Goal: Task Accomplishment & Management: Manage account settings

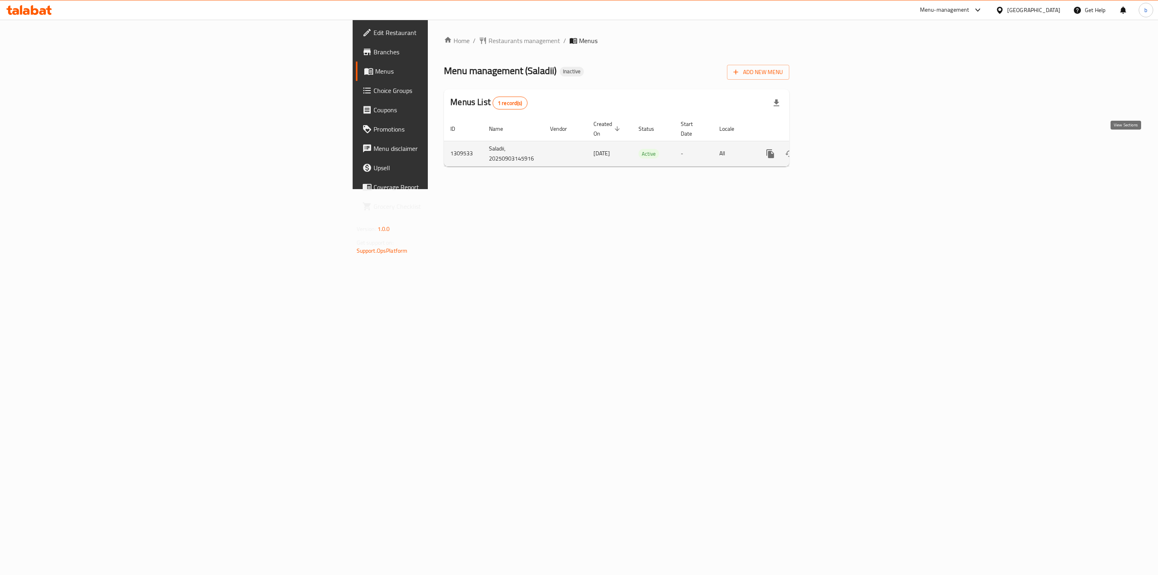
click at [838, 145] on link "enhanced table" at bounding box center [828, 153] width 19 height 19
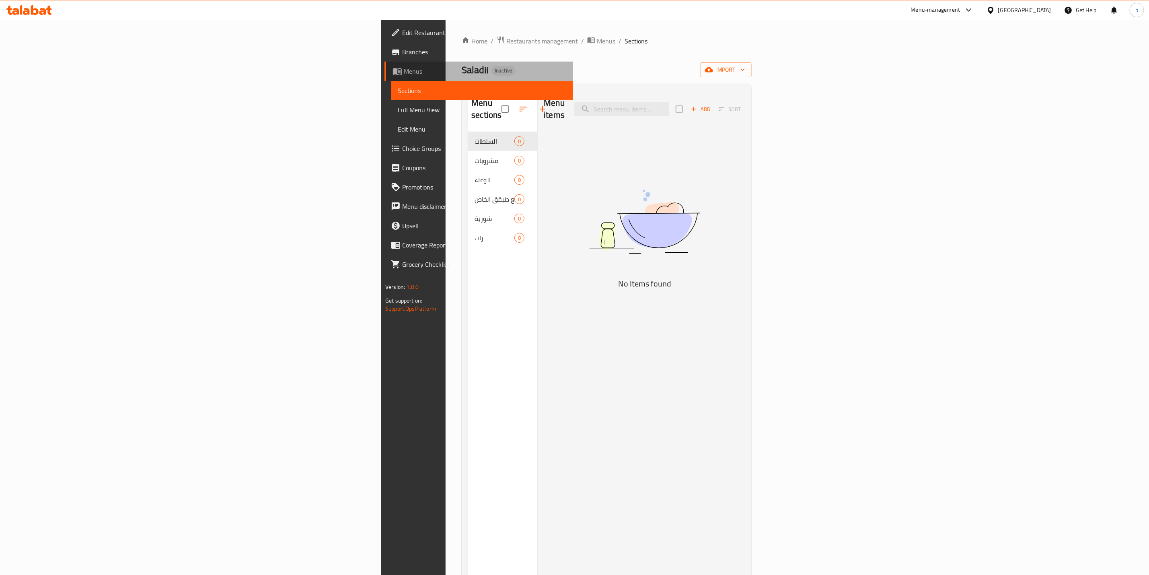
click at [404, 74] on span "Menus" at bounding box center [485, 71] width 163 height 10
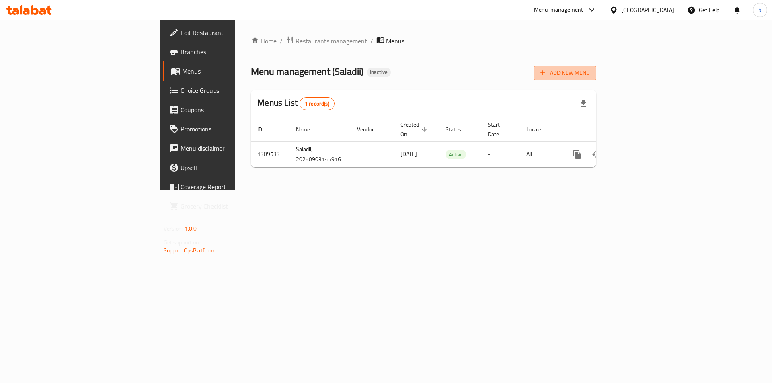
click at [596, 79] on button "Add New Menu" at bounding box center [565, 73] width 62 height 15
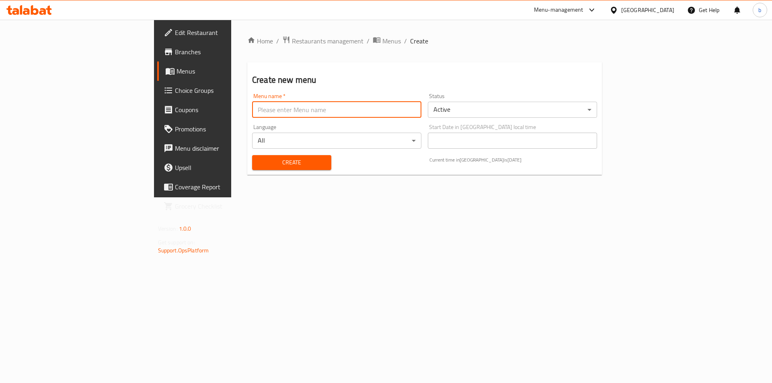
click at [323, 115] on input "text" at bounding box center [336, 110] width 169 height 16
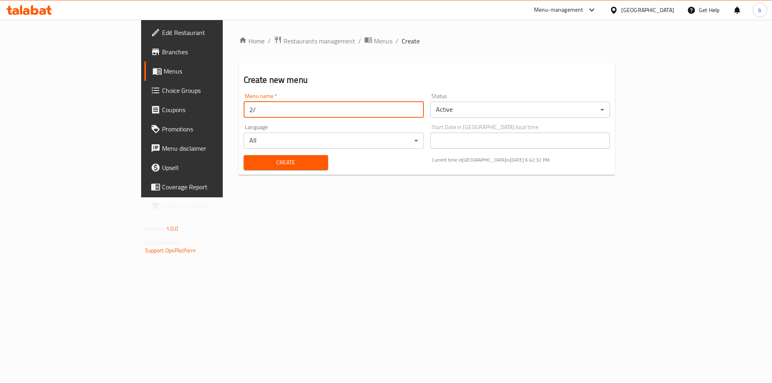
type input "2"
type input "[DATE]"
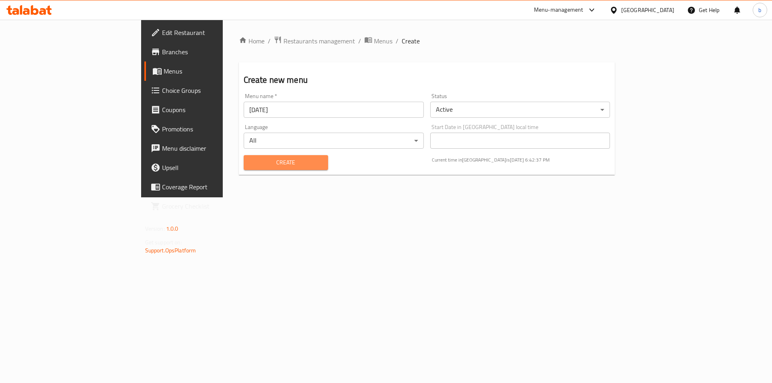
click at [250, 165] on span "Create" at bounding box center [286, 163] width 72 height 10
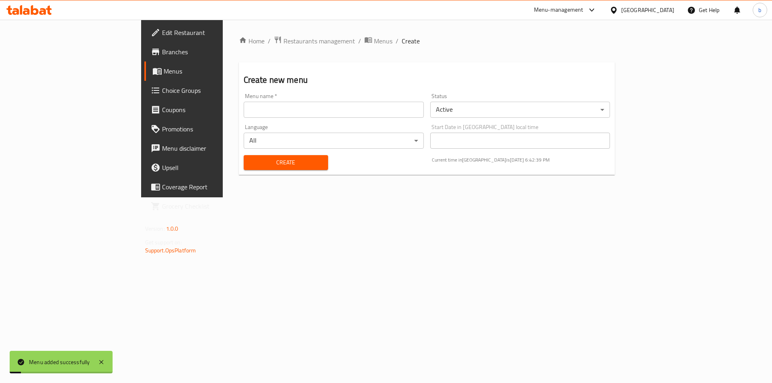
click at [164, 74] on span "Menus" at bounding box center [214, 71] width 100 height 10
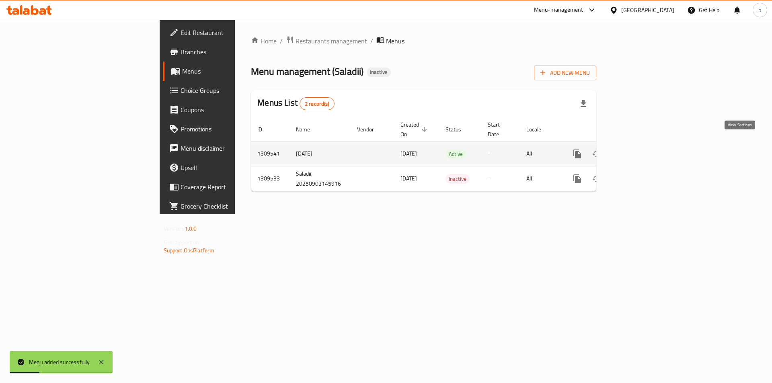
click at [645, 144] on link "enhanced table" at bounding box center [635, 153] width 19 height 19
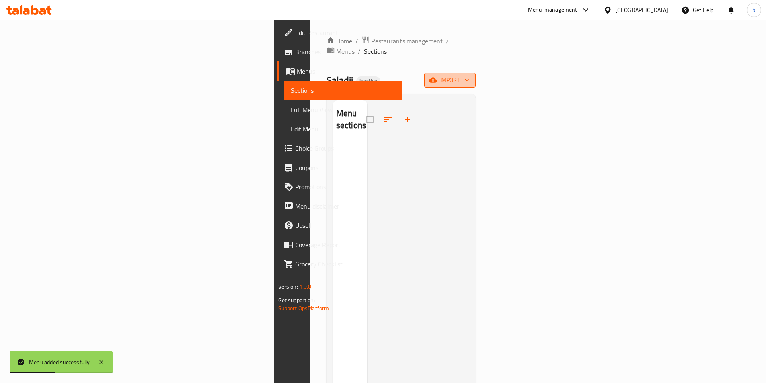
click at [469, 75] on span "import" at bounding box center [450, 80] width 39 height 10
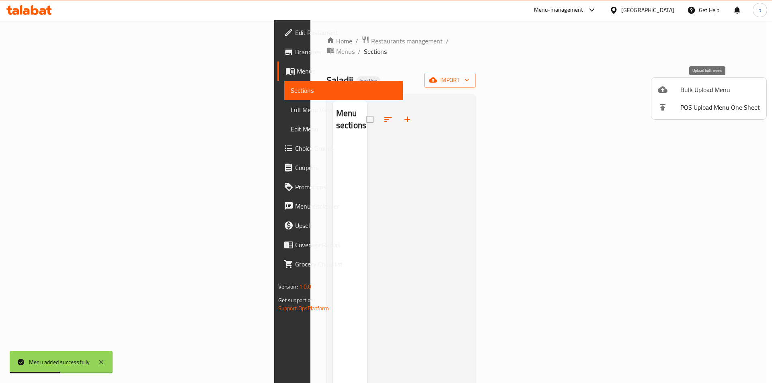
click at [683, 92] on span "Bulk Upload Menu" at bounding box center [720, 90] width 80 height 10
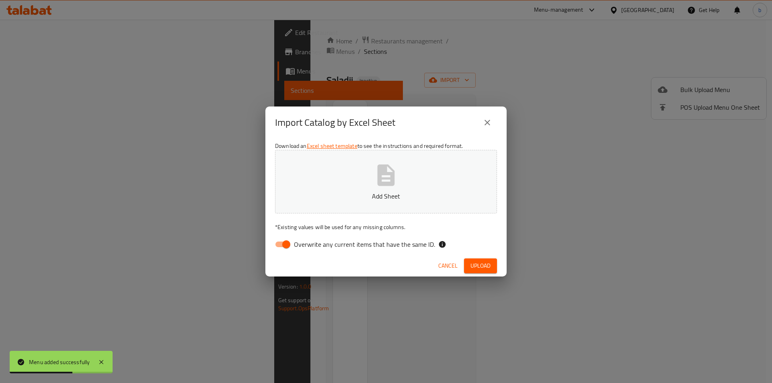
click at [291, 242] on input "Overwrite any current items that have the same ID." at bounding box center [286, 244] width 46 height 15
checkbox input "false"
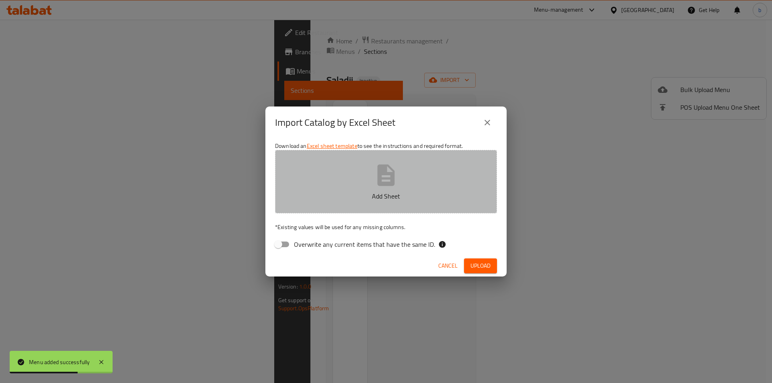
click at [358, 177] on button "Add Sheet" at bounding box center [386, 182] width 222 height 64
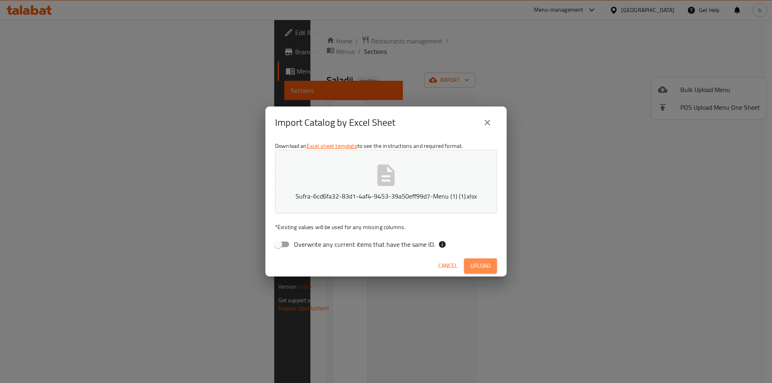
click at [472, 269] on span "Upload" at bounding box center [481, 266] width 20 height 10
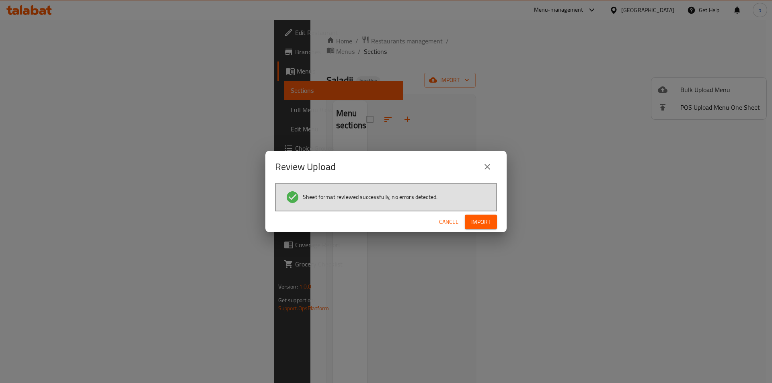
click at [487, 223] on span "Import" at bounding box center [480, 222] width 19 height 10
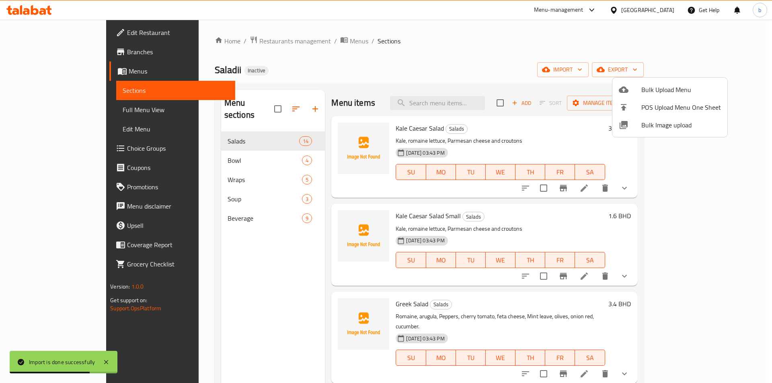
click at [46, 111] on div at bounding box center [386, 191] width 772 height 383
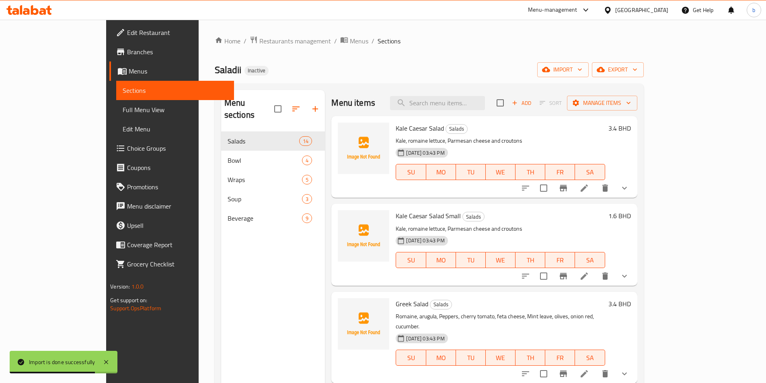
click at [123, 111] on span "Full Menu View" at bounding box center [175, 110] width 105 height 10
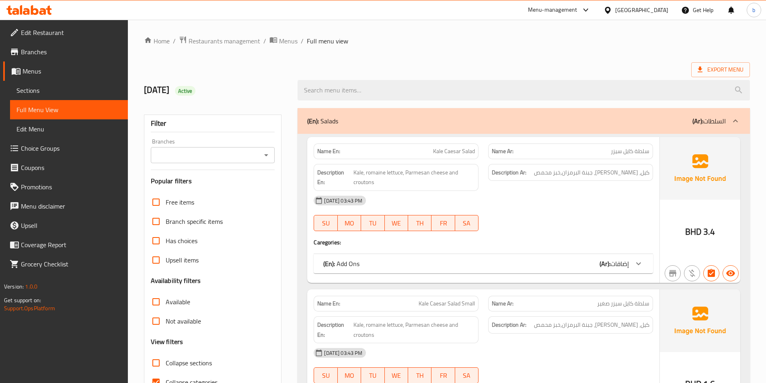
click at [639, 265] on icon at bounding box center [638, 264] width 5 height 3
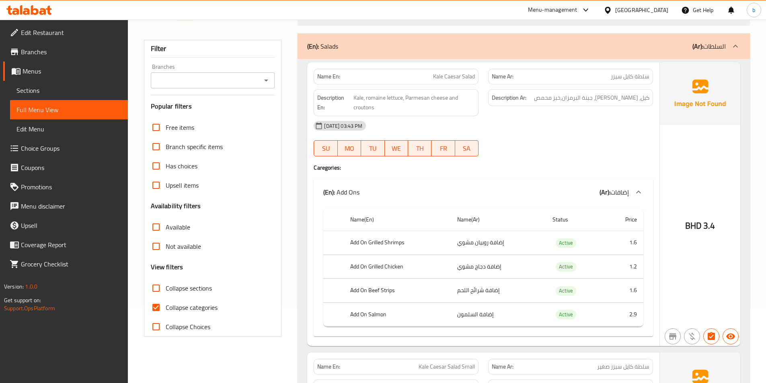
scroll to position [80, 0]
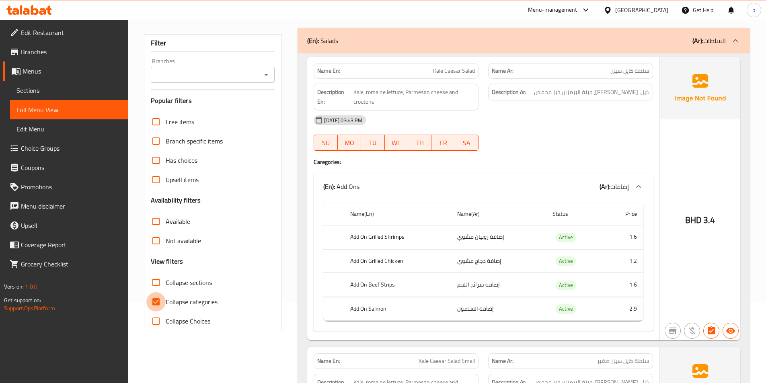
click at [162, 307] on input "Collapse categories" at bounding box center [155, 301] width 19 height 19
checkbox input "false"
click at [393, 285] on th "Add On Beef Strips" at bounding box center [397, 285] width 107 height 24
copy th "Strips"
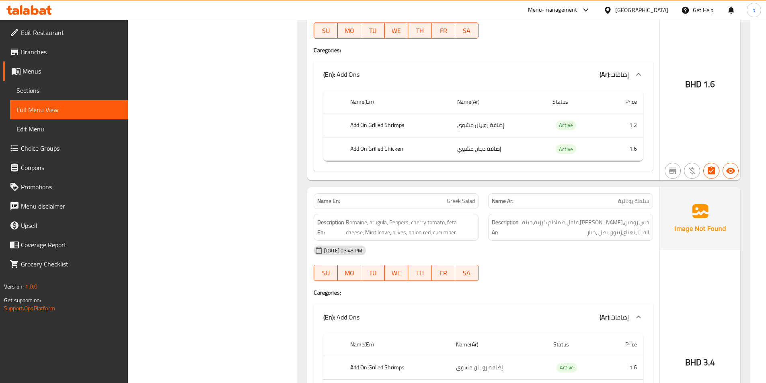
scroll to position [483, 0]
click at [379, 226] on span "Romaine, arugula, Peppers, cherry tomato, feta cheese, Mint leave, olives, onio…" at bounding box center [410, 228] width 129 height 20
copy span "arugula"
click at [420, 224] on span "Romaine, arugula, Peppers, cherry tomato, feta cheese, Mint leave, olives, onio…" at bounding box center [410, 228] width 129 height 20
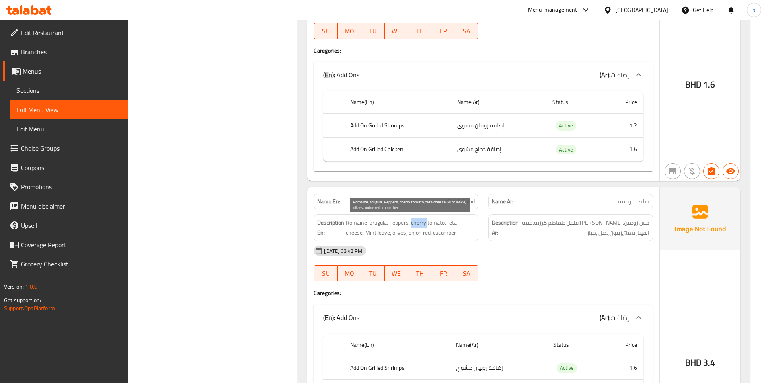
click at [420, 224] on span "Romaine, arugula, Peppers, cherry tomato, feta cheese, Mint leave, olives, onio…" at bounding box center [410, 228] width 129 height 20
copy span "cherry"
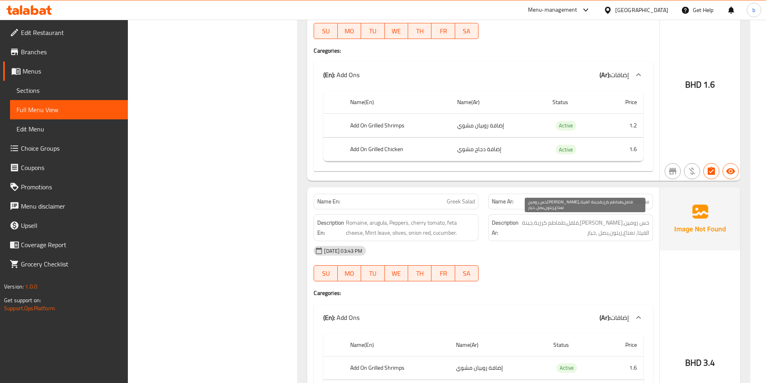
click at [557, 220] on span "خس رومين,جرجير,فلفل,طماطم كرزية,جبنة الفيتا, نعناع,زيتون,بصل ,خيار" at bounding box center [584, 228] width 129 height 20
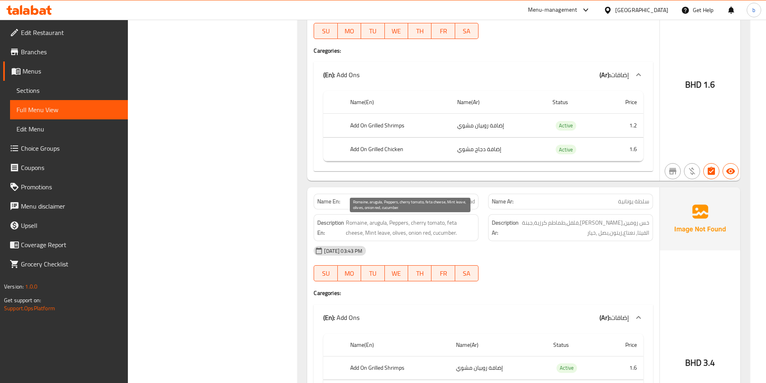
click at [359, 232] on span "Romaine, arugula, Peppers, cherry tomato, feta cheese, Mint leave, olives, onio…" at bounding box center [410, 228] width 129 height 20
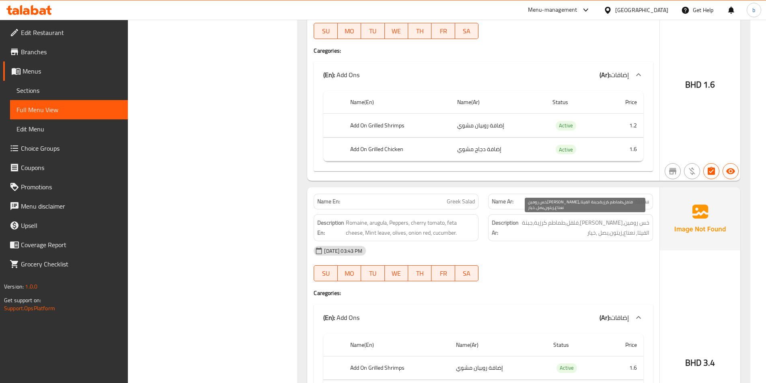
click at [547, 220] on span "خس رومين,جرجير,فلفل,طماطم كرزية,جبنة الفيتا, نعناع,زيتون,بصل ,خيار" at bounding box center [584, 228] width 129 height 20
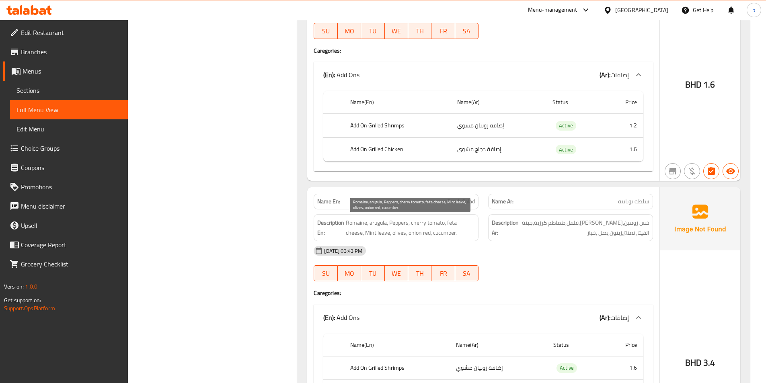
click at [453, 223] on span "Romaine, arugula, Peppers, cherry tomato, feta cheese, Mint leave, olives, onio…" at bounding box center [410, 228] width 129 height 20
click at [370, 232] on span "Romaine, arugula, Peppers, cherry tomato, feta cheese, Mint leave, olives, onio…" at bounding box center [410, 228] width 129 height 20
click at [382, 236] on span "Romaine, arugula, Peppers, cherry tomato, feta cheese, Mint leave, olives, onio…" at bounding box center [410, 228] width 129 height 20
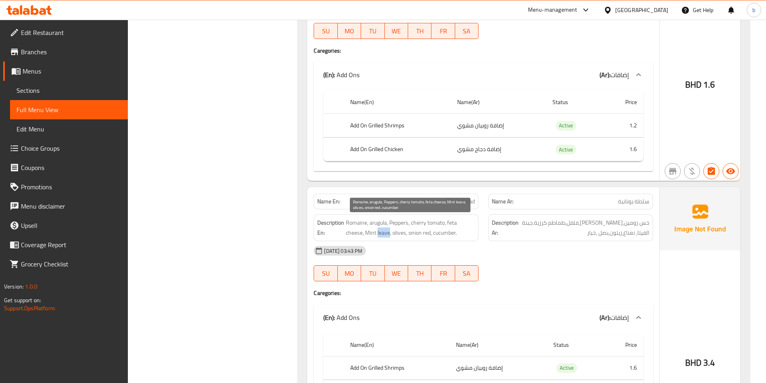
click at [382, 236] on span "Romaine, arugula, Peppers, cherry tomato, feta cheese, Mint leave, olives, onio…" at bounding box center [410, 228] width 129 height 20
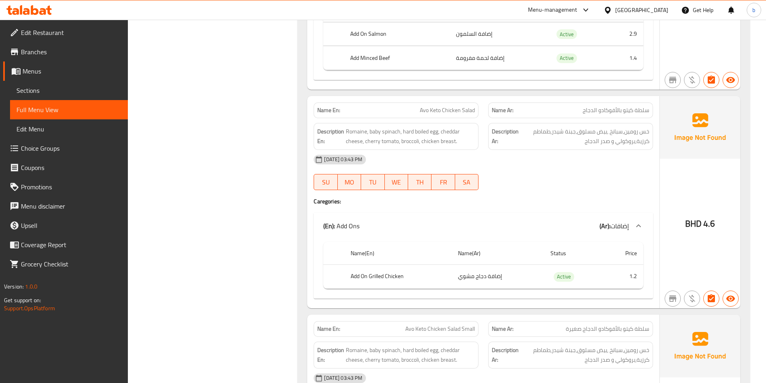
scroll to position [1206, 0]
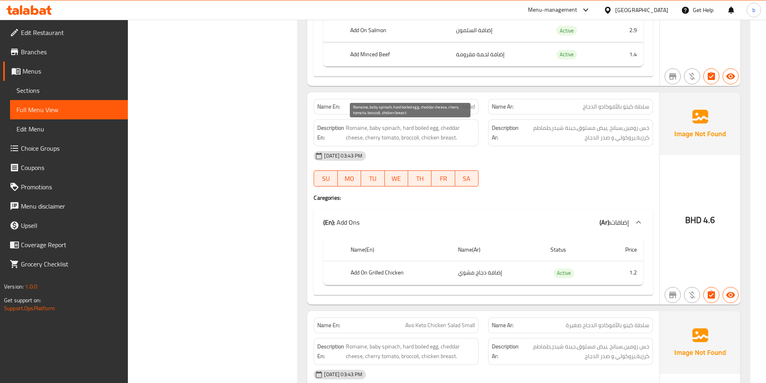
click at [405, 128] on span "Romaine, baby spinach, hard boiled egg, cheddar cheese, cherry tomato, broccoli…" at bounding box center [410, 133] width 129 height 20
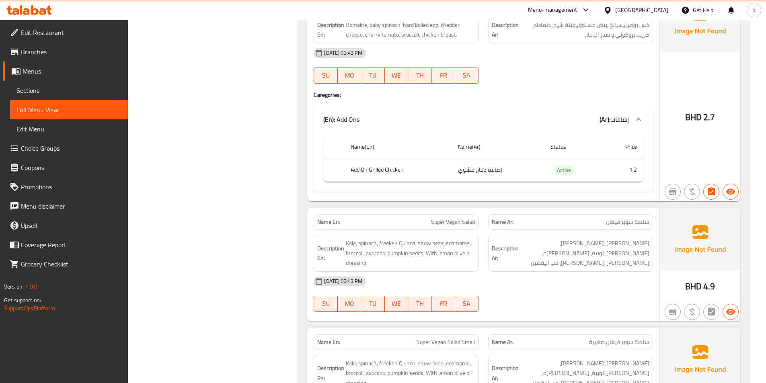
scroll to position [1568, 0]
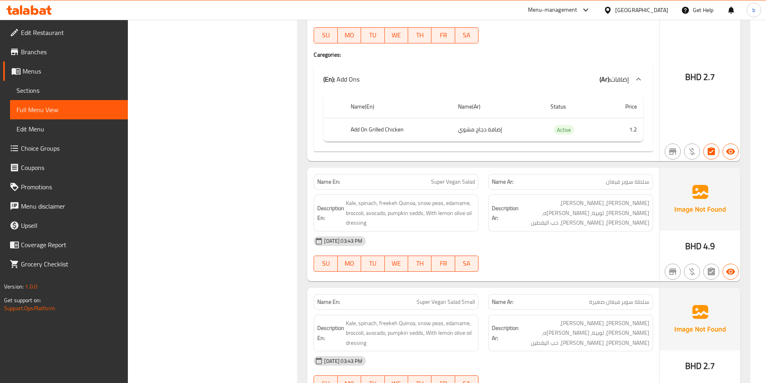
click at [455, 181] on span "Super Vegan Salad" at bounding box center [453, 182] width 44 height 8
copy span "Vegan"
click at [615, 185] on span "سلطة سوبر فيغان" at bounding box center [627, 182] width 43 height 8
click at [455, 183] on span "Super Vegan Salad" at bounding box center [453, 182] width 44 height 8
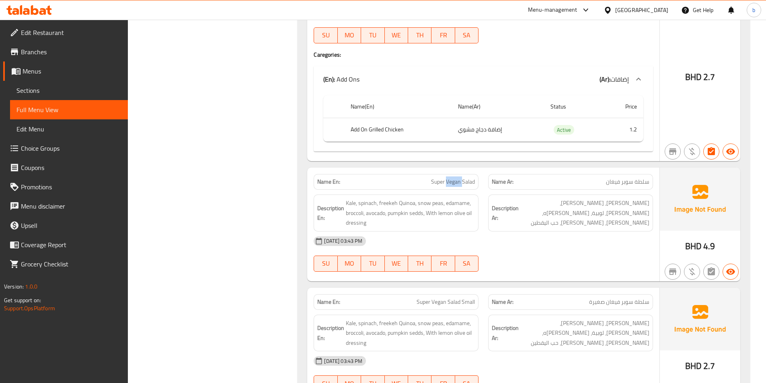
click at [455, 183] on span "Super Vegan Salad" at bounding box center [453, 182] width 44 height 8
click at [609, 180] on span "سلطة سوبر فيغان" at bounding box center [627, 182] width 43 height 8
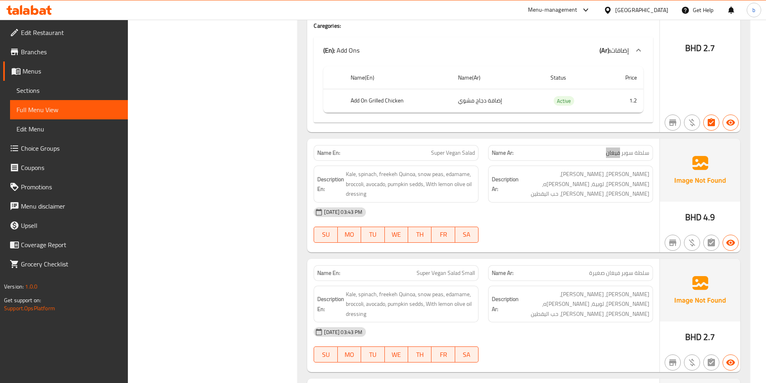
scroll to position [1609, 0]
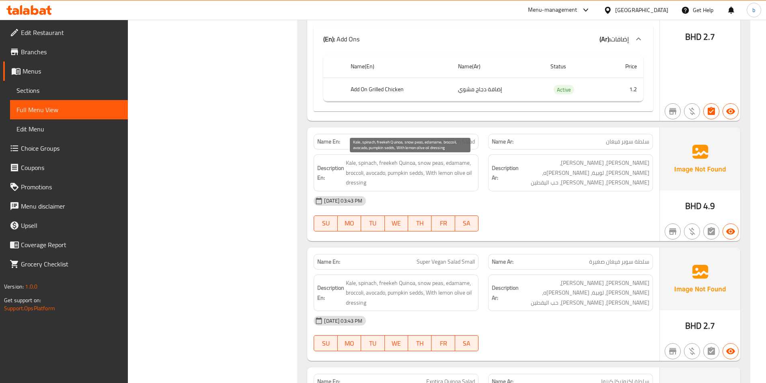
click at [351, 163] on span "Kale, spinach, freekeh Quinoa, snow peas, edamame, broccoli, avocado, pumpkin s…" at bounding box center [410, 173] width 129 height 30
click at [349, 160] on span "Kale, spinach, freekeh Quinoa, snow peas, edamame, broccoli, avocado, pumpkin s…" at bounding box center [410, 173] width 129 height 30
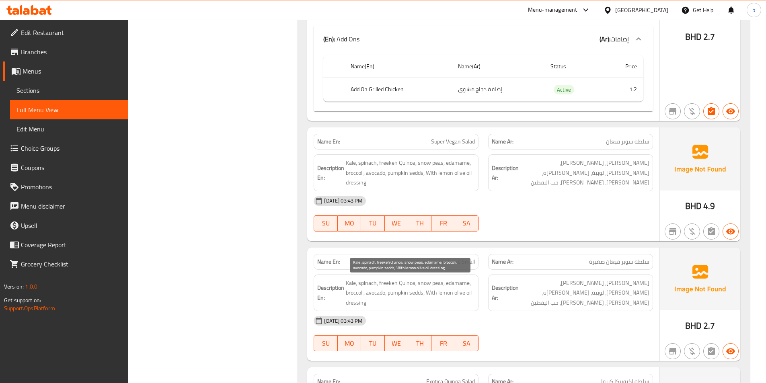
click at [392, 284] on span "Kale, spinach, freekeh Quinoa, snow peas, edamame, broccoli, avocado, pumpkin s…" at bounding box center [410, 293] width 129 height 30
copy span "freekeh"
click at [425, 282] on span "Kale, spinach, freekeh Quinoa, snow peas, edamame, broccoli, avocado, pumpkin s…" at bounding box center [410, 293] width 129 height 30
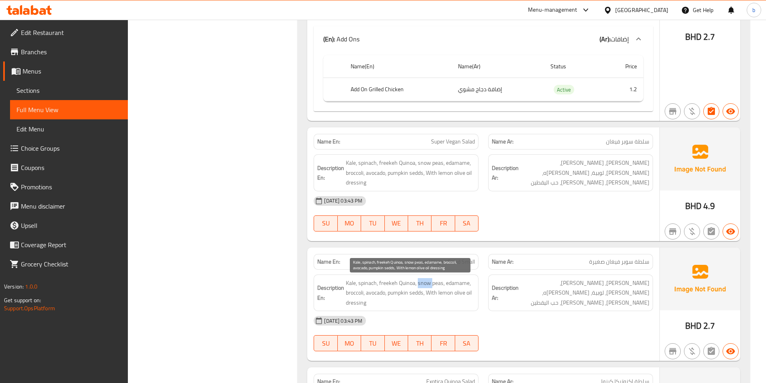
click at [425, 282] on span "Kale, spinach, freekeh Quinoa, snow peas, edamame, broccoli, avocado, pumpkin s…" at bounding box center [410, 293] width 129 height 30
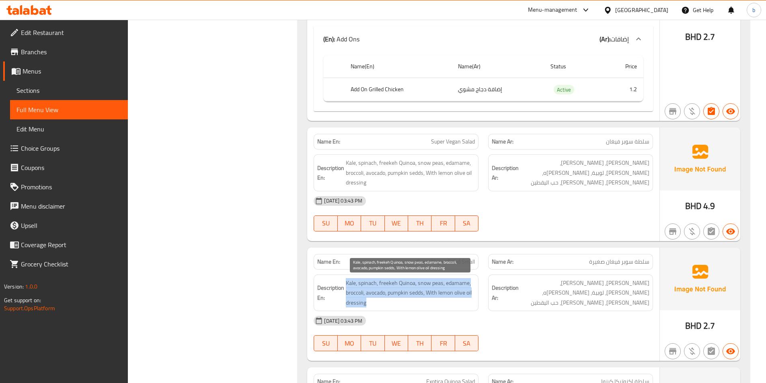
click at [433, 281] on span "Kale, spinach, freekeh Quinoa, snow peas, edamame, broccoli, avocado, pumpkin s…" at bounding box center [410, 293] width 129 height 30
drag, startPoint x: 443, startPoint y: 284, endPoint x: 421, endPoint y: 287, distance: 22.8
click at [421, 287] on span "Kale, spinach, freekeh Quinoa, snow peas, edamame, broccoli, avocado, pumpkin s…" at bounding box center [410, 293] width 129 height 30
click at [440, 284] on span "Kale, spinach, freekeh Quinoa, snow peas, edamame, broccoli, avocado, pumpkin s…" at bounding box center [410, 293] width 129 height 30
drag, startPoint x: 442, startPoint y: 282, endPoint x: 418, endPoint y: 282, distance: 24.1
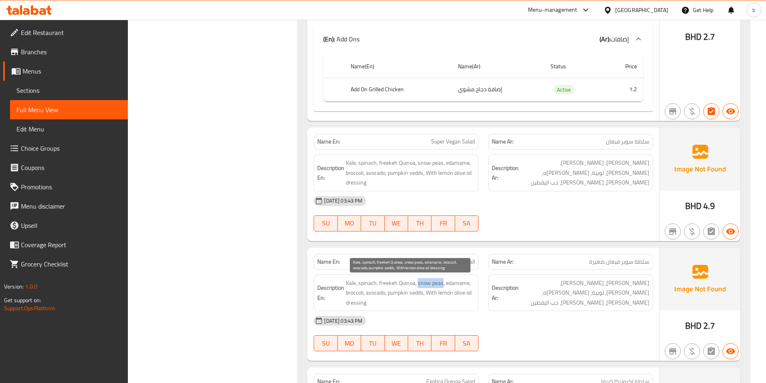
click at [418, 282] on span "Kale, spinach, freekeh Quinoa, snow peas, edamame, broccoli, avocado, pumpkin s…" at bounding box center [410, 293] width 129 height 30
copy span "snow peas"
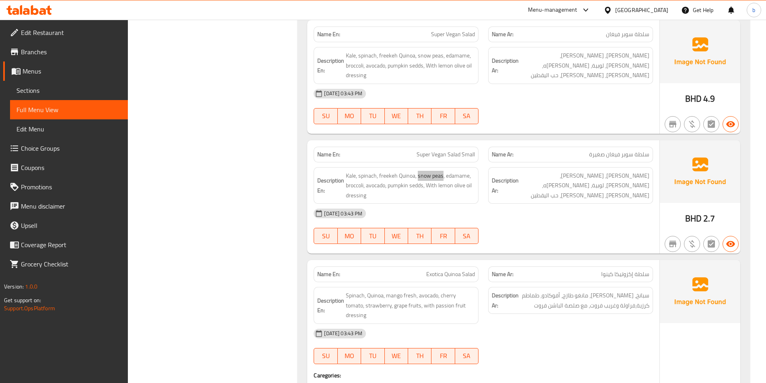
scroll to position [1729, 0]
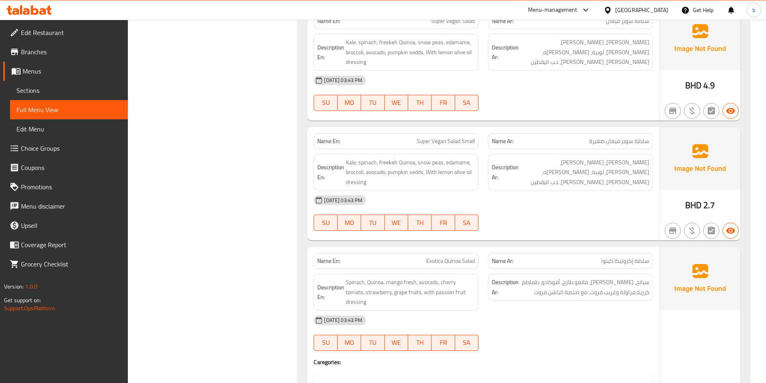
click at [431, 259] on span "Exotica Quinoa Salad" at bounding box center [450, 261] width 49 height 8
click at [440, 264] on span "Exotica Quinoa Salad" at bounding box center [450, 261] width 49 height 8
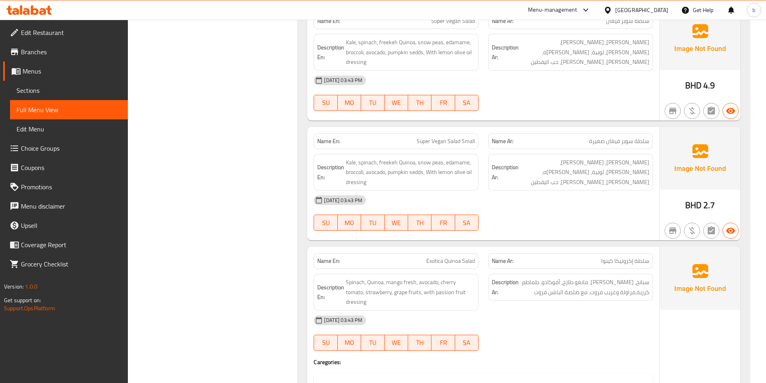
click at [430, 261] on span "Exotica Quinoa Salad" at bounding box center [450, 261] width 49 height 8
copy span "Exotica"
click at [450, 262] on span "Exotica Quinoa Salad" at bounding box center [450, 261] width 49 height 8
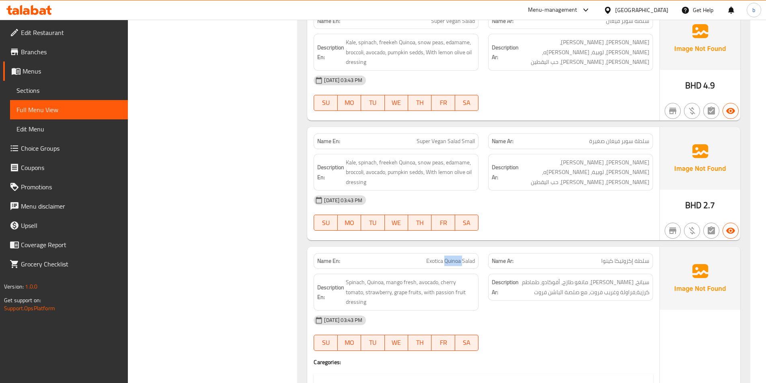
copy span "Quinoa"
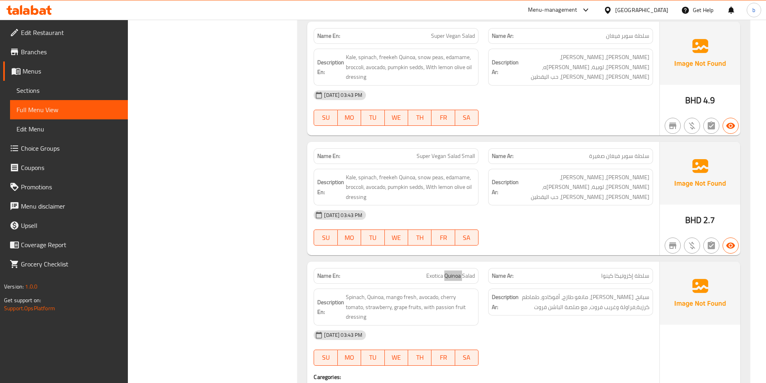
scroll to position [1689, 0]
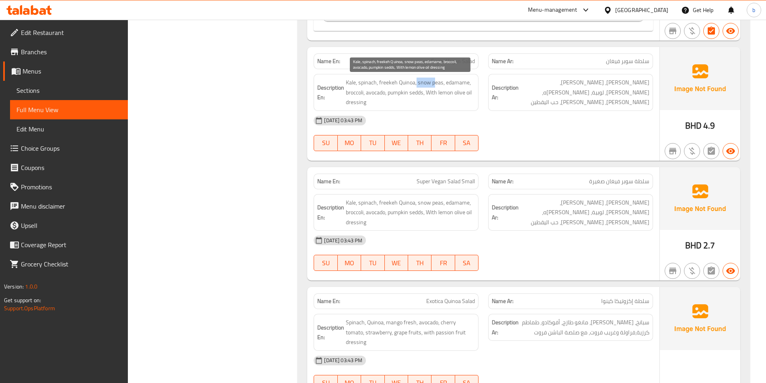
drag, startPoint x: 417, startPoint y: 84, endPoint x: 433, endPoint y: 79, distance: 16.9
click at [434, 79] on span "Kale, spinach, freekeh Quinoa, snow peas, edamame, broccoli, avocado, pumpkin s…" at bounding box center [410, 93] width 129 height 30
click at [416, 85] on span "Kale, spinach, freekeh Quinoa, snow peas, edamame, broccoli, avocado, pumpkin s…" at bounding box center [410, 93] width 129 height 30
drag, startPoint x: 417, startPoint y: 81, endPoint x: 442, endPoint y: 77, distance: 25.3
click at [442, 77] on div "Description En: Kale, spinach, freekeh Quinoa, snow peas, edamame, broccoli, av…" at bounding box center [396, 92] width 165 height 37
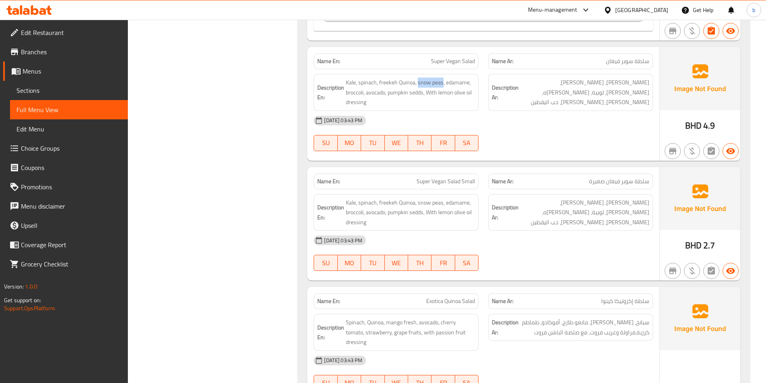
copy span "snow peas"
click at [425, 202] on span "Kale, spinach, freekeh Quinoa, snow peas, edamame, broccoli, avocado, pumpkin s…" at bounding box center [410, 213] width 129 height 30
click at [422, 205] on span "Kale, spinach, freekeh Quinoa, snow peas, edamame, broccoli, avocado, pumpkin s…" at bounding box center [410, 213] width 129 height 30
click at [424, 203] on span "Kale, spinach, freekeh Quinoa, snow peas, edamame, broccoli, avocado, pumpkin s…" at bounding box center [410, 213] width 129 height 30
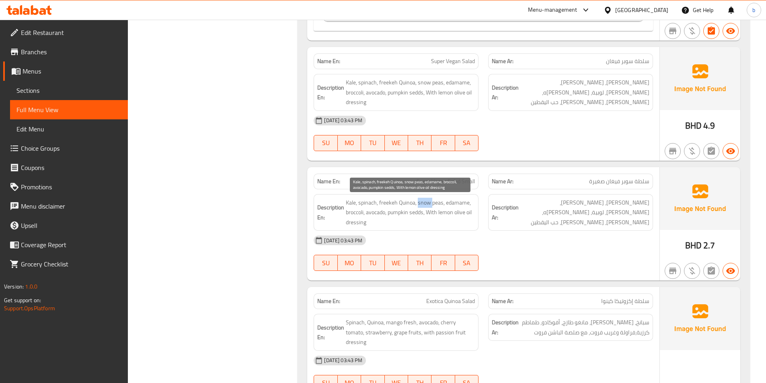
click at [424, 203] on span "Kale, spinach, freekeh Quinoa, snow peas, edamame, broccoli, avocado, pumpkin s…" at bounding box center [410, 213] width 129 height 30
click at [440, 202] on span "Kale, spinach, freekeh Quinoa, snow peas, edamame, broccoli, avocado, pumpkin s…" at bounding box center [410, 213] width 129 height 30
click at [459, 201] on span "Kale, spinach, freekeh Quinoa, snow peas, edamame, broccoli, avocado, pumpkin s…" at bounding box center [410, 213] width 129 height 30
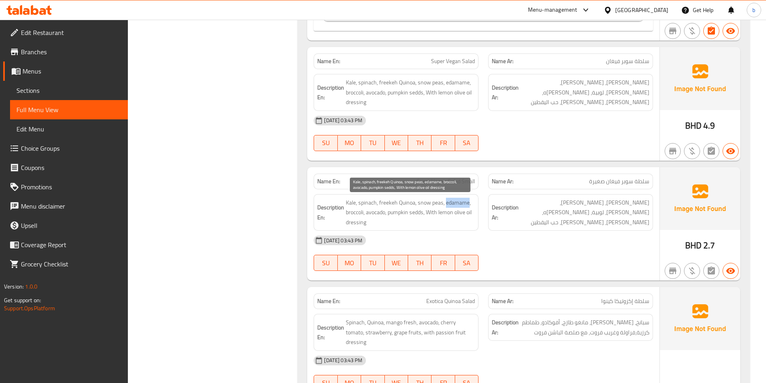
copy span "edamame"
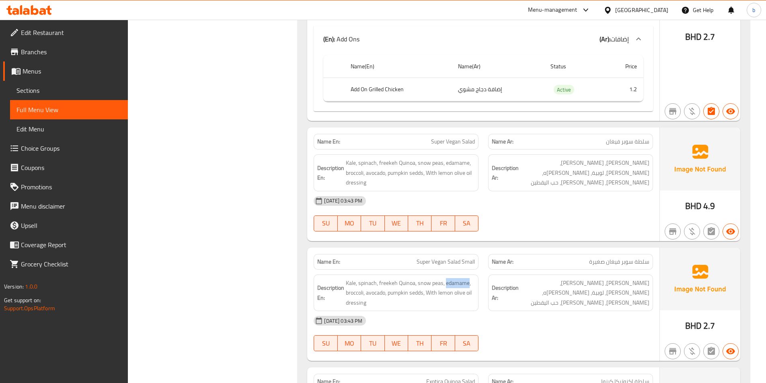
scroll to position [1649, 0]
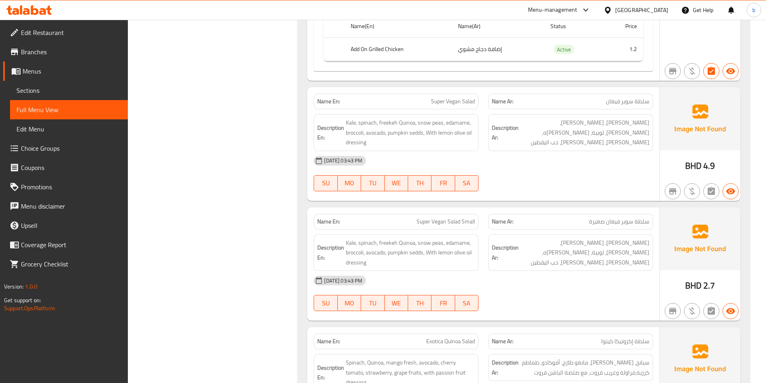
click at [611, 101] on span "سلطة سوبر فيغان" at bounding box center [627, 101] width 43 height 8
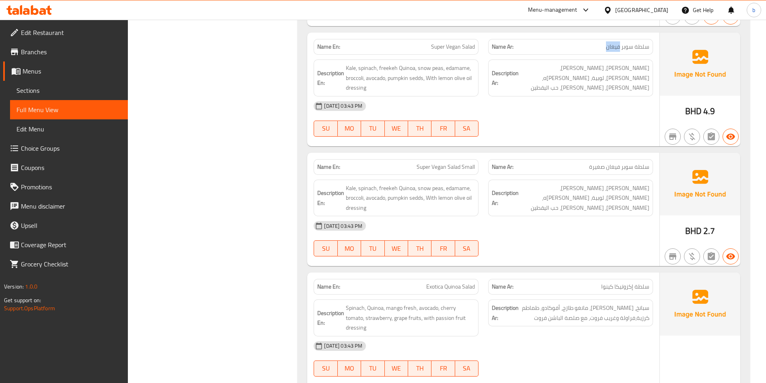
scroll to position [1689, 0]
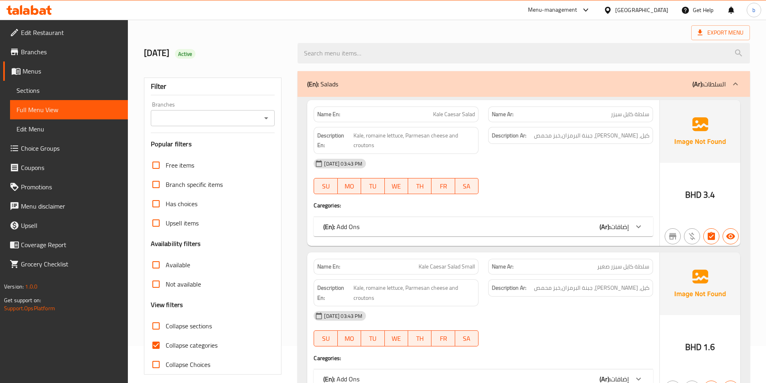
scroll to position [80, 0]
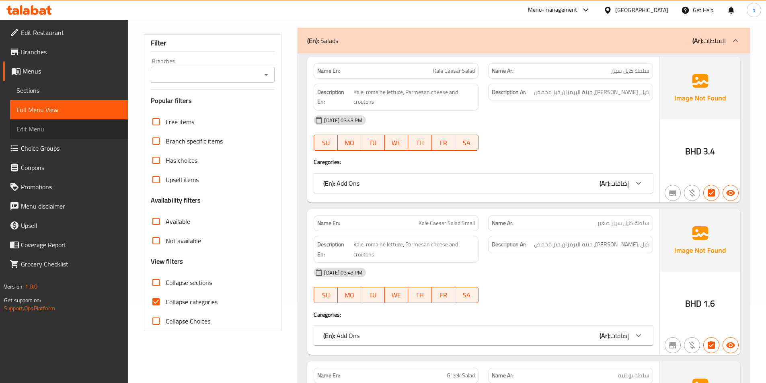
click at [48, 132] on span "Edit Menu" at bounding box center [68, 129] width 105 height 10
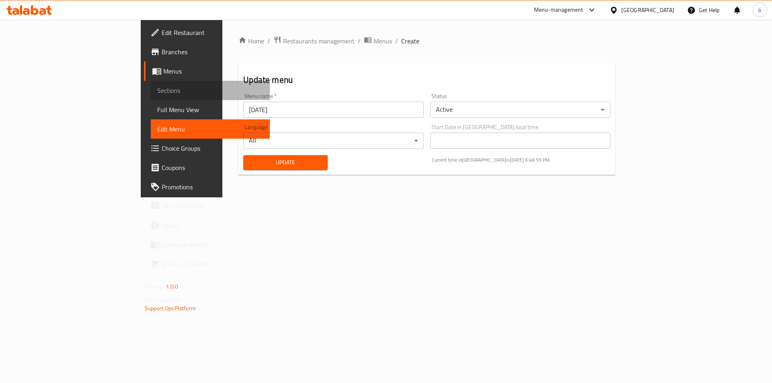
click at [157, 87] on span "Sections" at bounding box center [210, 91] width 106 height 10
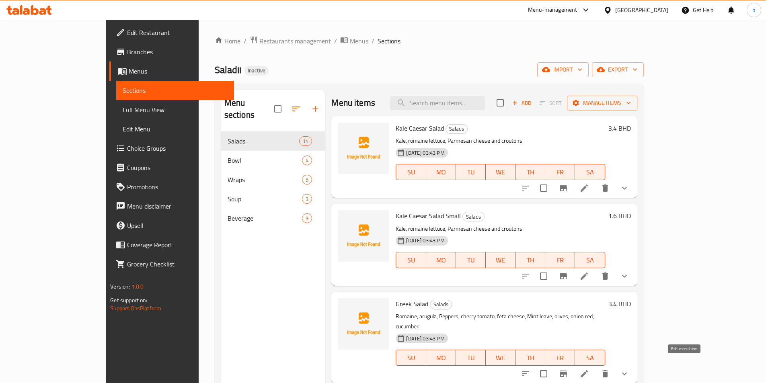
click at [589, 369] on icon at bounding box center [584, 374] width 10 height 10
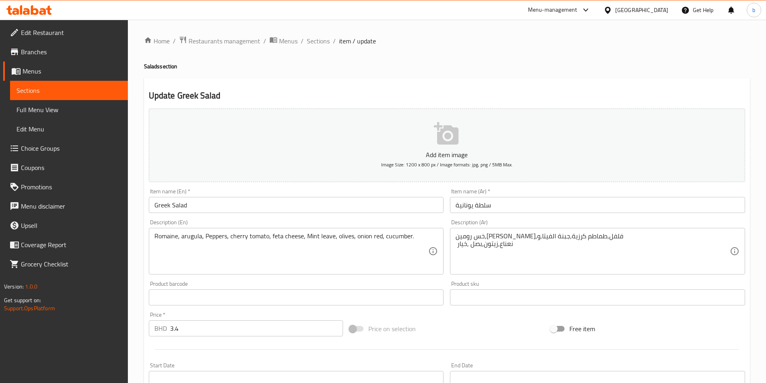
click at [513, 246] on textarea "خس رومين,[PERSON_NAME],فلفل,طماطم كرزية,جبنة الفيتا,و نعناع,زيتون,بصل ,خيار" at bounding box center [593, 251] width 274 height 38
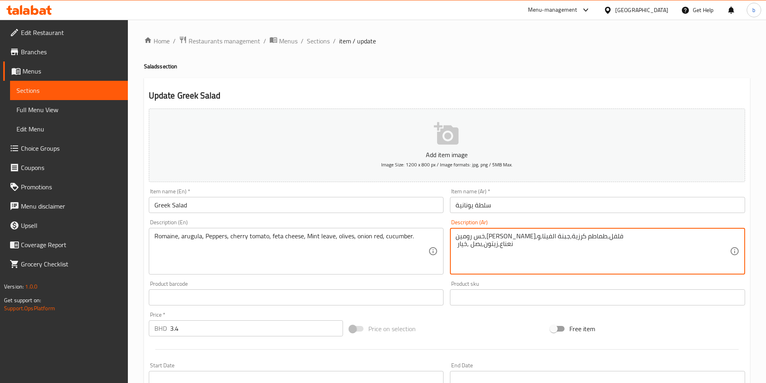
click at [459, 238] on textarea "خس رومين,[PERSON_NAME],فلفل,طماطم كرزية,جبنة الفيتا,و نعناع,زيتون,بصل ,خيار" at bounding box center [593, 251] width 274 height 38
click at [454, 235] on div "خس رومين,[PERSON_NAME],فلفل,طماطم كرزية,جبنة الفيتا,و نعناع,زيتون,بصل ,خيار Des…" at bounding box center [597, 251] width 295 height 47
click at [596, 242] on textarea "خس رومين,[PERSON_NAME],فلفل,طماطم كرزية,جبنة الفيتا,و نعناع,زيتون,بصل ,خيار" at bounding box center [593, 251] width 274 height 38
click at [593, 238] on textarea "خس رومين,[PERSON_NAME],فلفل,طماطم كرزية,جبنة الفيتا,و نعناع,زيتون,بصل ,خيار" at bounding box center [593, 251] width 274 height 38
click at [469, 246] on textarea "خس رومين,[PERSON_NAME],فلفل,طماطم كرزية,جبنة الفيتا,ورقة نعناع,زيتون,بصل ,خيار" at bounding box center [593, 251] width 274 height 38
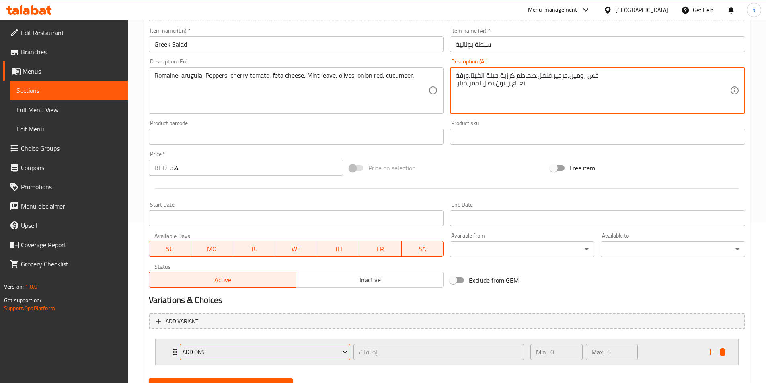
scroll to position [198, 0]
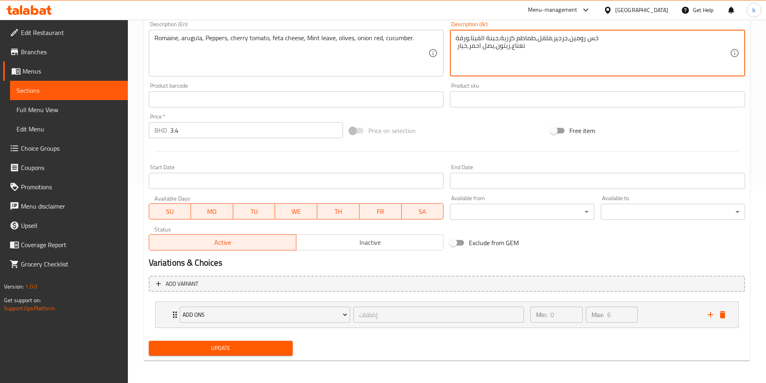
type textarea "خس رومين,جرجير,فلفل,طماطم كرزية,جبنة الفيتا,ورقة نعناع,زيتون,بصل احمر,خيار"
click at [228, 350] on span "Update" at bounding box center [221, 348] width 132 height 10
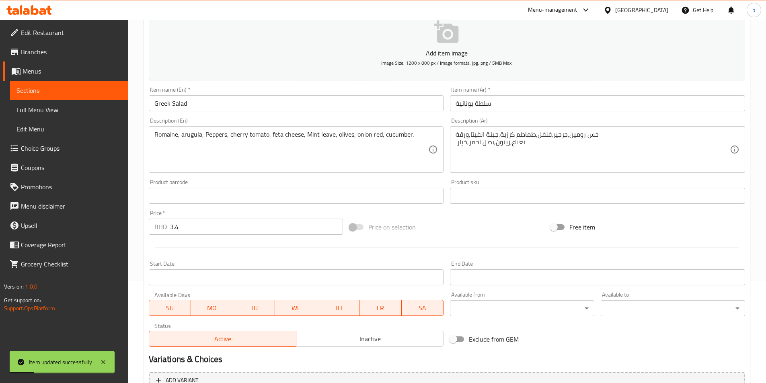
scroll to position [0, 0]
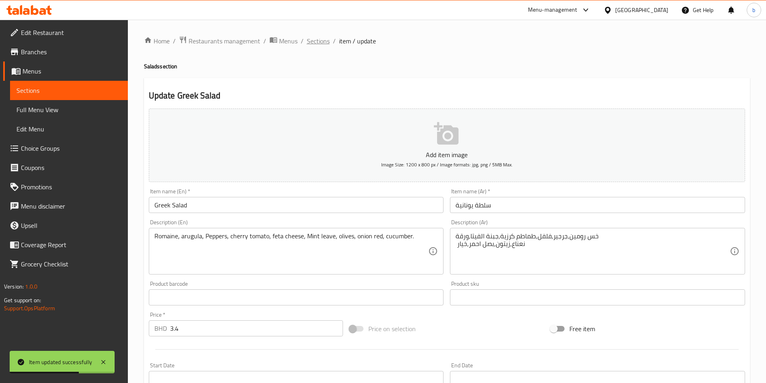
click at [319, 44] on span "Sections" at bounding box center [318, 41] width 23 height 10
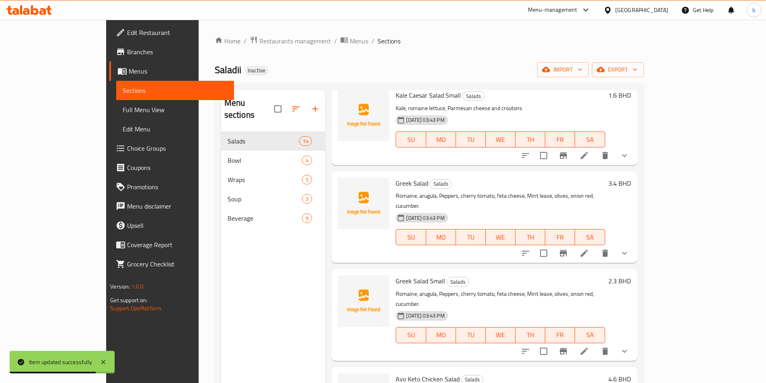
scroll to position [161, 0]
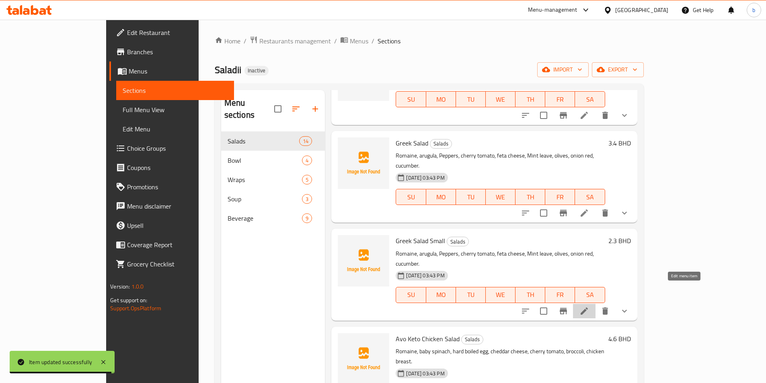
click at [589, 306] on icon at bounding box center [584, 311] width 10 height 10
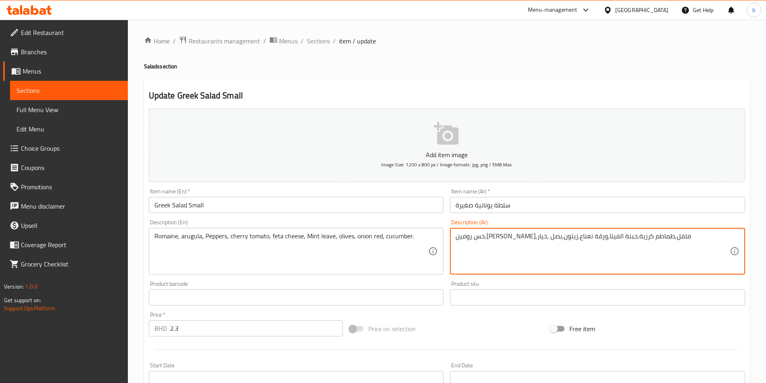
click at [469, 236] on textarea "خس رومين,[PERSON_NAME],فلفل,طماطم كرزية,جبنة الفيتا,ورقة نعناع,زيتون,بصل ,خيار" at bounding box center [593, 251] width 274 height 38
click at [466, 238] on textarea "خس رومين,جرجير,فلفل,طماطم كرزية,جبنة الفيتا,ورقة نعناع,زيتون,بصل ,خيار" at bounding box center [593, 251] width 274 height 38
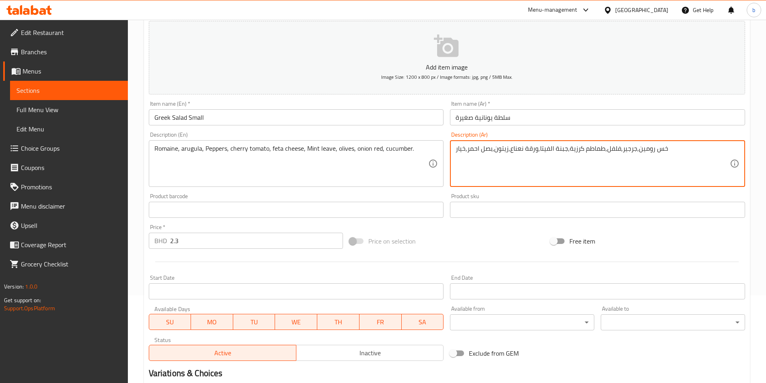
scroll to position [198, 0]
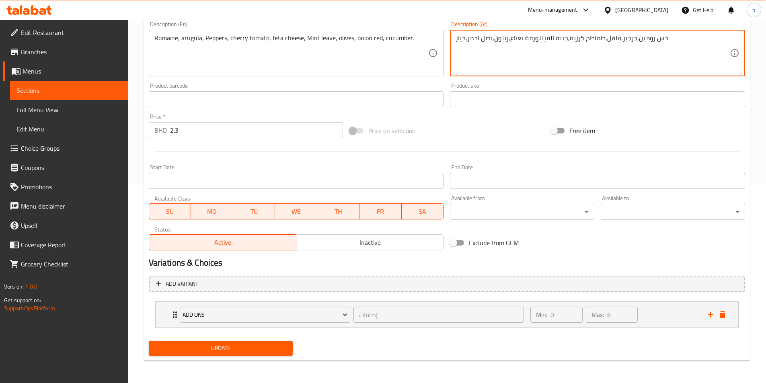
type textarea "خس رومين,جرجير,فلفل,طماطم كرزية,جبنة الفيتا,ورقة نعناع,زيتون,بصل احمر,خيار"
click at [240, 346] on span "Update" at bounding box center [221, 348] width 132 height 10
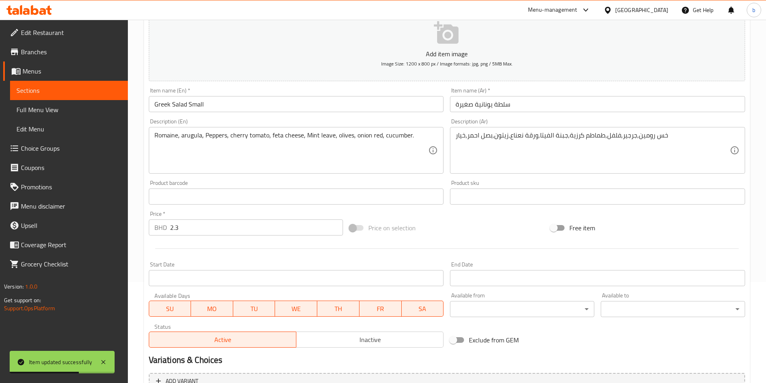
scroll to position [0, 0]
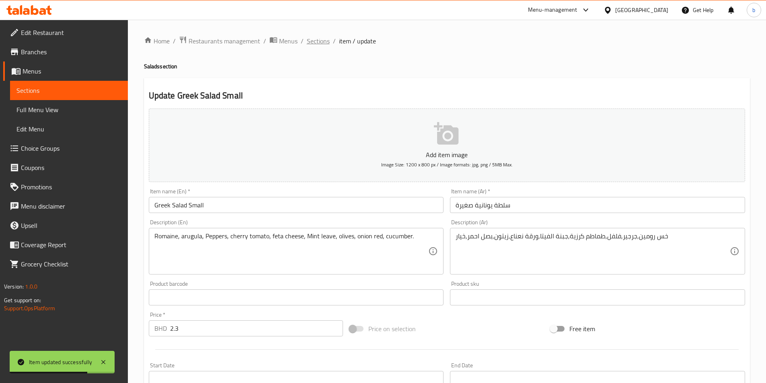
click at [319, 39] on span "Sections" at bounding box center [318, 41] width 23 height 10
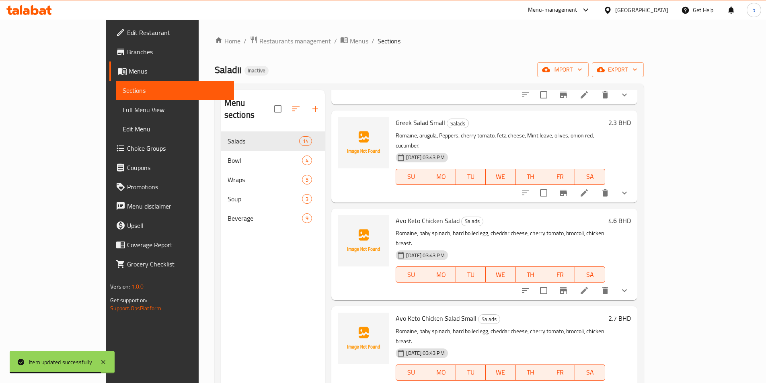
scroll to position [282, 0]
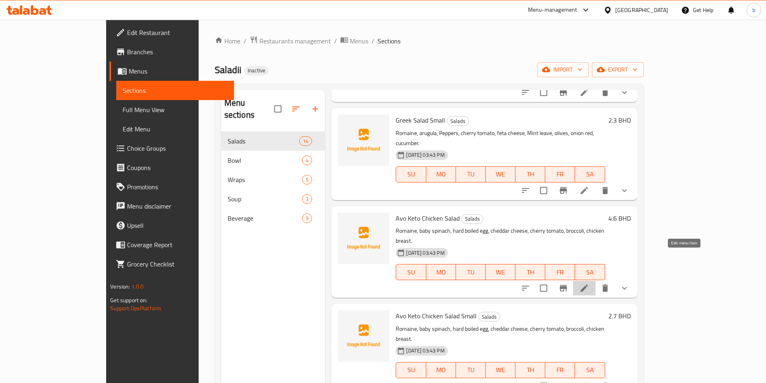
click at [589, 284] on icon at bounding box center [584, 289] width 10 height 10
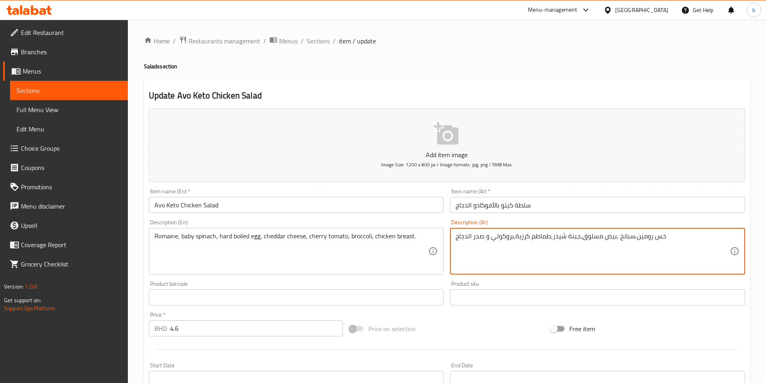
drag, startPoint x: 618, startPoint y: 236, endPoint x: 632, endPoint y: 233, distance: 14.4
paste textarea "وراق سبانخ صغيرة"
click at [582, 235] on textarea "خس رومين,أوراق سبانخ صغيرة ,بيض مسلوق,جبنة شيدر,طماطم كرزية,بروكولي و صدر الدجاج" at bounding box center [593, 251] width 274 height 38
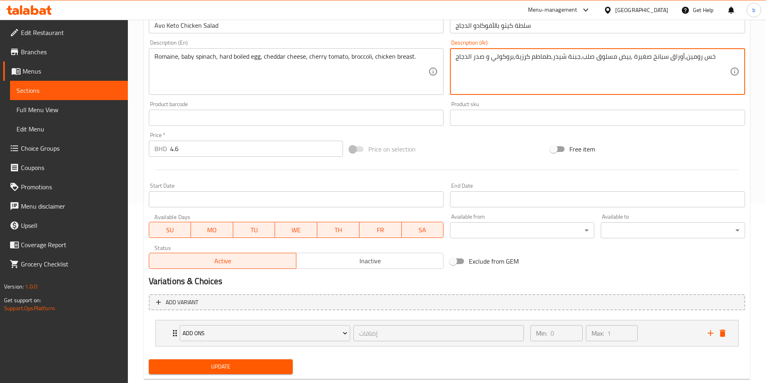
scroll to position [198, 0]
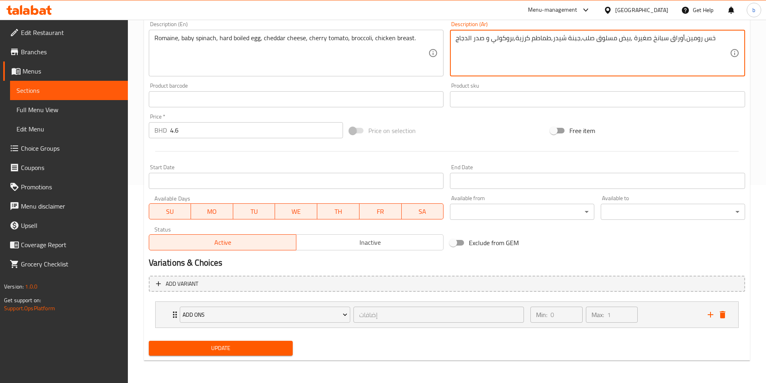
type textarea "خس رومين,أوراق سبانخ صغيرة ,بيض مسلوق صلب,جبنة شيدر,طماطم كرزية,بروكولي و صدر ا…"
click at [254, 351] on span "Update" at bounding box center [221, 348] width 132 height 10
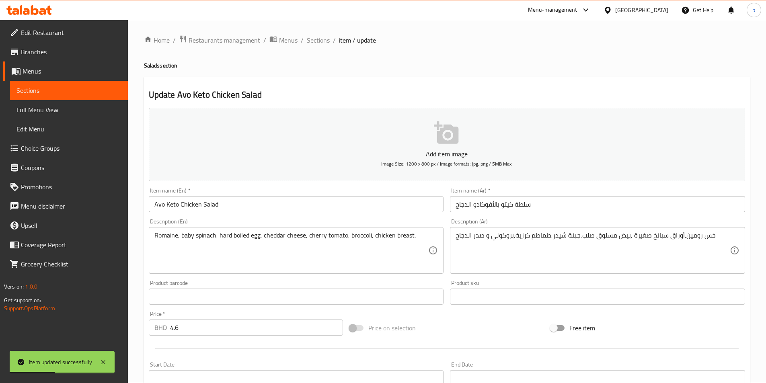
scroll to position [0, 0]
click at [325, 43] on span "Sections" at bounding box center [318, 41] width 23 height 10
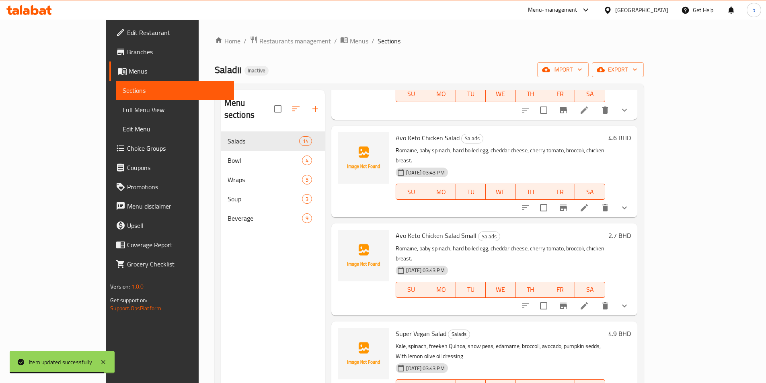
scroll to position [402, 0]
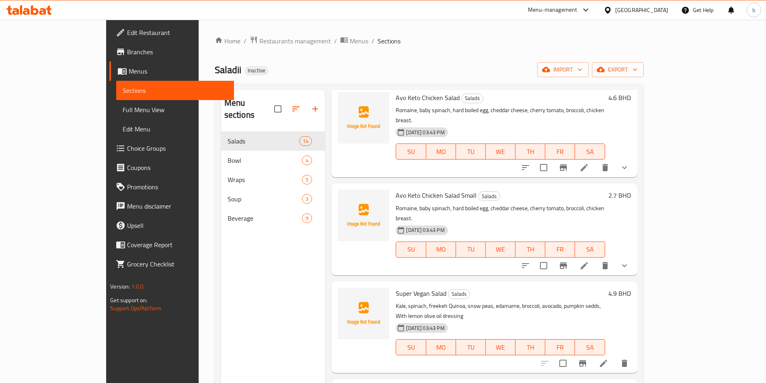
click at [607, 360] on icon at bounding box center [603, 363] width 7 height 7
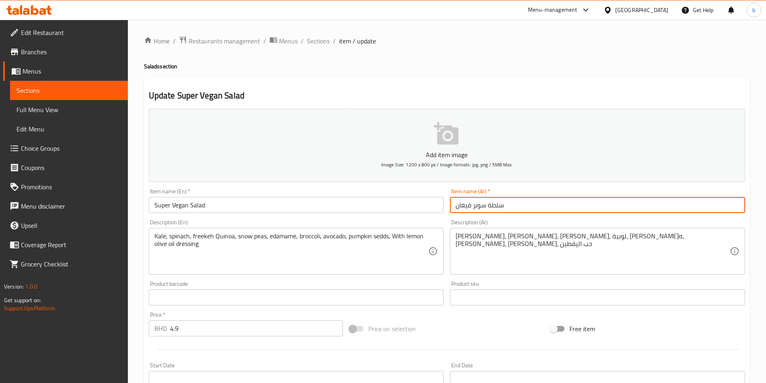
drag, startPoint x: 456, startPoint y: 204, endPoint x: 472, endPoint y: 201, distance: 16.3
click at [472, 201] on input "سلطة سوبر فيغان" at bounding box center [597, 205] width 295 height 16
paste input "text"
type input "سلطة سوبر فيجن"
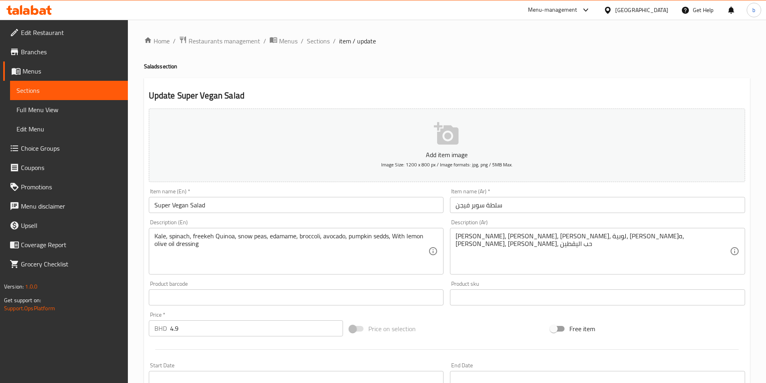
click at [430, 246] on div "Kale, spinach, freekeh Quinoa, snow peas, edamame, broccoli, avocado, pumpkin s…" at bounding box center [296, 251] width 295 height 47
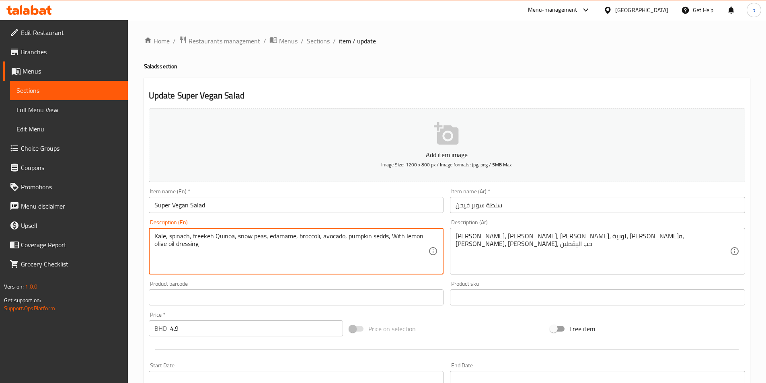
click at [386, 242] on textarea "Kale, spinach, freekeh Quinoa, snow peas, edamame, broccoli, avocado, pumpkin s…" at bounding box center [291, 251] width 274 height 38
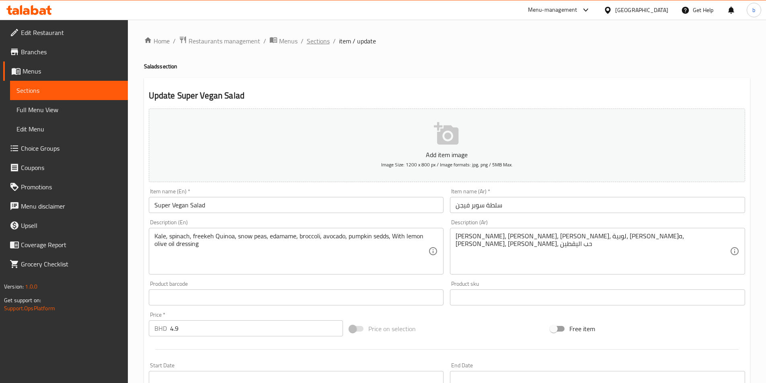
click at [310, 40] on span "Sections" at bounding box center [318, 41] width 23 height 10
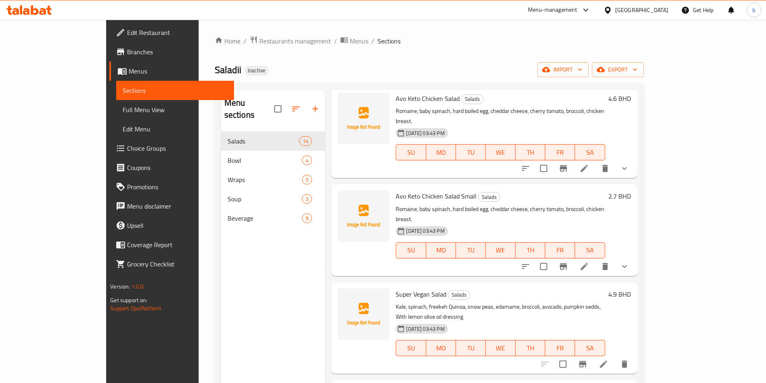
scroll to position [402, 0]
click at [608, 359] on icon at bounding box center [604, 364] width 10 height 10
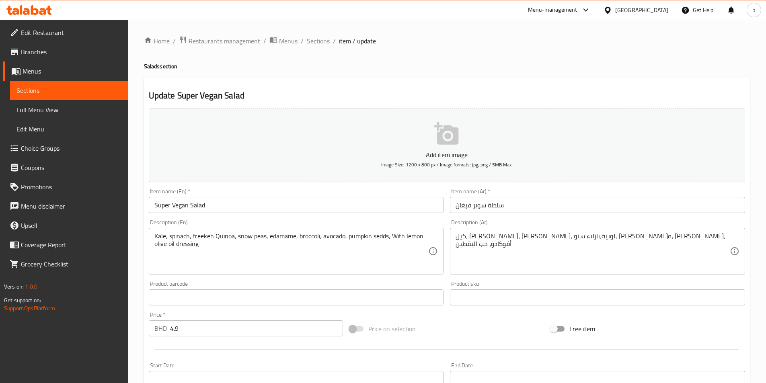
click at [454, 243] on div "كيل، سبانخ، فريكه، لوبية،بازلاء سنو, إداماميه، بروكولي، أفوكادو، حب اليقطين Des…" at bounding box center [597, 251] width 295 height 47
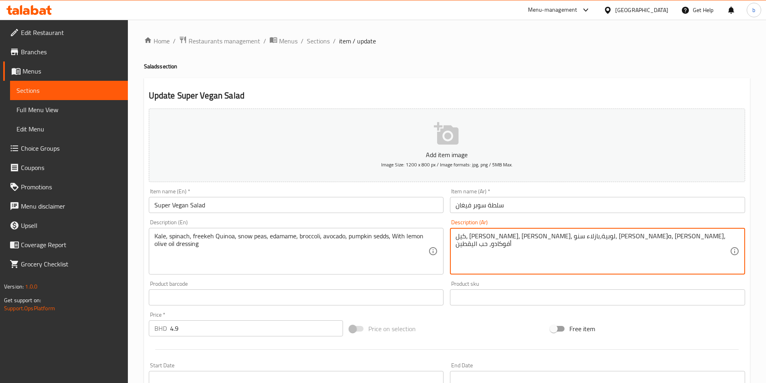
click at [454, 238] on div "كيل، سبانخ، فريكه، لوبية،بازلاء سنو, إداماميه، بروكولي، أفوكادو، حب اليقطين Des…" at bounding box center [597, 251] width 295 height 47
click at [682, 240] on textarea "كيل، سبانخ، فريكه، لوبية،بازلاء سنو, إداماميه، بروكولي، أفوكادو، حب اليقطين" at bounding box center [593, 251] width 274 height 38
drag, startPoint x: 510, startPoint y: 237, endPoint x: 458, endPoint y: 245, distance: 52.0
click at [458, 245] on textarea "كيل، سبانخ، فريكه، لوبية،بازلاء سنو, إداماميه، بروكولي، أفوكادو، حب اليقطين ,مع…" at bounding box center [593, 251] width 274 height 38
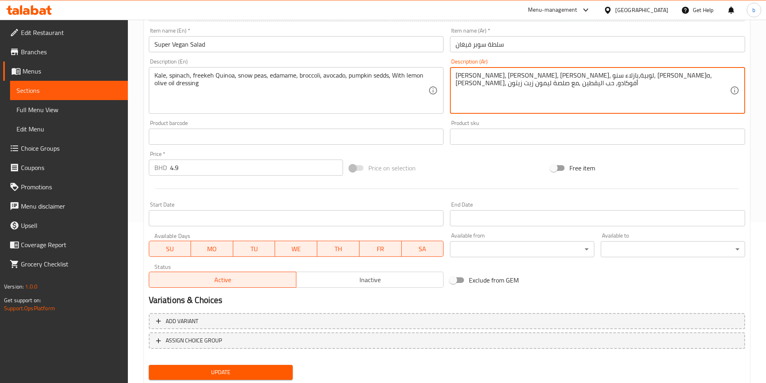
scroll to position [185, 0]
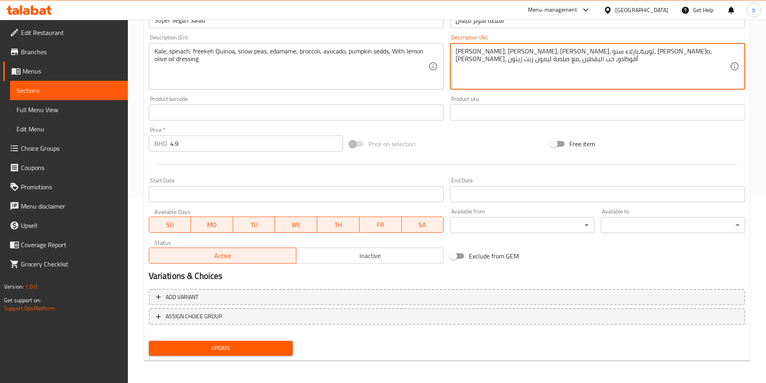
type textarea "كيل، سبانخ، فريكه، لوبية،بازلاء سنو, إداماميه، بروكولي، أفوكادو، حب اليقطين ,مع…"
click at [192, 345] on span "Update" at bounding box center [221, 348] width 132 height 10
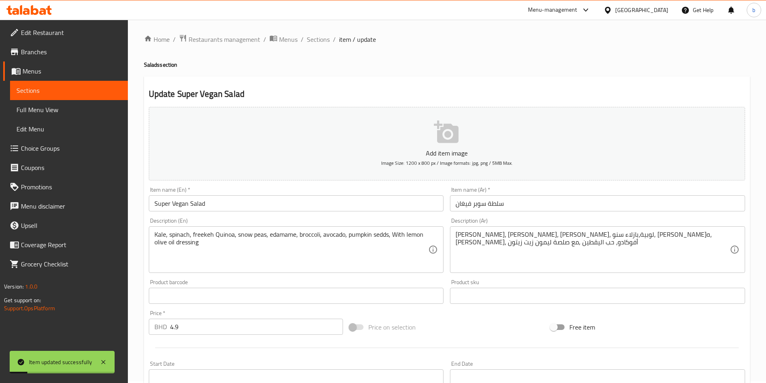
scroll to position [0, 0]
click at [319, 36] on span "Sections" at bounding box center [318, 41] width 23 height 10
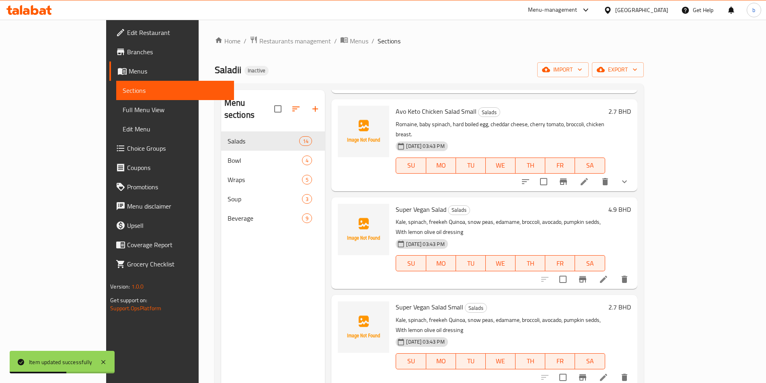
scroll to position [563, 0]
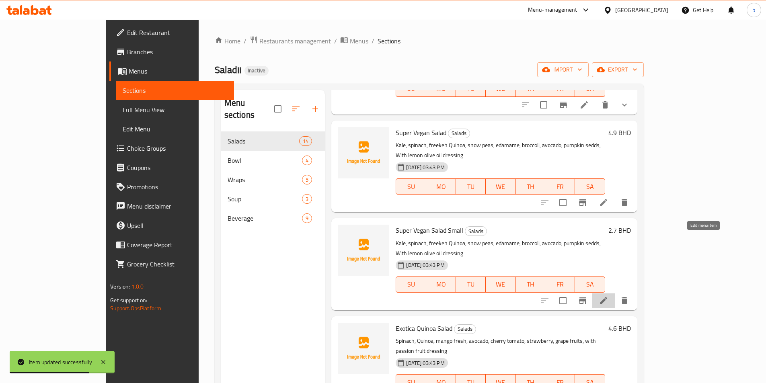
click at [608, 296] on icon at bounding box center [604, 301] width 10 height 10
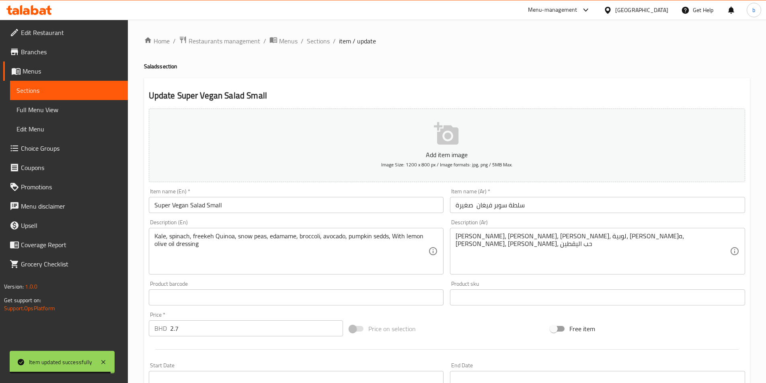
click at [454, 239] on div "كيل، سبانخ، فريكه، لوبية، إداماميه، بروكولي، أفوكادو، حب اليقطين Description (A…" at bounding box center [597, 251] width 295 height 47
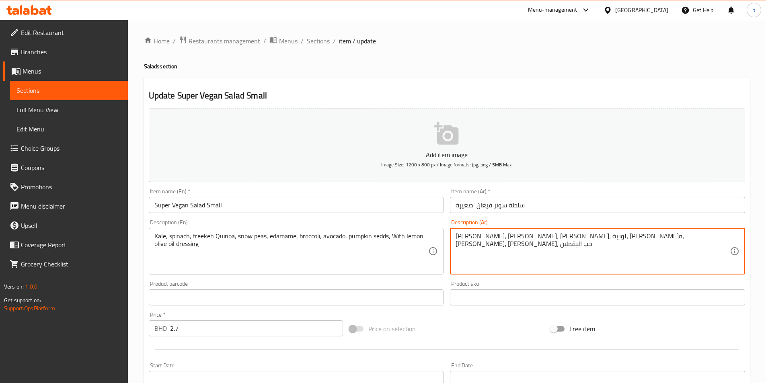
click at [652, 244] on textarea "كيل، سبانخ، فريكه، لوبية، إداماميه، بروكولي، أفوكادو، حب اليقطين" at bounding box center [593, 251] width 274 height 38
paste textarea "مع صلصة ليمون زيت زيتو"
click at [528, 238] on textarea "كيل، سبانخ، فريكه، لوبية، إداماميه، بروكولي، أفوكادو، حب اليقطين مع صلصة ليمون …" at bounding box center [593, 251] width 274 height 38
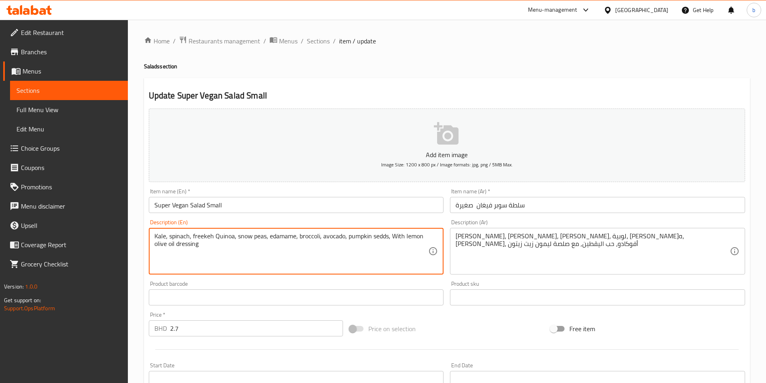
click at [220, 235] on textarea "Kale, spinach, freekeh Quinoa, snow peas, edamame, broccoli, avocado, pumpkin s…" at bounding box center [291, 251] width 274 height 38
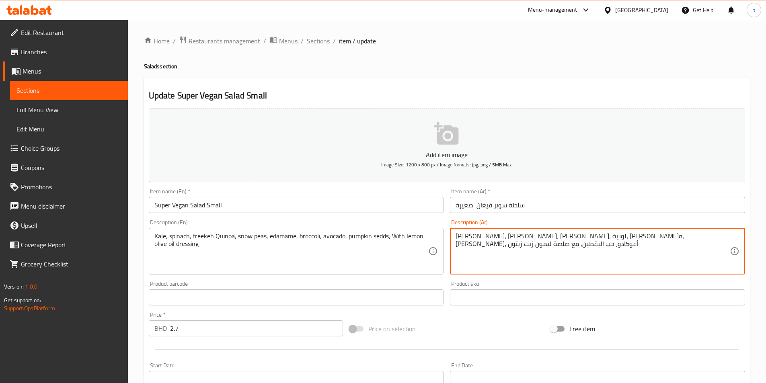
paste textarea "كينوا"
drag, startPoint x: 640, startPoint y: 237, endPoint x: 653, endPoint y: 237, distance: 13.3
click at [653, 237] on textarea "كيل، سبانخ،كينوا فريكه، لوبية، إداماميه، بروكولي، أفوكادو، حب اليقطين, مع صلصة …" at bounding box center [593, 251] width 274 height 38
type textarea "كيل، سبانخ،كينوا فريكه، بازلاء سنو، إداماميه، بروكولي، أفوكادو، حب اليقطين, مع …"
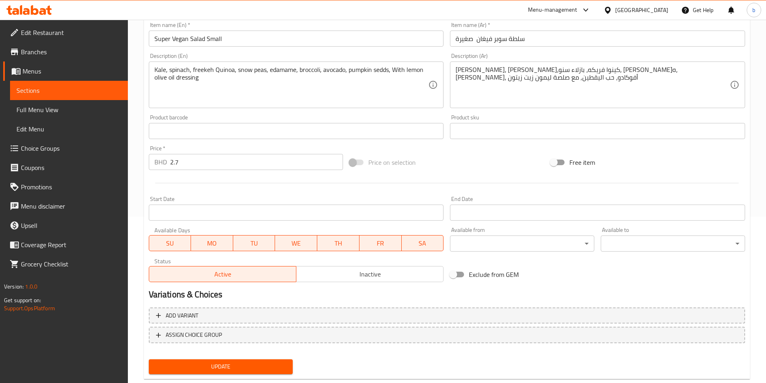
scroll to position [185, 0]
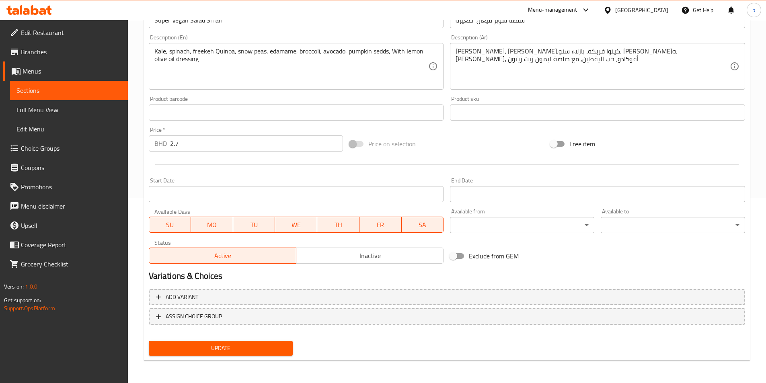
click at [253, 346] on span "Update" at bounding box center [221, 348] width 132 height 10
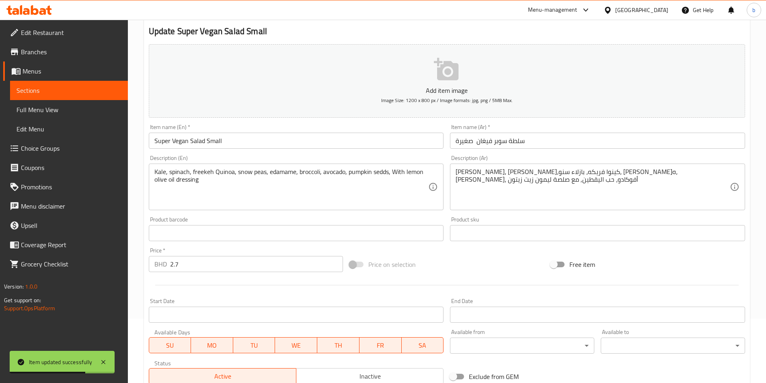
scroll to position [0, 0]
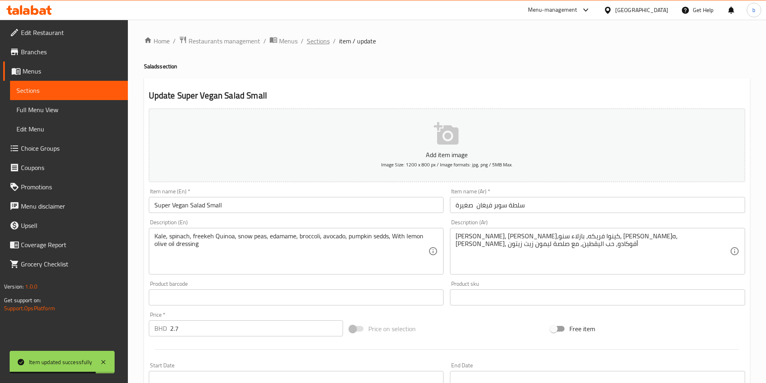
click at [316, 43] on span "Sections" at bounding box center [318, 41] width 23 height 10
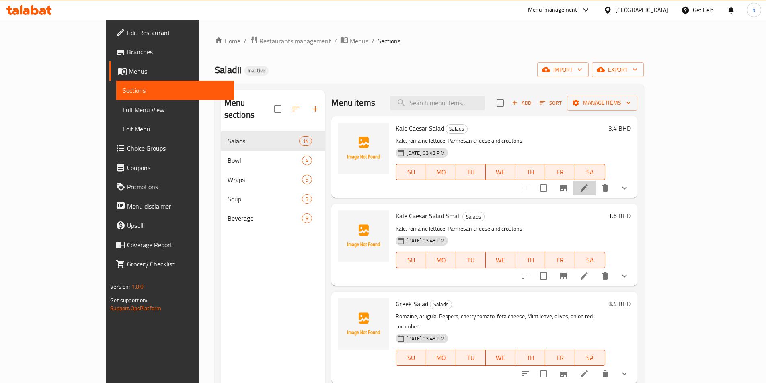
click at [596, 182] on li at bounding box center [584, 188] width 23 height 14
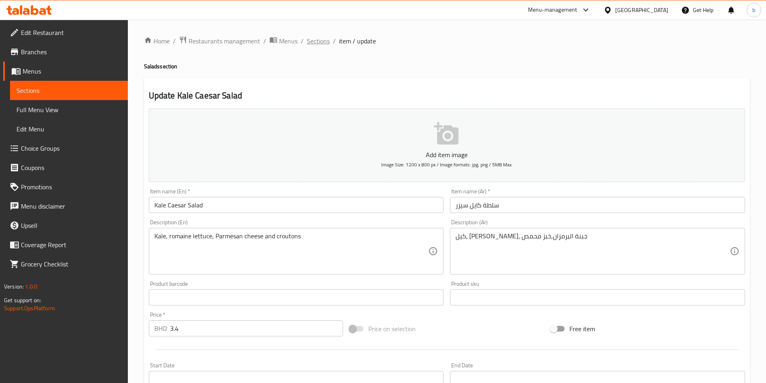
click at [321, 46] on span "Sections" at bounding box center [318, 41] width 23 height 10
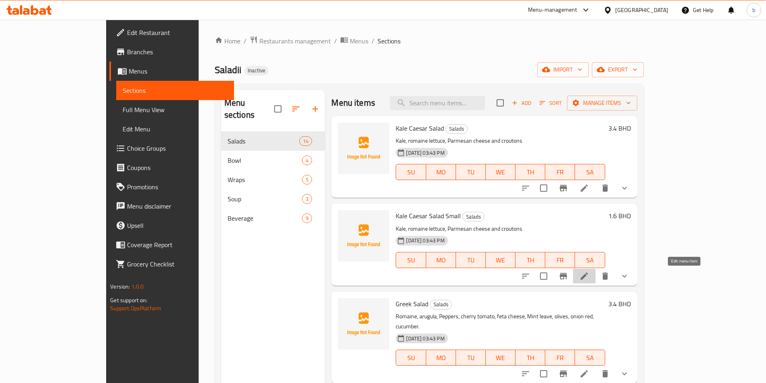
click at [589, 273] on icon at bounding box center [584, 276] width 10 height 10
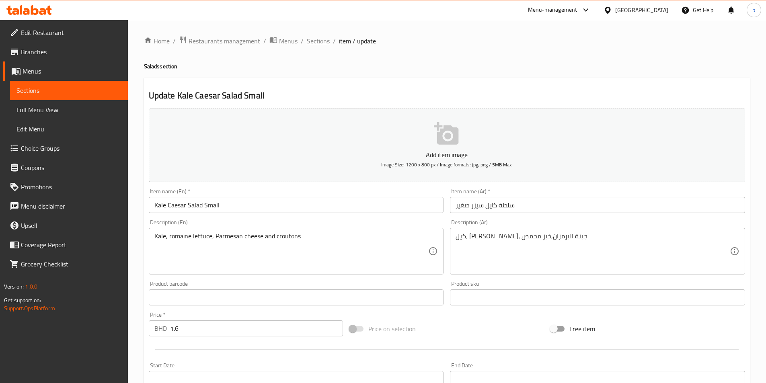
click at [316, 44] on span "Sections" at bounding box center [318, 41] width 23 height 10
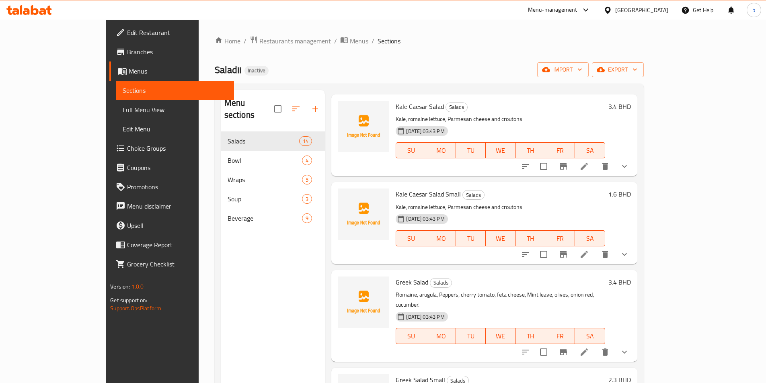
scroll to position [80, 0]
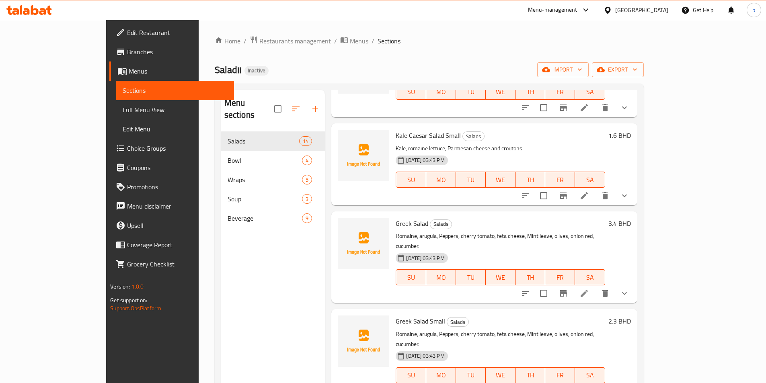
click at [596, 289] on li at bounding box center [584, 293] width 23 height 14
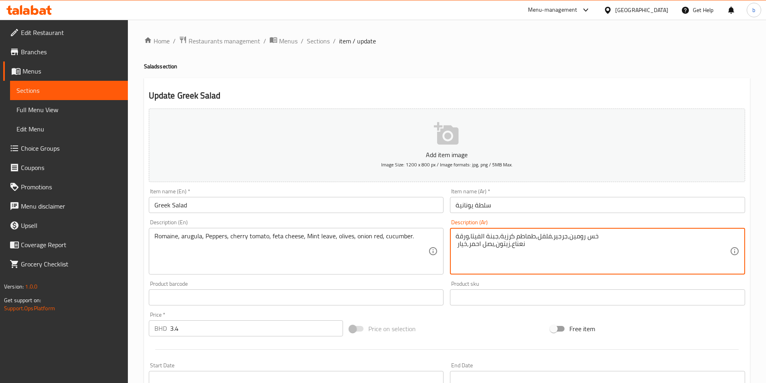
drag, startPoint x: 589, startPoint y: 236, endPoint x: 614, endPoint y: 237, distance: 24.9
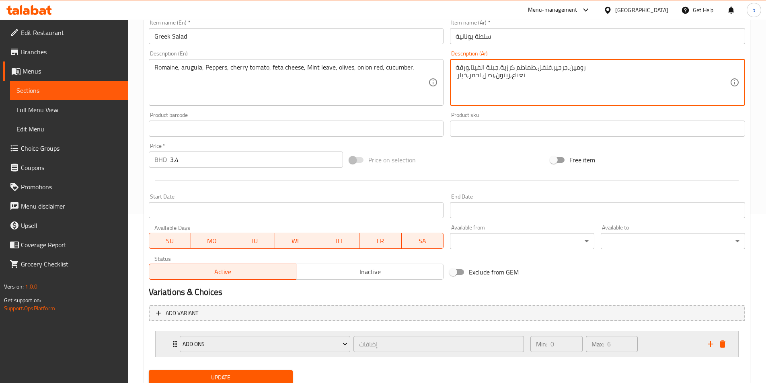
scroll to position [198, 0]
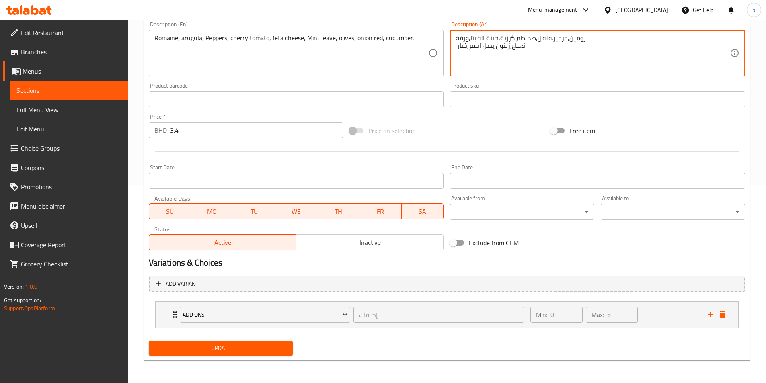
type textarea "رومين,جرجير,فلفل,طماطم كرزية,جبنة الفيتا,ورقة نعناع,زيتون,بصل احمر,خيار"
click at [218, 353] on span "Update" at bounding box center [221, 348] width 132 height 10
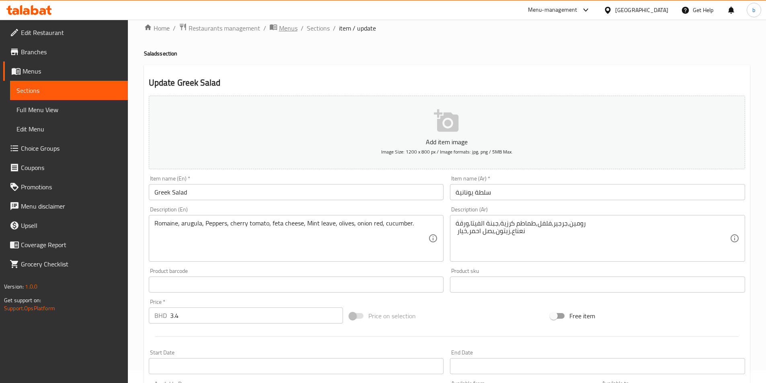
scroll to position [0, 0]
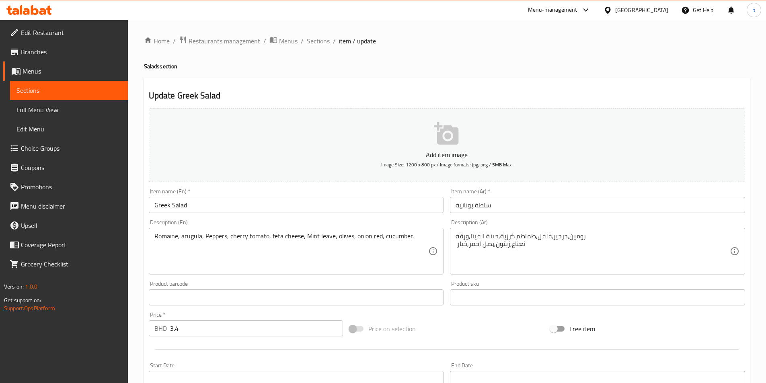
drag, startPoint x: 302, startPoint y: 38, endPoint x: 312, endPoint y: 39, distance: 9.3
click at [303, 38] on ol "Home / Restaurants management / Menus / Sections / item / update" at bounding box center [447, 41] width 606 height 10
click at [312, 39] on span "Sections" at bounding box center [318, 41] width 23 height 10
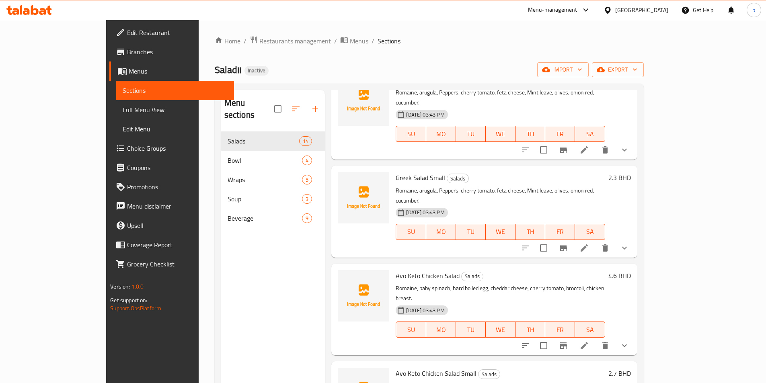
scroll to position [322, 0]
click at [589, 243] on icon at bounding box center [584, 248] width 10 height 10
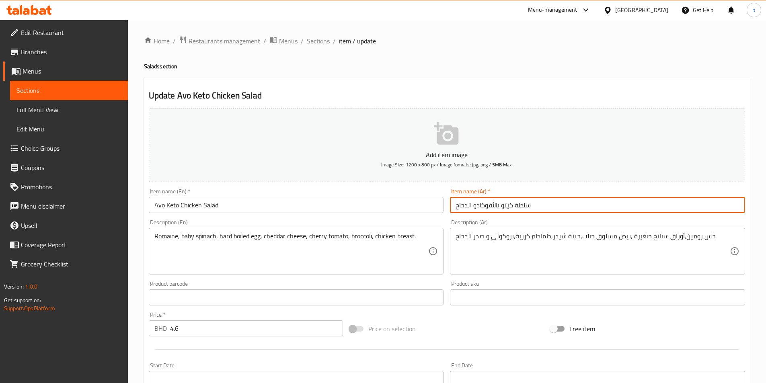
drag, startPoint x: 471, startPoint y: 205, endPoint x: 485, endPoint y: 201, distance: 14.8
click at [485, 201] on input "سلطة كيتو بالأفوكادو الدجاج" at bounding box center [597, 205] width 295 height 16
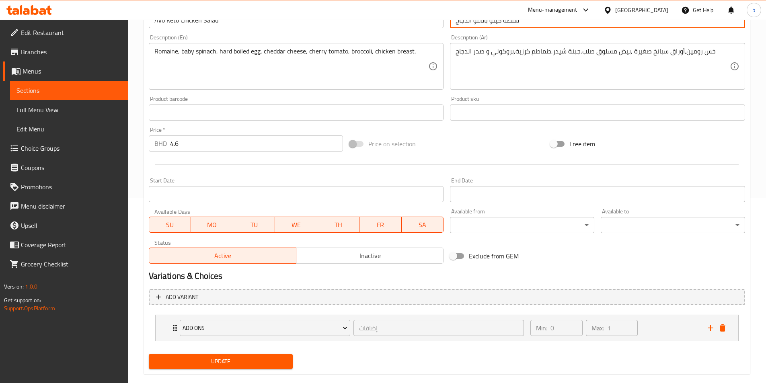
scroll to position [198, 0]
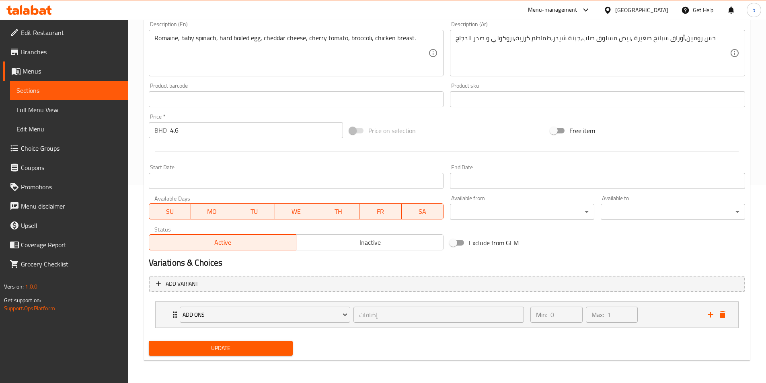
type input "سلطة كيتو بالأفو الدجاج"
click at [197, 352] on span "Update" at bounding box center [221, 348] width 132 height 10
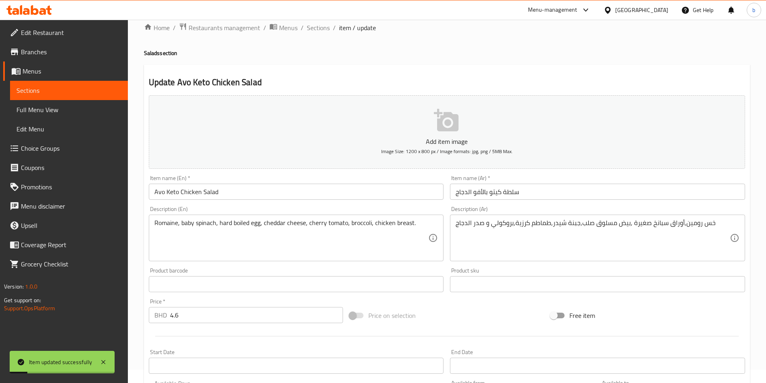
scroll to position [0, 0]
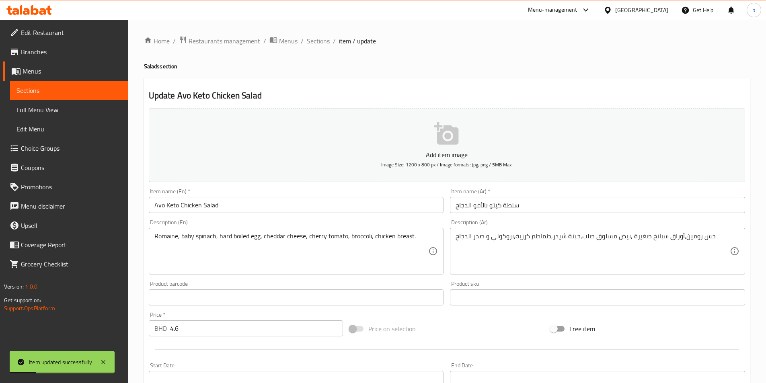
click at [325, 41] on span "Sections" at bounding box center [318, 41] width 23 height 10
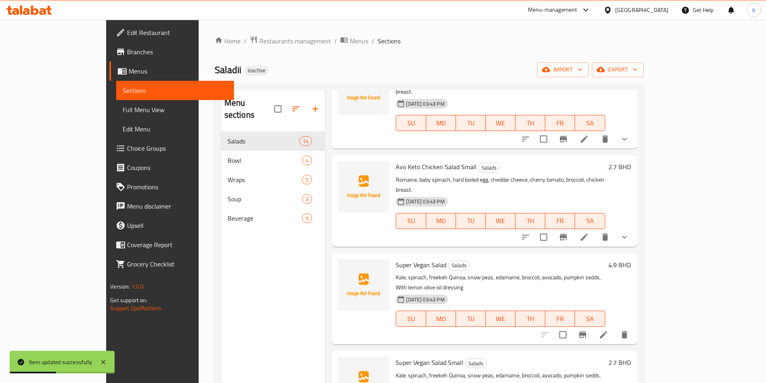
scroll to position [442, 0]
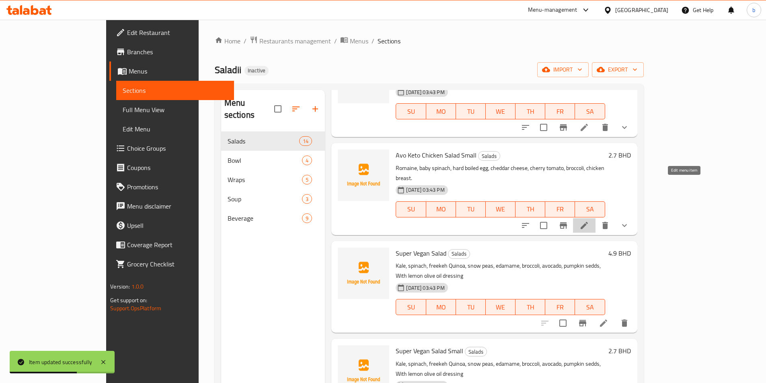
click at [589, 221] on icon at bounding box center [584, 226] width 10 height 10
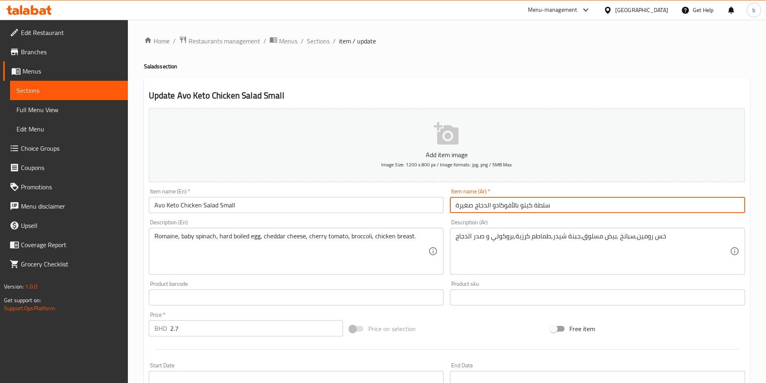
drag, startPoint x: 492, startPoint y: 206, endPoint x: 503, endPoint y: 204, distance: 11.1
click at [503, 204] on input "سلطة كيتو بالأفوكادو الدجاج صغيرة" at bounding box center [597, 205] width 295 height 16
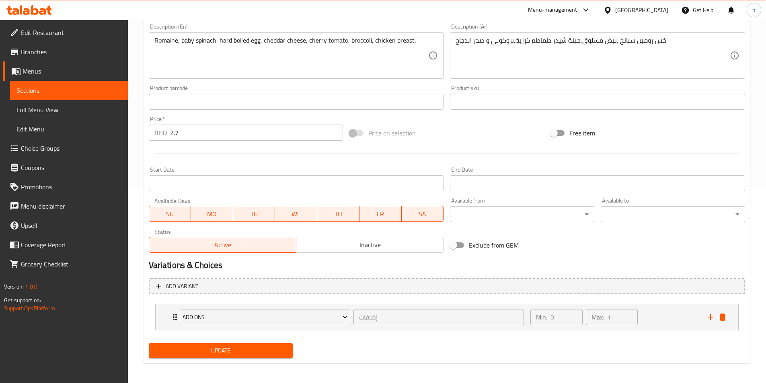
scroll to position [198, 0]
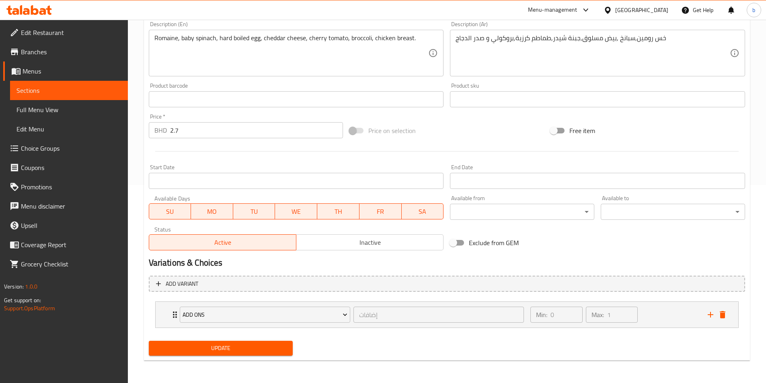
type input "سلطة كيتو بالأفو الدجاج صغيرة"
click at [217, 345] on span "Update" at bounding box center [221, 348] width 132 height 10
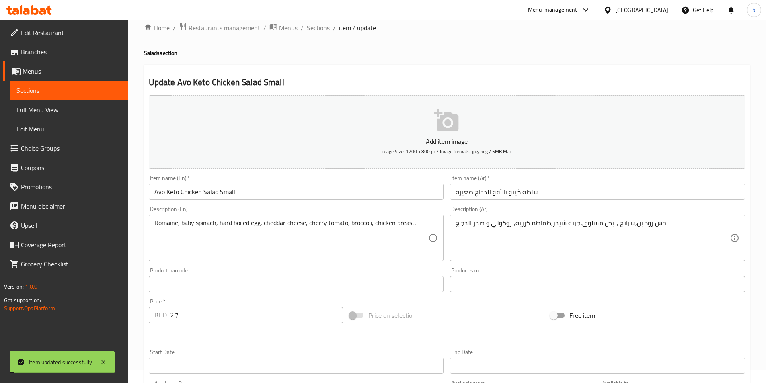
scroll to position [0, 0]
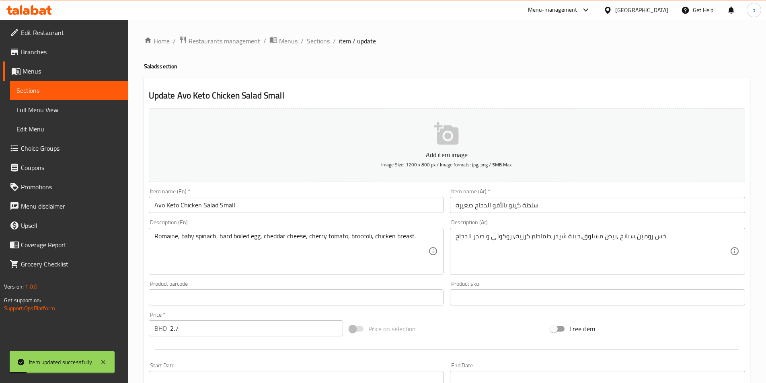
click at [310, 40] on span "Sections" at bounding box center [318, 41] width 23 height 10
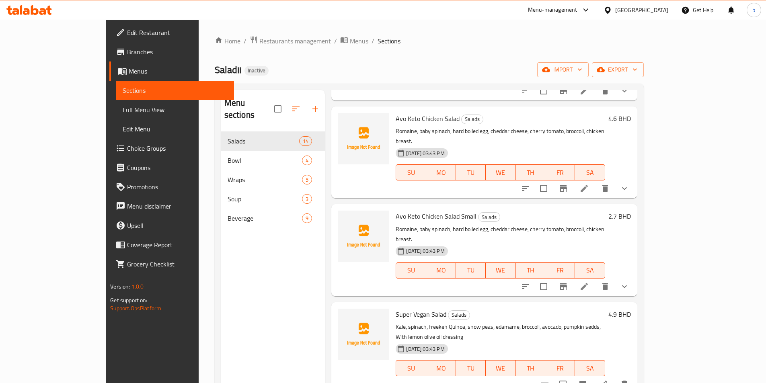
scroll to position [402, 0]
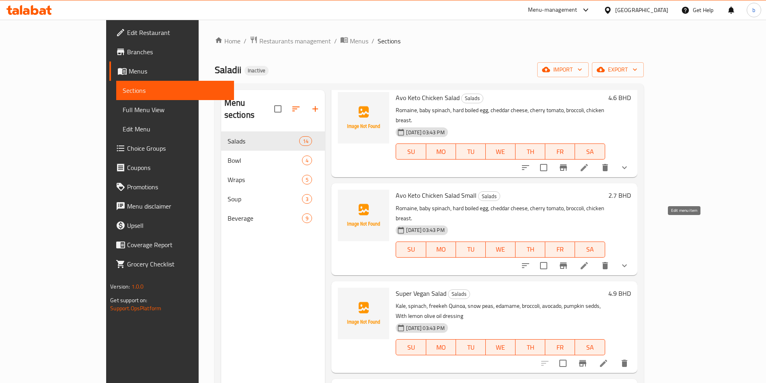
click at [588, 262] on icon at bounding box center [584, 265] width 7 height 7
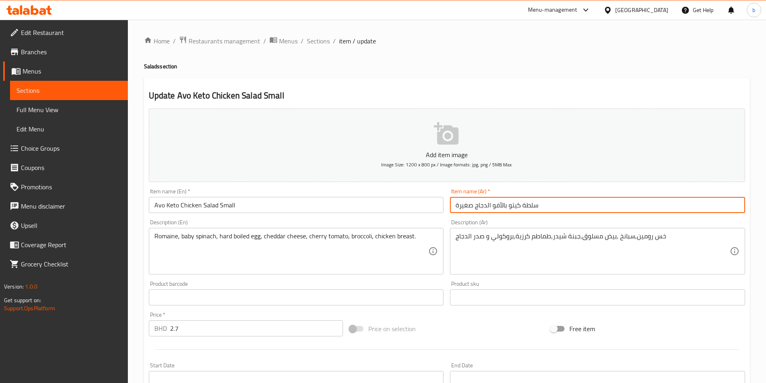
drag, startPoint x: 493, startPoint y: 205, endPoint x: 507, endPoint y: 205, distance: 14.1
click at [507, 205] on input "سلطة كيتو بالأفو الدجاج صغيرة" at bounding box center [597, 205] width 295 height 16
paste input "كادو"
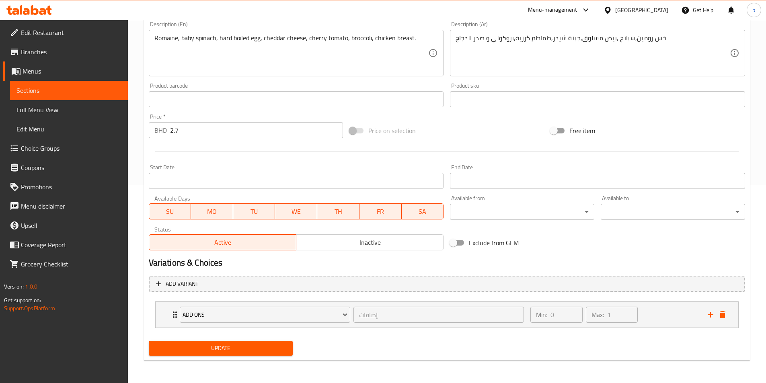
type input "سلطة كيتو بالأفوكادو الدجاج صغيرة"
click at [251, 346] on span "Update" at bounding box center [221, 348] width 132 height 10
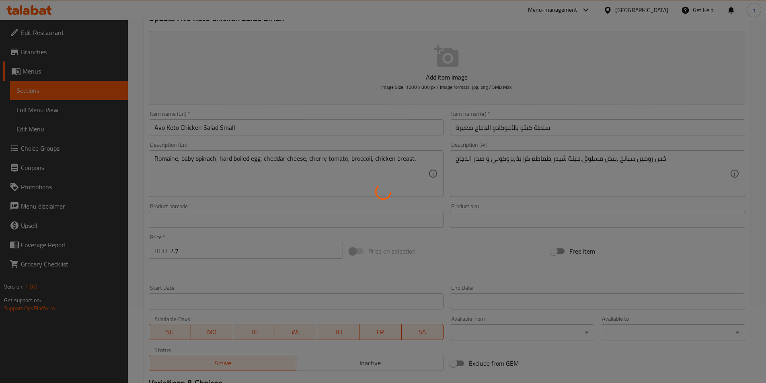
scroll to position [0, 0]
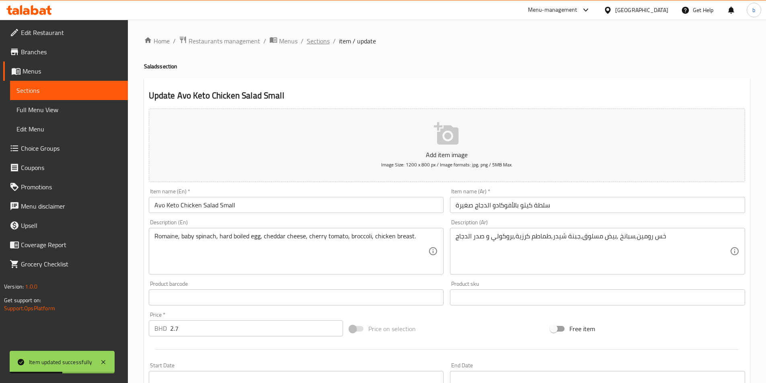
click at [316, 41] on span "Sections" at bounding box center [318, 41] width 23 height 10
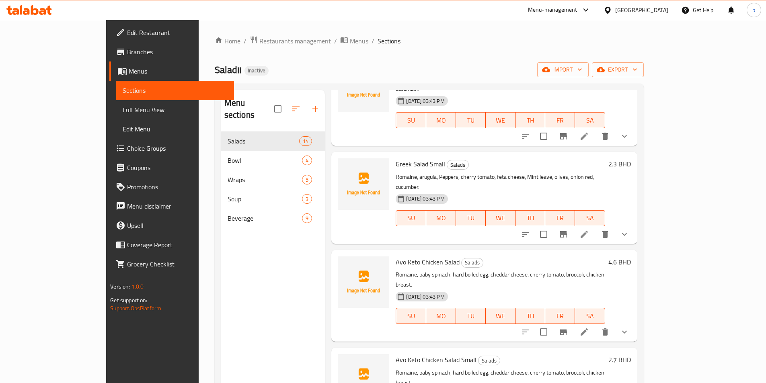
scroll to position [241, 0]
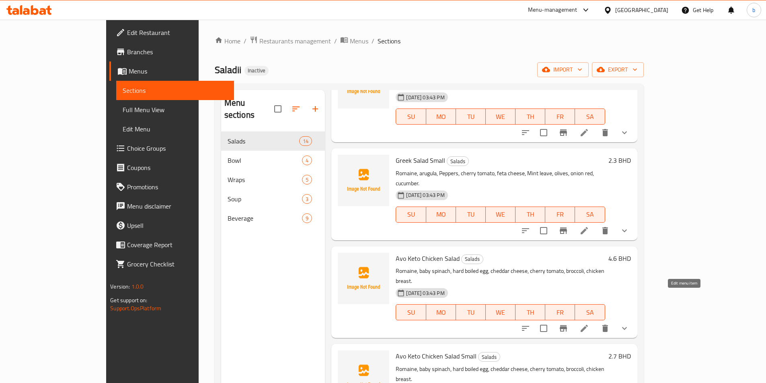
click at [589, 324] on icon at bounding box center [584, 329] width 10 height 10
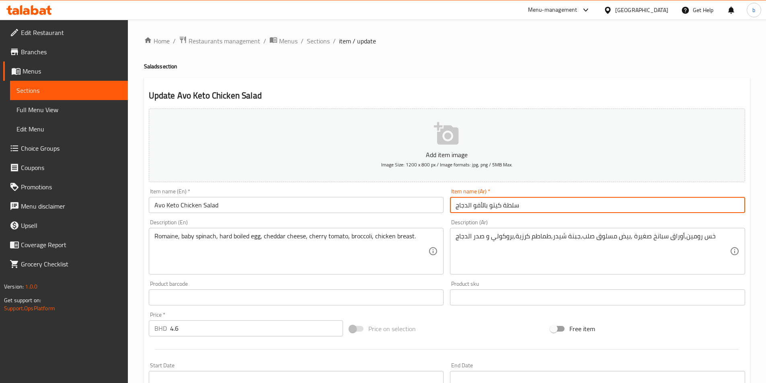
drag, startPoint x: 473, startPoint y: 204, endPoint x: 486, endPoint y: 199, distance: 14.1
click at [486, 199] on input "سلطة كيتو بالأفو الدجاج" at bounding box center [597, 205] width 295 height 16
paste input "الأفوكاد"
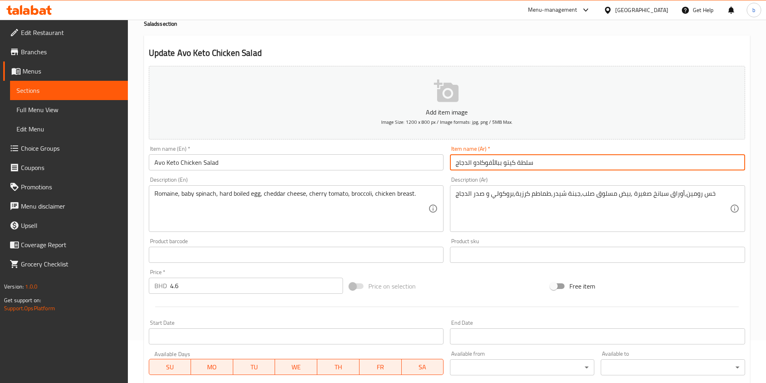
scroll to position [161, 0]
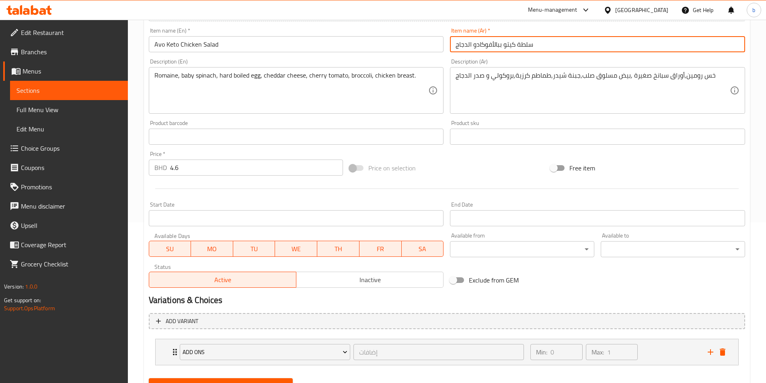
click at [499, 44] on input "سلطة كيتو ببالأفوكادو الدجاج" at bounding box center [597, 44] width 295 height 16
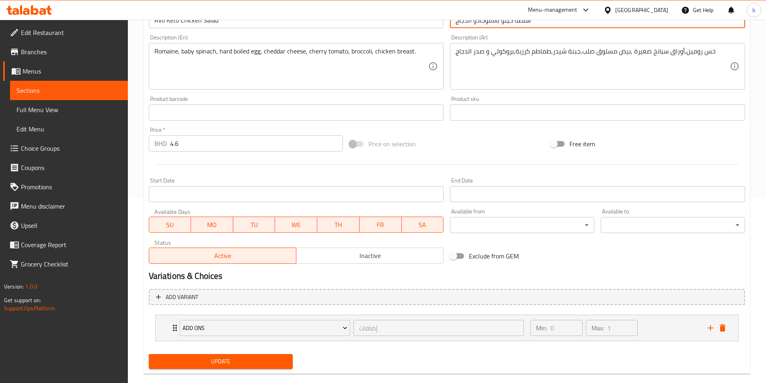
scroll to position [198, 0]
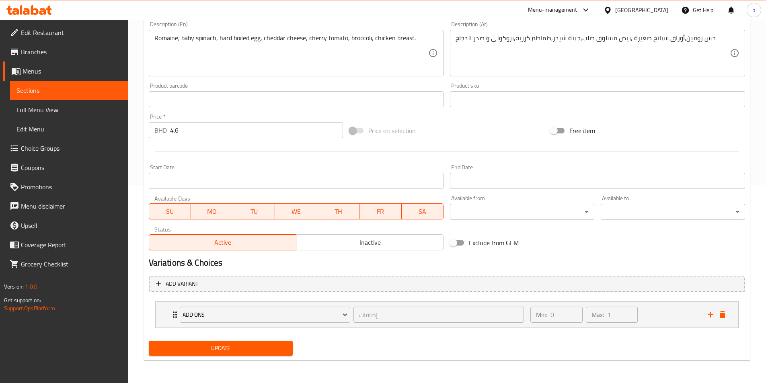
type input "سلطة كيتو بالأفوكادو الدجاج"
click at [285, 353] on span "Update" at bounding box center [221, 348] width 132 height 10
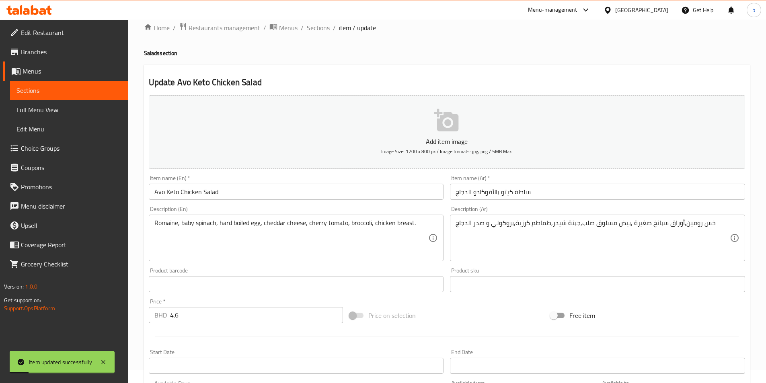
scroll to position [0, 0]
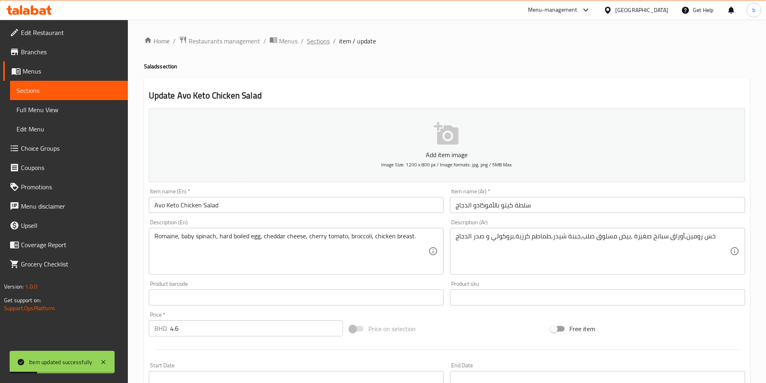
click at [319, 39] on span "Sections" at bounding box center [318, 41] width 23 height 10
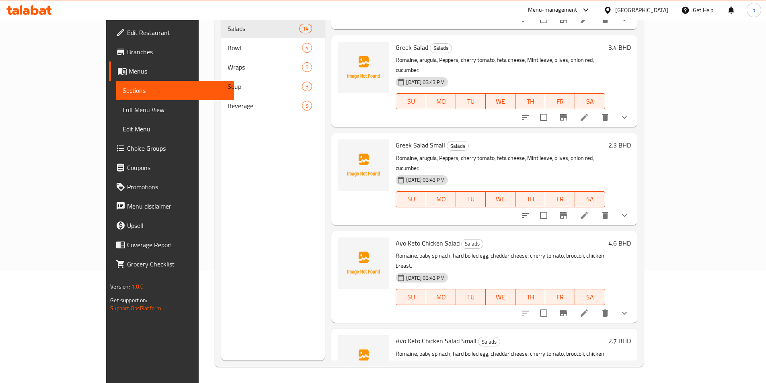
scroll to position [143, 0]
click at [589, 310] on icon at bounding box center [584, 315] width 10 height 10
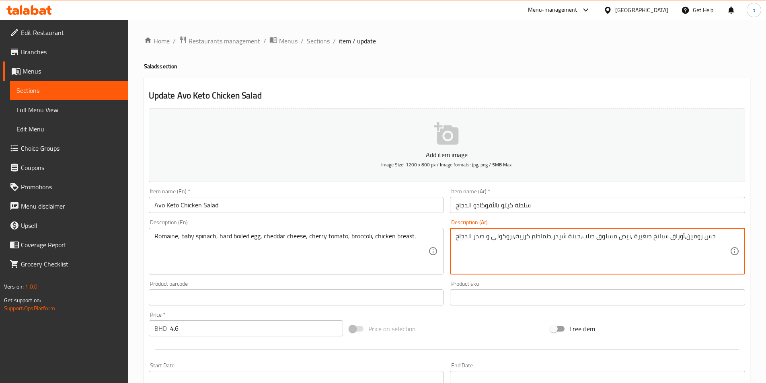
drag, startPoint x: 700, startPoint y: 235, endPoint x: 711, endPoint y: 235, distance: 10.9
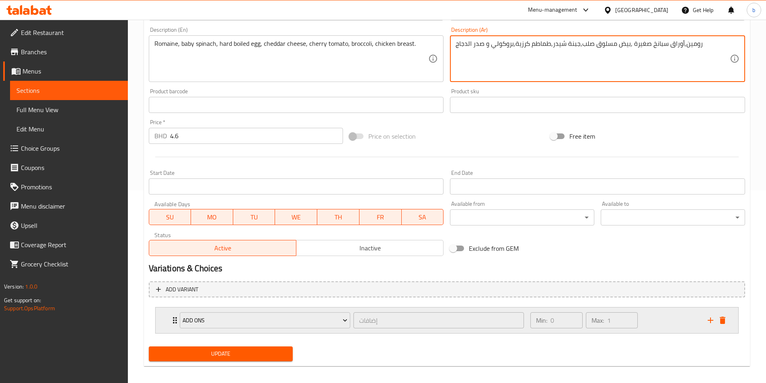
scroll to position [198, 0]
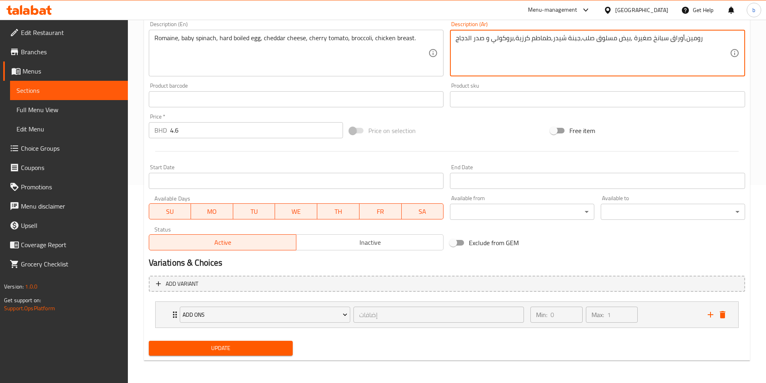
type textarea "رومين,أوراق سبانخ صغيرة ,بيض مسلوق صلب,جبنة شيدر,طماطم كرزية,بروكولي و صدر الدج…"
click at [193, 351] on span "Update" at bounding box center [221, 348] width 132 height 10
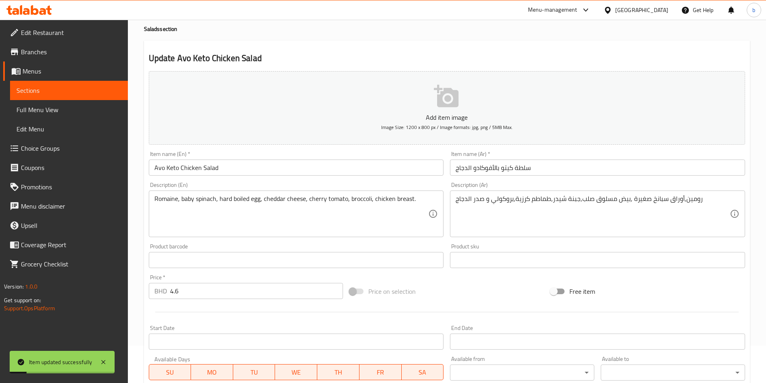
scroll to position [0, 0]
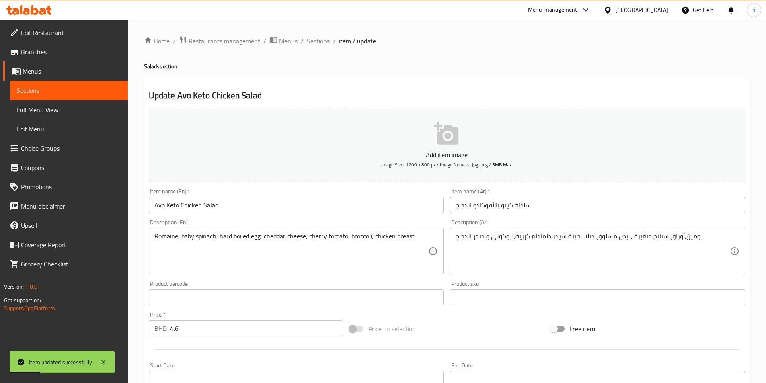
click at [307, 40] on span "Sections" at bounding box center [318, 41] width 23 height 10
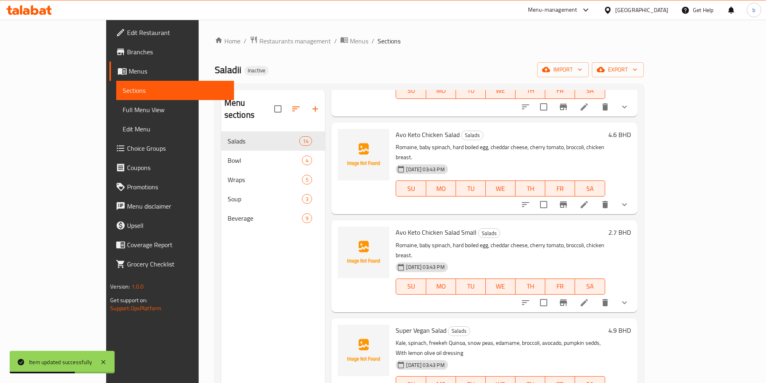
scroll to position [362, 0]
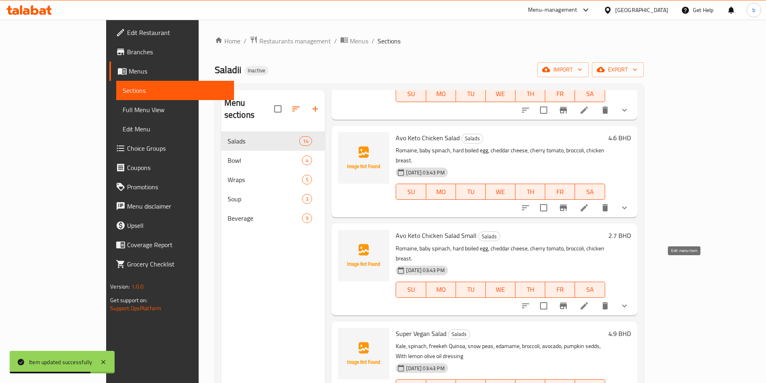
click at [589, 301] on icon at bounding box center [584, 306] width 10 height 10
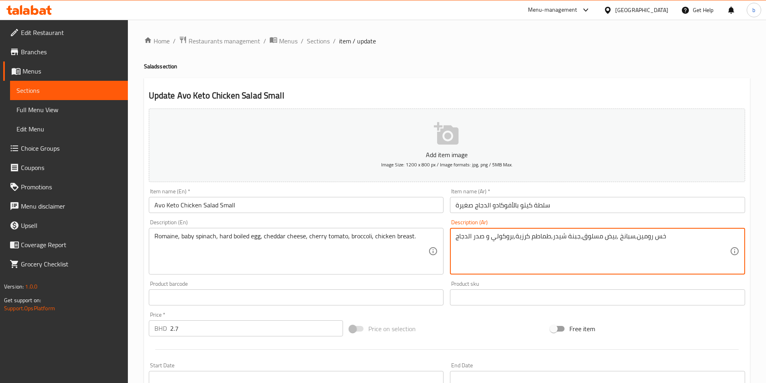
drag, startPoint x: 653, startPoint y: 240, endPoint x: 662, endPoint y: 236, distance: 9.9
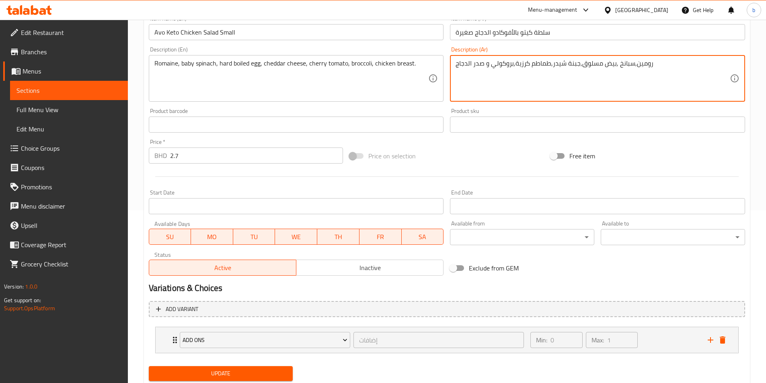
scroll to position [198, 0]
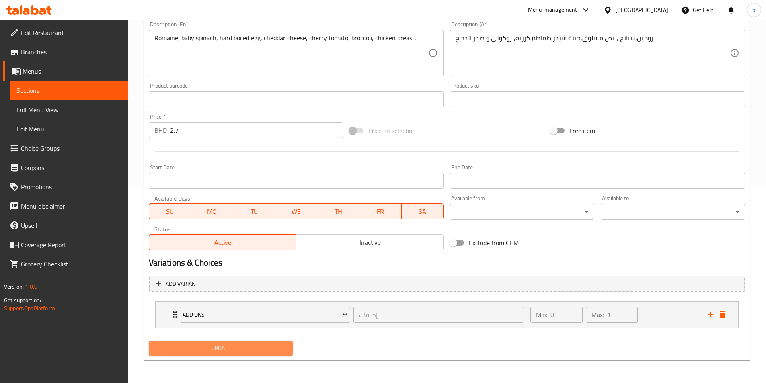
click at [232, 349] on span "Update" at bounding box center [221, 348] width 132 height 10
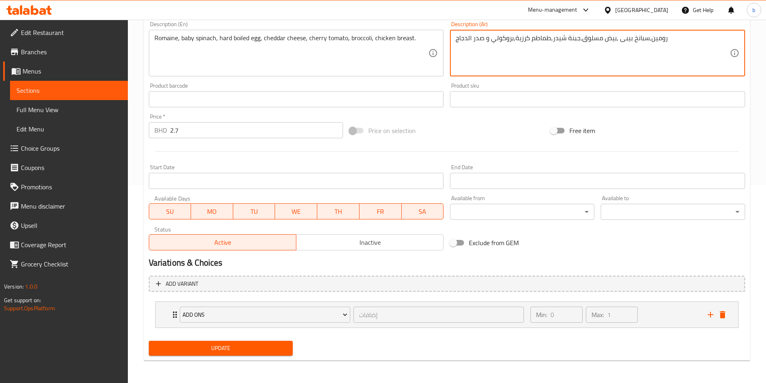
type textarea "رومين,سبانخ بيبى ,بيض مسلوق,جبنة شيدر,طماطم كرزية,بروكولي و صدر الدجاج"
click at [180, 347] on span "Update" at bounding box center [221, 348] width 132 height 10
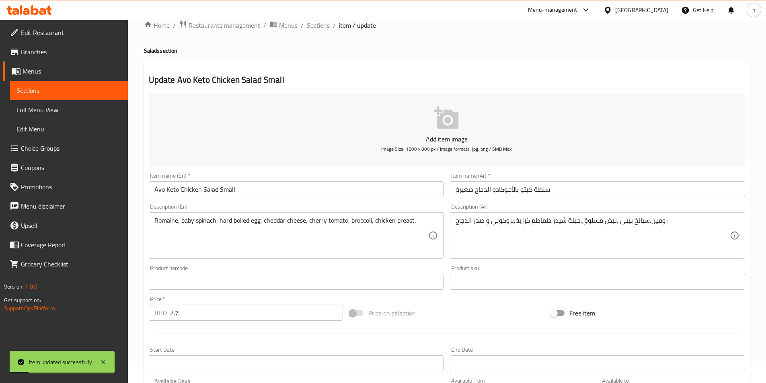
scroll to position [0, 0]
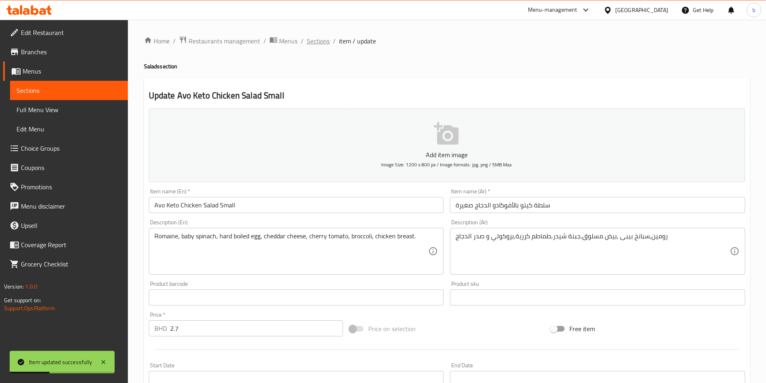
click at [317, 41] on span "Sections" at bounding box center [318, 41] width 23 height 10
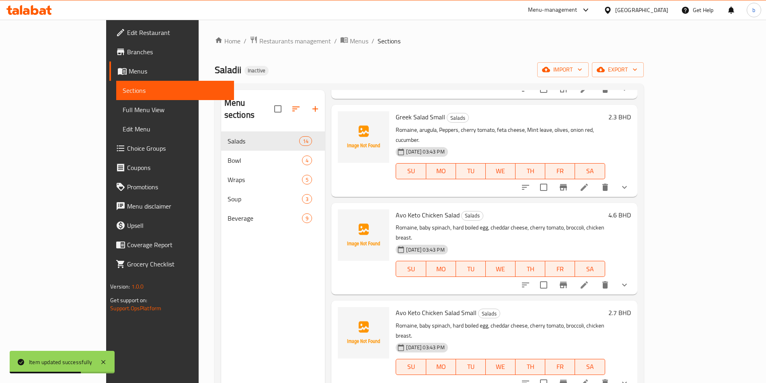
scroll to position [282, 0]
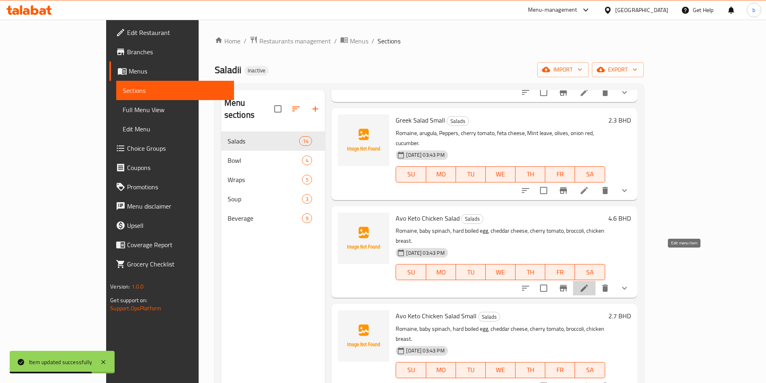
click at [589, 284] on icon at bounding box center [584, 289] width 10 height 10
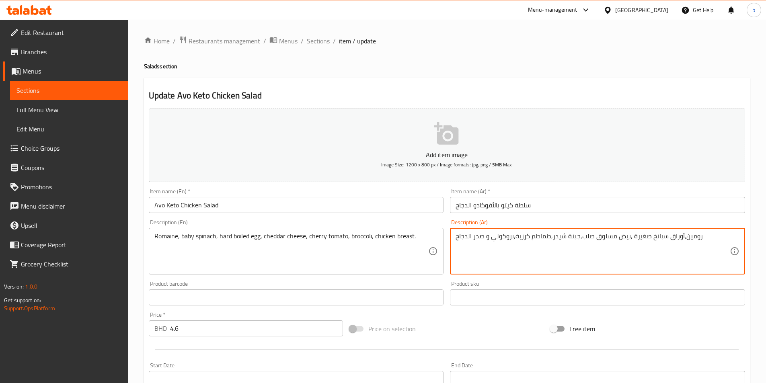
drag, startPoint x: 631, startPoint y: 234, endPoint x: 649, endPoint y: 237, distance: 18.4
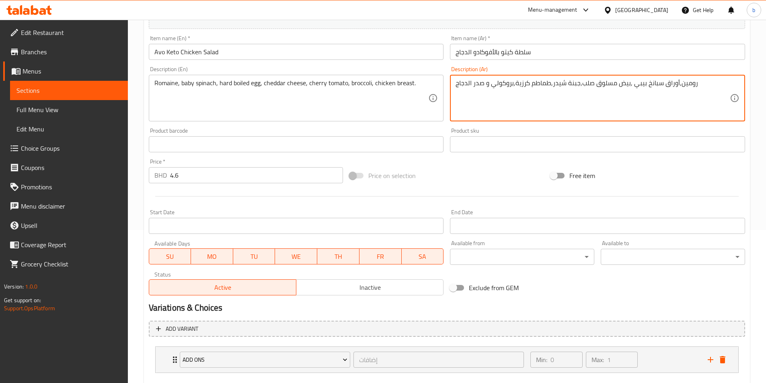
scroll to position [198, 0]
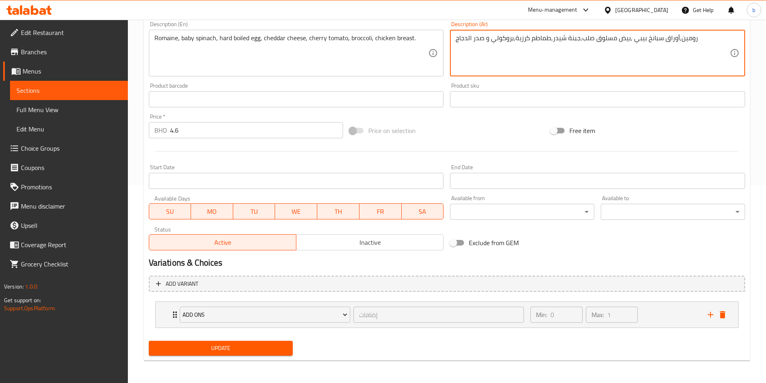
type textarea "رومين,أوراق سبانخ بيبي ,بيض مسلوق صلب,جبنة شيدر,طماطم كرزية,بروكولي و صدر الدجاج"
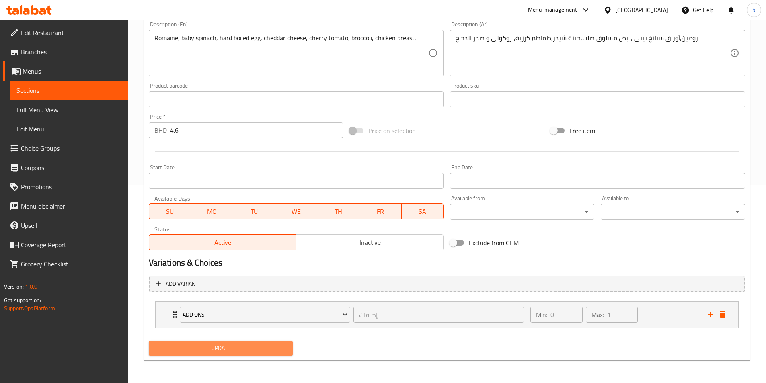
click at [181, 346] on span "Update" at bounding box center [221, 348] width 132 height 10
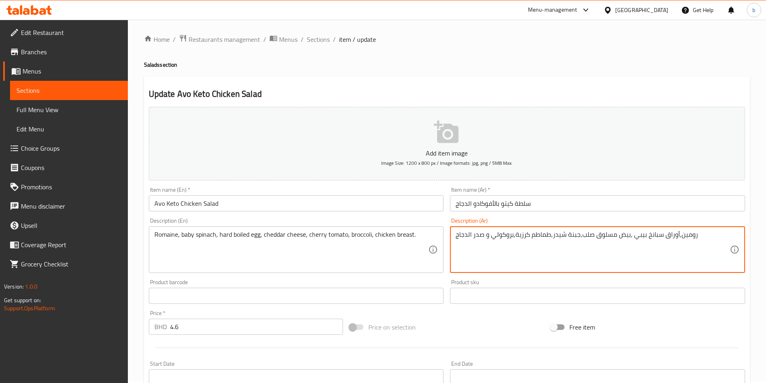
scroll to position [0, 0]
click at [312, 44] on span "Sections" at bounding box center [318, 41] width 23 height 10
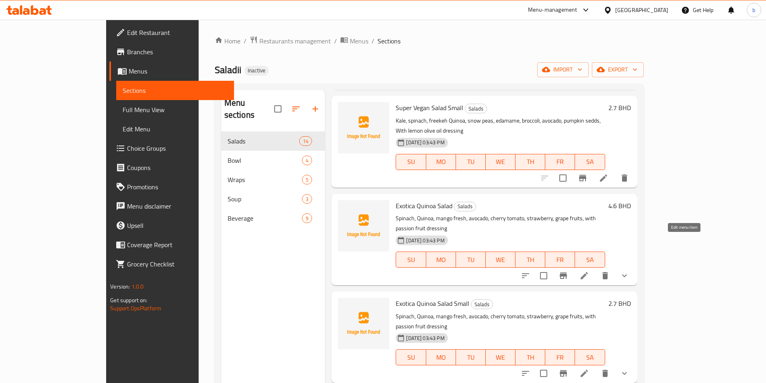
scroll to position [643, 0]
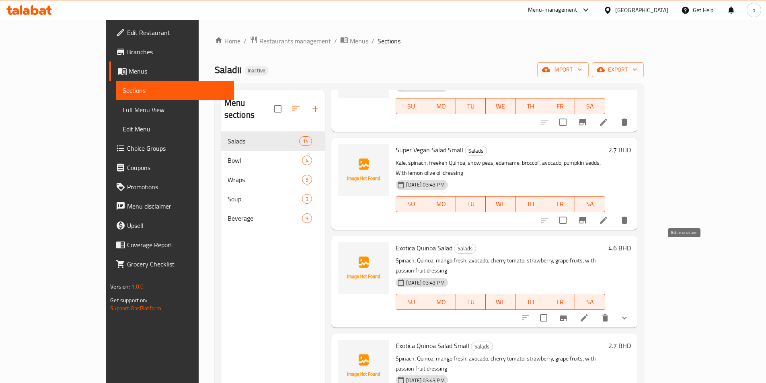
click at [589, 313] on icon at bounding box center [584, 318] width 10 height 10
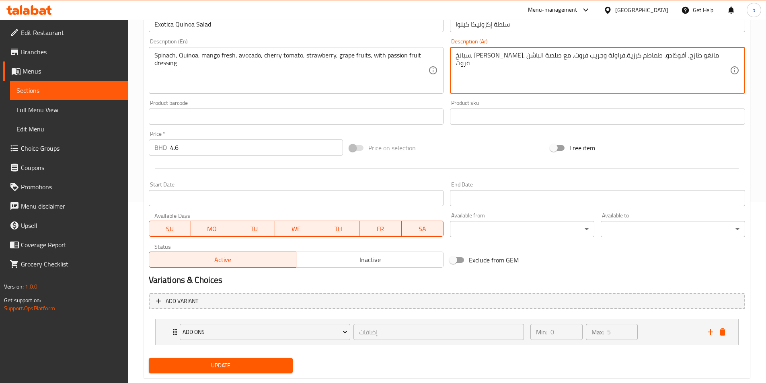
scroll to position [198, 0]
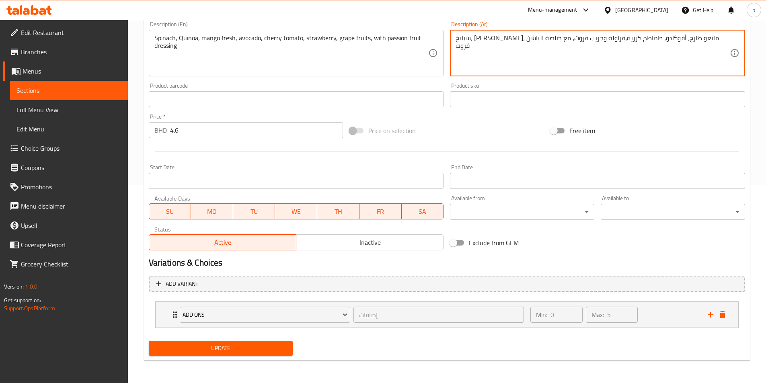
type textarea "سبانخ، [PERSON_NAME]، مانغو طازج، أفوكادو، طماطم كرزية،فراولة وجريب فروت، مع صل…"
click at [239, 351] on span "Update" at bounding box center [221, 348] width 132 height 10
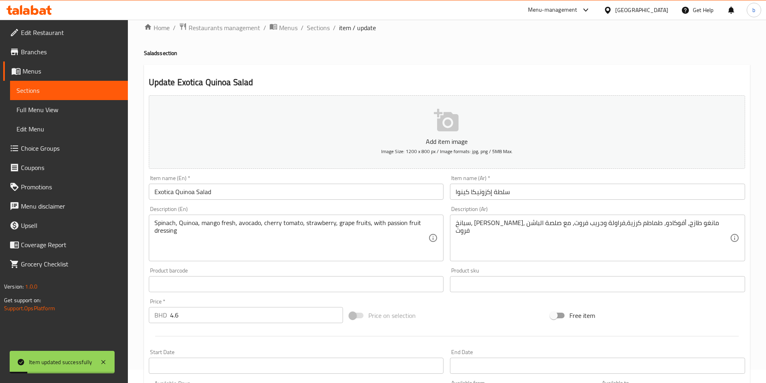
scroll to position [0, 0]
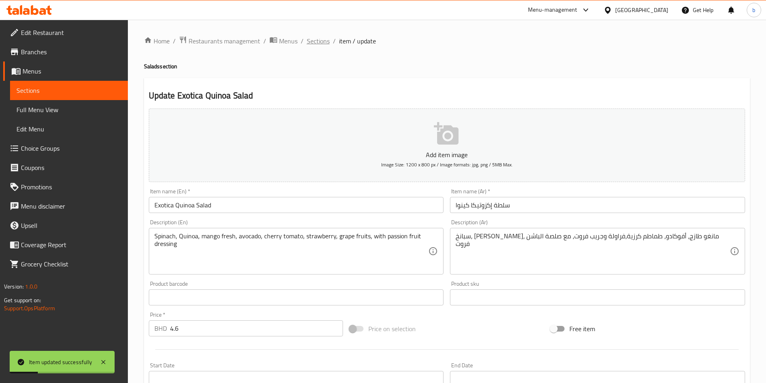
click at [314, 45] on span "Sections" at bounding box center [318, 41] width 23 height 10
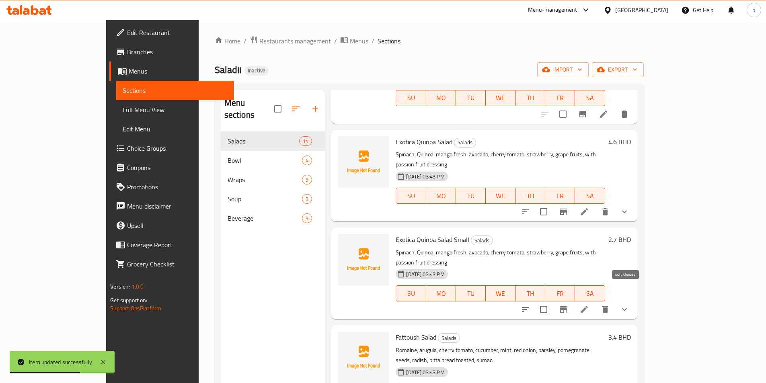
scroll to position [764, 0]
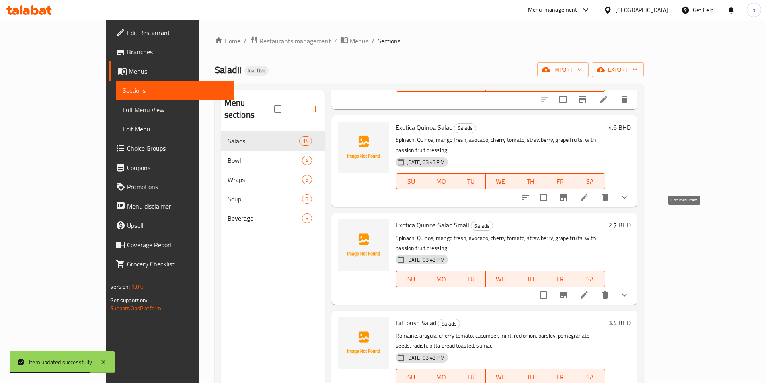
click at [589, 290] on icon at bounding box center [584, 295] width 10 height 10
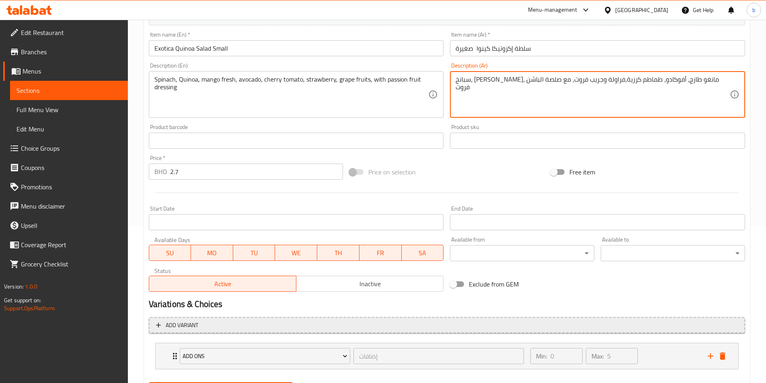
scroll to position [198, 0]
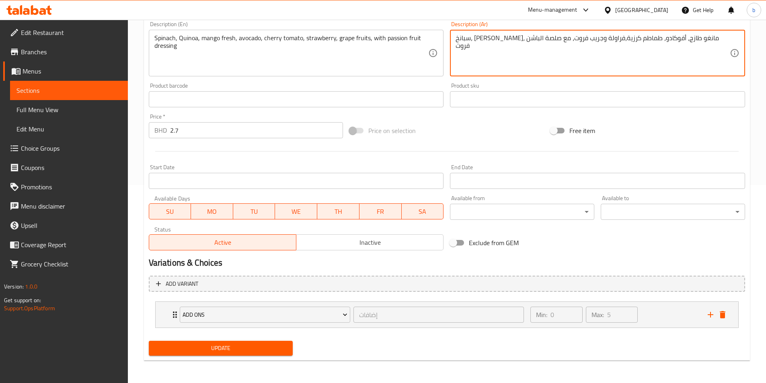
type textarea "سبانخ، [PERSON_NAME]، مانغو طازج، أفوكادو، طماطم كرزية،فراولة وجريب فروت، مع صل…"
click at [242, 352] on span "Update" at bounding box center [221, 348] width 132 height 10
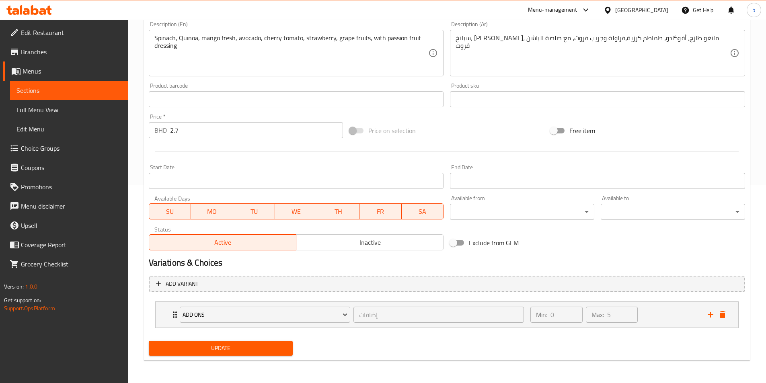
click at [209, 348] on span "Update" at bounding box center [221, 348] width 132 height 10
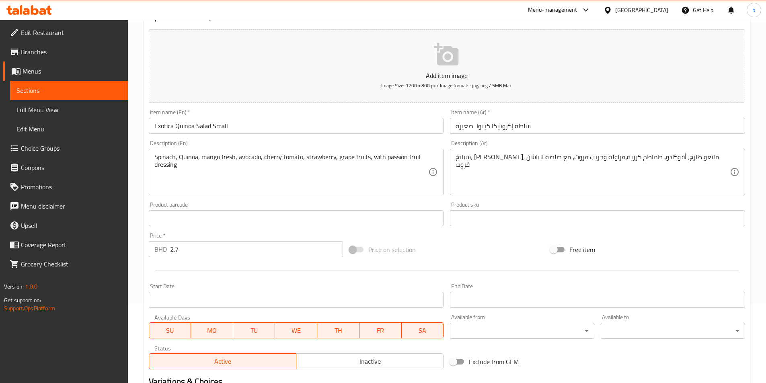
scroll to position [0, 0]
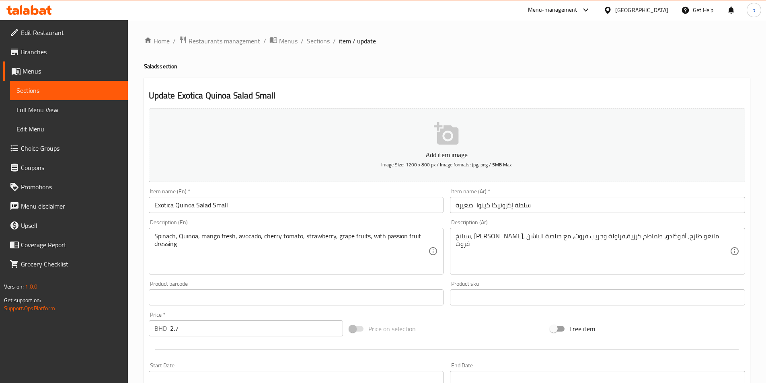
click at [316, 42] on span "Sections" at bounding box center [318, 41] width 23 height 10
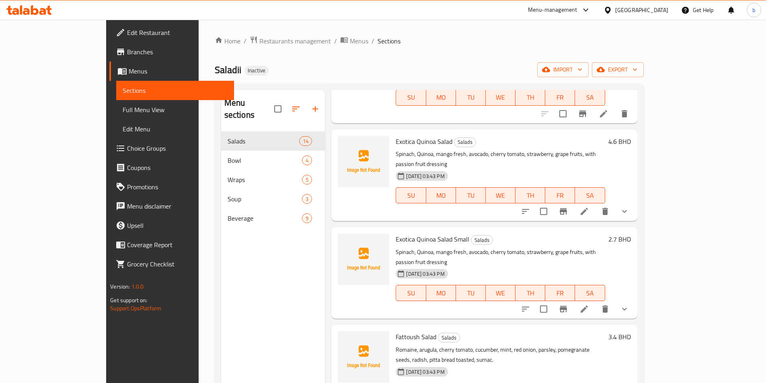
scroll to position [845, 0]
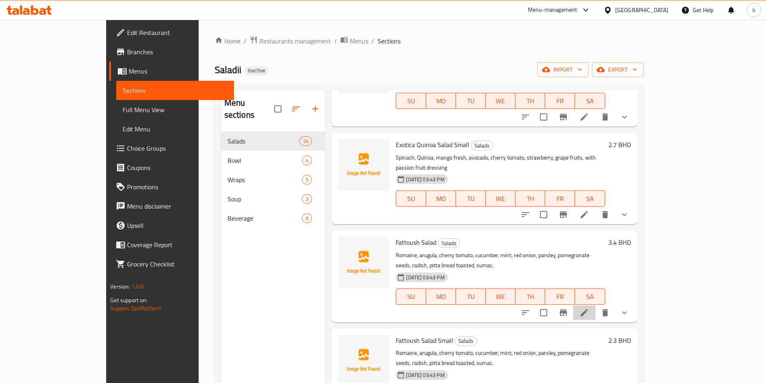
click at [596, 306] on li at bounding box center [584, 313] width 23 height 14
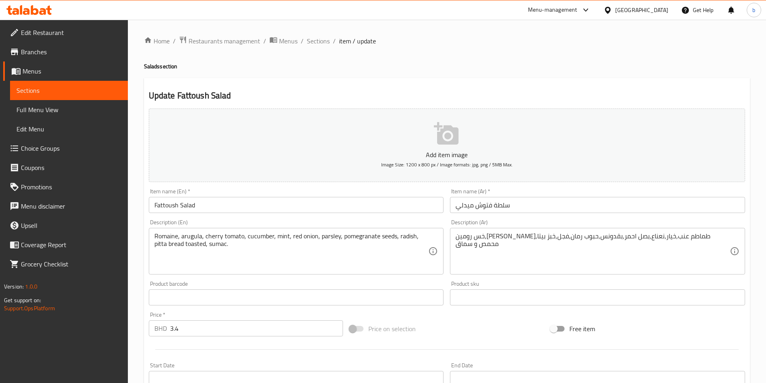
click at [460, 204] on input "سلطة فتوش ميدلي" at bounding box center [597, 205] width 295 height 16
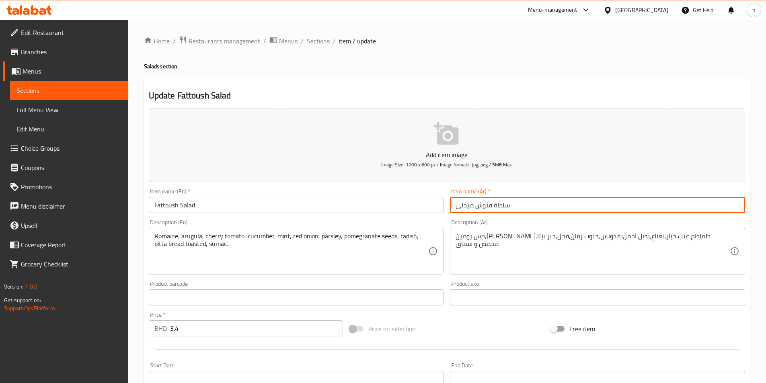
click at [460, 204] on input "سلطة فتوش ميدلي" at bounding box center [597, 205] width 295 height 16
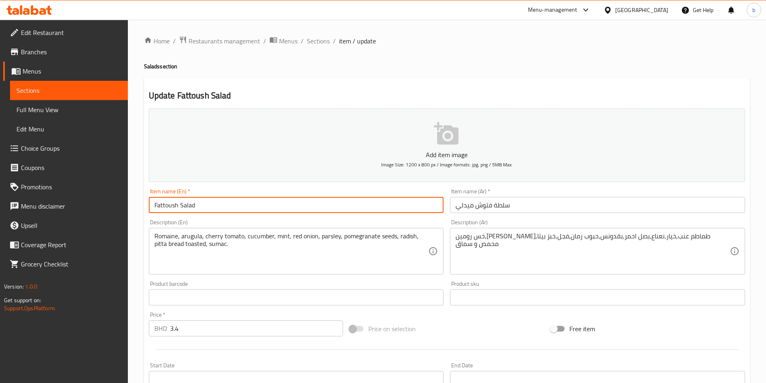
click at [321, 201] on input "Fattoush Salad" at bounding box center [296, 205] width 295 height 16
paste input "Medley"
type input "Fattoush Salad Medley"
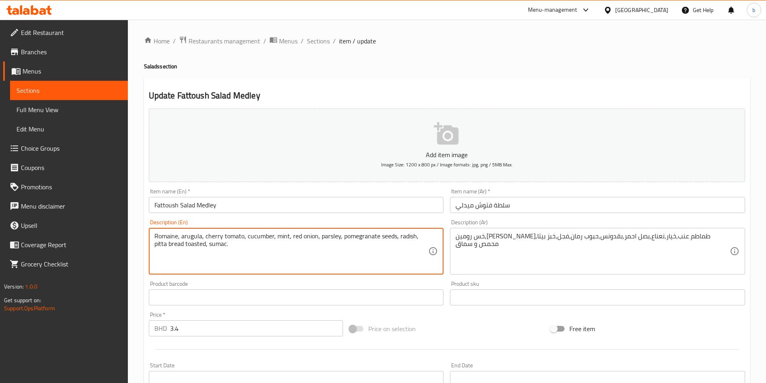
click at [403, 236] on textarea "Romaine, arugula, cherry tomato, cucumber, mint, red onion, parsley, pomegranat…" at bounding box center [291, 251] width 274 height 38
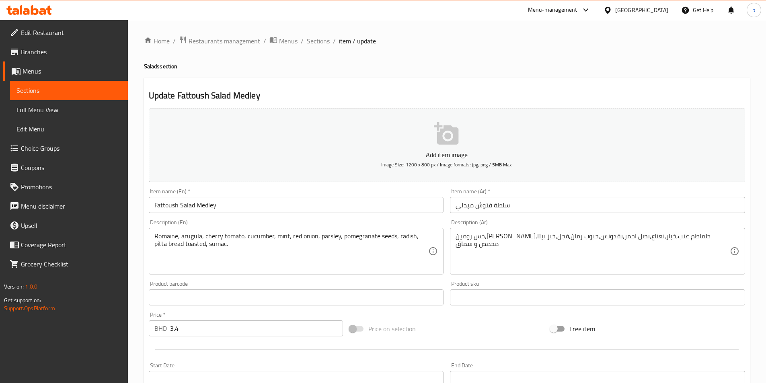
click at [172, 237] on textarea "Romaine, arugula, cherry tomato, cucumber, mint, red onion, parsley, pomegranat…" at bounding box center [291, 251] width 274 height 38
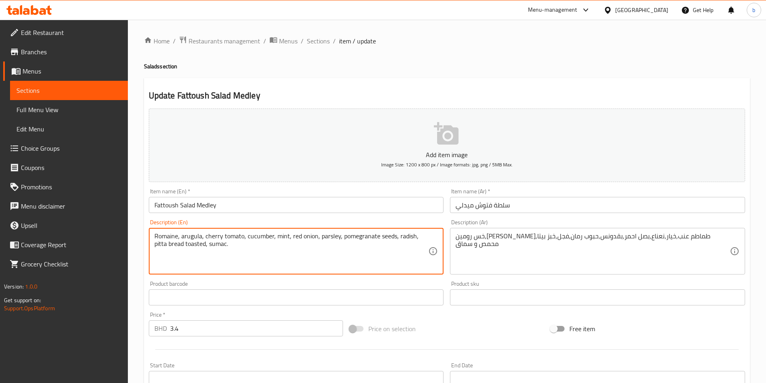
click at [172, 237] on textarea "Romaine, arugula, cherry tomato, cucumber, mint, red onion, parsley, pomegranat…" at bounding box center [291, 251] width 274 height 38
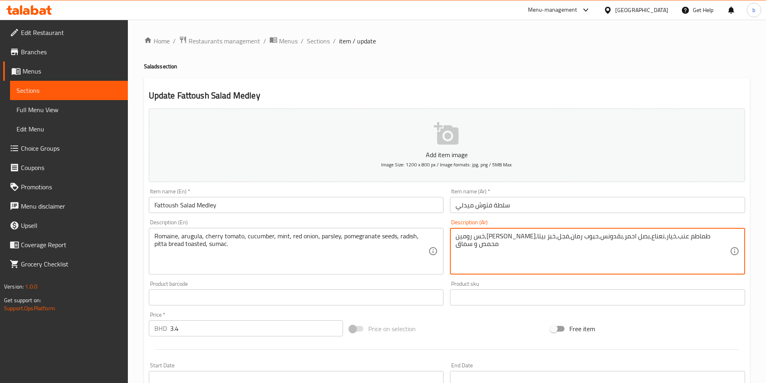
drag, startPoint x: 709, startPoint y: 238, endPoint x: 719, endPoint y: 235, distance: 10.1
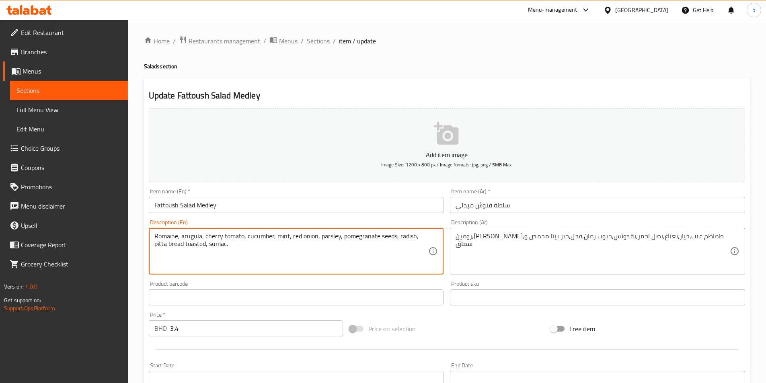
drag, startPoint x: 210, startPoint y: 234, endPoint x: 242, endPoint y: 238, distance: 32.3
click at [242, 238] on textarea "Romaine, arugula, cherry tomato, cucumber, mint, red onion, parsley, pomegranat…" at bounding box center [291, 251] width 274 height 38
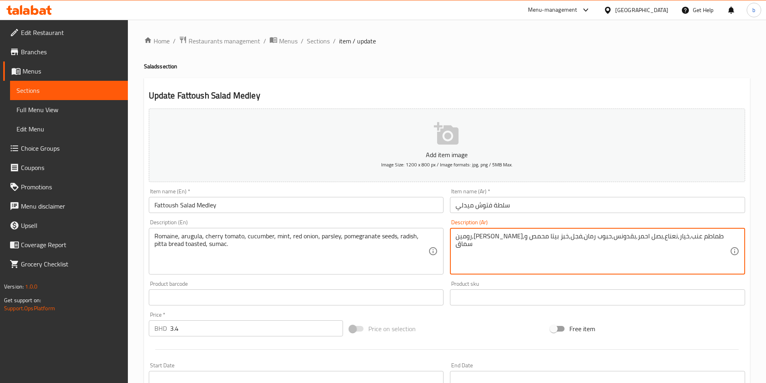
drag, startPoint x: 640, startPoint y: 236, endPoint x: 673, endPoint y: 241, distance: 32.9
paste textarea "كرزية"
type textarea "رومين,جرجير,طماطم كرزية,خيار,نعناع,بصل احمر,بقدونس,حبوب رمان,فجل,خبز بيتا محمص …"
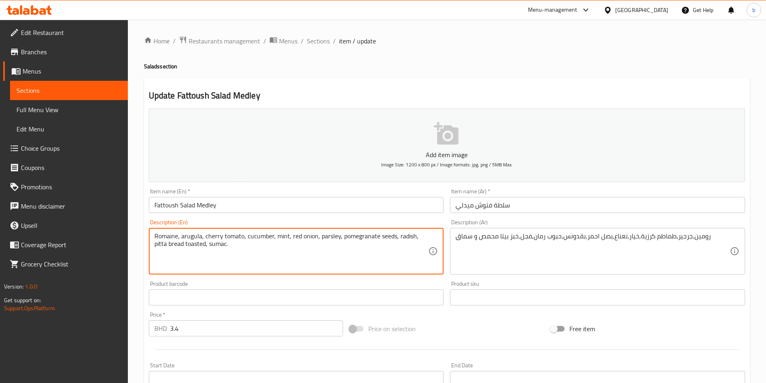
click at [257, 237] on textarea "Romaine, arugula, cherry tomato, cucumber, mint, red onion, parsley, pomegranat…" at bounding box center [291, 251] width 274 height 38
click at [326, 237] on textarea "Romaine, arugula, cherry tomato, cucumber, mint, red onion, parsley, pomegranat…" at bounding box center [291, 251] width 274 height 38
click at [215, 243] on textarea "Romaine, arugula, cherry tomato, cucumber, mint, red onion, parsley, pomegranat…" at bounding box center [291, 251] width 274 height 38
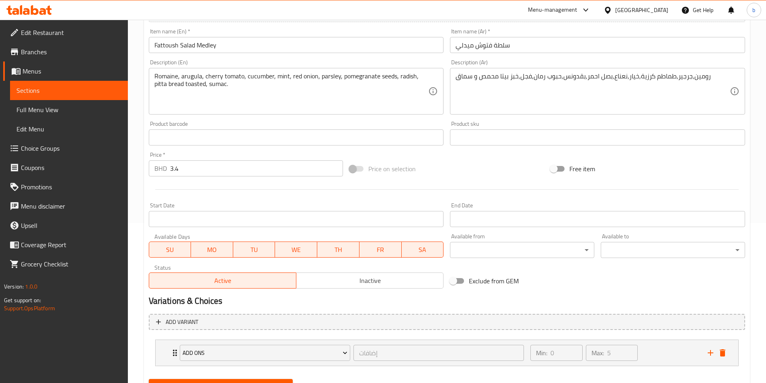
scroll to position [198, 0]
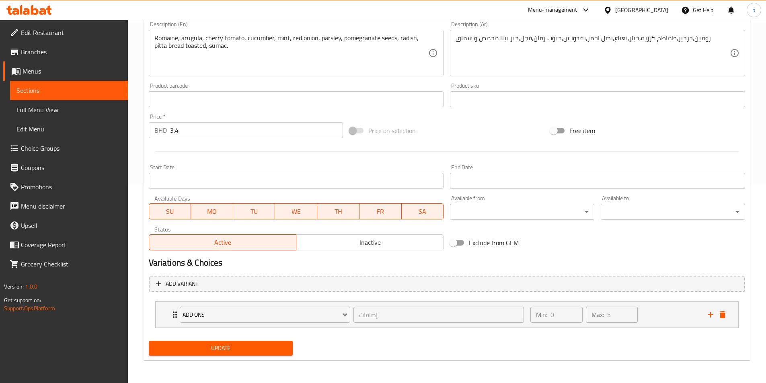
drag, startPoint x: 245, startPoint y: 352, endPoint x: 236, endPoint y: 362, distance: 12.8
click at [245, 352] on span "Update" at bounding box center [221, 348] width 132 height 10
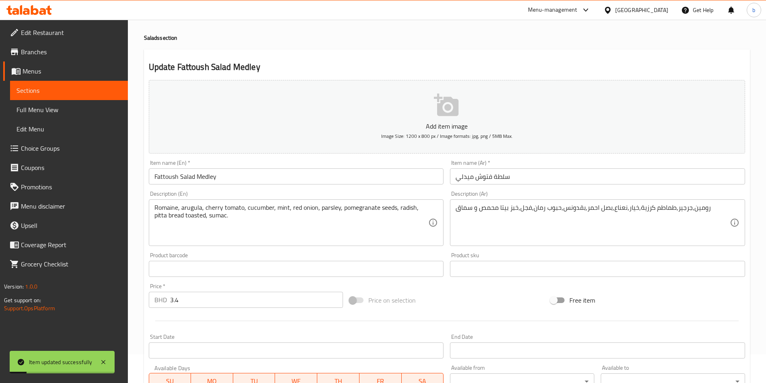
scroll to position [0, 0]
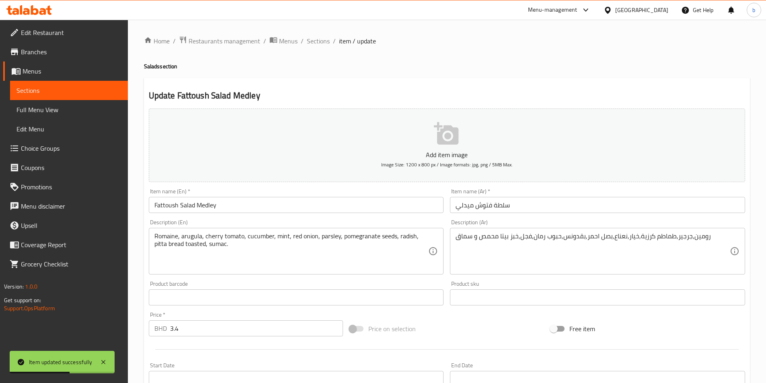
click at [205, 205] on input "Fattoush Salad Medley" at bounding box center [296, 205] width 295 height 16
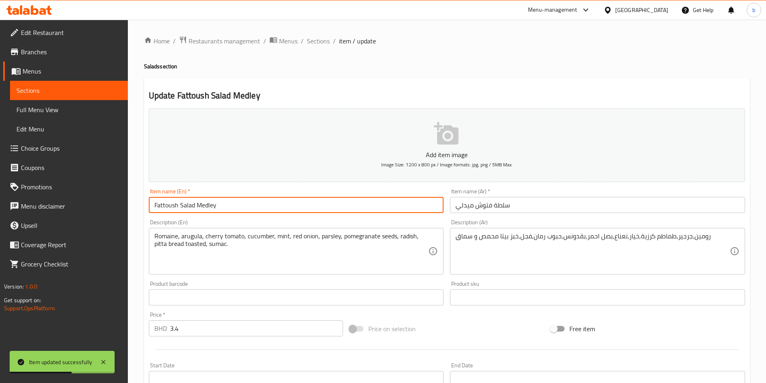
click at [205, 205] on input "Fattoush Salad Medley" at bounding box center [296, 205] width 295 height 16
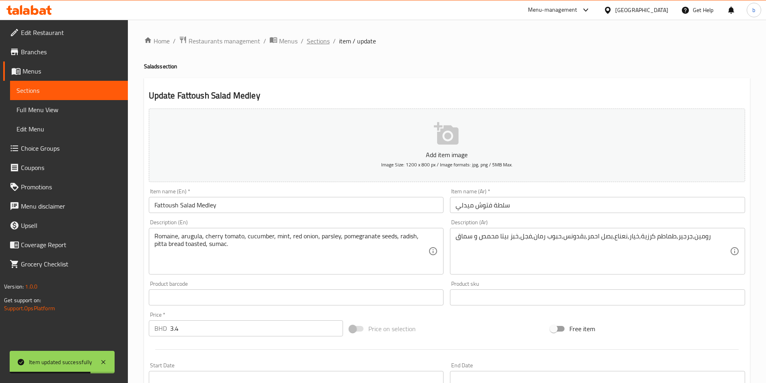
click at [317, 42] on span "Sections" at bounding box center [318, 41] width 23 height 10
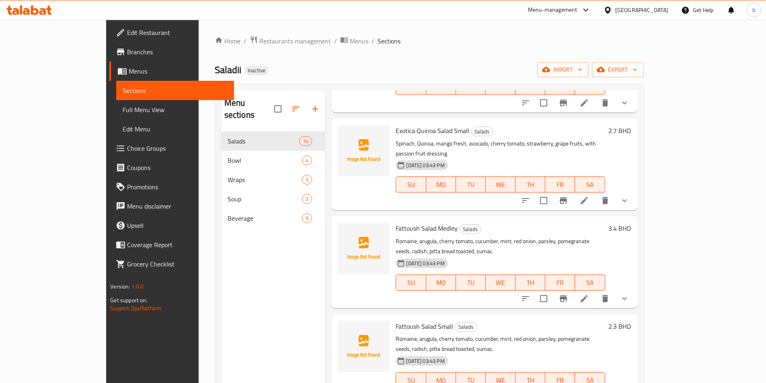
scroll to position [867, 0]
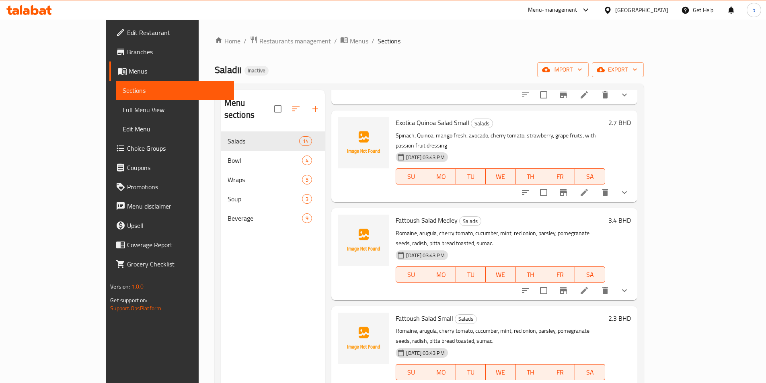
click at [596, 381] on li at bounding box center [584, 388] width 23 height 14
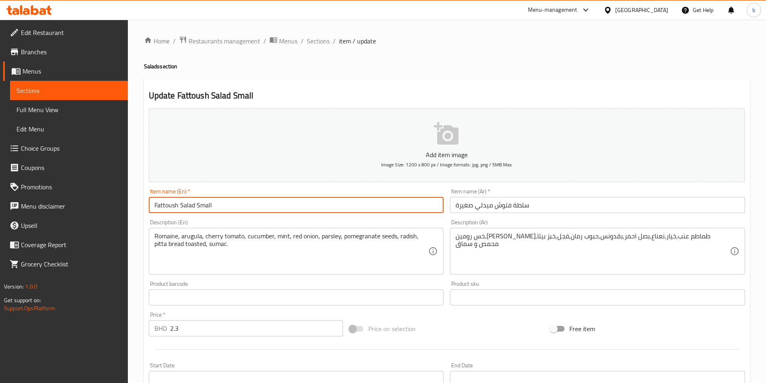
click at [195, 204] on input "Fattoush Salad Small" at bounding box center [296, 205] width 295 height 16
paste input "Medley"
type input "Fattoush Salad Medley Small"
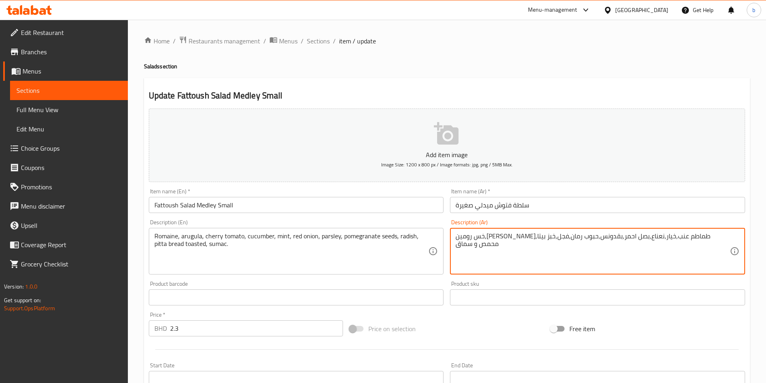
drag, startPoint x: 706, startPoint y: 237, endPoint x: 735, endPoint y: 236, distance: 28.6
click at [735, 236] on div "خس رومين,جرجير,طماطم عنب,خيار,نعناع,بصل احمر,بقدونس,حبوب رمان,فجل,خبز بيتا محمص…" at bounding box center [597, 251] width 295 height 47
drag, startPoint x: 641, startPoint y: 235, endPoint x: 671, endPoint y: 226, distance: 31.3
paste textarea "كرزية"
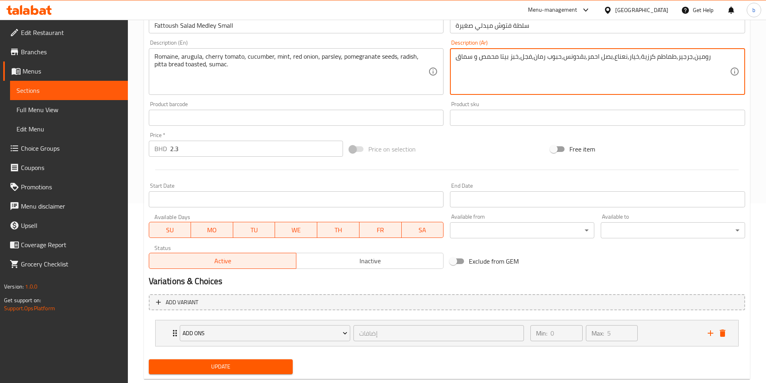
scroll to position [198, 0]
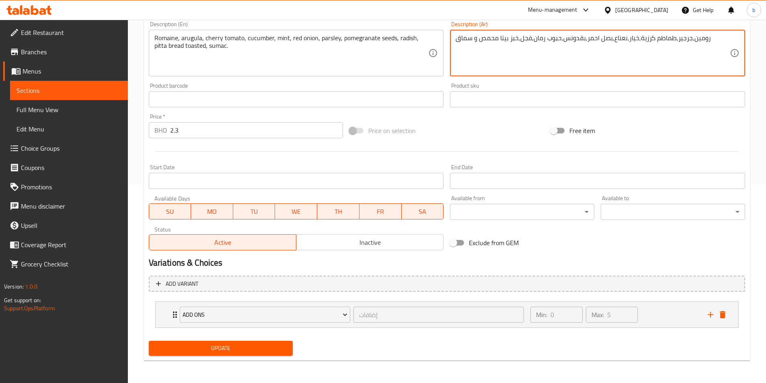
type textarea "رومين,جرجير,طماطم كرزية,خيار,نعناع,بصل احمر,بقدونس,حبوب رمان,فجل,خبز بيتا محمص …"
click at [176, 352] on span "Update" at bounding box center [221, 348] width 132 height 10
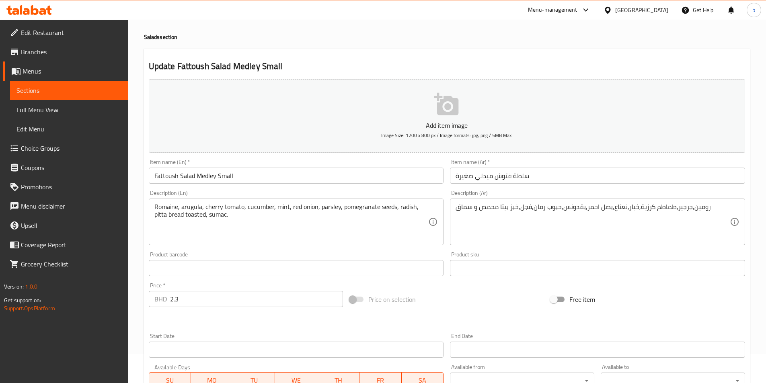
scroll to position [0, 0]
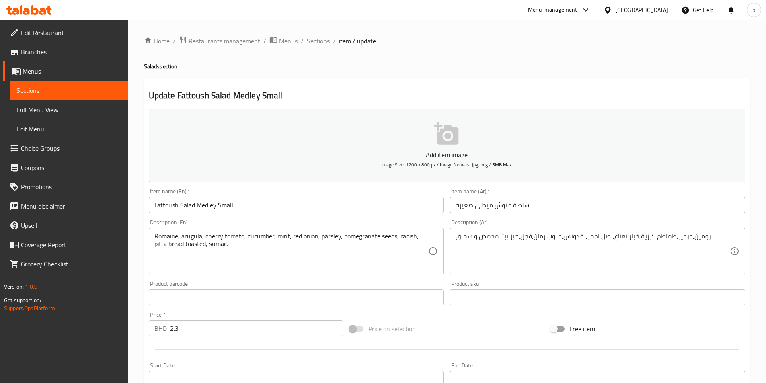
click at [321, 45] on span "Sections" at bounding box center [318, 41] width 23 height 10
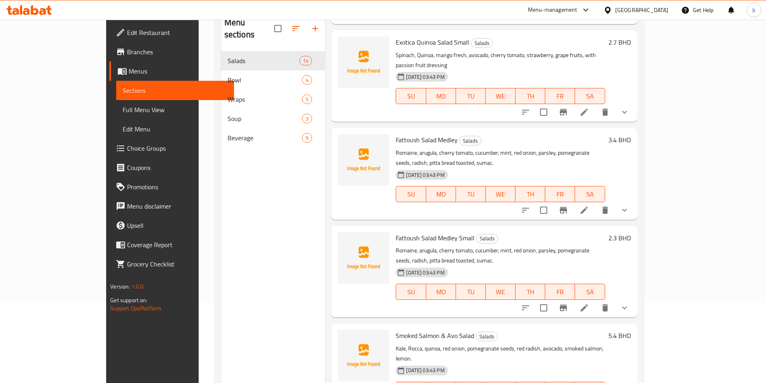
scroll to position [113, 0]
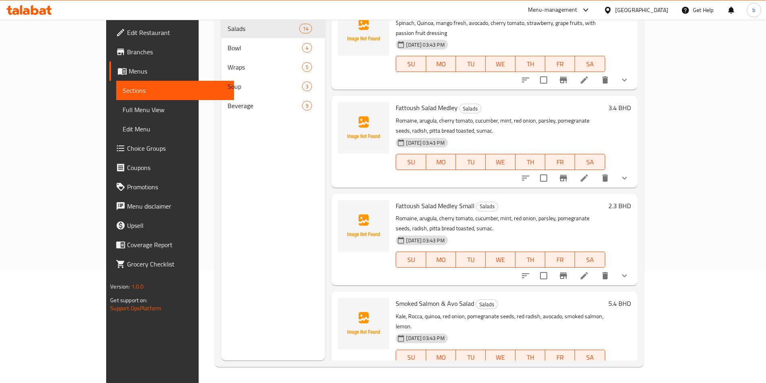
click at [596, 367] on li at bounding box center [584, 374] width 23 height 14
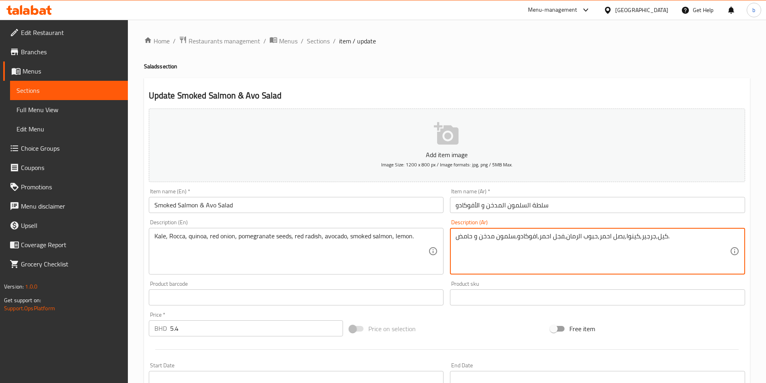
drag, startPoint x: 459, startPoint y: 237, endPoint x: 474, endPoint y: 237, distance: 14.9
type textarea "كيل,جرجير,كينوا,بصل احمر,حبوب الرمان,فجل احمر,افوكادو,سلمون مدخن و ليمون."
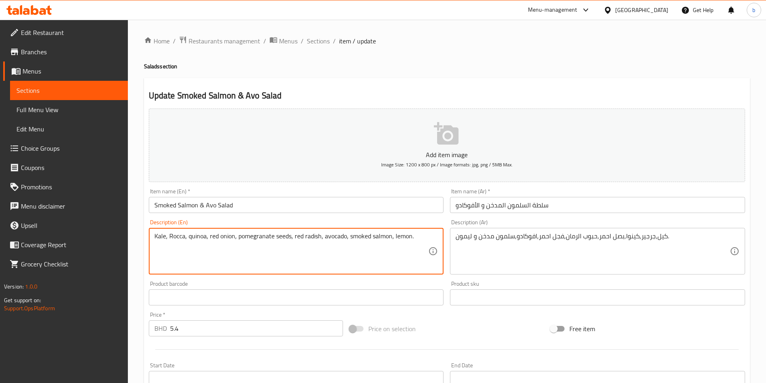
click at [194, 240] on textarea "Kale, Rocca, quinoa, red onion, pomegranate seeds, red radish, avocado, smoked …" at bounding box center [291, 251] width 274 height 38
click at [171, 240] on textarea "Kale, Rocca, quinoa, red onion, pomegranate seeds, red radish, avocado, smoked …" at bounding box center [291, 251] width 274 height 38
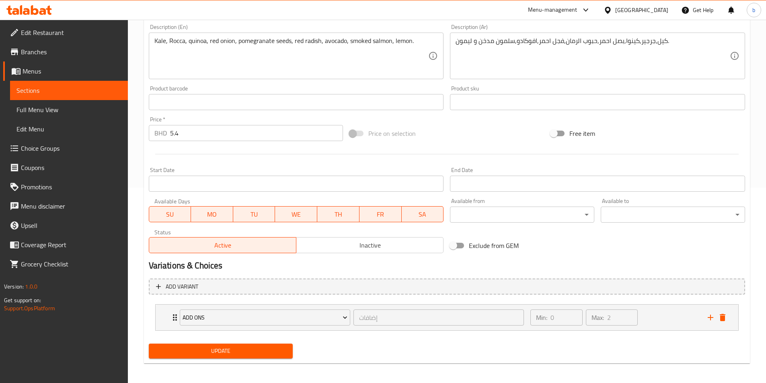
scroll to position [198, 0]
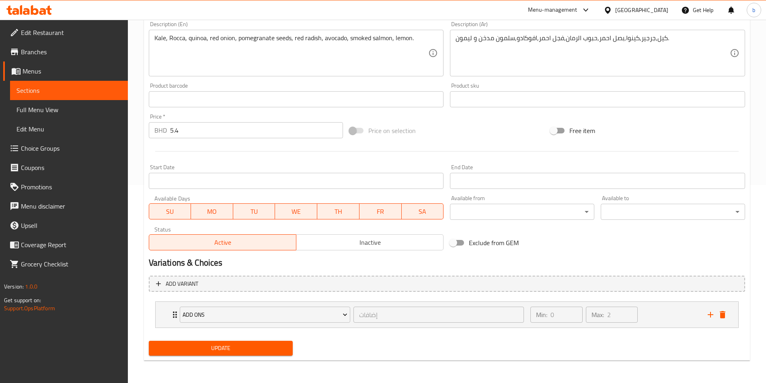
click at [182, 350] on span "Update" at bounding box center [221, 348] width 132 height 10
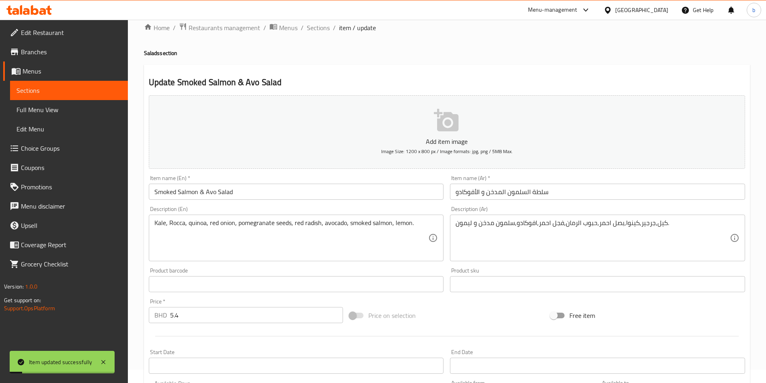
scroll to position [0, 0]
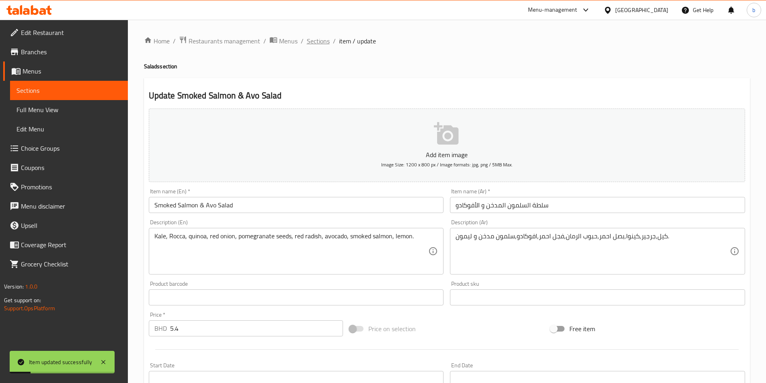
click at [307, 43] on span "Sections" at bounding box center [318, 41] width 23 height 10
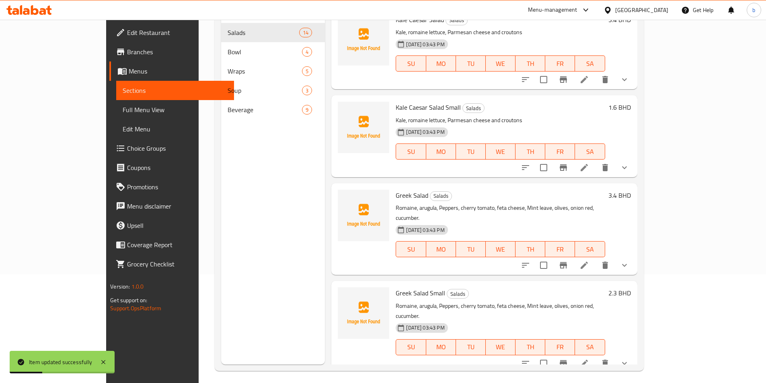
scroll to position [113, 0]
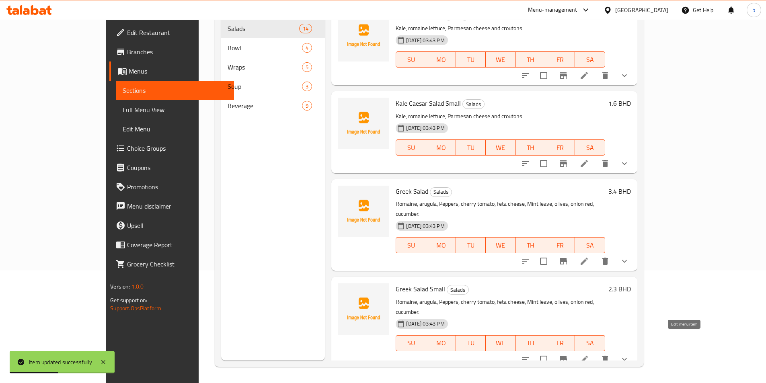
click at [589, 355] on icon at bounding box center [584, 360] width 10 height 10
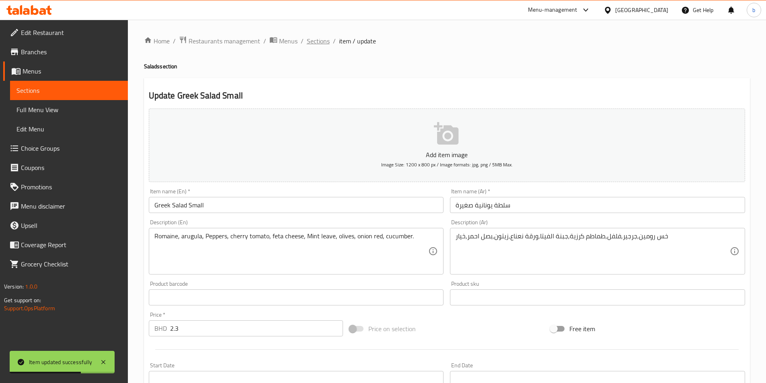
click at [308, 39] on span "Sections" at bounding box center [318, 41] width 23 height 10
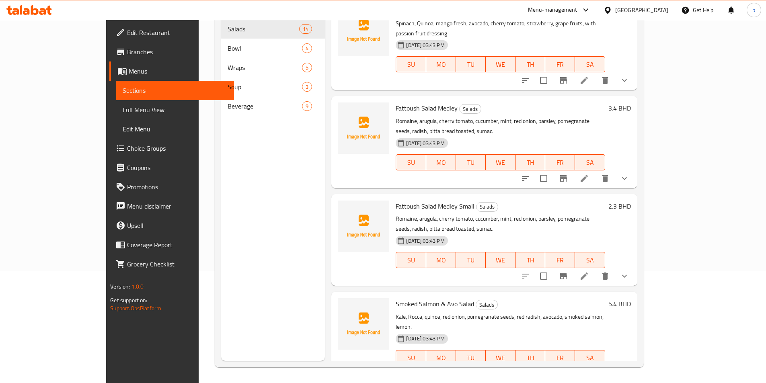
scroll to position [113, 0]
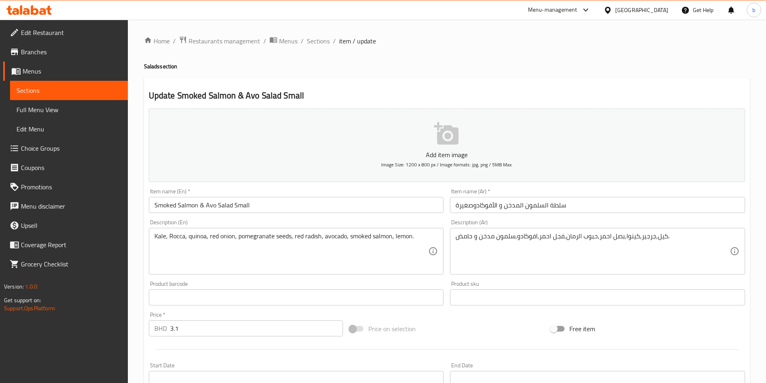
click at [474, 206] on input "سلطة السلمون المدخن و الأفوكادوصغيرة" at bounding box center [597, 205] width 295 height 16
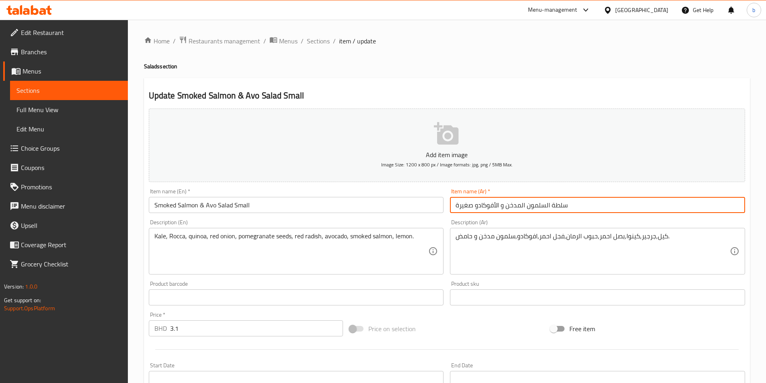
click at [459, 208] on input "سلطة السلمون المدخن و الأفوكادو صغيرة" at bounding box center [597, 205] width 295 height 16
type input "سلطة السلمون المدخن و الأفوكادو صغير"
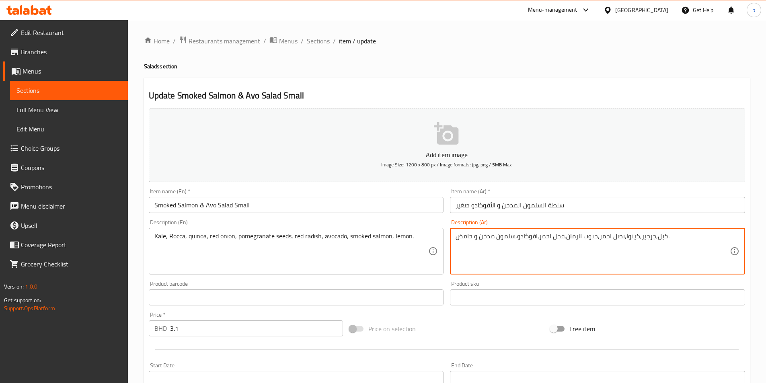
drag, startPoint x: 459, startPoint y: 235, endPoint x: 474, endPoint y: 240, distance: 15.1
click at [474, 240] on textarea "كيل,جرجير,كينوا,بصل احمر,حبوب الرمان,فجل احمر,افوكادو,سلمون مدخن و حامض." at bounding box center [593, 251] width 274 height 38
type textarea "كيل,جرجير,كينوا,بصل احمر,حبوب الرمان,فجل احمر,افوكادو,سلمون مدخن و ليمون."
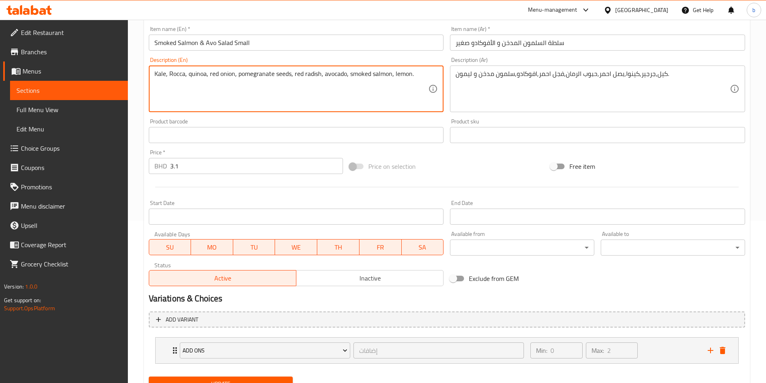
scroll to position [198, 0]
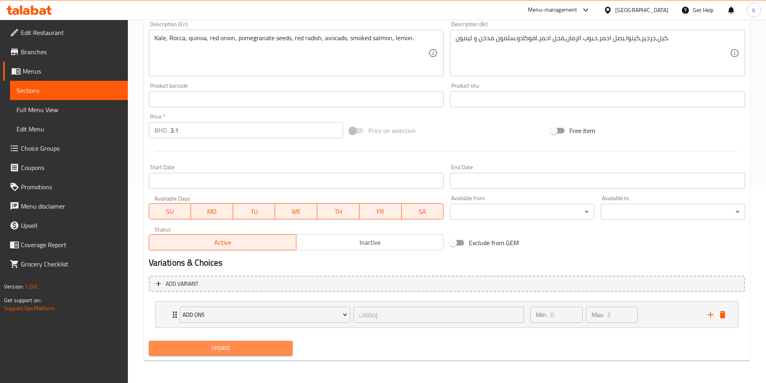
click at [222, 342] on button "Update" at bounding box center [221, 348] width 144 height 15
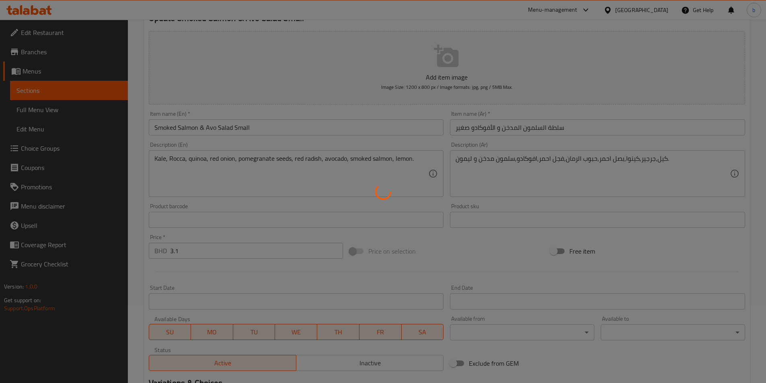
scroll to position [37, 0]
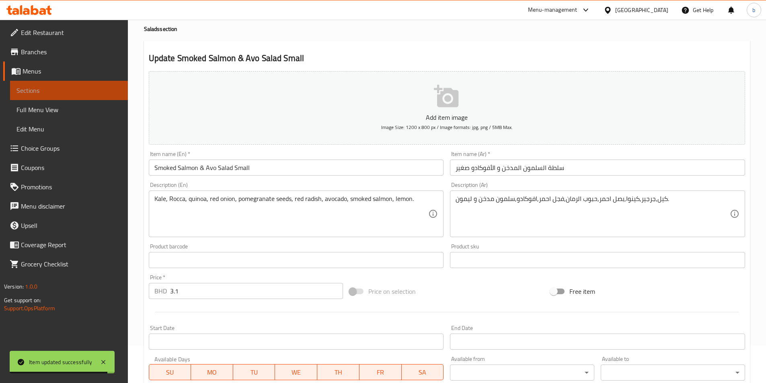
click at [65, 86] on span "Sections" at bounding box center [68, 91] width 105 height 10
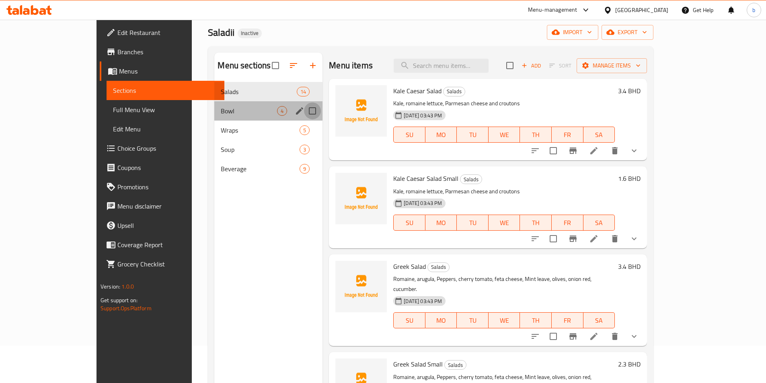
click at [304, 113] on input "Menu sections" at bounding box center [312, 111] width 17 height 17
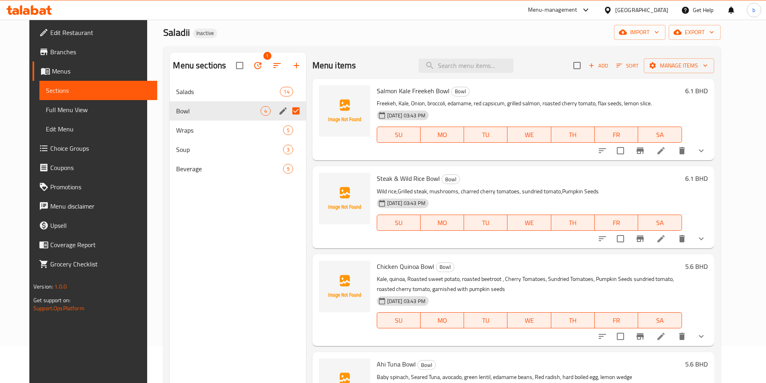
click at [288, 112] on input "Menu sections" at bounding box center [296, 111] width 17 height 17
checkbox input "false"
click at [278, 108] on icon "edit" at bounding box center [283, 111] width 10 height 10
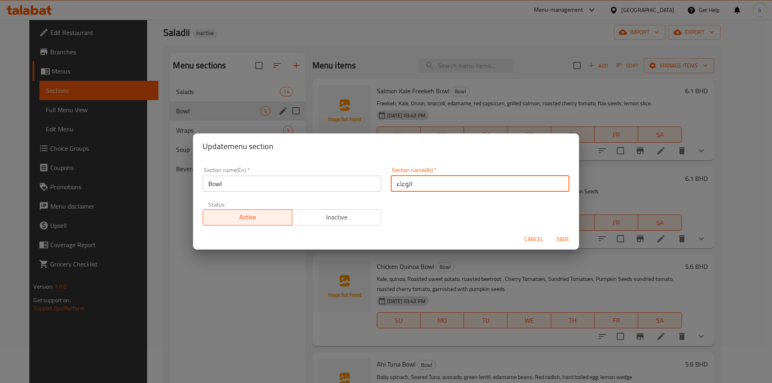
click at [411, 185] on input "الوعاء" at bounding box center [480, 184] width 179 height 16
paste input "اط"
type input "ج"
type input "h"
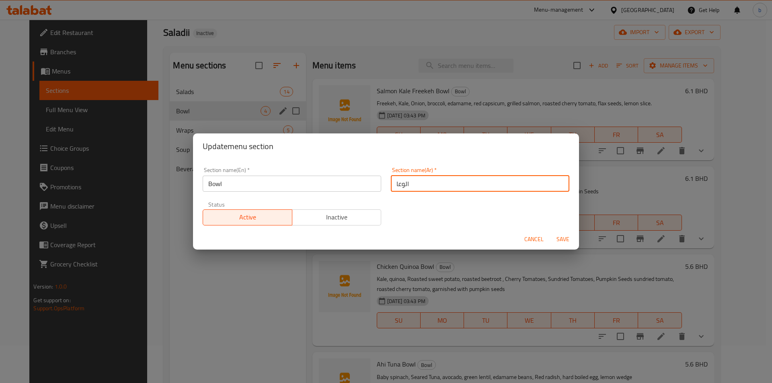
type input "الوعاء"
click at [565, 236] on span "Save" at bounding box center [562, 239] width 19 height 10
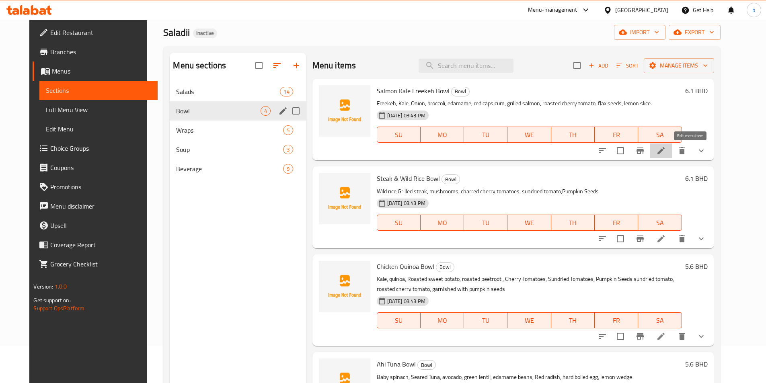
click at [666, 146] on icon at bounding box center [661, 151] width 10 height 10
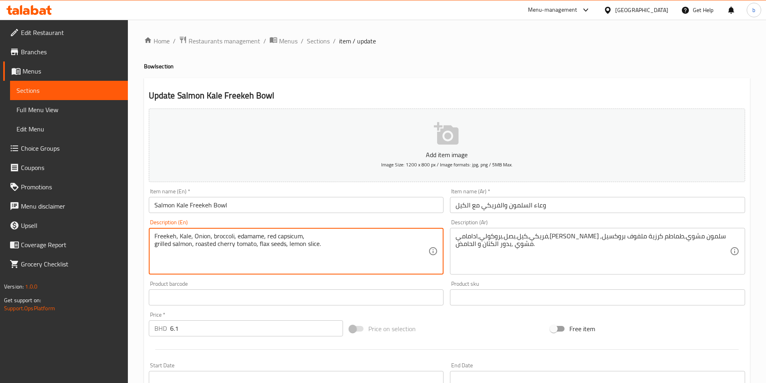
click at [206, 238] on textarea "Freekeh, Kale, Onion, broccoli, edamame, red capsicum, grilled salmon, roasted …" at bounding box center [291, 251] width 274 height 38
click at [222, 237] on textarea "Freekeh, Kale, Onion, broccoli, edamame, red capsicum, grilled salmon, roasted …" at bounding box center [291, 251] width 274 height 38
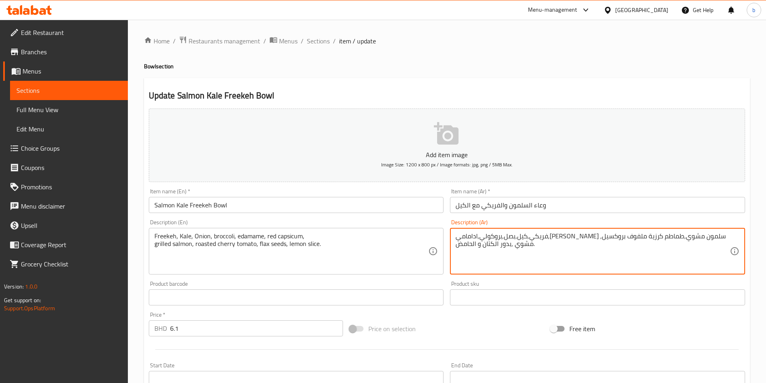
drag, startPoint x: 603, startPoint y: 237, endPoint x: 611, endPoint y: 234, distance: 8.0
click at [611, 234] on textarea "فريكي,كيل,بصل,بروكولي,ادامامي,فلفل حلو ,سلمون مشوي,طماطم كرزية ملفوف بروكسيل مش…" at bounding box center [593, 251] width 274 height 38
click at [578, 236] on textarea "فريكي,كيل,بصل,بروكولي,ادامامي,فلفل احمر ,سلمون مشوي,طماطم كرزية ملفوف بروكسيل م…" at bounding box center [593, 251] width 274 height 38
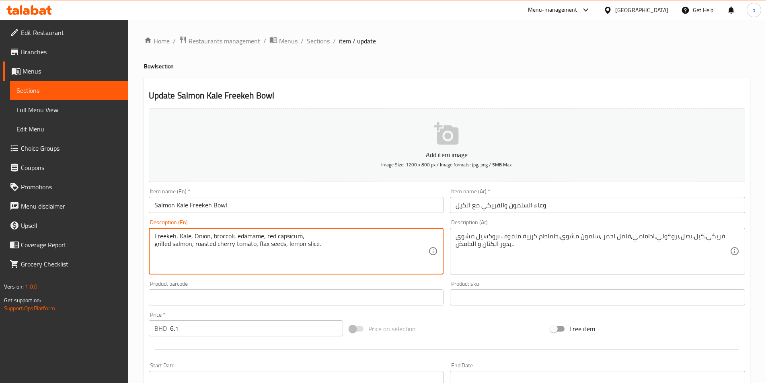
click at [198, 244] on textarea "Freekeh, Kale, Onion, broccoli, edamame, red capsicum, grilled salmon, roasted …" at bounding box center [291, 251] width 274 height 38
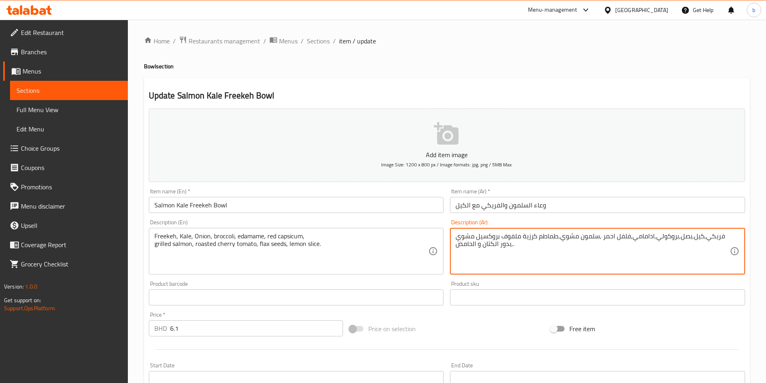
drag, startPoint x: 501, startPoint y: 238, endPoint x: 519, endPoint y: 236, distance: 17.9
drag, startPoint x: 458, startPoint y: 246, endPoint x: 476, endPoint y: 251, distance: 18.3
click at [476, 251] on textarea "فريكي,كيل,بصل,بروكولي,ادامامي,فلفل احمر ,سلمون مشوي,طماطم كرزية محمرة بروكسيل م…" at bounding box center [593, 251] width 274 height 38
drag, startPoint x: 458, startPoint y: 239, endPoint x: 499, endPoint y: 236, distance: 40.7
click at [499, 236] on textarea "فريكي,كيل,بصل,بروكولي,ادامامي,فلفل احمر ,سلمون مشوي,طماطم كرزية محمرة بروكسيل م…" at bounding box center [593, 251] width 274 height 38
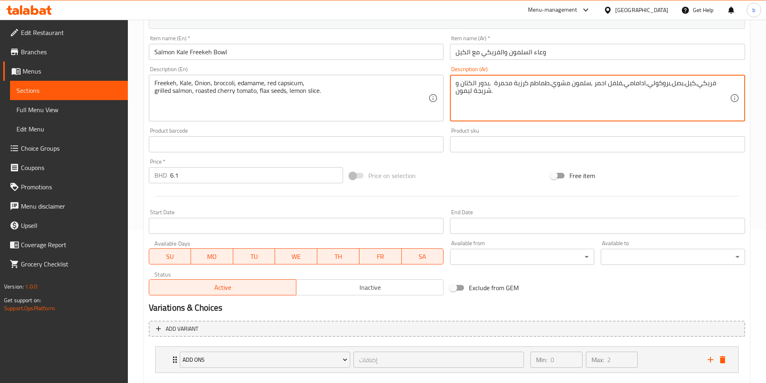
scroll to position [198, 0]
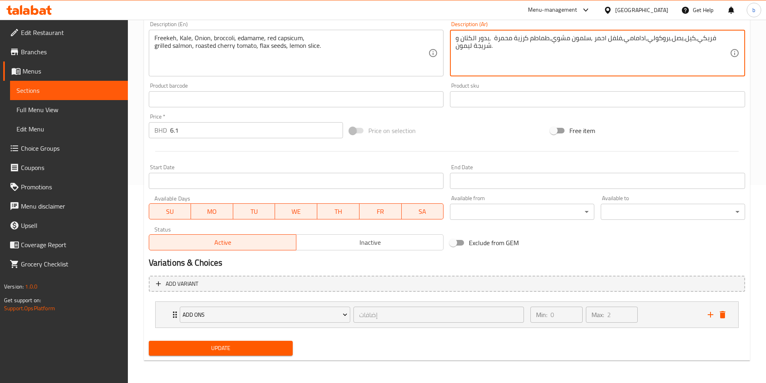
type textarea "فريكي,كيل,بصل,بروكولي,ادامامي,فلفل احمر ,سلمون مشوي,طماطم كرزية محمرة ,بدور الك…"
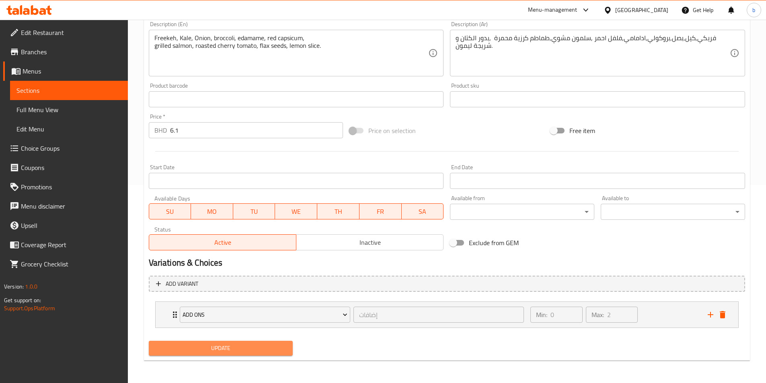
click at [187, 345] on span "Update" at bounding box center [221, 348] width 132 height 10
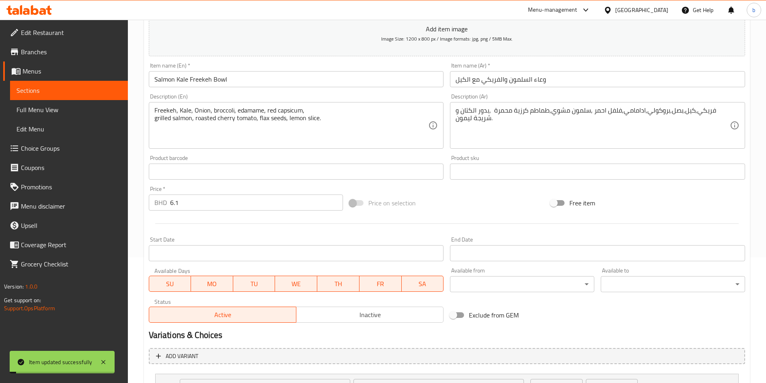
scroll to position [118, 0]
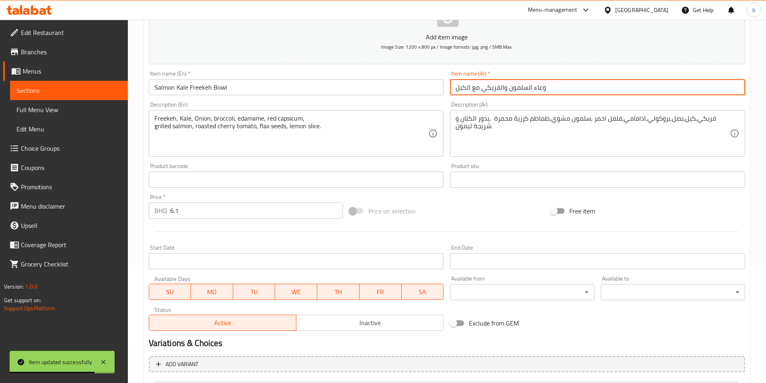
drag, startPoint x: 473, startPoint y: 90, endPoint x: 478, endPoint y: 90, distance: 4.8
click at [478, 90] on input "وعاء السلمون والفريكي مع الكيل" at bounding box center [597, 87] width 295 height 16
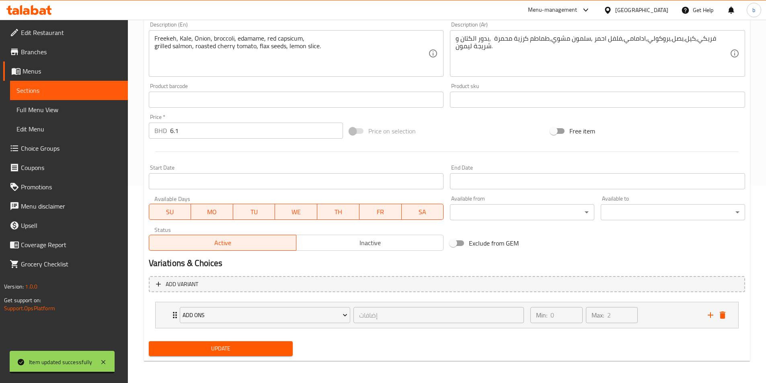
scroll to position [198, 0]
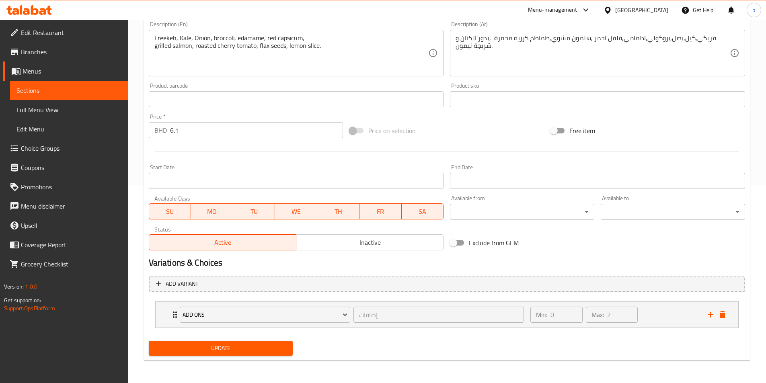
type input "وعاء السلمون والفريكي الكيل"
click at [241, 343] on button "Update" at bounding box center [221, 348] width 144 height 15
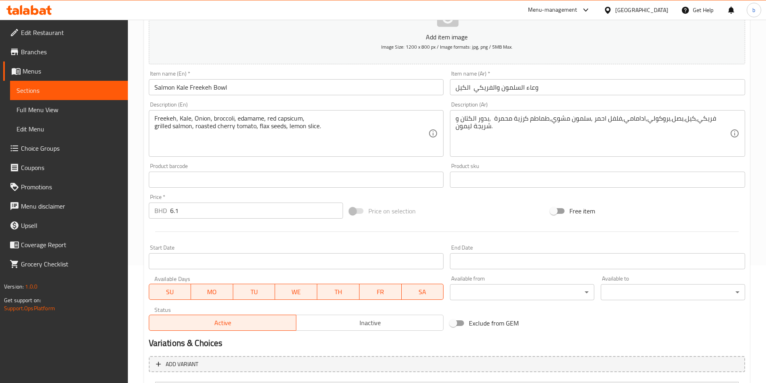
scroll to position [0, 0]
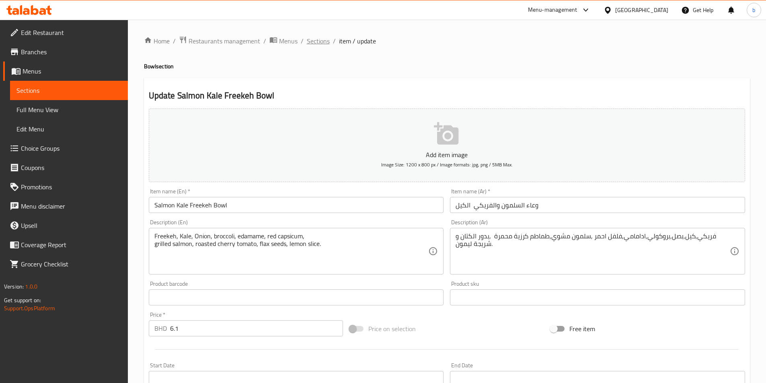
click at [311, 38] on span "Sections" at bounding box center [318, 41] width 23 height 10
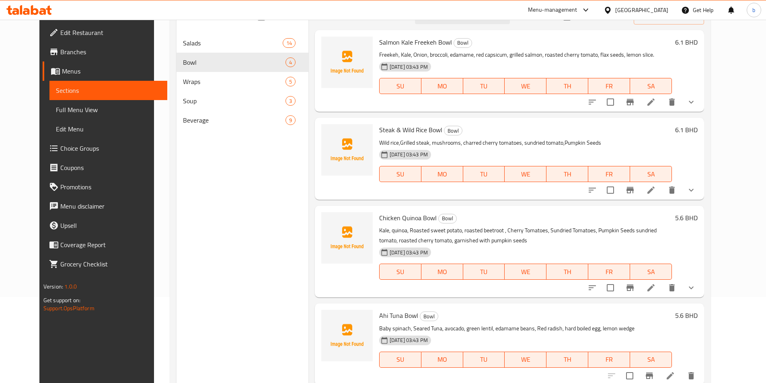
scroll to position [32, 0]
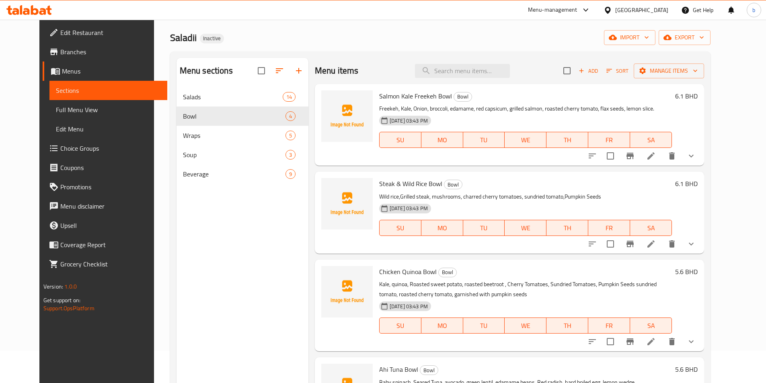
click at [96, 40] on link "Edit Restaurant" at bounding box center [105, 32] width 125 height 19
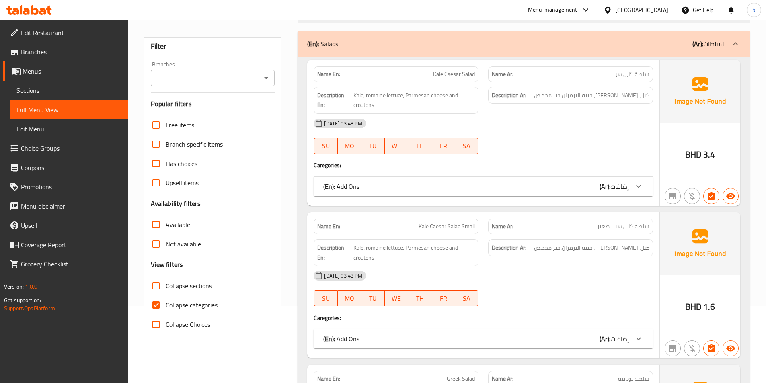
scroll to position [80, 0]
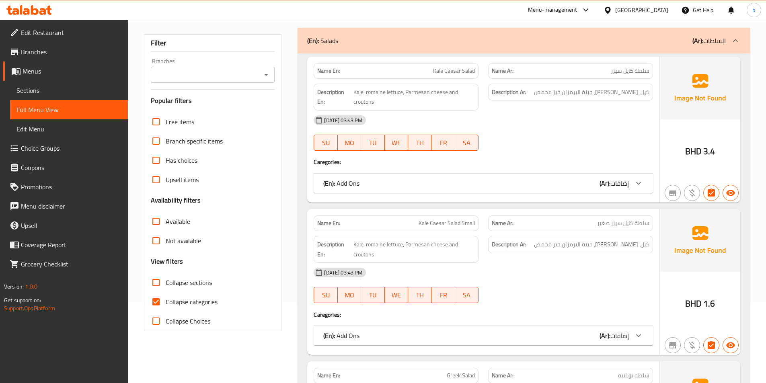
click at [168, 304] on span "Collapse categories" at bounding box center [192, 302] width 52 height 10
click at [166, 304] on input "Collapse categories" at bounding box center [155, 301] width 19 height 19
checkbox input "false"
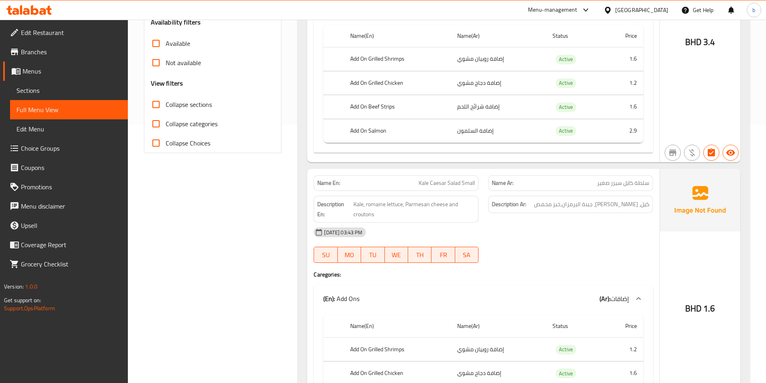
scroll to position [273, 0]
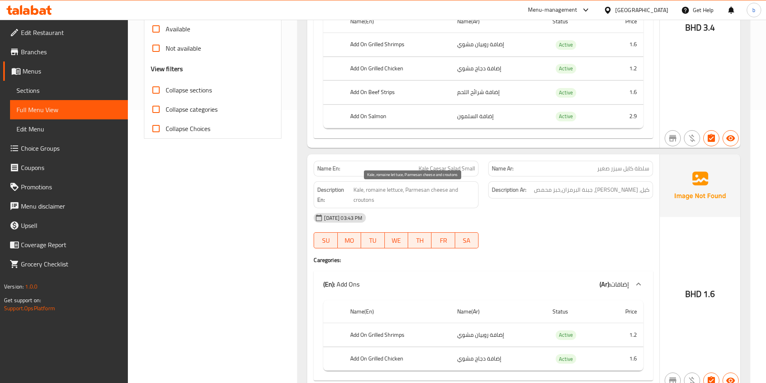
click at [364, 203] on span "Kale, romaine lettuce, Parmesan cheese and croutons" at bounding box center [413, 195] width 121 height 20
click at [363, 203] on span "Kale, romaine lettuce, Parmesan cheese and croutons" at bounding box center [413, 195] width 121 height 20
click at [398, 203] on span "Kale, romaine lettuce, Parmesan cheese and croutons" at bounding box center [413, 195] width 121 height 20
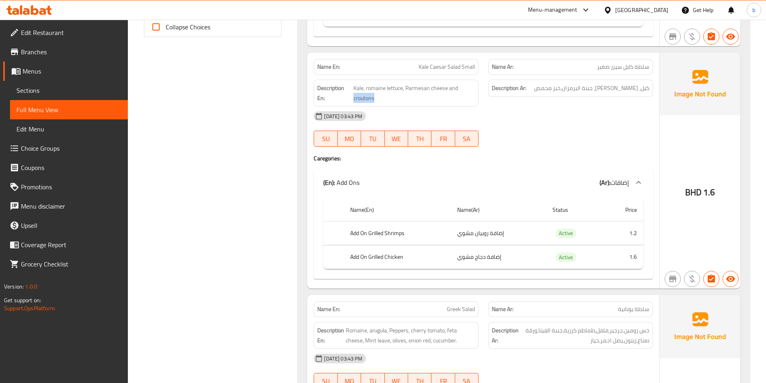
scroll to position [394, 0]
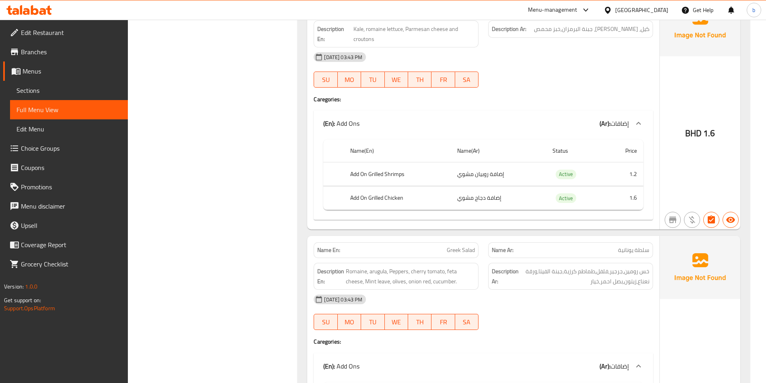
scroll to position [474, 0]
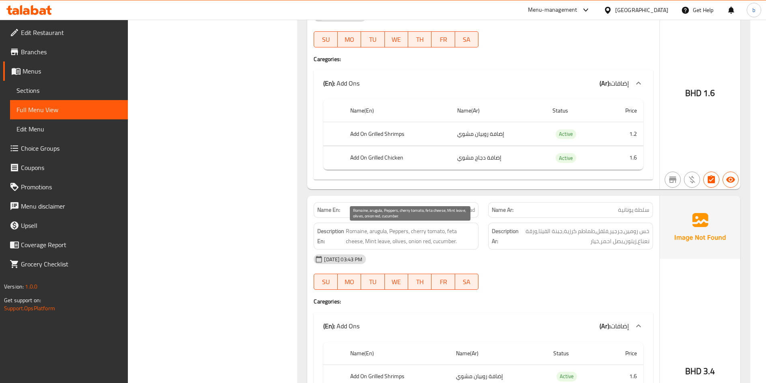
click at [353, 230] on span "Romaine, arugula, Peppers, cherry tomato, feta cheese, Mint leave, olives, onio…" at bounding box center [410, 236] width 129 height 20
copy span "Romaine"
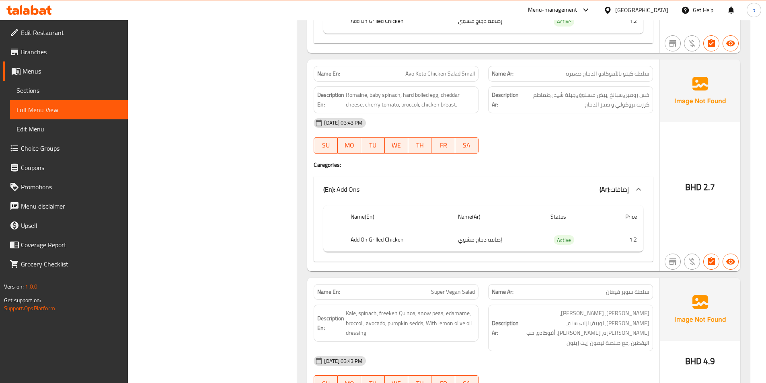
scroll to position [1439, 0]
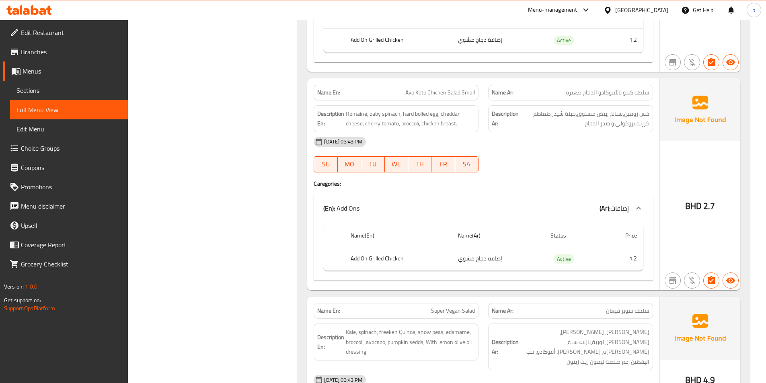
click at [409, 91] on span "Avo Keto Chicken Salad Small" at bounding box center [440, 92] width 70 height 8
drag, startPoint x: 408, startPoint y: 91, endPoint x: 412, endPoint y: 94, distance: 4.9
click at [412, 94] on span "Avo Keto Chicken Salad Small" at bounding box center [440, 92] width 70 height 8
drag, startPoint x: 604, startPoint y: 94, endPoint x: 621, endPoint y: 92, distance: 17.0
click at [621, 92] on span "سلطة كيتو بالأفوكادو الدجاج صغيرة" at bounding box center [608, 92] width 84 height 8
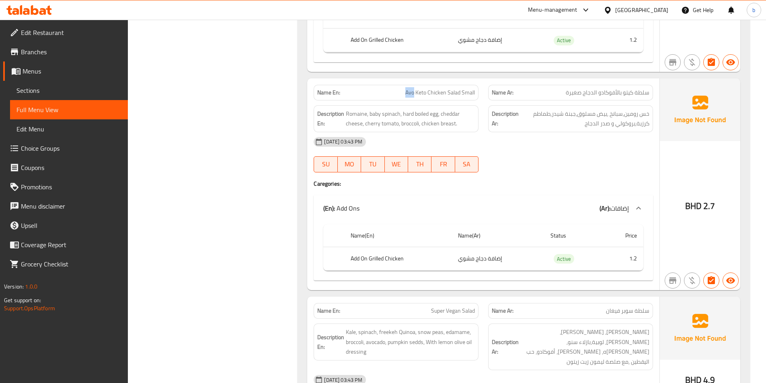
drag, startPoint x: 406, startPoint y: 90, endPoint x: 413, endPoint y: 89, distance: 7.3
click at [413, 89] on span "Avo Keto Chicken Salad Small" at bounding box center [440, 92] width 70 height 8
copy span "Avo"
drag, startPoint x: 599, startPoint y: 92, endPoint x: 622, endPoint y: 87, distance: 23.6
click at [622, 87] on div "Name Ar: سلطة كيتو بالأفوكادو الدجاج صغيرة" at bounding box center [570, 93] width 165 height 16
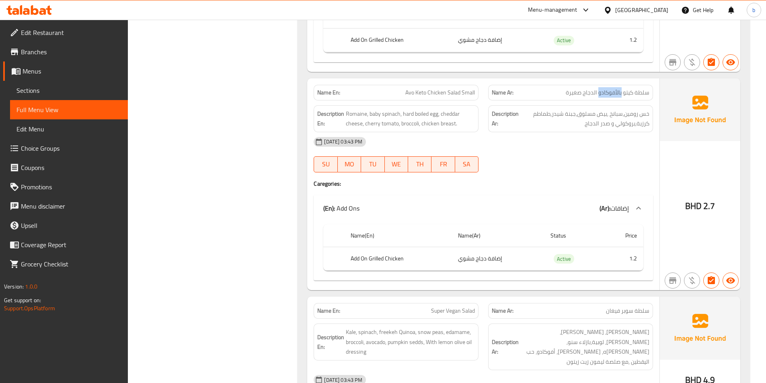
copy span "بالأفوكادو"
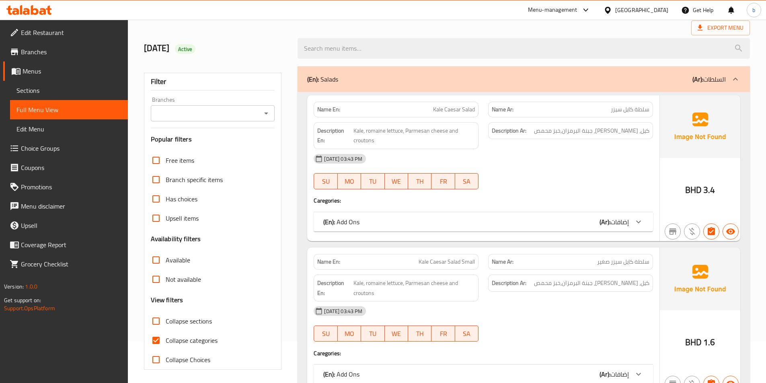
scroll to position [121, 0]
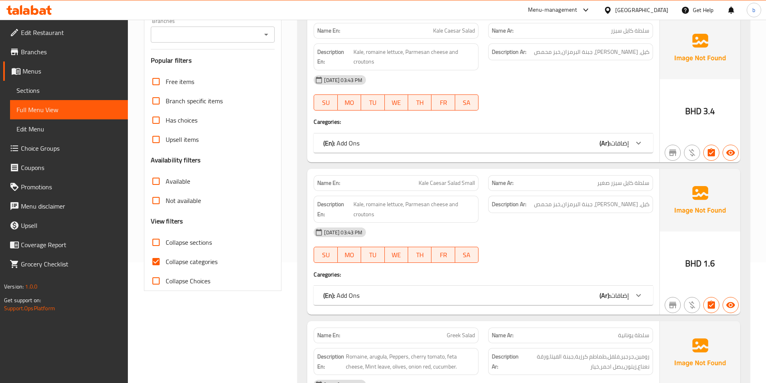
click at [168, 262] on span "Collapse categories" at bounding box center [192, 262] width 52 height 10
click at [166, 262] on input "Collapse categories" at bounding box center [155, 261] width 19 height 19
checkbox input "false"
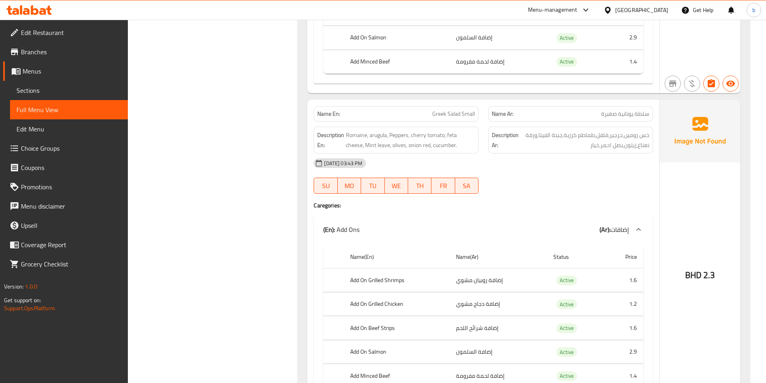
scroll to position [925, 0]
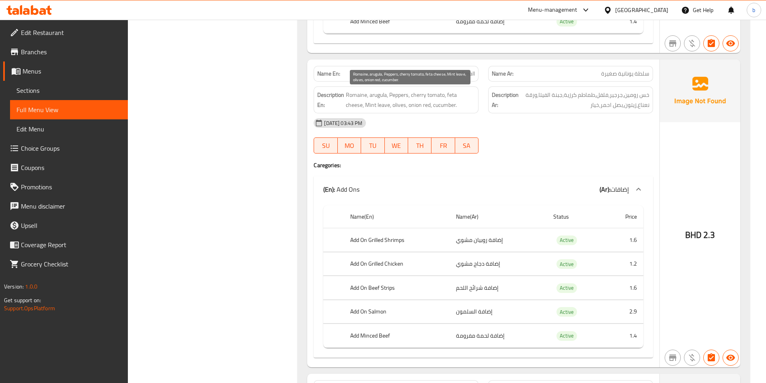
click at [399, 105] on span "Romaine, arugula, Peppers, cherry tomato, feta cheese, Mint leave, olives, onio…" at bounding box center [410, 100] width 129 height 20
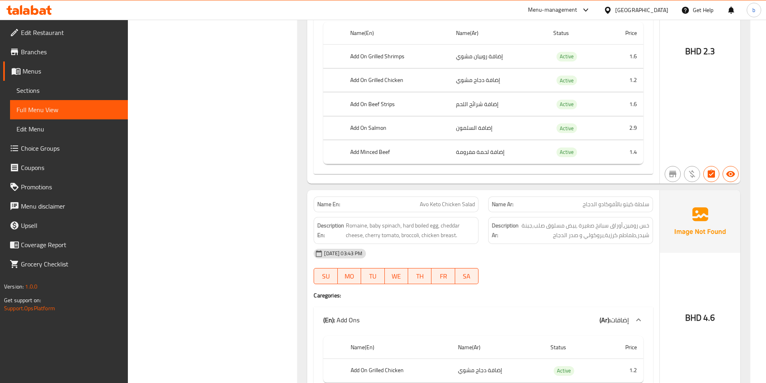
scroll to position [1126, 0]
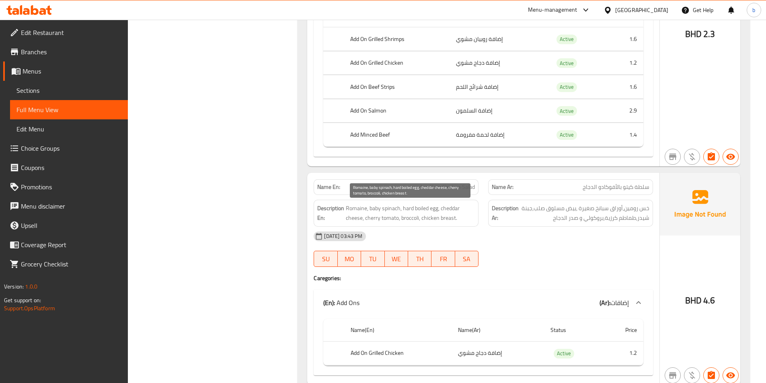
click at [353, 208] on span "Romaine, baby spinach, hard boiled egg, cheddar cheese, cherry tomato, broccoli…" at bounding box center [410, 213] width 129 height 20
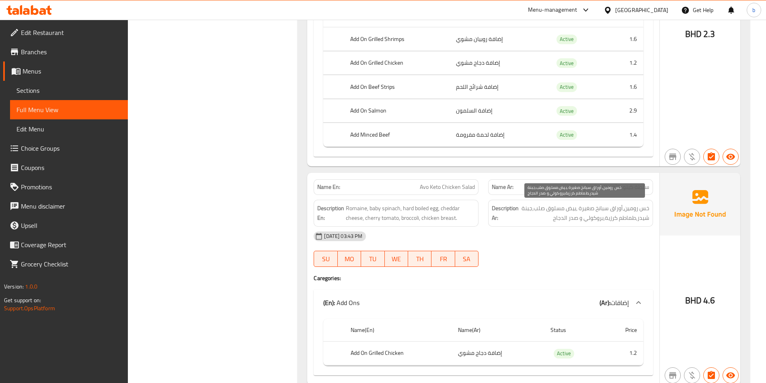
click at [640, 214] on span "خس رومين,أوراق سبانخ صغيرة ,بيض مسلوق صلب,جبنة شيدر,طماطم كرزية,بروكولي و صدر ا…" at bounding box center [584, 213] width 129 height 20
click at [640, 210] on span "خس رومين,أوراق سبانخ صغيرة ,بيض مسلوق صلب,جبنة شيدر,طماطم كرزية,بروكولي و صدر ا…" at bounding box center [584, 213] width 129 height 20
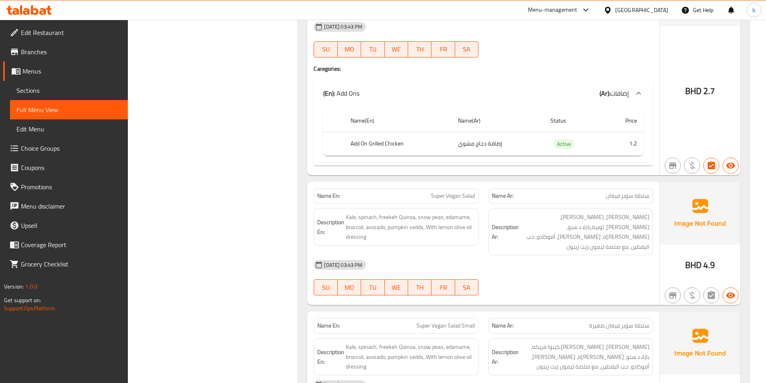
scroll to position [1568, 0]
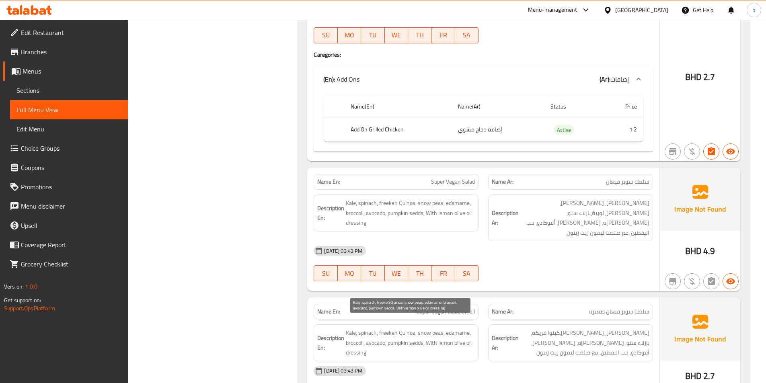
click at [397, 331] on span "Kale, spinach, freekeh Quinoa, snow peas, edamame, broccoli, avocado, pumpkin s…" at bounding box center [410, 343] width 129 height 30
copy span "pumpkin"
click at [395, 331] on span "Kale, spinach, freekeh Quinoa, snow peas, edamame, broccoli, avocado, pumpkin s…" at bounding box center [410, 343] width 129 height 30
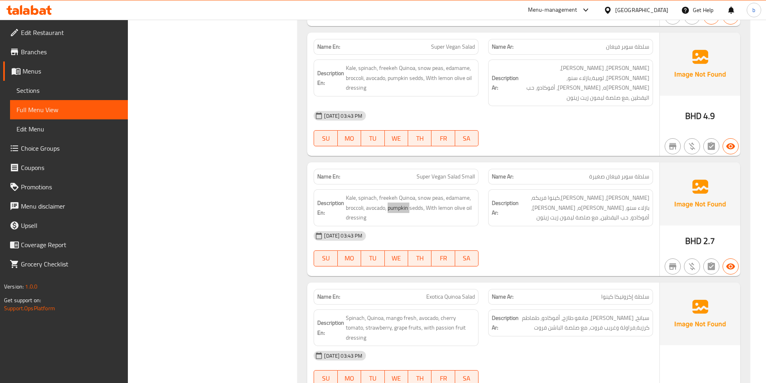
scroll to position [1729, 0]
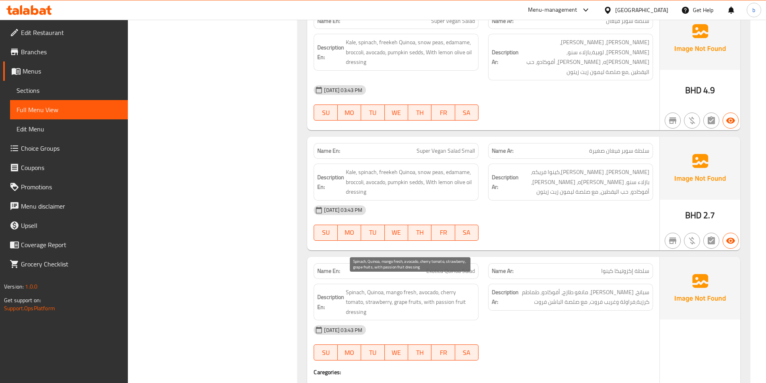
click at [393, 288] on span "Spinach, Quinoa, mango fresh, avocado, cherry tomato, strawberry, grape fruits,…" at bounding box center [410, 303] width 129 height 30
copy span "mango"
click at [398, 292] on span "Spinach, Quinoa, mango fresh, avocado, cherry tomato, strawberry, grape fruits,…" at bounding box center [410, 303] width 129 height 30
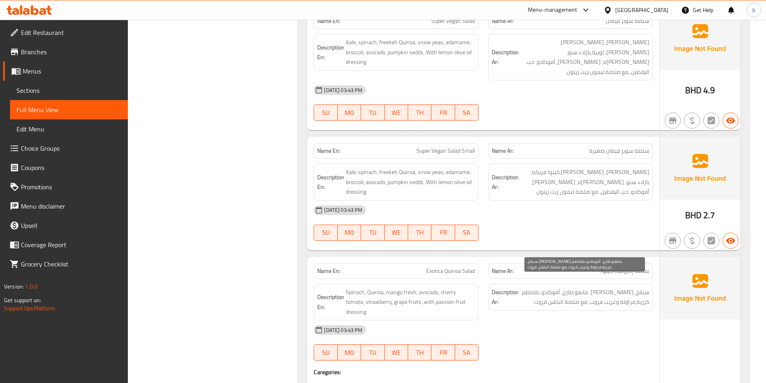
click at [638, 291] on span "سبانخ، كينوا، مانغو طازج، أفوكادو، طماطم كرزية،فراولة وغريب فروت، مع صلصة الباش…" at bounding box center [584, 298] width 129 height 20
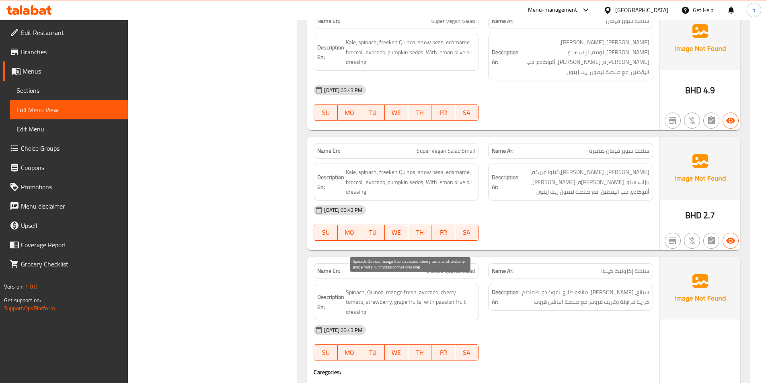
click at [400, 290] on span "Spinach, Quinoa, mango fresh, avocado, cherry tomato, strawberry, grape fruits,…" at bounding box center [410, 303] width 129 height 30
copy span "grape"
click at [454, 267] on span "Exotica Quinoa Salad" at bounding box center [450, 271] width 49 height 8
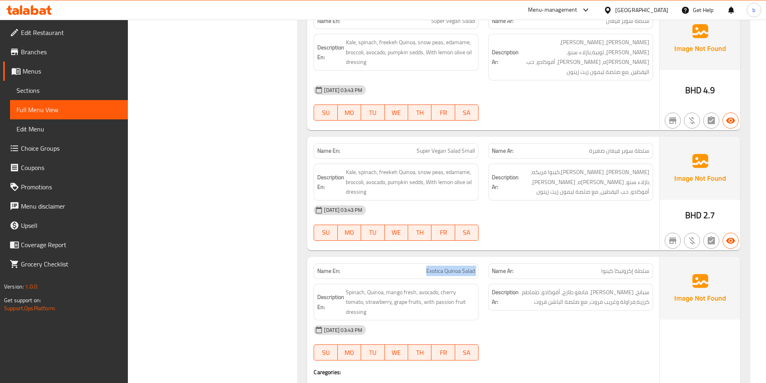
click at [454, 267] on span "Exotica Quinoa Salad" at bounding box center [450, 271] width 49 height 8
copy span "Exotica Quinoa Salad"
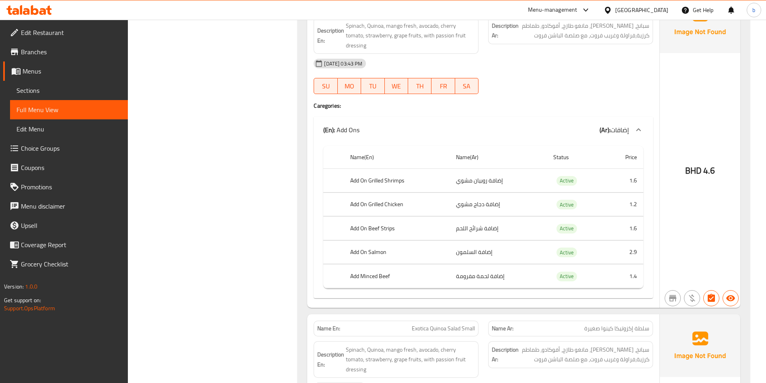
scroll to position [2051, 0]
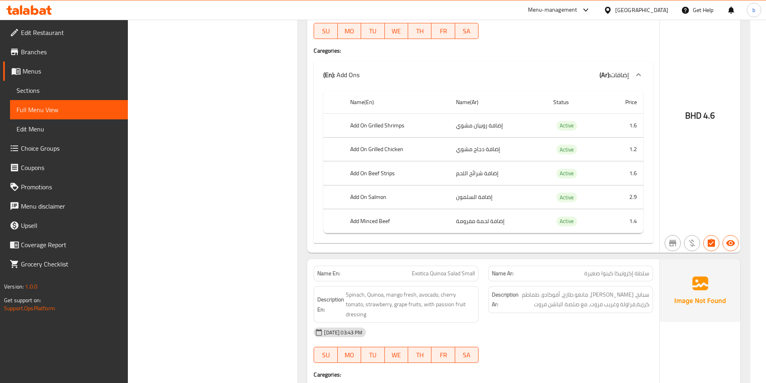
click at [444, 269] on span "Exotica Quinoa Salad Small" at bounding box center [443, 273] width 63 height 8
copy span "Exotica Quinoa Salad Small"
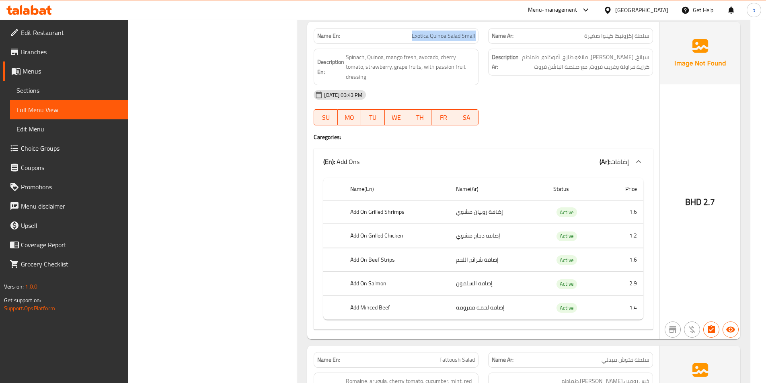
scroll to position [2292, 0]
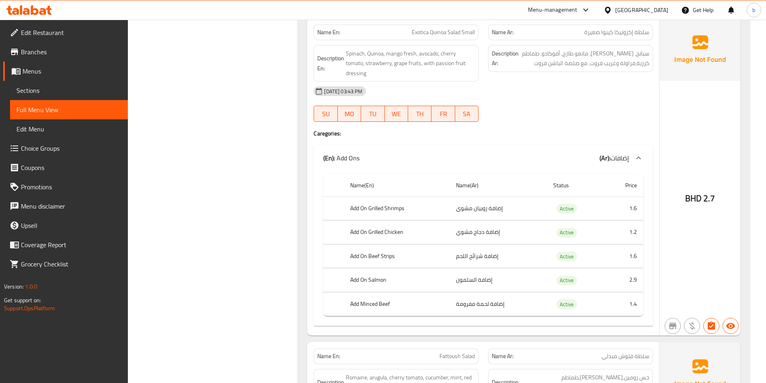
click at [453, 352] on span "Fattoush Salad" at bounding box center [457, 356] width 35 height 8
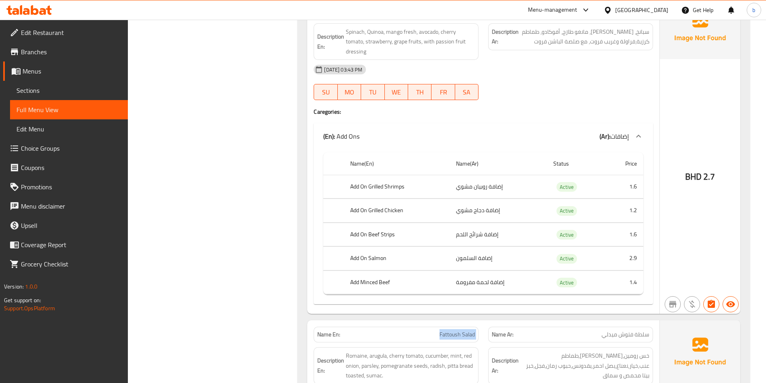
scroll to position [2332, 0]
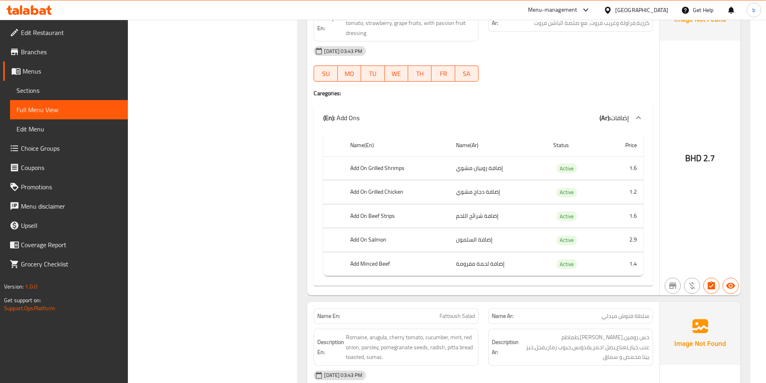
drag, startPoint x: 382, startPoint y: 359, endPoint x: 566, endPoint y: 327, distance: 186.9
click at [566, 333] on span "خس رومين,جرجير,طماطم عنب,خيار,نعناع,بصل احمر,بقدونس,حبوب رمان,فجل,خبز بيتا محمص…" at bounding box center [584, 348] width 129 height 30
click at [474, 312] on span "Fattoush Salad" at bounding box center [457, 316] width 35 height 8
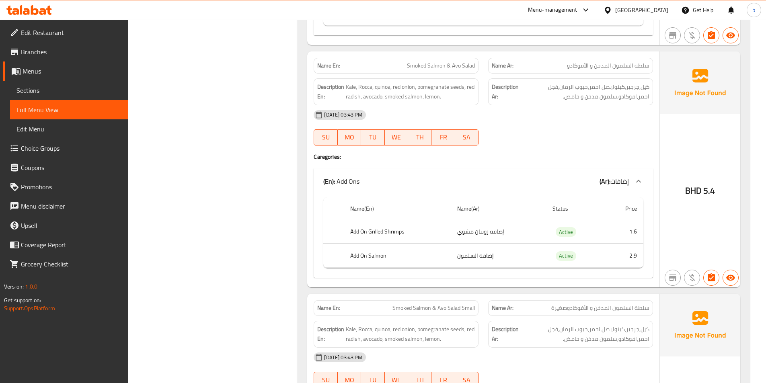
scroll to position [3217, 0]
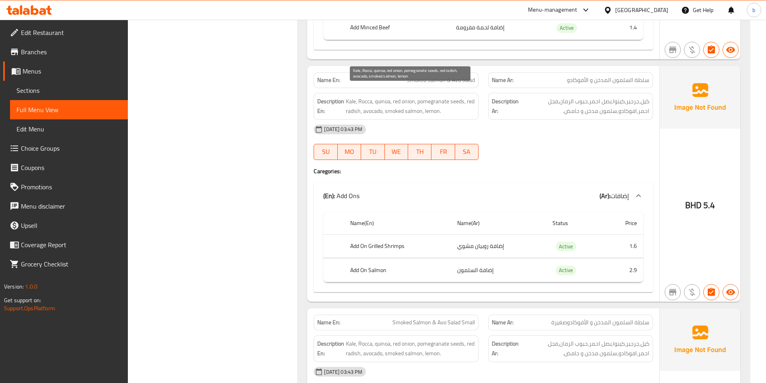
click at [353, 102] on span "Kale, Rocca, quinoa, red onion, pomegranate seeds, red radish, avocado, smoked …" at bounding box center [410, 107] width 129 height 20
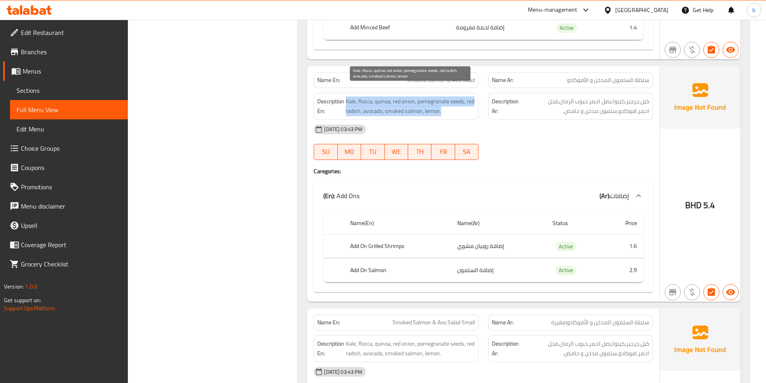
click at [349, 99] on span "Kale, Rocca, quinoa, red onion, pomegranate seeds, red radish, avocado, smoked …" at bounding box center [410, 107] width 129 height 20
drag, startPoint x: 346, startPoint y: 100, endPoint x: 369, endPoint y: 102, distance: 23.4
click at [369, 102] on span "Kale, Rocca, quinoa, red onion, pomegranate seeds, red radish, avocado, smoked …" at bounding box center [410, 107] width 129 height 20
copy span "red radish"
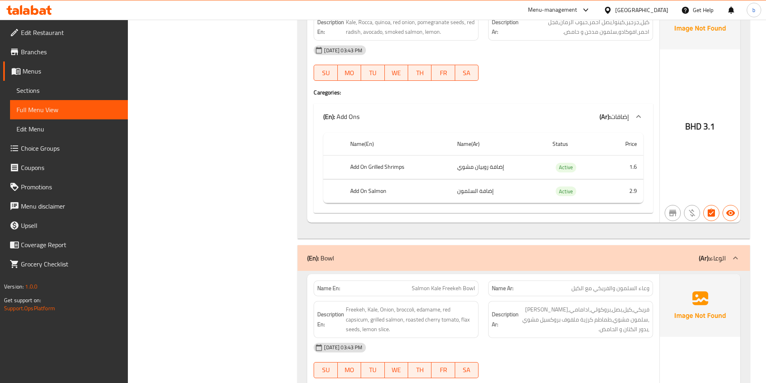
scroll to position [3458, 0]
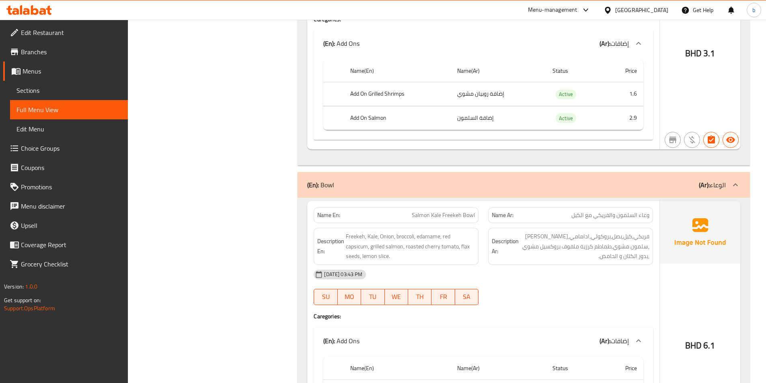
scroll to position [3619, 0]
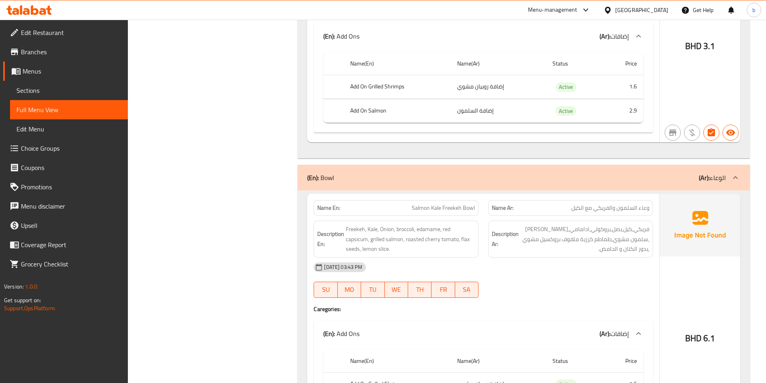
copy span "Freekeh"
click at [351, 234] on span "Freekeh, Kale, Onion, broccoli, edamame, red capsicum, grilled salmon, roasted …" at bounding box center [410, 239] width 129 height 30
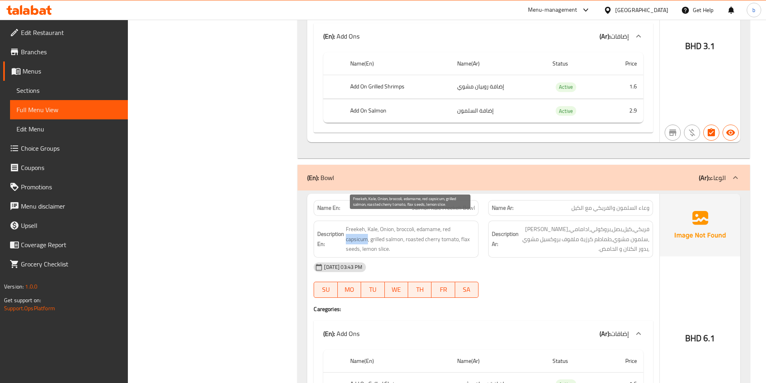
copy span "capsicum"
click at [466, 228] on span "Freekeh, Kale, Onion, broccoli, edamame, red capsicum, grilled salmon, roasted …" at bounding box center [410, 239] width 129 height 30
copy span "flax"
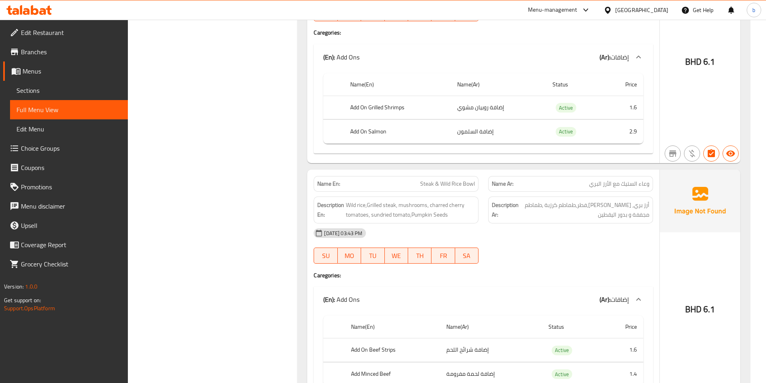
scroll to position [3901, 0]
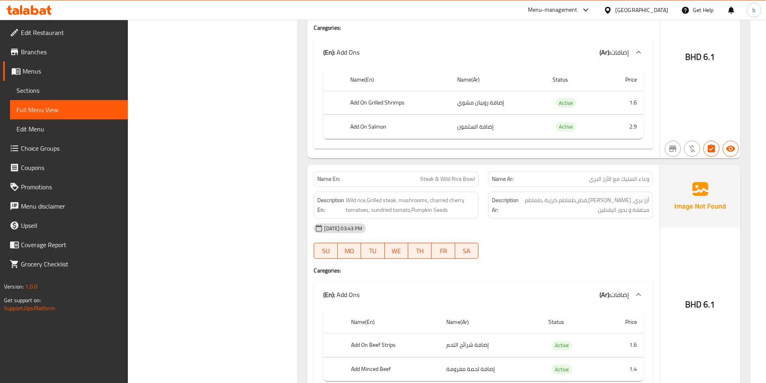
copy span "Steak"
click at [437, 195] on span "Wild rice,Grilled steak, mushrooms, charred cherry tomatoes, sundried tomato,Pu…" at bounding box center [410, 205] width 129 height 20
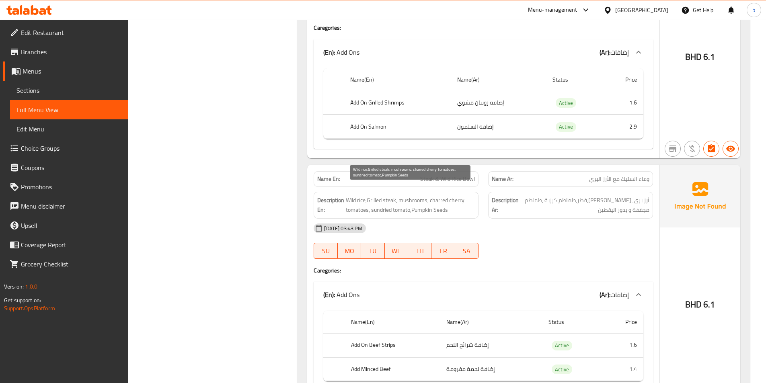
click at [460, 195] on span "Wild rice,Grilled steak, mushrooms, charred cherry tomatoes, sundried tomato,Pu…" at bounding box center [410, 205] width 129 height 20
drag, startPoint x: 463, startPoint y: 189, endPoint x: 430, endPoint y: 187, distance: 33.0
click at [430, 195] on span "Wild rice,Grilled steak, mushrooms, charred cherry tomatoes, sundried tomato,Pu…" at bounding box center [410, 205] width 129 height 20
drag, startPoint x: 346, startPoint y: 200, endPoint x: 370, endPoint y: 198, distance: 23.8
click at [369, 199] on span "Wild rice,Grilled steak, mushrooms, charred cherry tomatoes, sundried tomato,Pu…" at bounding box center [410, 205] width 129 height 20
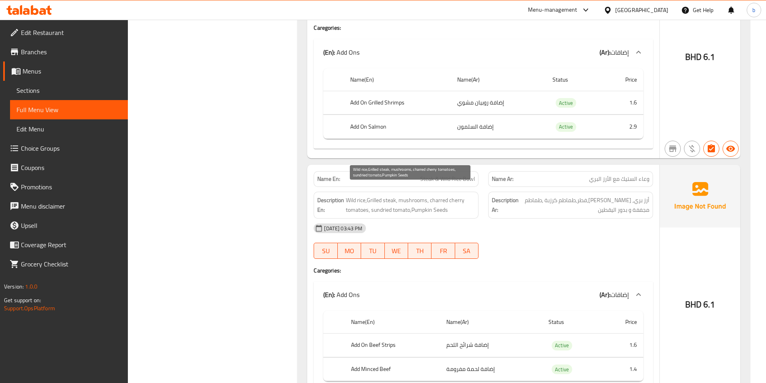
click at [452, 195] on span "Wild rice,Grilled steak, mushrooms, charred cherry tomatoes, sundried tomato,Pu…" at bounding box center [410, 205] width 129 height 20
drag, startPoint x: 464, startPoint y: 190, endPoint x: 425, endPoint y: 181, distance: 39.6
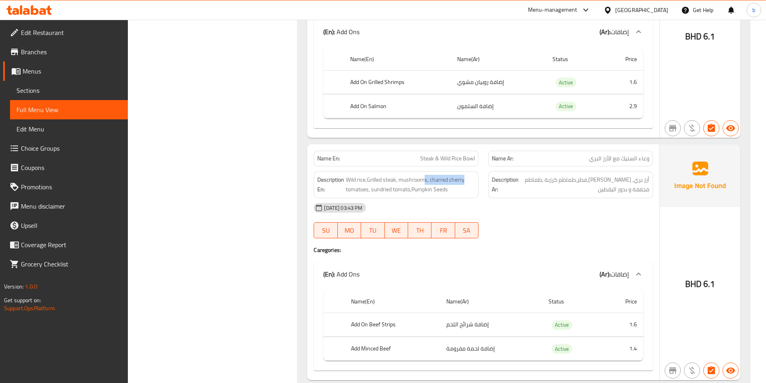
scroll to position [3941, 0]
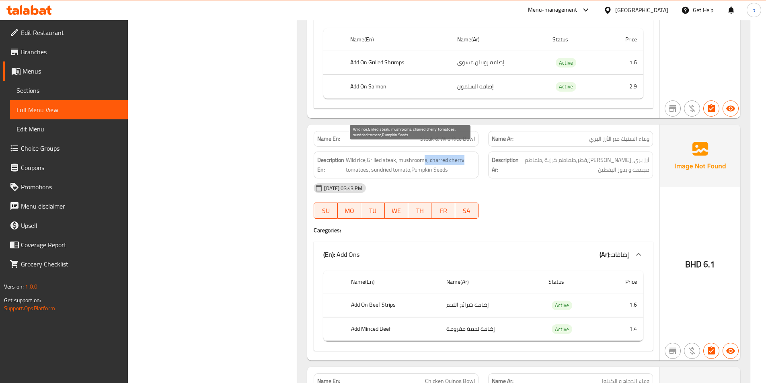
click at [439, 155] on span "Wild rice,Grilled steak, mushrooms, charred cherry tomatoes, sundried tomato,Pu…" at bounding box center [410, 165] width 129 height 20
click at [443, 155] on span "Wild rice,Grilled steak, mushrooms, charred cherry tomatoes, sundried tomato,Pu…" at bounding box center [410, 165] width 129 height 20
click at [429, 155] on span "Wild rice,Grilled steak, mushrooms, charred cherry tomatoes, sundried tomato,Pu…" at bounding box center [410, 165] width 129 height 20
drag, startPoint x: 429, startPoint y: 149, endPoint x: 473, endPoint y: 151, distance: 43.5
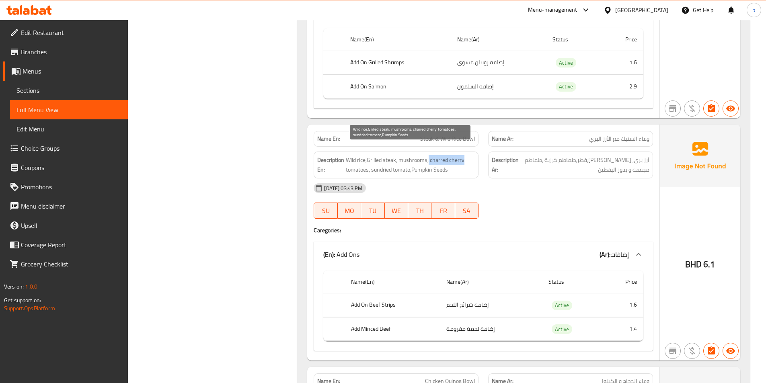
click at [473, 155] on span "Wild rice,Grilled steak, mushrooms, charred cherry tomatoes, sundried tomato,Pu…" at bounding box center [410, 165] width 129 height 20
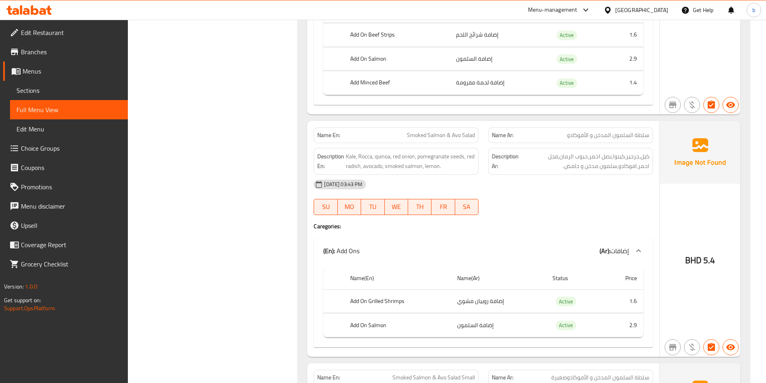
scroll to position [3142, 0]
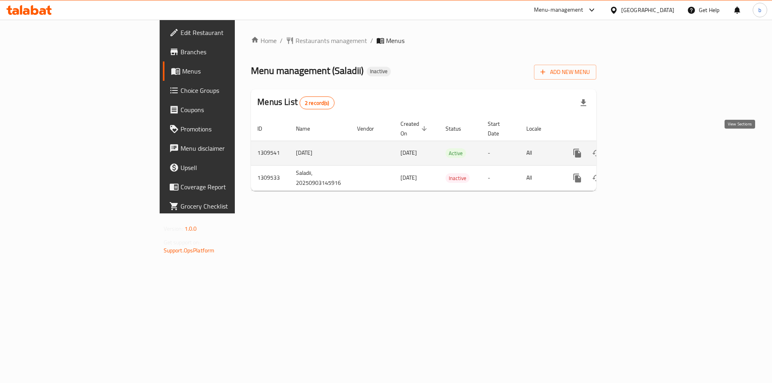
click at [640, 148] on icon "enhanced table" at bounding box center [636, 153] width 10 height 10
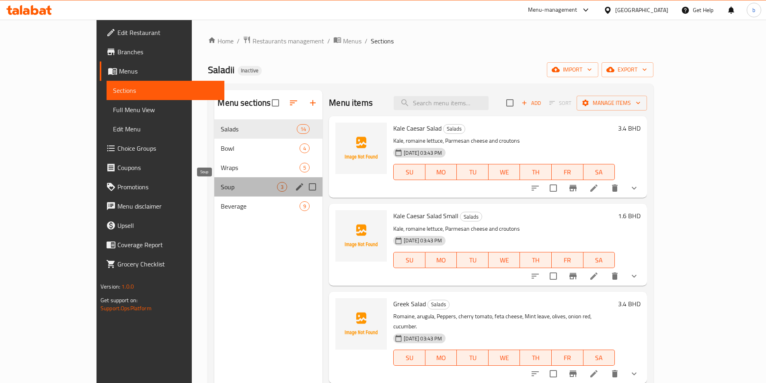
click at [232, 187] on span "Soup" at bounding box center [249, 187] width 56 height 10
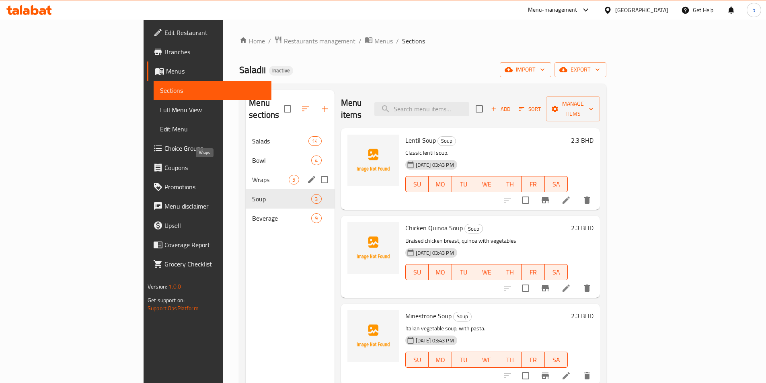
click at [252, 175] on span "Wraps" at bounding box center [270, 180] width 37 height 10
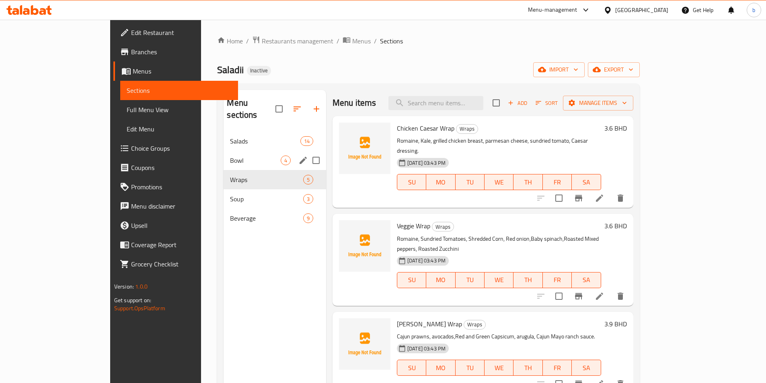
click at [224, 156] on div "Bowl 4" at bounding box center [275, 160] width 103 height 19
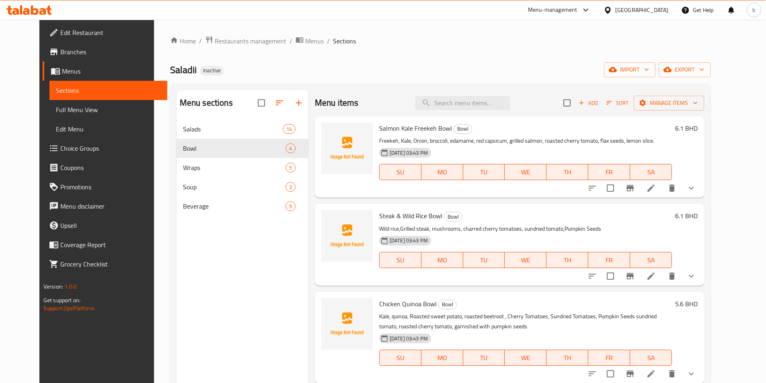
click at [656, 272] on icon at bounding box center [651, 276] width 10 height 10
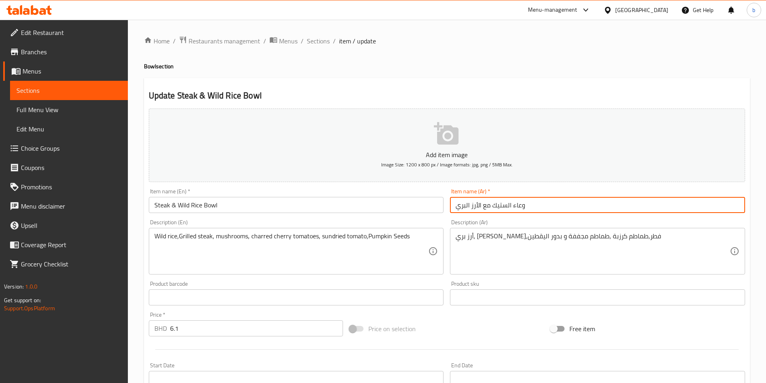
drag, startPoint x: 481, startPoint y: 207, endPoint x: 489, endPoint y: 205, distance: 7.8
click at [489, 205] on input "وعاء الستيك مع الأرز البري" at bounding box center [597, 205] width 295 height 16
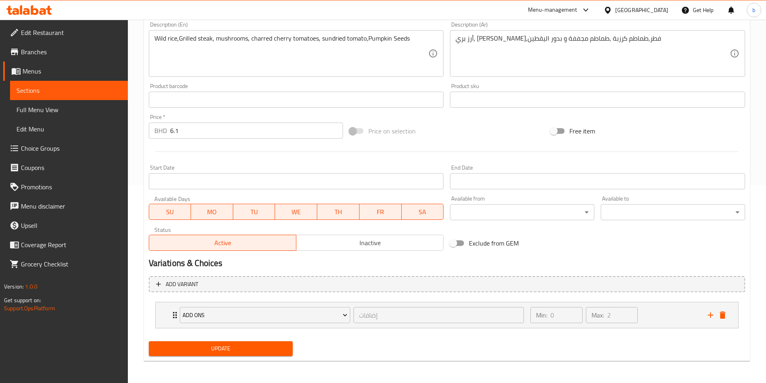
scroll to position [198, 0]
type input "وعاء الستيك & الأرز البري"
click at [219, 341] on button "Update" at bounding box center [221, 348] width 144 height 15
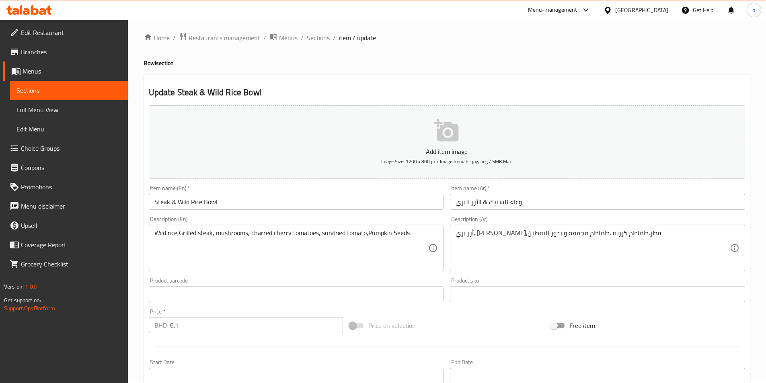
scroll to position [0, 0]
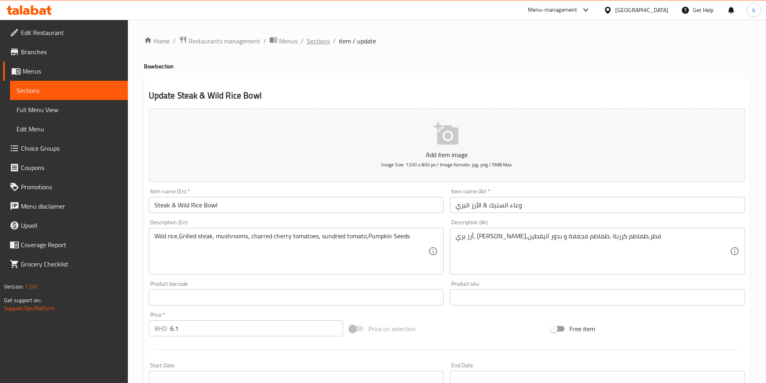
click at [322, 41] on span "Sections" at bounding box center [318, 41] width 23 height 10
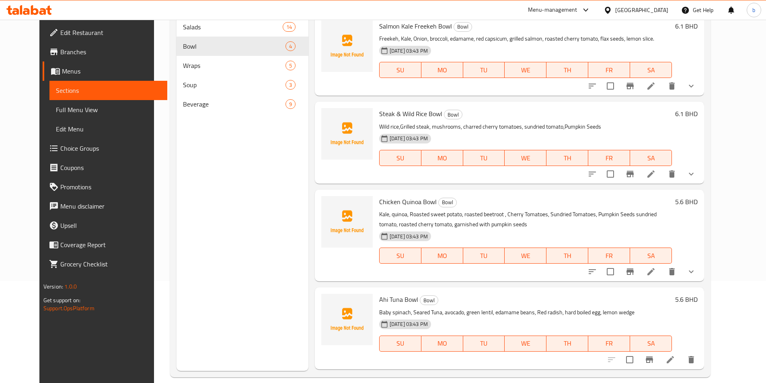
scroll to position [113, 0]
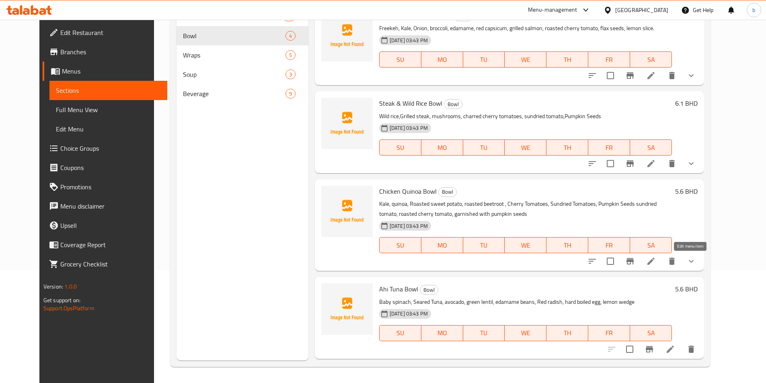
click at [656, 264] on icon at bounding box center [651, 262] width 10 height 10
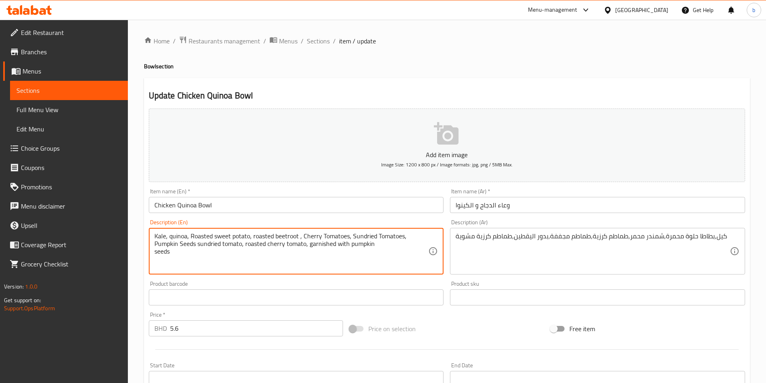
drag, startPoint x: 197, startPoint y: 244, endPoint x: 242, endPoint y: 244, distance: 44.2
type textarea "Kale, quinoa, Roasted sweet potato, roasted beetroot , Cherry Tomatoes, Sundrie…"
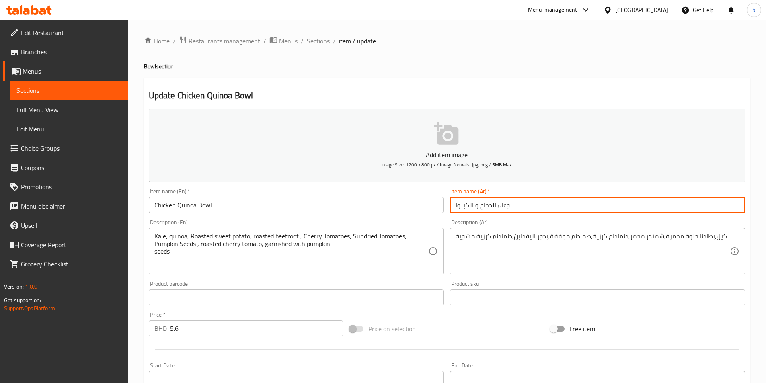
drag, startPoint x: 455, startPoint y: 203, endPoint x: 474, endPoint y: 201, distance: 19.5
click at [474, 201] on input "وعاء الدجاح و الكينوا" at bounding box center [597, 205] width 295 height 16
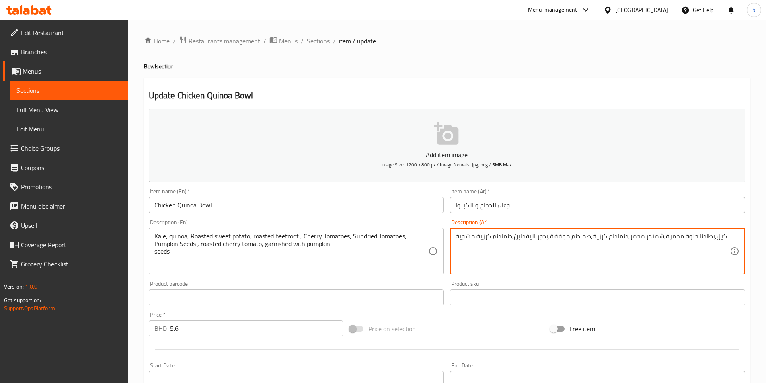
paste textarea "لكينوا"
click at [713, 236] on textarea "كيل,الكينوا, بطاطا حلوة محمرة,شمندر محمر,طماطم كرزية,طماطم مجففة,بدور اليقطين,ط…" at bounding box center [593, 251] width 274 height 38
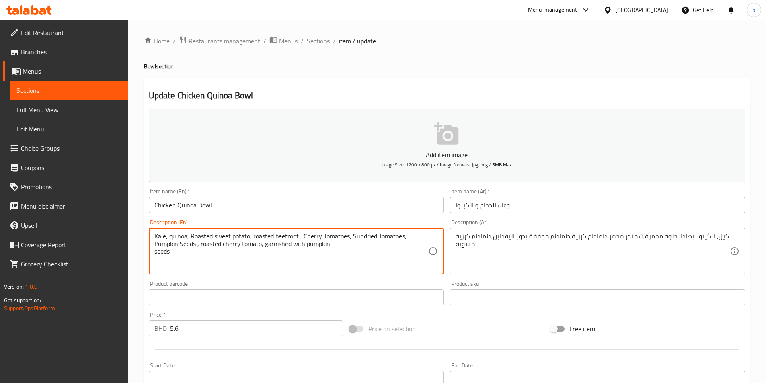
drag, startPoint x: 275, startPoint y: 236, endPoint x: 298, endPoint y: 228, distance: 23.7
click at [370, 241] on textarea "Kale, quinoa, Roasted sweet potato, roasted beetroot , Cherry Tomatoes, Sundrie…" at bounding box center [291, 251] width 274 height 38
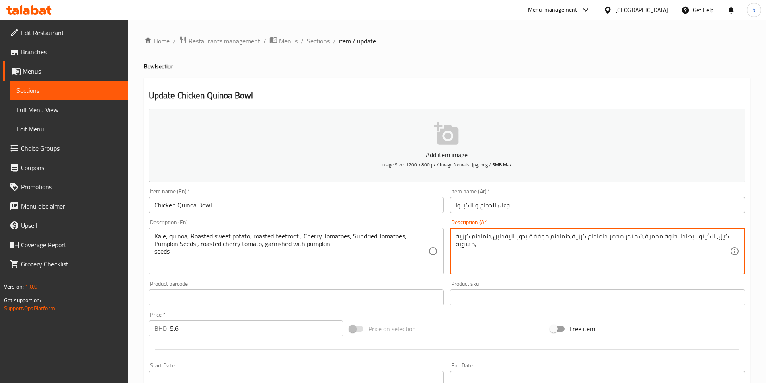
click at [485, 246] on textarea "كيل, الكينوا, بطاطا حلوة محمرة,شمندر محمر,طماطم كرزية,طماطم مجففة,بدور اليقطين,…" at bounding box center [593, 251] width 274 height 38
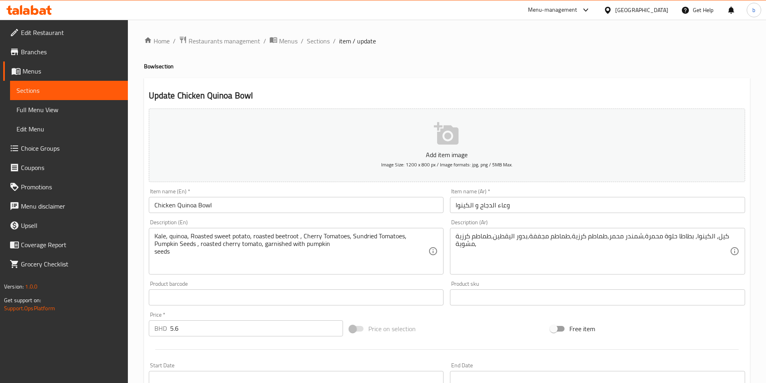
click at [734, 236] on div "كيل, الكينوا, بطاطا حلوة محمرة,شمندر محمر,طماطم كرزية,طماطم مجففة,بدور اليقطين,…" at bounding box center [597, 251] width 295 height 47
click at [731, 233] on div "كيل, الكينوا, بطاطا حلوة محمرة,شمندر محمر,طماطم كرزية,طماطم مجففة,بدور اليقطين,…" at bounding box center [597, 251] width 295 height 47
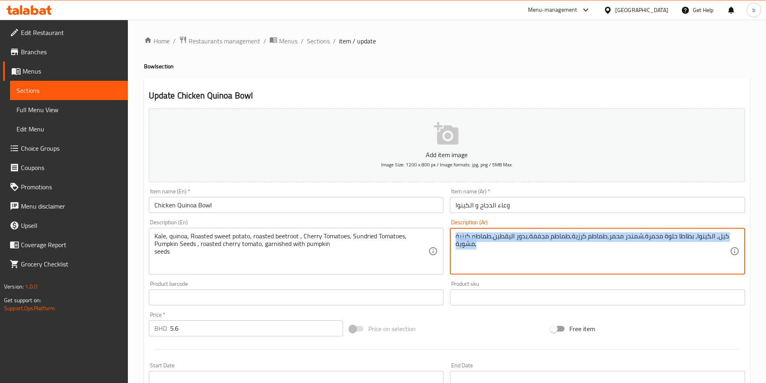
click at [731, 233] on div "كيل, الكينوا, بطاطا حلوة محمرة,شمندر محمر,طماطم كرزية,طماطم مجففة,بدور اليقطين,…" at bounding box center [597, 251] width 295 height 47
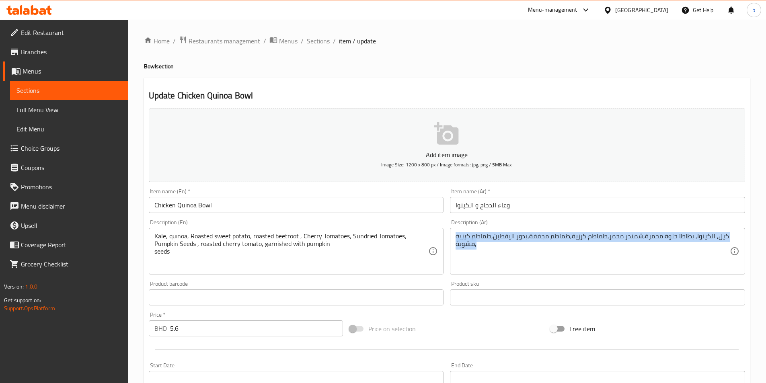
click at [731, 233] on div "كيل, الكينوا, بطاطا حلوة محمرة,شمندر محمر,طماطم كرزية,طماطم مجففة,بدور اليقطين,…" at bounding box center [597, 251] width 295 height 47
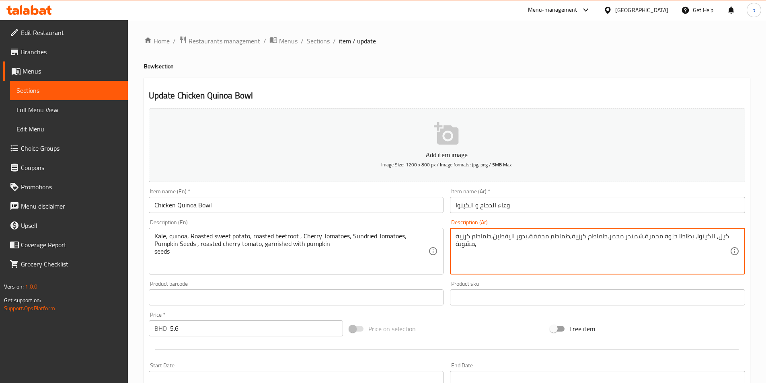
click at [725, 238] on textarea "كيل, الكينوا, بطاطا حلوة محمرة,شمندر محمر,طماطم كرزية,طماطم مجففة,بدور اليقطين,…" at bounding box center [593, 251] width 274 height 38
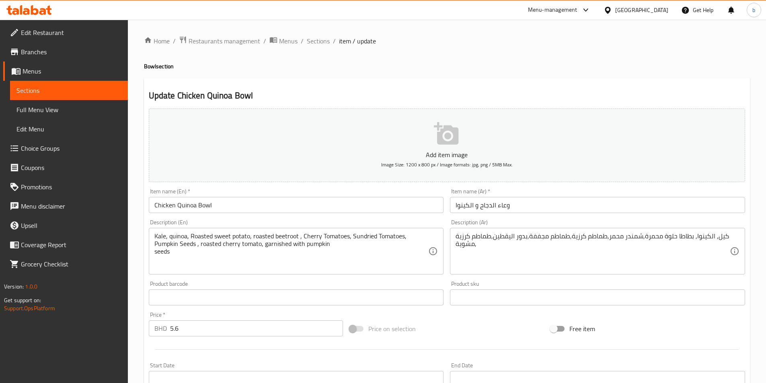
click at [736, 236] on div "كيل, الكينوا, بطاطا حلوة محمرة,شمندر محمر,طماطم كرزية,طماطم مجففة,بدور اليقطين,…" at bounding box center [597, 251] width 295 height 47
click at [732, 234] on div "كيل, الكينوا, بطاطا حلوة محمرة,شمندر محمر,طماطم كرزية,طماطم مجففة,بدور اليقطين,…" at bounding box center [597, 251] width 295 height 47
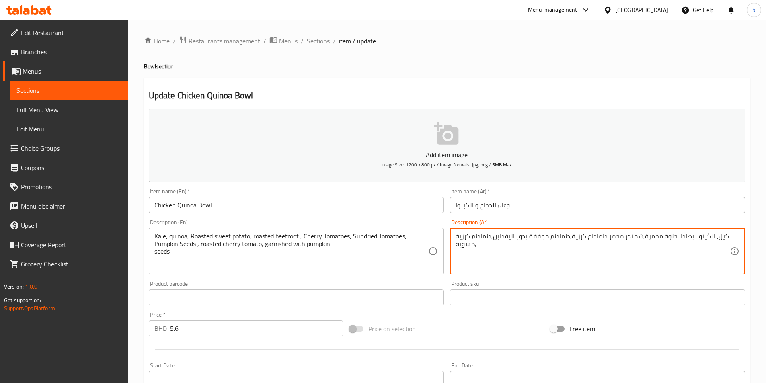
click at [727, 235] on textarea "كيل, الكينوا, بطاطا حلوة محمرة,شمندر محمر,طماطم كرزية,طماطم مجففة,بدور اليقطين,…" at bounding box center [593, 251] width 274 height 38
click at [483, 251] on textarea "كيل, الكينوا, بطاطا حلوة محمرة,شمندر محمر,طماطم كرزية,طماطم مجففة,بدور اليقطين,…" at bounding box center [593, 251] width 274 height 38
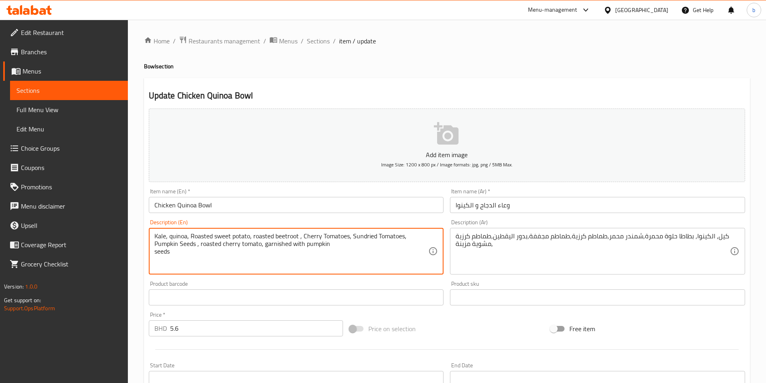
click at [270, 245] on textarea "Kale, quinoa, Roasted sweet potato, roasted beetroot , Cherry Tomatoes, Sundrie…" at bounding box center [291, 251] width 274 height 38
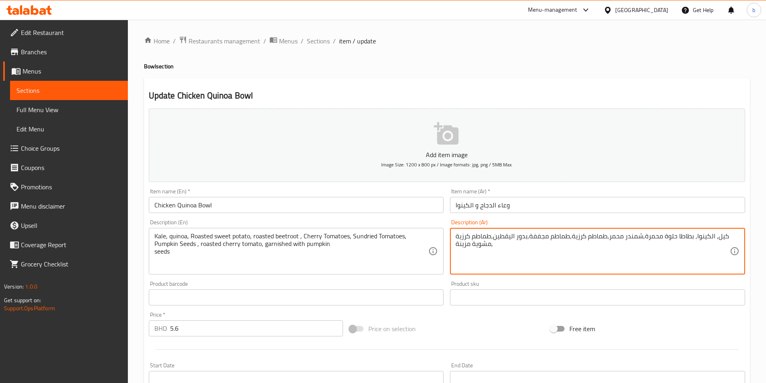
drag, startPoint x: 493, startPoint y: 236, endPoint x: 527, endPoint y: 238, distance: 34.3
click at [527, 238] on textarea "كيل, الكينوا, بطاطا حلوة محمرة,شمندر محمر,طماطم كرزية,طماطم مجففة,بدور اليقطين,…" at bounding box center [593, 251] width 274 height 38
click at [501, 249] on textarea "كيل, الكينوا, بطاطا حلوة محمرة,شمندر محمر,طماطم كرزية,طماطم مجففة,بدور اليقطين,…" at bounding box center [593, 251] width 274 height 38
paste textarea "بدور اليقطين"
click at [491, 246] on textarea "كيل, الكينوا, بطاطا حلوة محمرة,شمندر محمر,طماطم كرزية,طماطم مجففة,بدور اليقطين,…" at bounding box center [593, 251] width 274 height 38
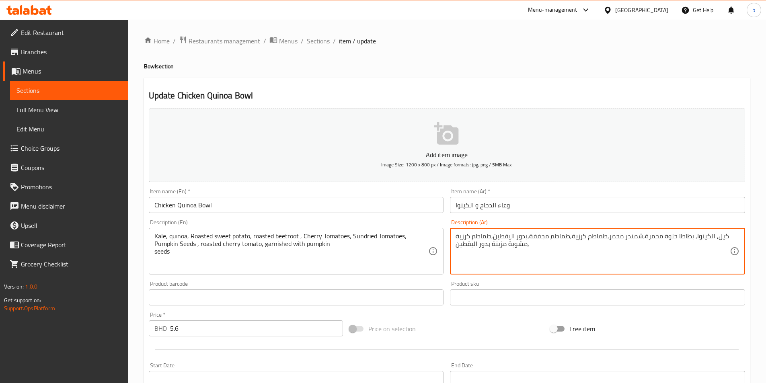
click at [490, 245] on textarea "كيل, الكينوا, بطاطا حلوة محمرة,شمندر محمر,طماطم كرزية,طماطم مجففة,بدور اليقطين,…" at bounding box center [593, 251] width 274 height 38
click at [489, 245] on textarea "كيل, الكينوا, بطاطا حلوة محمرة,شمندر محمر,طماطم كرزية,طماطم مجففة,بدور اليقطين,…" at bounding box center [593, 251] width 274 height 38
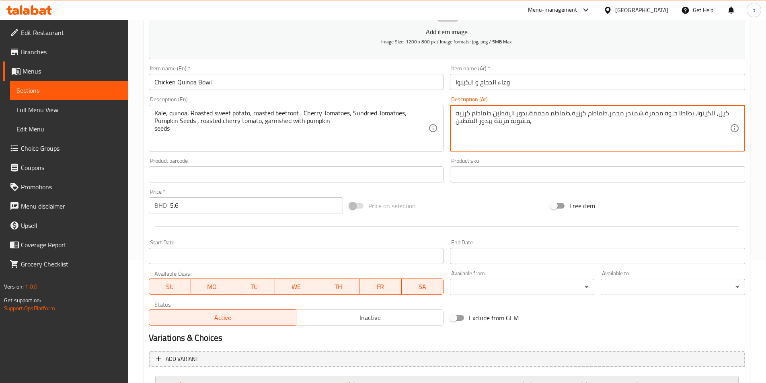
scroll to position [198, 0]
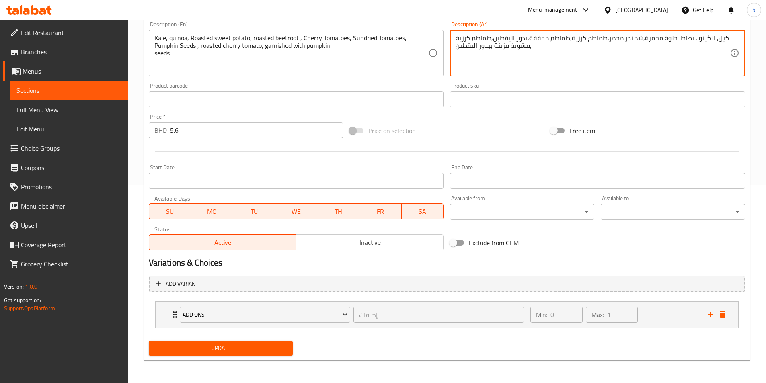
type textarea "كيل, الكينوا, بطاطا حلوة محمرة,شمندر محمر,طماطم كرزية,طماطم مجففة,بدور اليقطين,…"
click at [227, 345] on span "Update" at bounding box center [221, 348] width 132 height 10
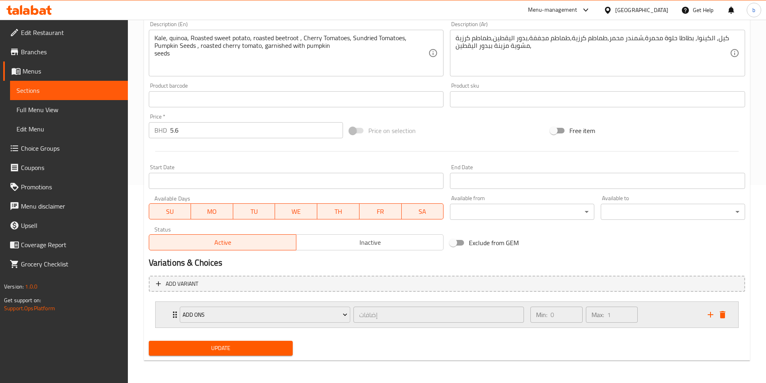
scroll to position [0, 0]
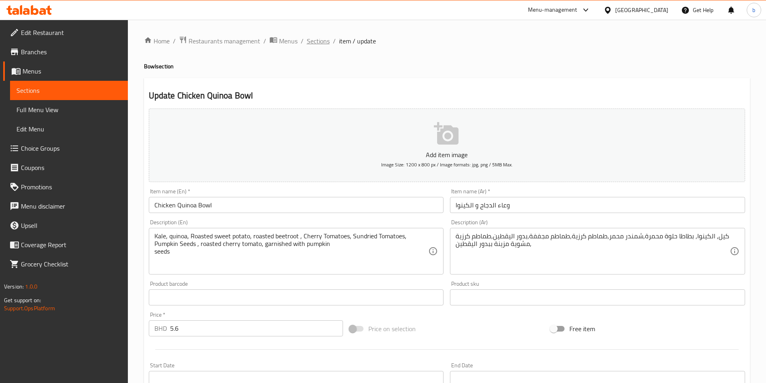
click at [319, 39] on span "Sections" at bounding box center [318, 41] width 23 height 10
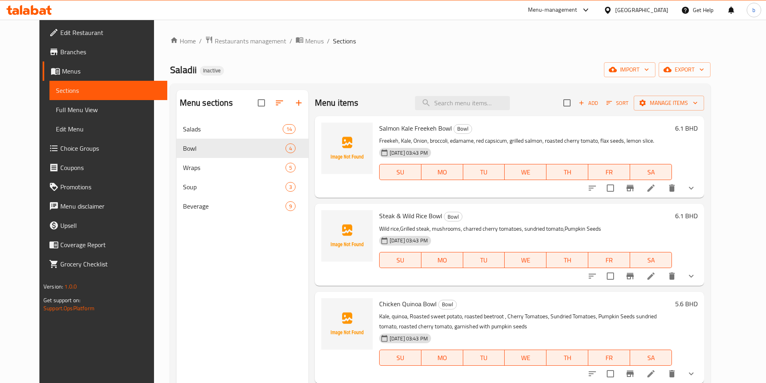
scroll to position [113, 0]
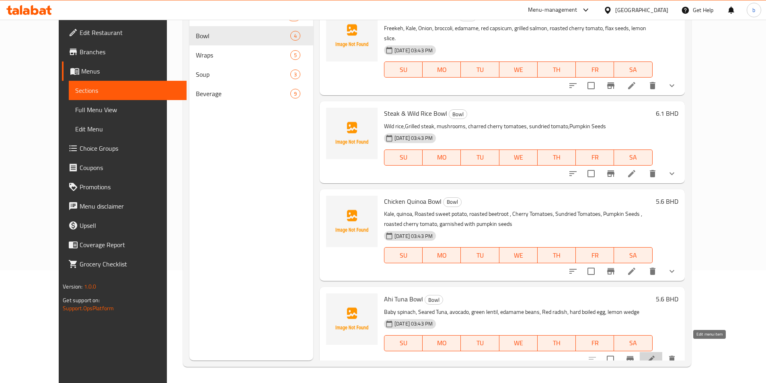
click at [655, 356] on icon at bounding box center [650, 359] width 7 height 7
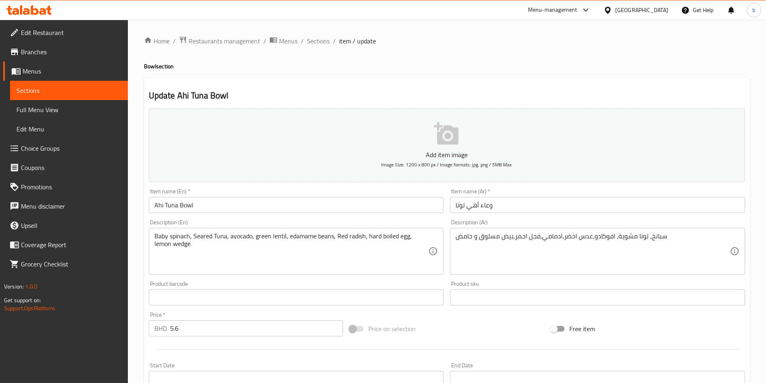
click at [454, 239] on div "سبانخ, تونا مشوية، افوكادو,عدس اخضر,ادمامي,فجل احمر,بيض مسلوق و حامض Descriptio…" at bounding box center [597, 251] width 295 height 47
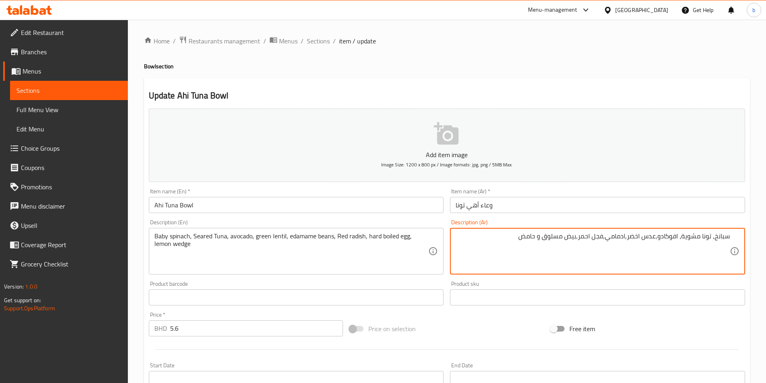
click at [734, 233] on div "سبانخ, تونا مشوية، افوكادو,عدس اخضر,ادمامي,فجل احمر,بيض مسلوق و حامض Descriptio…" at bounding box center [597, 251] width 295 height 47
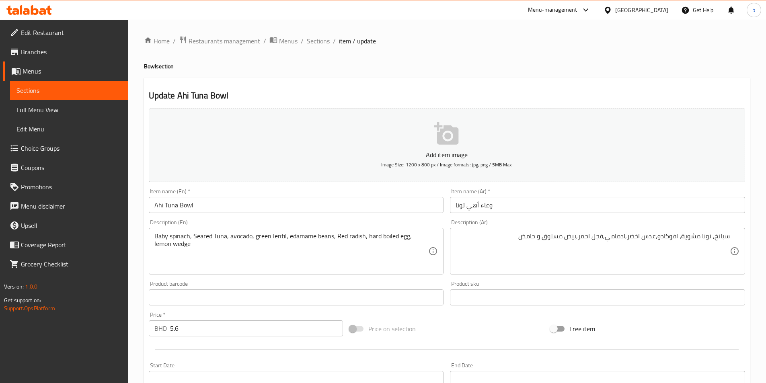
click at [734, 238] on div "سبانخ, تونا مشوية، افوكادو,عدس اخضر,ادمامي,فجل احمر,بيض مسلوق و حامض Descriptio…" at bounding box center [597, 251] width 295 height 47
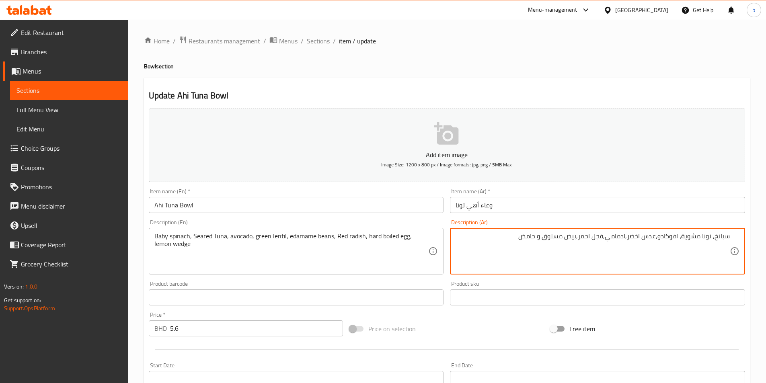
click at [730, 237] on div "سبانخ, تونا مشوية، افوكادو,عدس اخضر,ادمامي,فجل احمر,بيض مسلوق و حامض Descriptio…" at bounding box center [597, 251] width 295 height 47
click at [728, 237] on textarea "سبانخ, تونا مشوية، افوكادو,عدس اخضر,ادمامي,فجل احمر,بيض مسلوق و حامض" at bounding box center [593, 251] width 274 height 38
click at [716, 237] on textarea "سبانخ, تونا مشوية، افوكادو,عدس اخضر,ادمامي,فجل احمر,بيض مسلوق و حامض" at bounding box center [593, 251] width 274 height 38
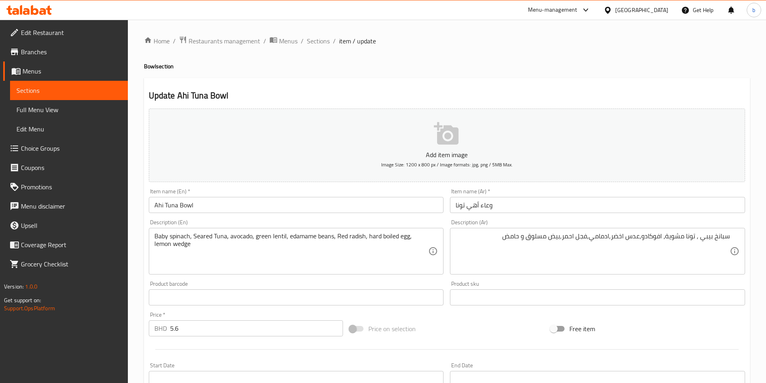
click at [611, 236] on textarea "سبانخ بيبي , تونا مشوية، افوكادو,عدس اخضر,ادمامي,فجل احمر,بيض مسلوق و حامض" at bounding box center [593, 251] width 274 height 38
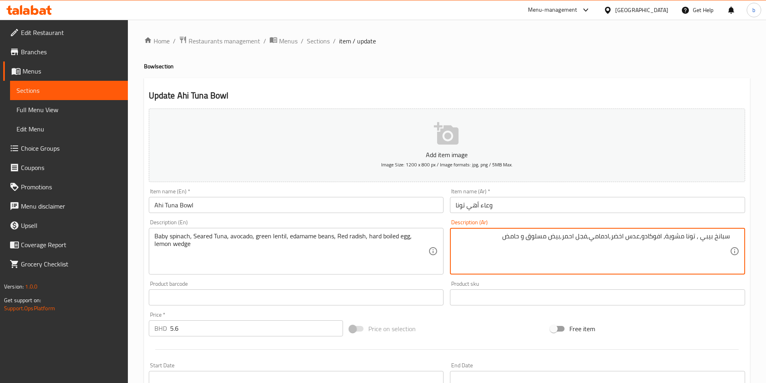
paste textarea "فاصولياء"
click at [504, 238] on textarea "سبانخ بيبي , تونا مشوية، افوكادو,عدس اخضر,فاصولياء ادمامي,فجل احمر,بيض مسلوق و …" at bounding box center [593, 251] width 274 height 38
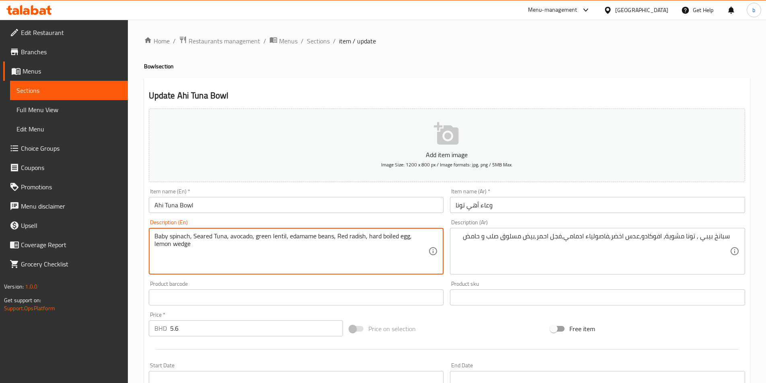
click at [163, 243] on textarea "Baby spinach, Seared Tuna, avocado, green lentil, edamame beans, Red radish, ha…" at bounding box center [291, 251] width 274 height 38
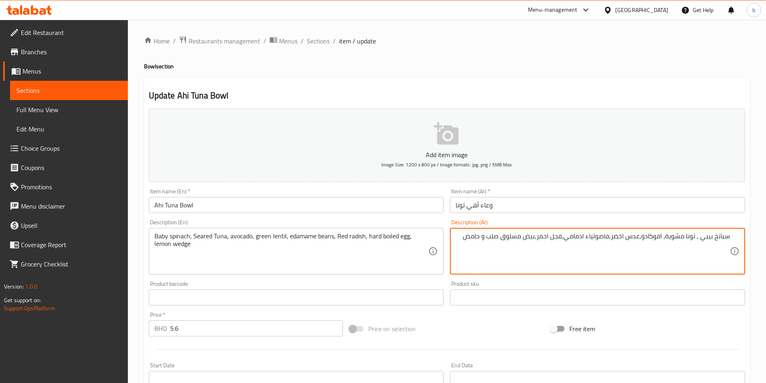
drag, startPoint x: 465, startPoint y: 238, endPoint x: 483, endPoint y: 238, distance: 18.1
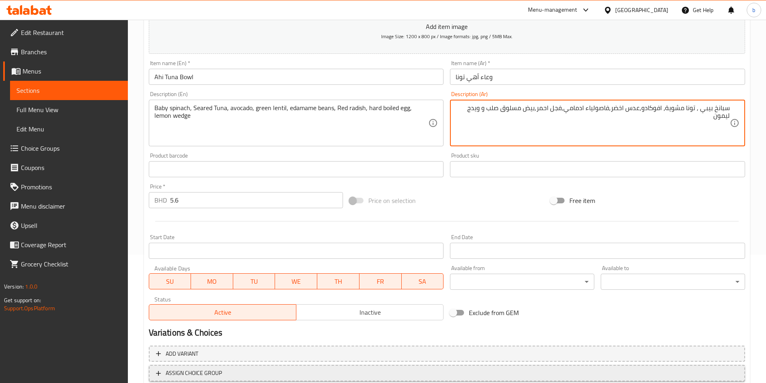
scroll to position [185, 0]
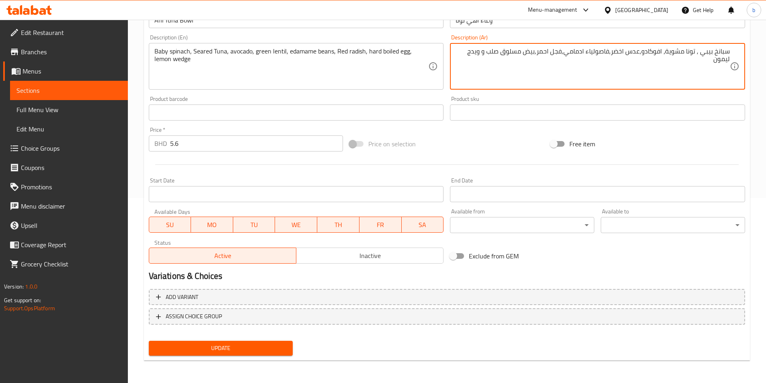
type textarea "سبانخ بيبي , تونا مشوية، افوكادو,عدس اخضر,فاصولياء ادمامي,فجل احمر,بيض مسلوق صل…"
click at [257, 347] on span "Update" at bounding box center [221, 348] width 132 height 10
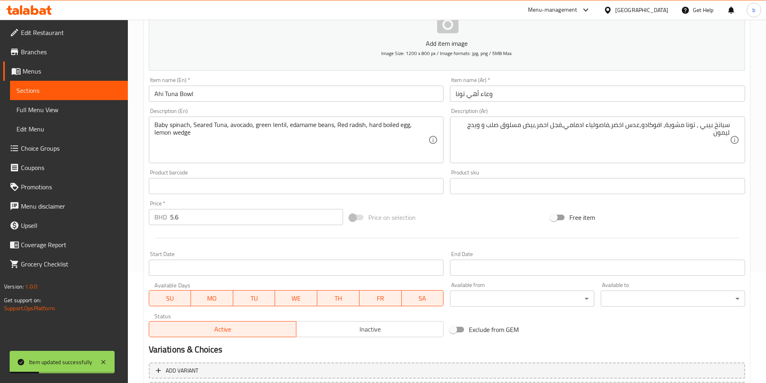
scroll to position [0, 0]
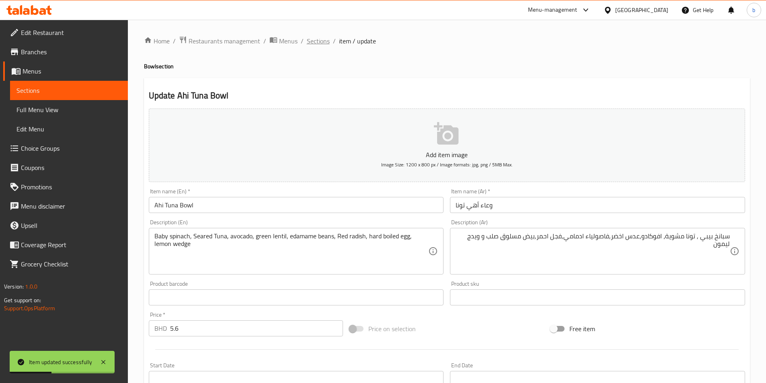
click at [314, 41] on span "Sections" at bounding box center [318, 41] width 23 height 10
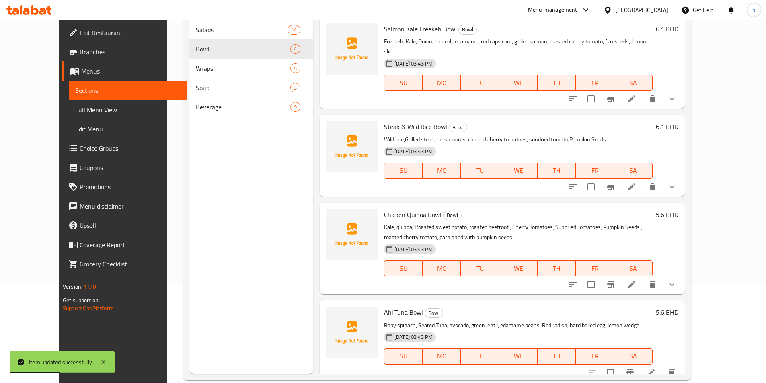
scroll to position [113, 0]
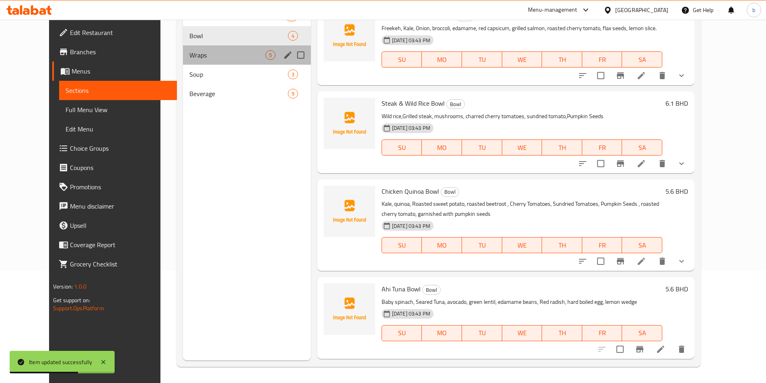
click at [228, 62] on div "Wraps 5" at bounding box center [247, 54] width 128 height 19
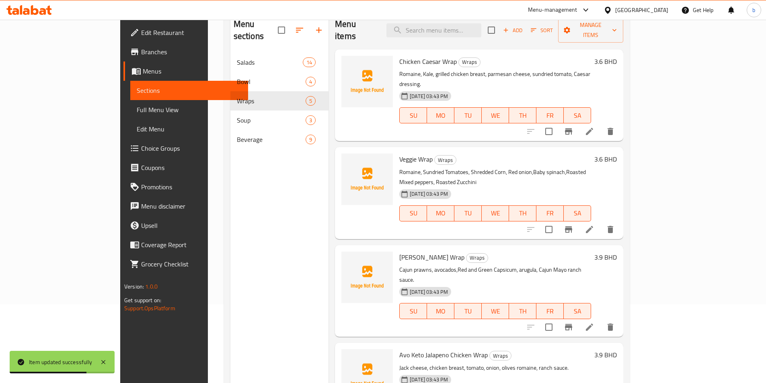
scroll to position [32, 0]
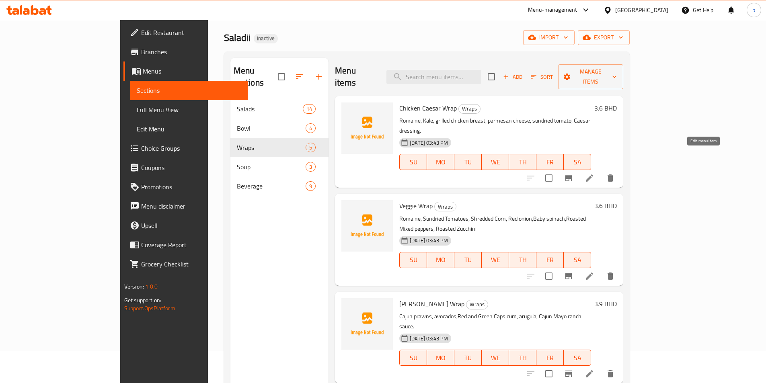
click at [593, 175] on icon at bounding box center [589, 178] width 7 height 7
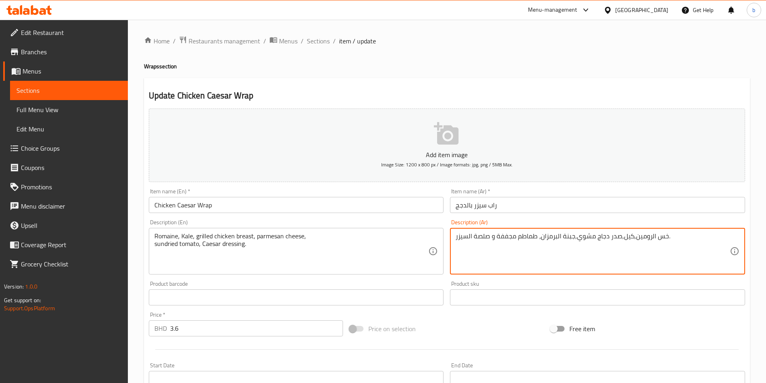
drag, startPoint x: 656, startPoint y: 238, endPoint x: 665, endPoint y: 234, distance: 10.3
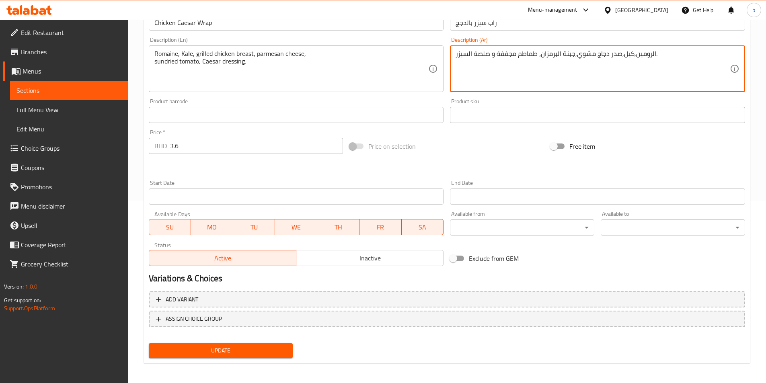
scroll to position [185, 0]
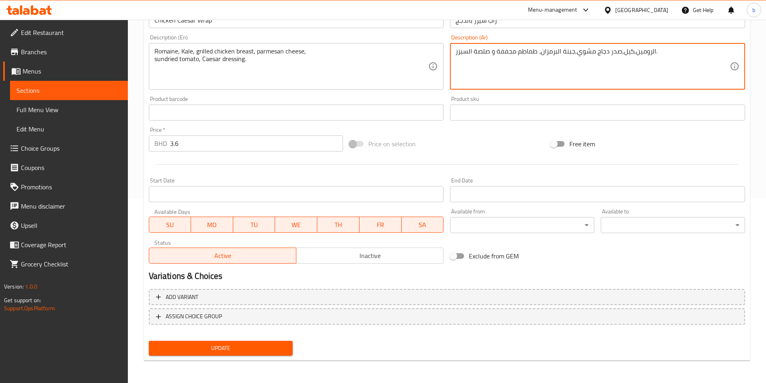
type textarea "الرومين,كيل,صدر دجاج مشوي,جبنة البرمزان، طماطم مجففة و صلصة السيزر."
click at [233, 354] on button "Update" at bounding box center [221, 348] width 144 height 15
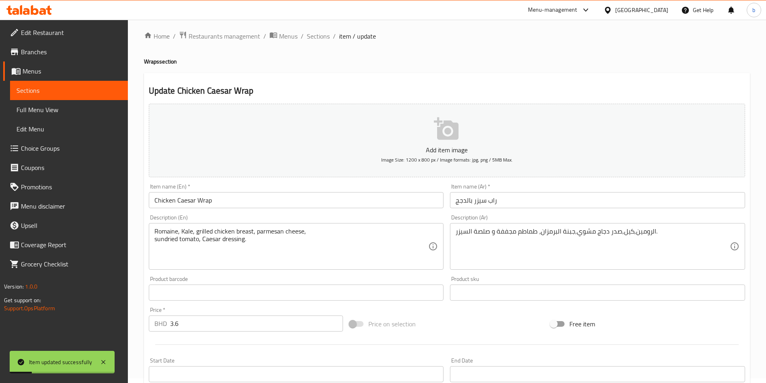
scroll to position [0, 0]
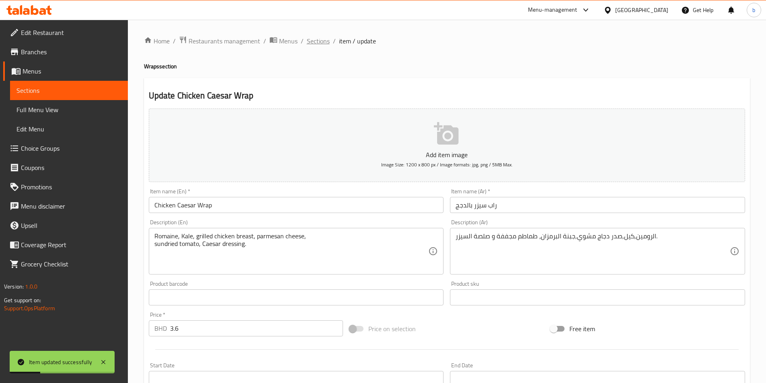
click at [310, 39] on span "Sections" at bounding box center [318, 41] width 23 height 10
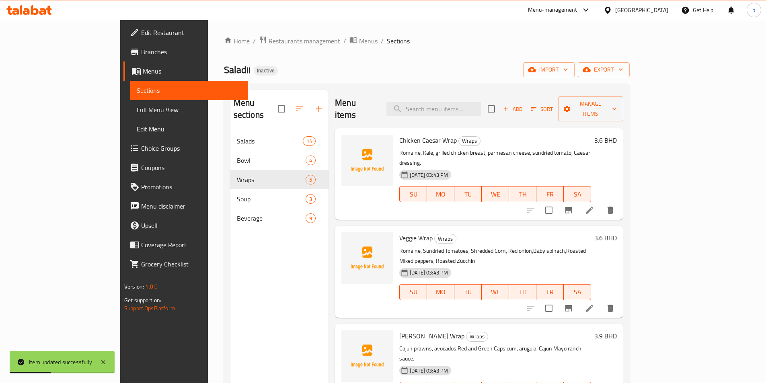
scroll to position [40, 0]
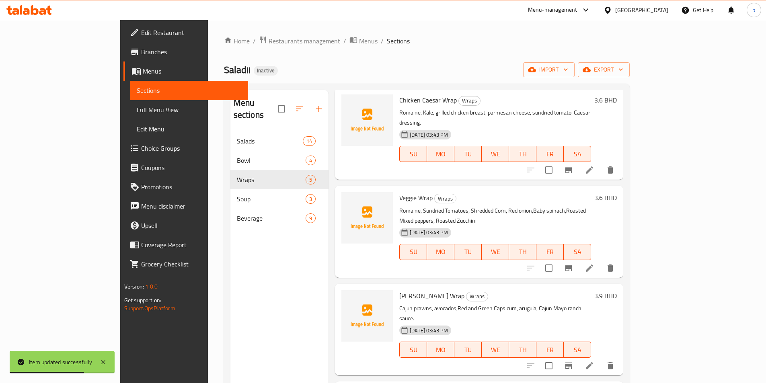
click at [601, 261] on li at bounding box center [589, 268] width 23 height 14
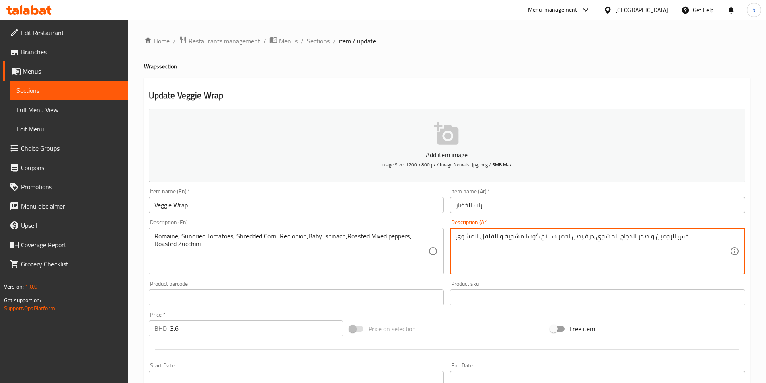
drag, startPoint x: 675, startPoint y: 237, endPoint x: 684, endPoint y: 236, distance: 9.3
click at [653, 238] on textarea "الرومين و صدر الدجاج المشوي,درة,بصل احمر,سبانخ,كوسا مشوية و الفلفل المشوى." at bounding box center [593, 251] width 274 height 38
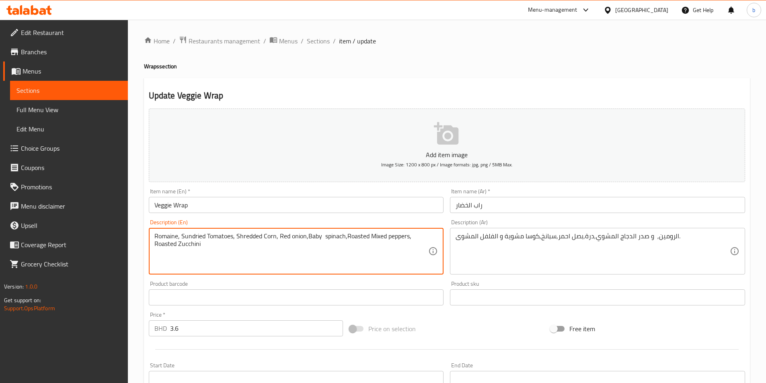
click at [199, 235] on textarea "Romaine, Sundried Tomatoes, Shredded Corn, Red onion,Baby spinach,Roasted Mixed…" at bounding box center [291, 251] width 274 height 38
drag, startPoint x: 232, startPoint y: 236, endPoint x: 182, endPoint y: 238, distance: 50.3
click at [182, 238] on textarea "Romaine, Sundried Tomatoes, Shredded Corn, Red onion,Baby spinach,Roasted Mixed…" at bounding box center [291, 251] width 274 height 38
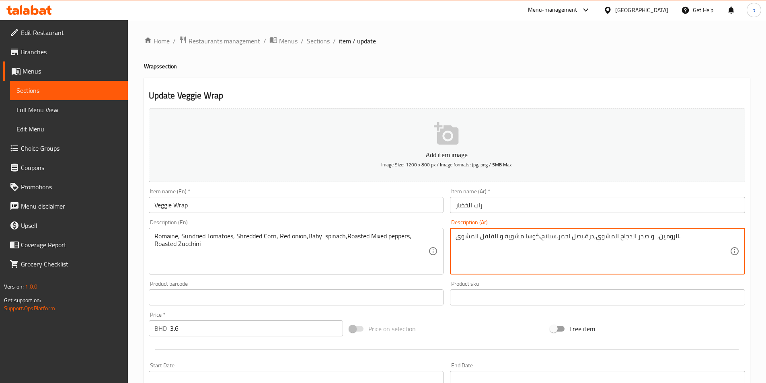
paste textarea "الطماطم المجففة"
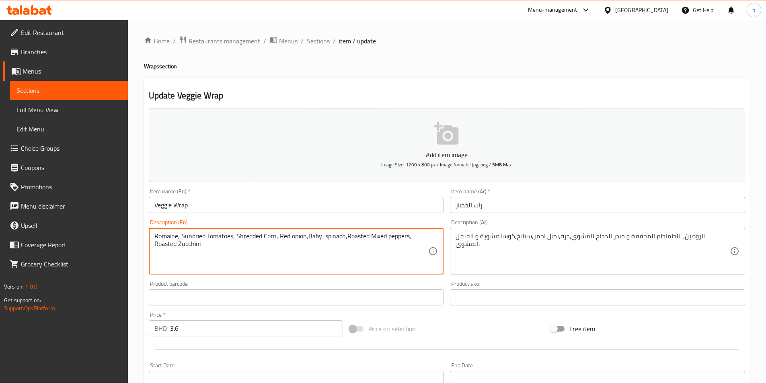
click at [255, 234] on textarea "Romaine, Sundried Tomatoes, Shredded Corn, Red onion,Baby spinach,Roasted Mixed…" at bounding box center [291, 251] width 274 height 38
click at [267, 232] on textarea "Romaine, Sundried Tomatoes, Shredded Corn, Red onion,Baby spinach,Roasted Mixed…" at bounding box center [291, 251] width 274 height 38
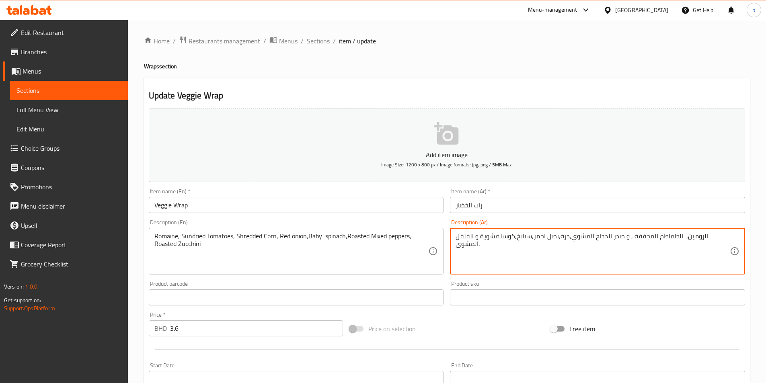
paste textarea "ذرة"
click at [516, 236] on textarea "الرومين, الطماطم المجففة , ذرة مبشورة و صدر الدجاج المشوي,درة,بصل احمر,سبانخ,كو…" at bounding box center [593, 251] width 274 height 38
click at [556, 237] on textarea "الرومين, الطماطم المجففة , ذرة مبشورة و صدر الدجاج المشوي,درة,بصل احمر بيبي,سبا…" at bounding box center [593, 251] width 274 height 38
type textarea "الرومين, الطماطم المجففة , ذرة مبشورة و صدر الدجاج المشوي,درة,بصل احمر بيبي,سبا…"
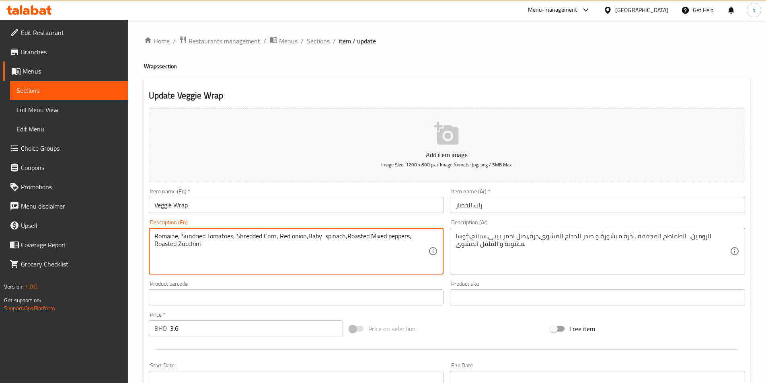
click at [278, 237] on textarea "Romaine, Sundried Tomatoes, Shredded Corn, Red onion,Baby spinach,Roasted Mixed…" at bounding box center [291, 251] width 274 height 38
click at [166, 235] on textarea "Romaine, Sundried Tomatoes, Shredded Corn, Grilled chiken breast , Red onion,Ba…" at bounding box center [291, 251] width 274 height 38
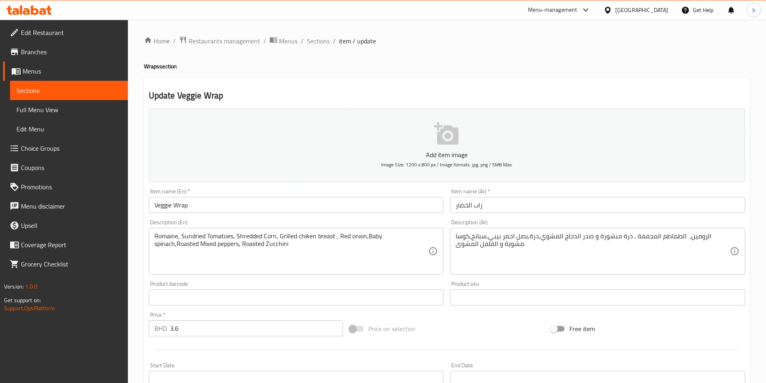
click at [158, 235] on textarea "Romaine, Sundried Tomatoes, Shredded Corn, Grilled chiken breast , Red onion,Ba…" at bounding box center [291, 251] width 274 height 38
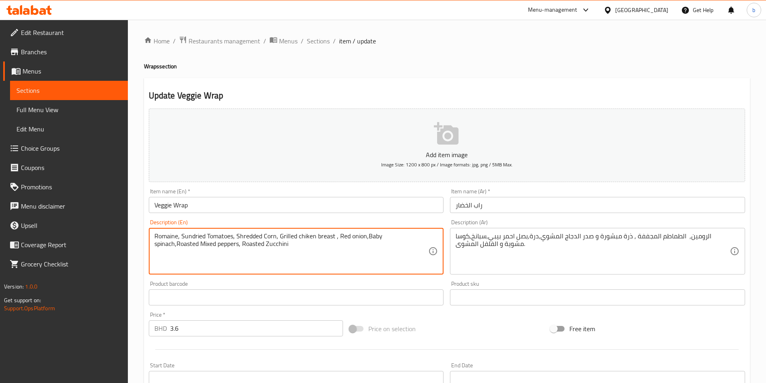
click at [158, 235] on textarea "Romaine, Sundried Tomatoes, Shredded Corn, Grilled chiken breast , Red onion,Ba…" at bounding box center [291, 251] width 274 height 38
paste textarea "Lettuce"
type textarea "Romaine Lettuce, Sundried Tomatoes, Shredded Corn, Grilled chiken breast , Red …"
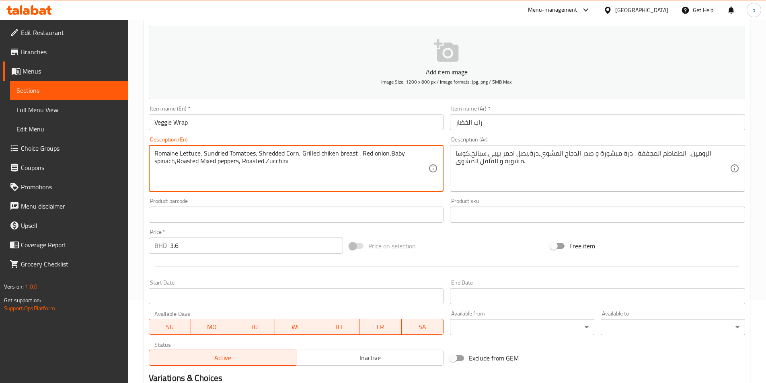
scroll to position [185, 0]
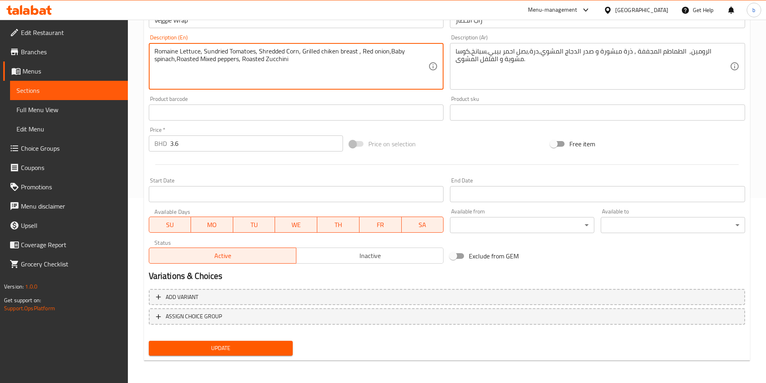
click at [217, 344] on span "Update" at bounding box center [221, 348] width 132 height 10
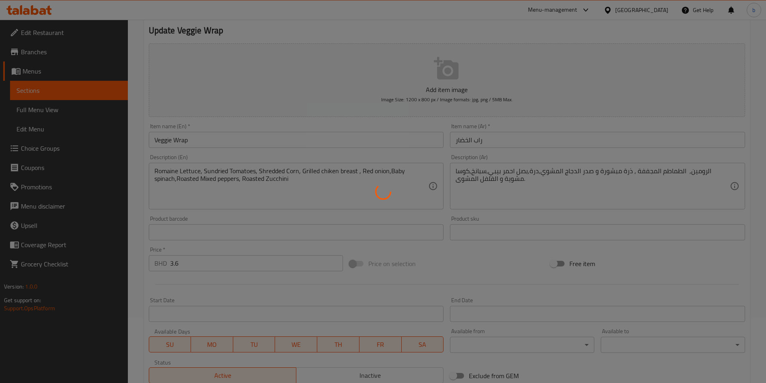
scroll to position [64, 0]
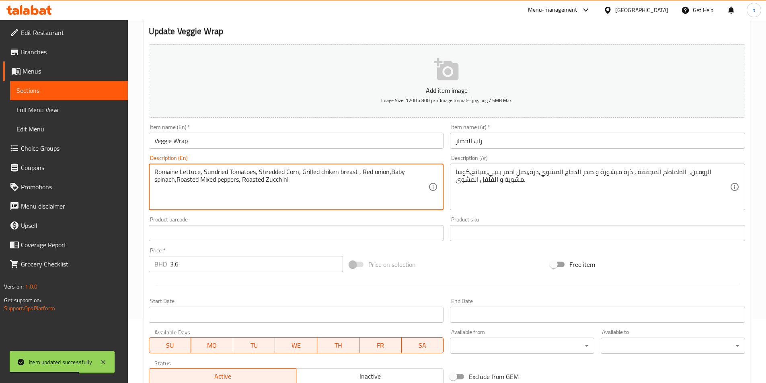
drag, startPoint x: 267, startPoint y: 179, endPoint x: 290, endPoint y: 182, distance: 23.1
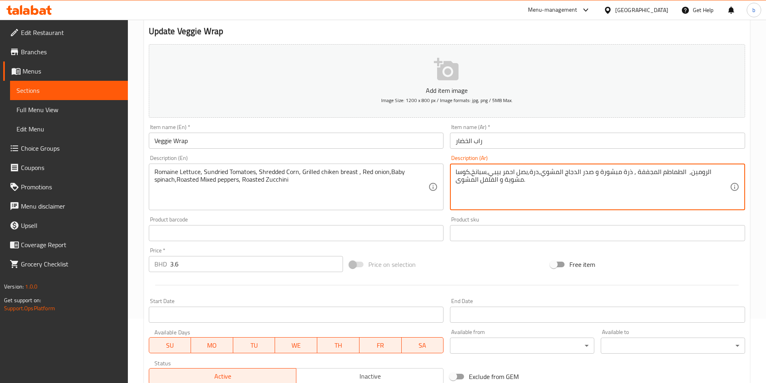
drag, startPoint x: 491, startPoint y: 185, endPoint x: 480, endPoint y: 181, distance: 12.0
click at [480, 181] on textarea "الرومين, الطماطم المجففة , ذرة مبشورة و صدر الدجاج المشوي,درة,بصل احمر بيبي,سبا…" at bounding box center [593, 187] width 274 height 38
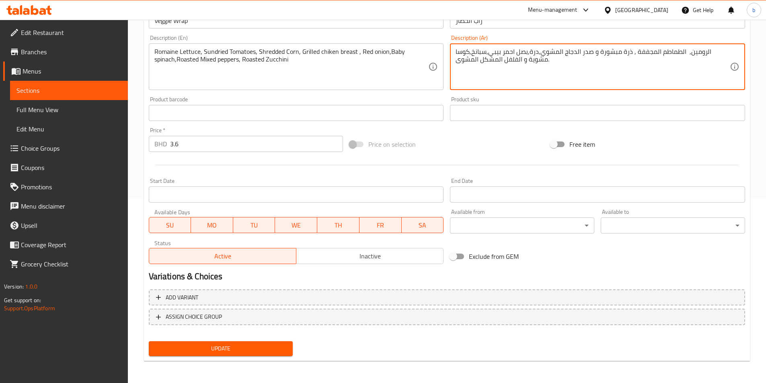
scroll to position [185, 0]
type textarea "الرومين, الطماطم المجففة , ذرة مبشورة و صدر الدجاج المشوي,درة,بصل احمر بيبي,سبا…"
click at [212, 344] on span "Update" at bounding box center [221, 348] width 132 height 10
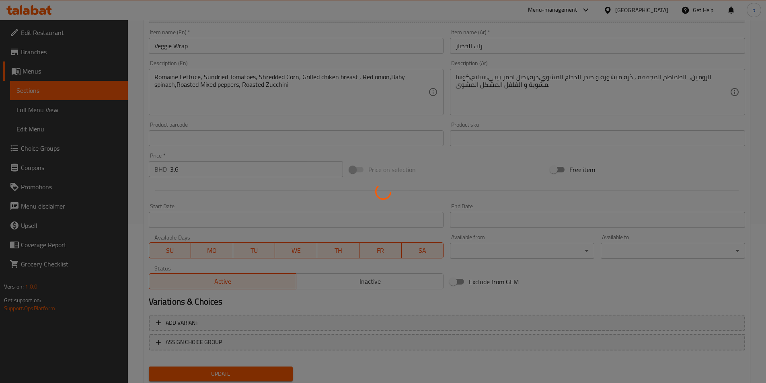
scroll to position [145, 0]
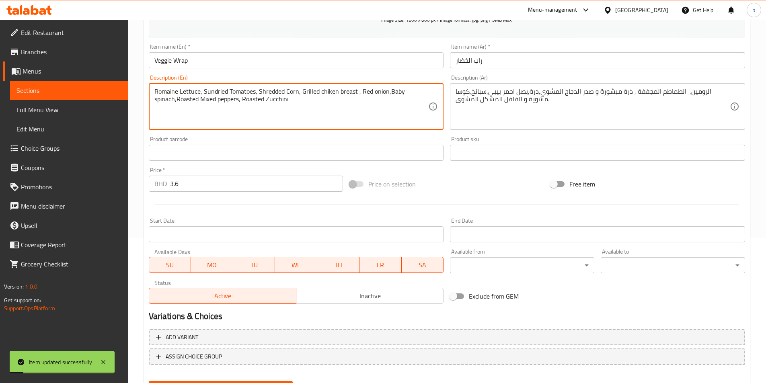
click at [167, 92] on textarea "Romaine Lettuce, Sundried Tomatoes, Shredded Corn, Grilled chiken breast , Red …" at bounding box center [291, 107] width 274 height 38
click at [185, 90] on textarea "Romaine Lettuce, Sundried Tomatoes, Shredded Corn, Grilled chiken breast , Red …" at bounding box center [291, 107] width 274 height 38
click at [191, 90] on textarea "Romaine Lettuce, Sundried Tomatoes, Shredded Corn, Grilled chiken breast , Red …" at bounding box center [291, 107] width 274 height 38
click at [199, 88] on div "Romaine Lettuce, Sundried Tomatoes, Shredded Corn, Grilled chiken breast , Red …" at bounding box center [296, 106] width 295 height 47
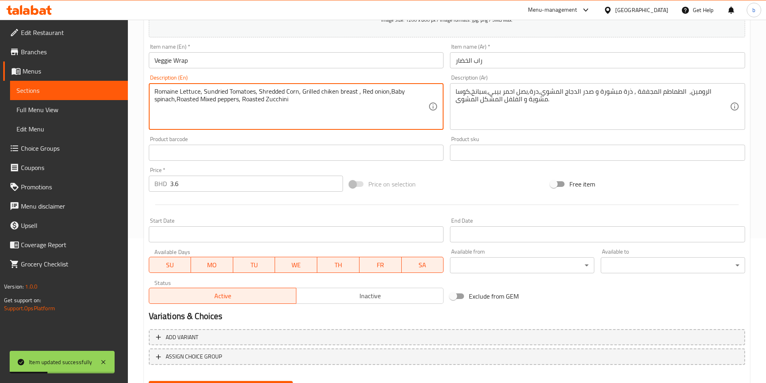
click at [199, 91] on textarea "Romaine Lettuce, Sundried Tomatoes, Shredded Corn, Grilled chiken breast , Red …" at bounding box center [291, 107] width 274 height 38
drag, startPoint x: 199, startPoint y: 91, endPoint x: 154, endPoint y: 89, distance: 45.1
click at [154, 89] on textarea "Romaine Lettuce, Sundried Tomatoes, Shredded Corn, Grilled chiken breast , Red …" at bounding box center [291, 107] width 274 height 38
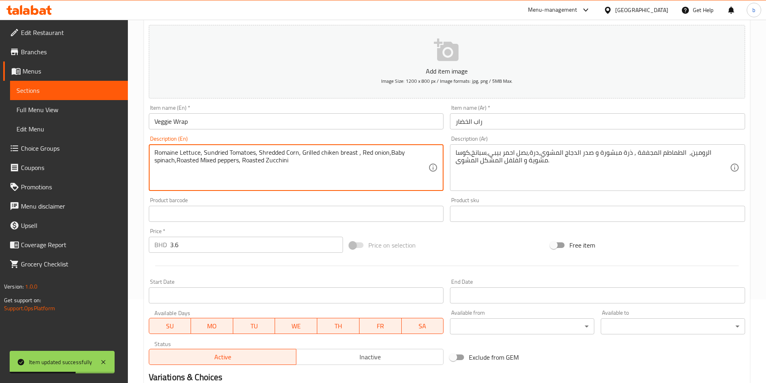
scroll to position [0, 0]
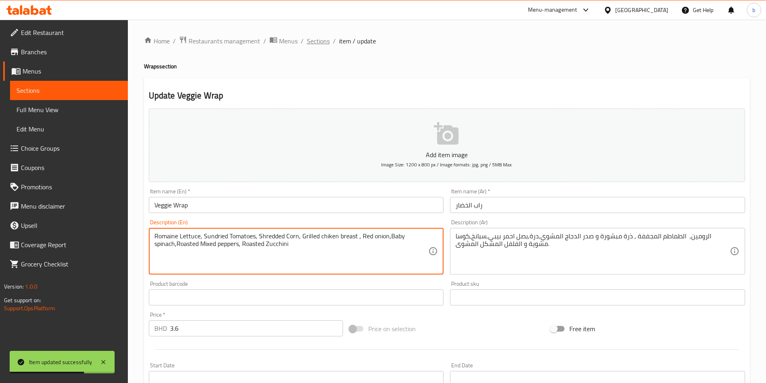
click at [307, 41] on span "Sections" at bounding box center [318, 41] width 23 height 10
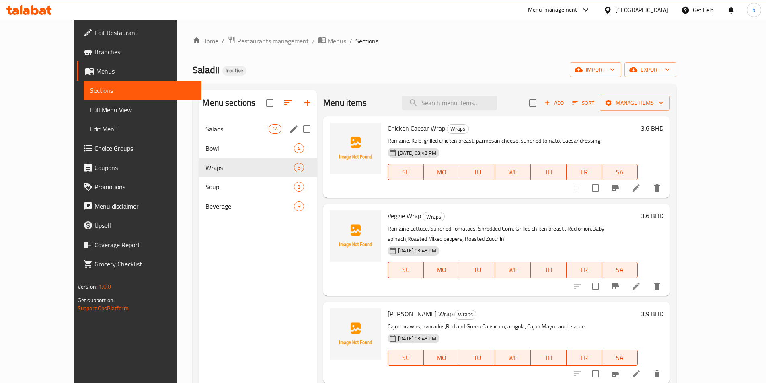
click at [211, 127] on span "Salads" at bounding box center [236, 129] width 63 height 10
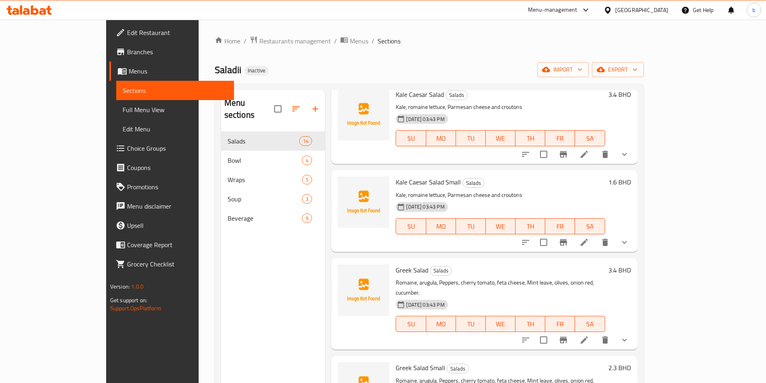
scroll to position [80, 0]
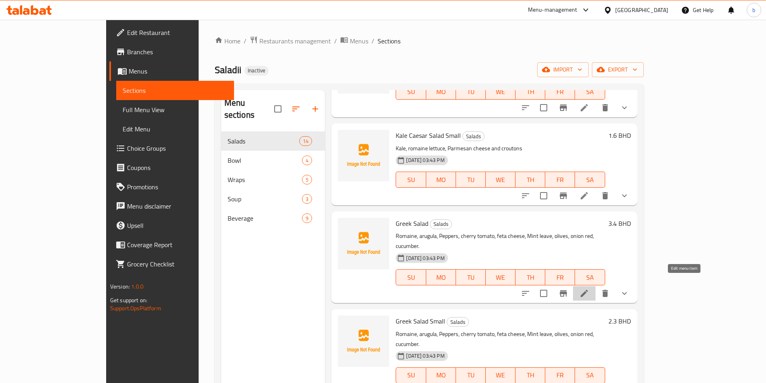
click at [588, 290] on icon at bounding box center [584, 293] width 7 height 7
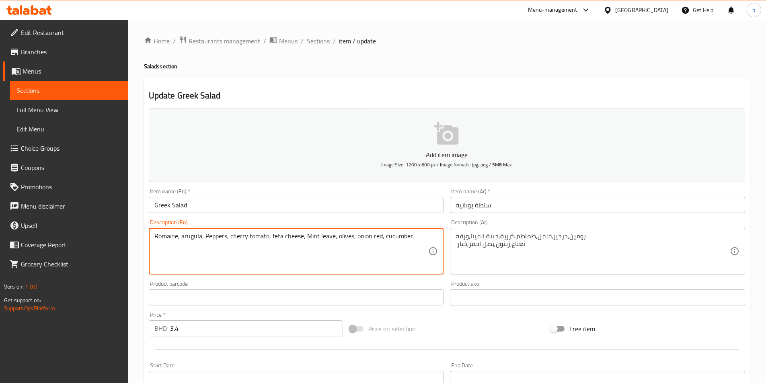
drag, startPoint x: 177, startPoint y: 237, endPoint x: 131, endPoint y: 239, distance: 46.3
paste textarea "Lettuce"
type textarea "Romaine Lettuce, arugula, Peppers, cherry tomato, feta cheese, Mint leave, oliv…"
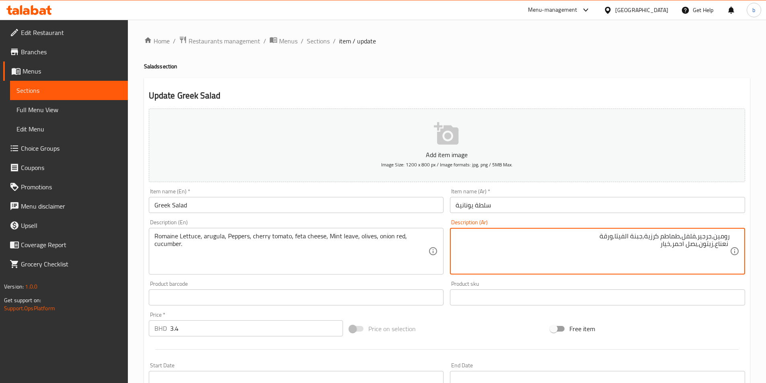
click at [731, 238] on div "رومين,جرجير,فلفل,طماطم كرزية,جبنة الفيتا,ورقة نعناع,زيتون,بصل احمر,خيار Descrip…" at bounding box center [597, 251] width 295 height 47
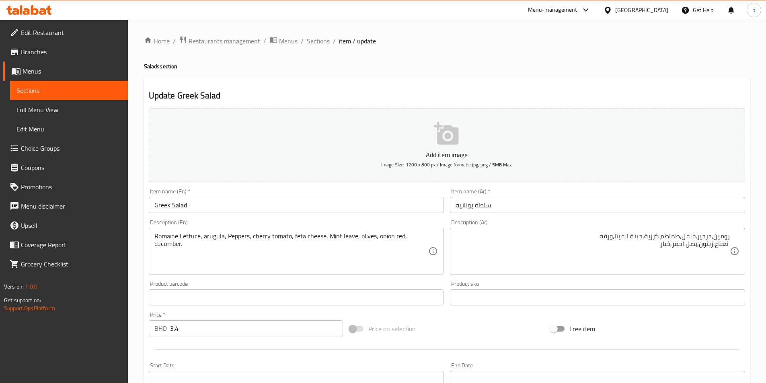
click at [731, 236] on div "رومين,جرجير,فلفل,طماطم كرزية,جبنة الفيتا,ورقة نعناع,زيتون,بصل احمر,خيار Descrip…" at bounding box center [597, 251] width 295 height 47
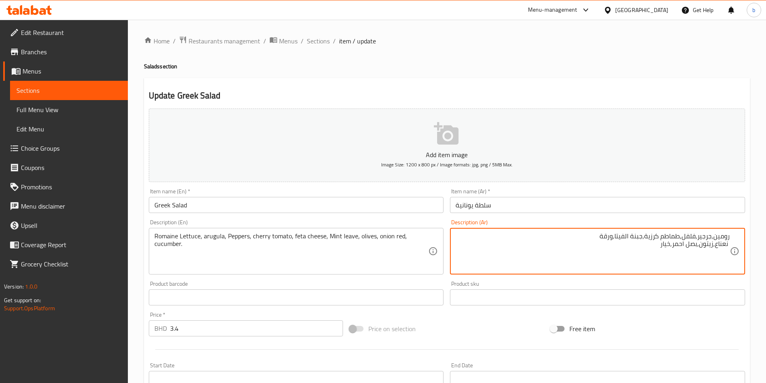
click at [729, 234] on textarea "رومين,جرجير,فلفل,طماطم كرزية,جبنة الفيتا,ورقة نعناع,زيتون,بصل احمر,خيار" at bounding box center [593, 251] width 274 height 38
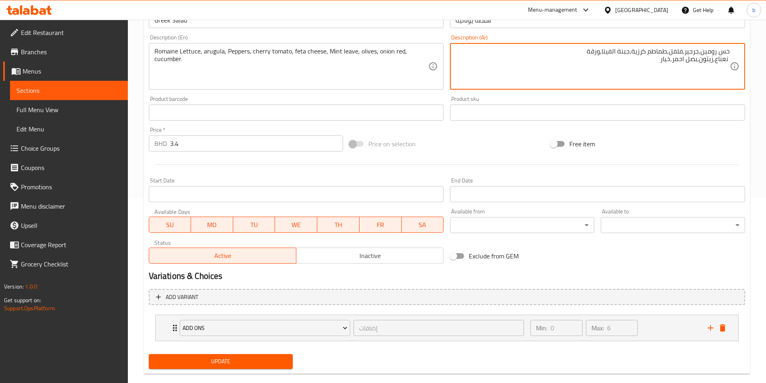
scroll to position [198, 0]
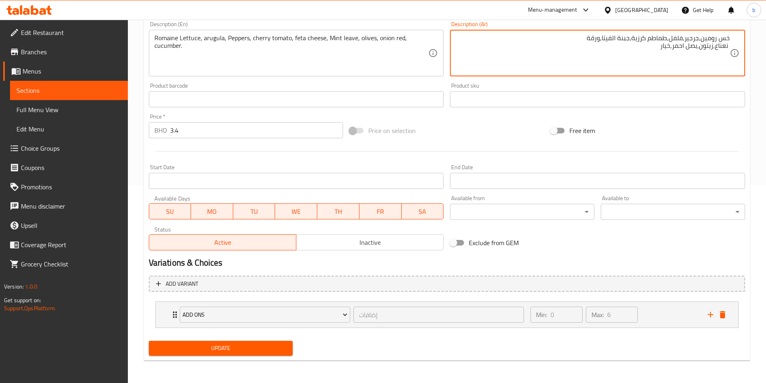
type textarea "خس رومين,جرجير,فلفل,طماطم كرزية,جبنة الفيتا,ورقة نعناع,زيتون,بصل احمر,خيار"
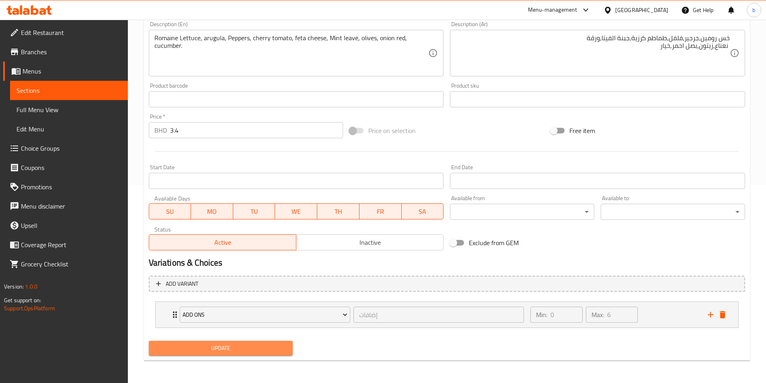
click at [234, 345] on span "Update" at bounding box center [221, 348] width 132 height 10
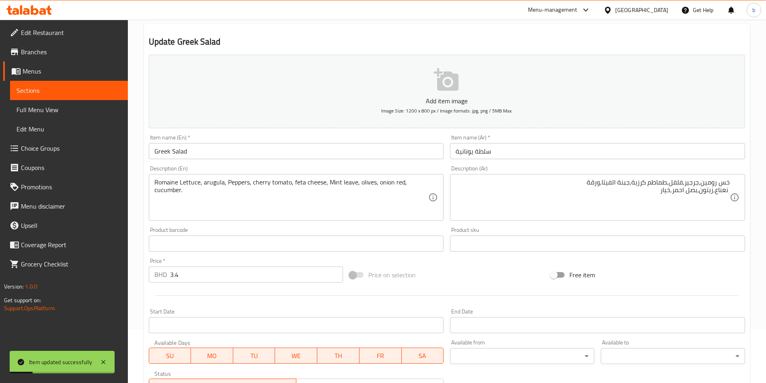
scroll to position [0, 0]
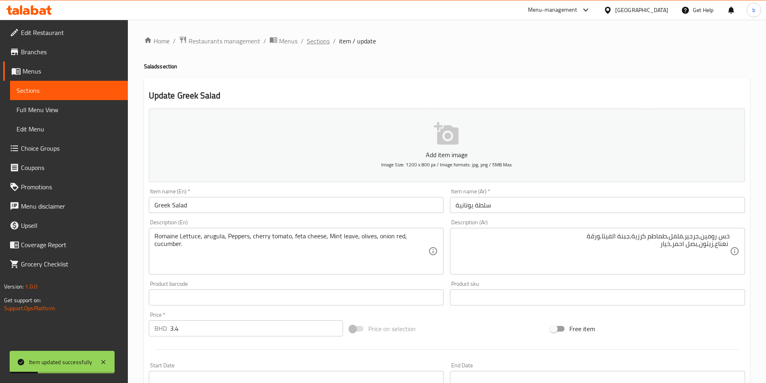
click at [312, 38] on span "Sections" at bounding box center [318, 41] width 23 height 10
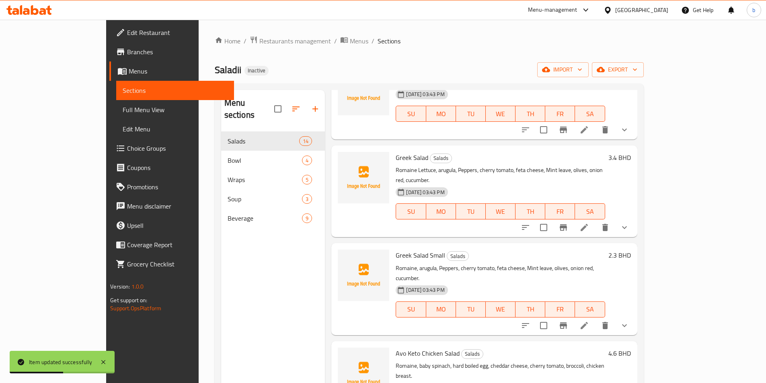
scroll to position [161, 0]
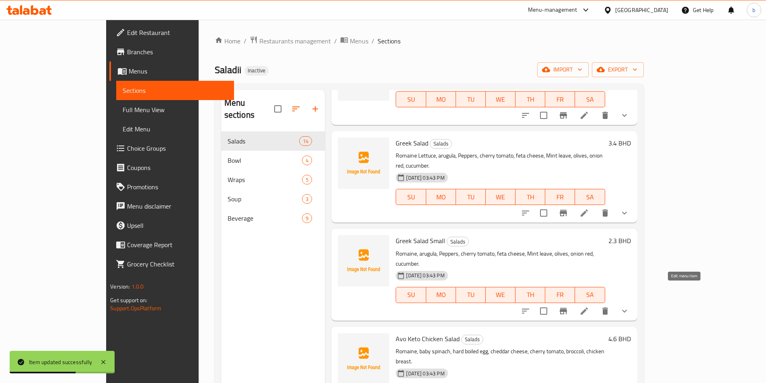
click at [589, 306] on icon at bounding box center [584, 311] width 10 height 10
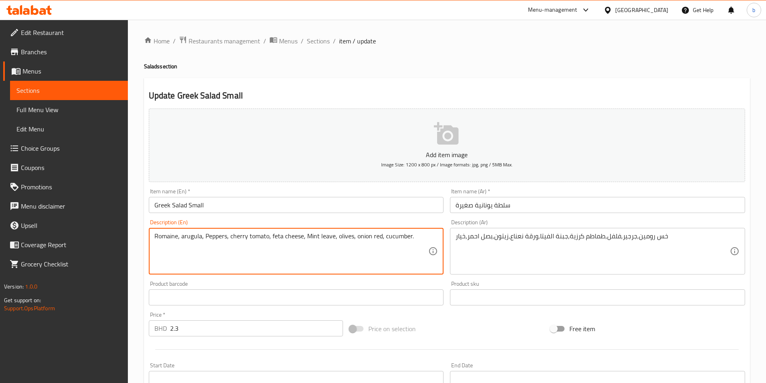
drag, startPoint x: 179, startPoint y: 236, endPoint x: 150, endPoint y: 243, distance: 29.0
paste textarea "Lettuce"
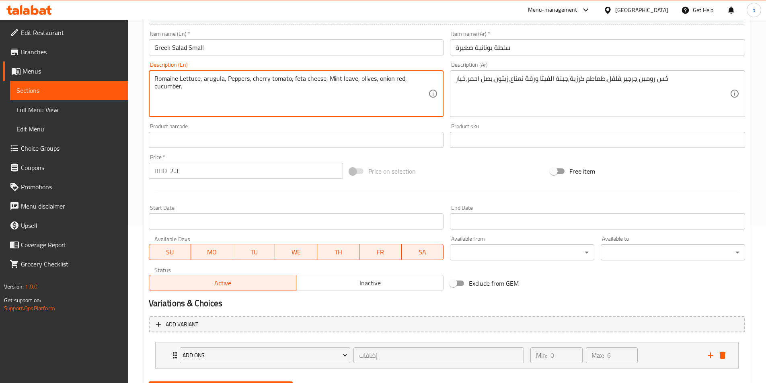
scroll to position [198, 0]
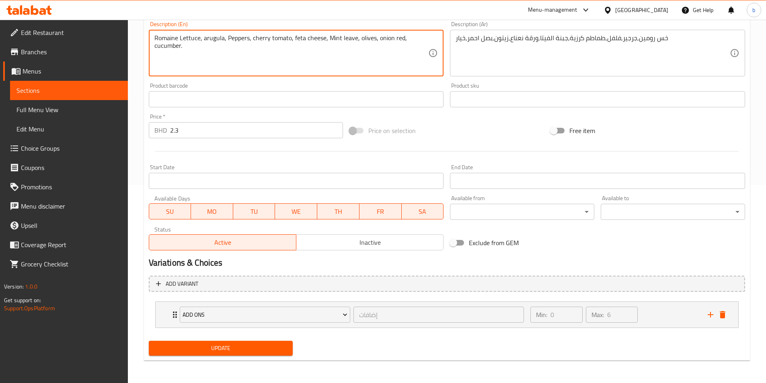
type textarea "Romaine Lettuce, arugula, Peppers, cherry tomato, feta cheese, Mint leave, oliv…"
click at [235, 349] on span "Update" at bounding box center [221, 348] width 132 height 10
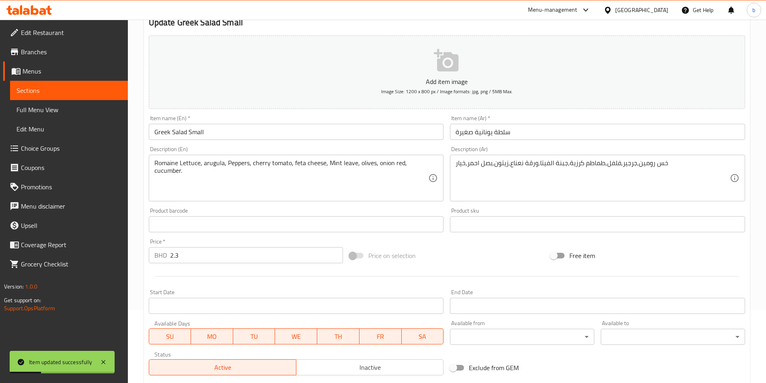
scroll to position [0, 0]
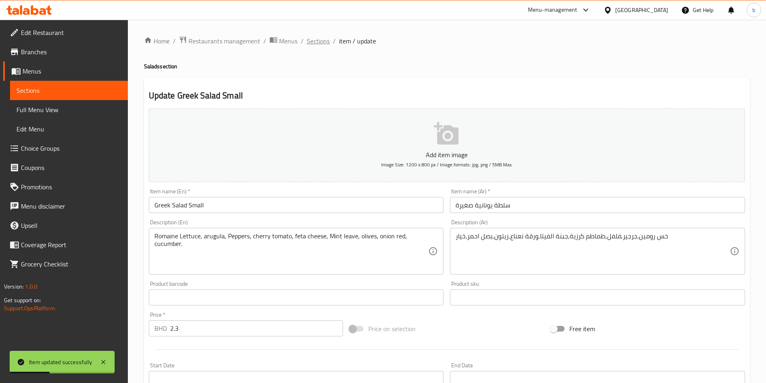
click at [321, 42] on span "Sections" at bounding box center [318, 41] width 23 height 10
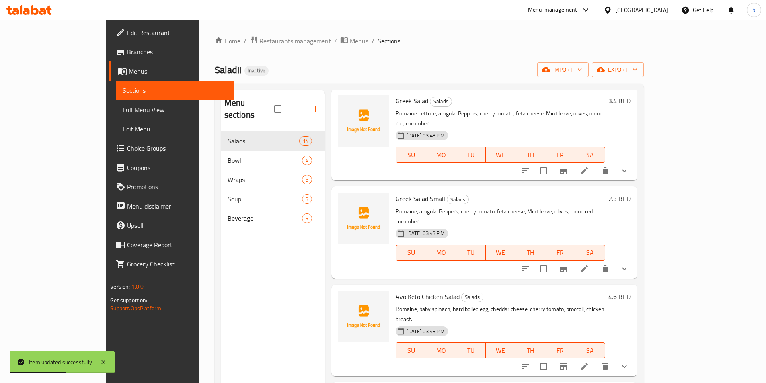
scroll to position [241, 0]
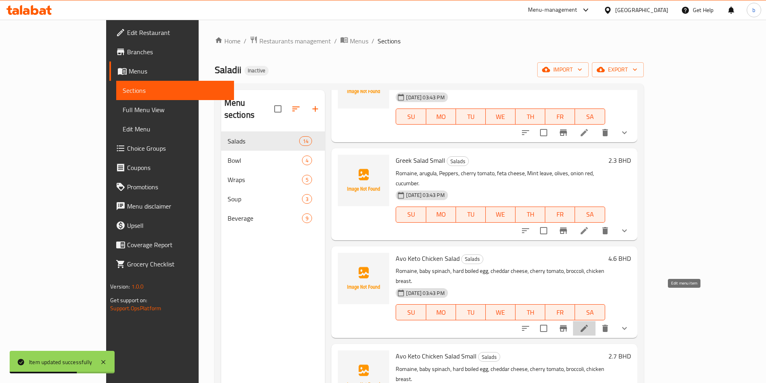
click at [589, 324] on icon at bounding box center [584, 329] width 10 height 10
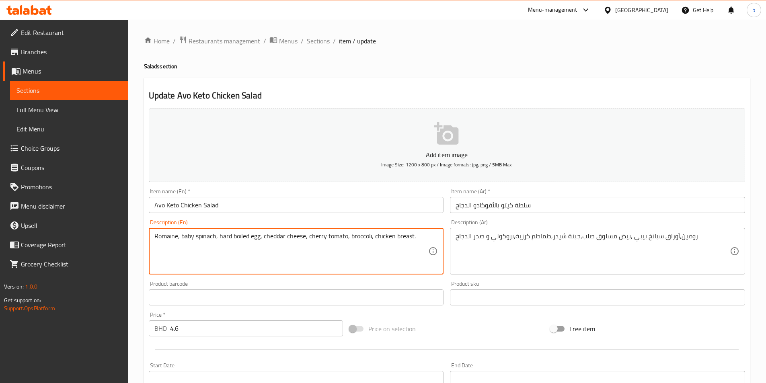
drag, startPoint x: 179, startPoint y: 236, endPoint x: 124, endPoint y: 232, distance: 54.8
drag, startPoint x: 178, startPoint y: 236, endPoint x: 85, endPoint y: 236, distance: 92.5
click at [85, 236] on div "Edit Restaurant Branches Menus Sections Full Menu View Edit Menu Choice Groups …" at bounding box center [383, 301] width 766 height 562
drag, startPoint x: 178, startPoint y: 234, endPoint x: 143, endPoint y: 242, distance: 35.8
click at [143, 242] on div "Home / Restaurants management / Menus / Sections / item / update Salads section…" at bounding box center [447, 301] width 638 height 562
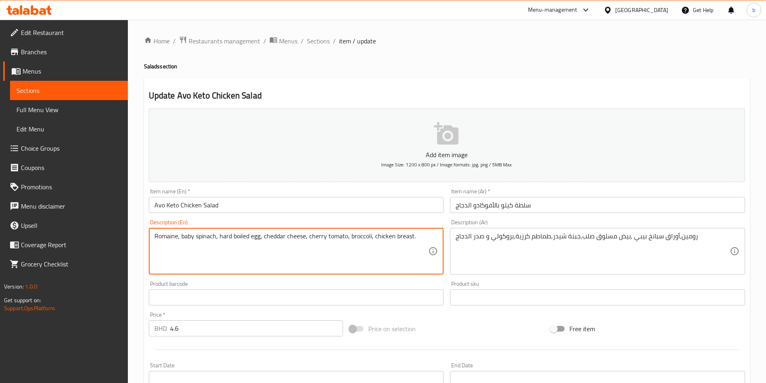
paste textarea "Lettuce"
type textarea "Romaine Lettuce, baby spinach, hard boiled egg, cheddar cheese, cherry tomato, …"
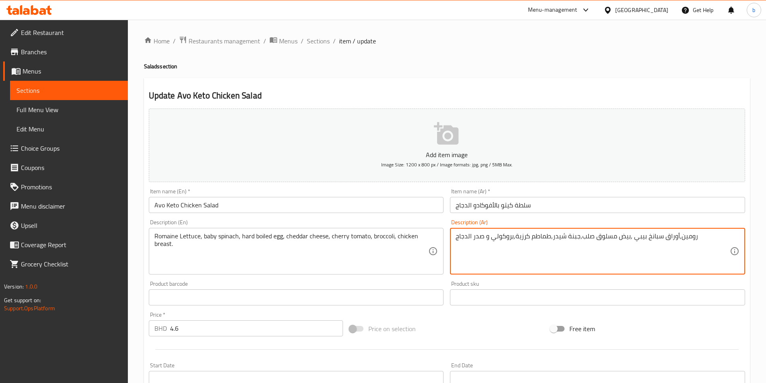
click at [453, 235] on div "رومين,أوراق سبانخ بيبي ,بيض مسلوق صلب,جبنة شيدر,طماطم كرزية,بروكولي و صدر الدجا…" at bounding box center [597, 251] width 295 height 47
click at [457, 236] on textarea "رومين,أوراق سبانخ بيبي ,بيض مسلوق صلب,جبنة شيدر,طماطم كرزية,بروكولي و صدر الدجاج" at bounding box center [593, 251] width 274 height 38
type textarea "خس رومين,أوراق سبانخ بيبي ,بيض مسلوق صلب,جبنة شيدر,طماطم كرزية,بروكولي و صدر ال…"
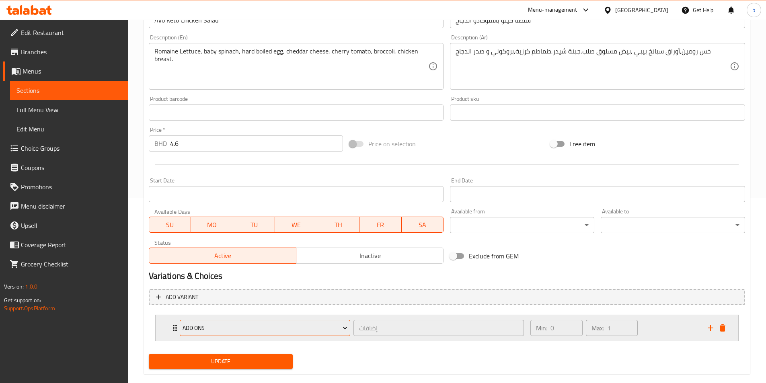
scroll to position [198, 0]
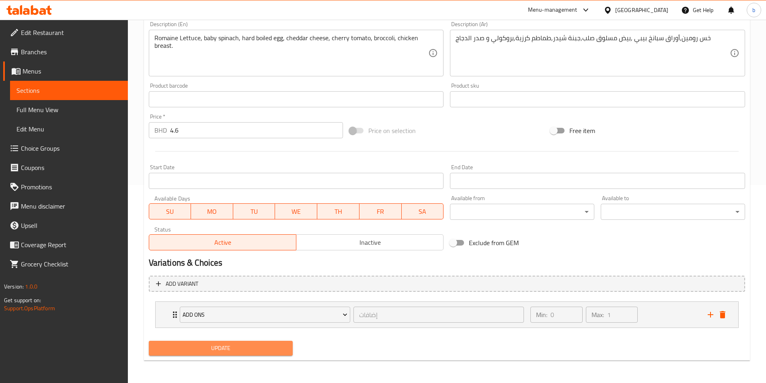
click at [246, 341] on button "Update" at bounding box center [221, 348] width 144 height 15
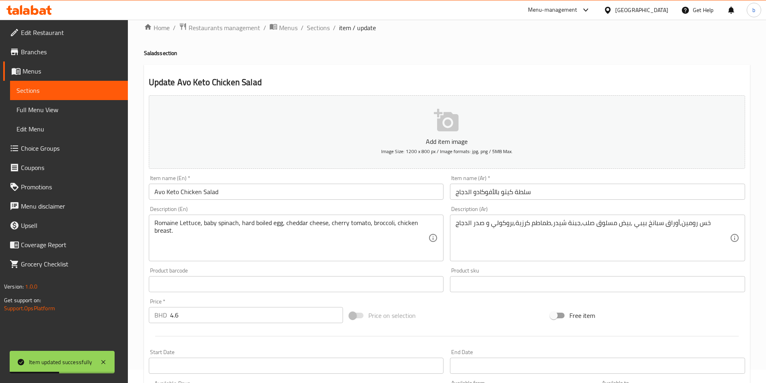
scroll to position [0, 0]
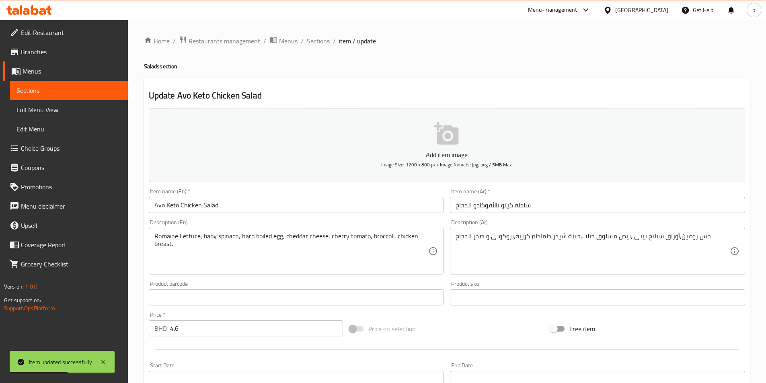
click at [320, 39] on span "Sections" at bounding box center [318, 41] width 23 height 10
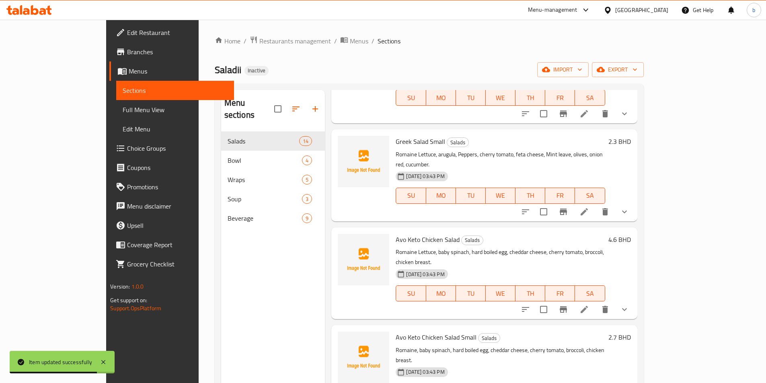
scroll to position [282, 0]
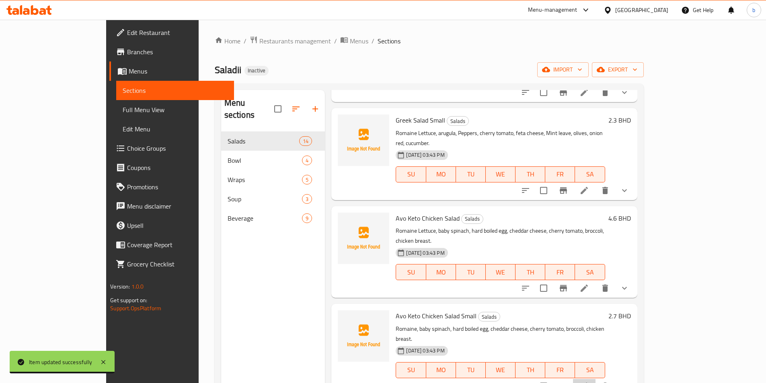
click at [596, 379] on li at bounding box center [584, 386] width 23 height 14
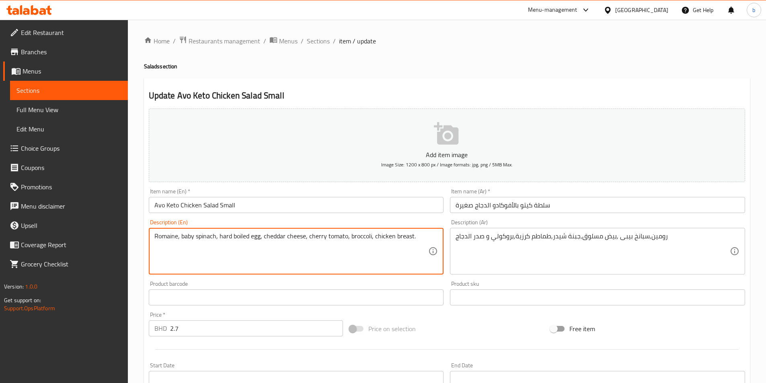
click at [170, 238] on textarea "Romaine, baby spinach, hard boiled egg, cheddar cheese, cherry tomato, broccoli…" at bounding box center [291, 251] width 274 height 38
paste textarea "Lettuce"
type textarea "Romaine Lettuce, baby spinach, hard boiled egg, cheddar cheese, cherry tomato, …"
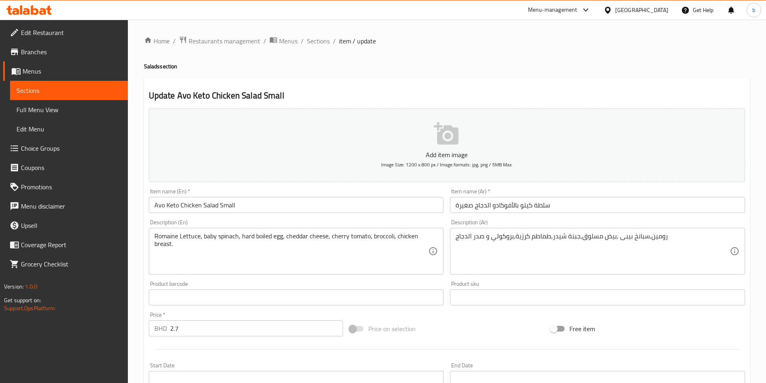
click at [456, 238] on div "رومين,سبانخ بيبى ,بيض مسلوق,جبنة شيدر,طماطم كرزية,بروكولي و صدر الدجاج Descript…" at bounding box center [597, 251] width 295 height 47
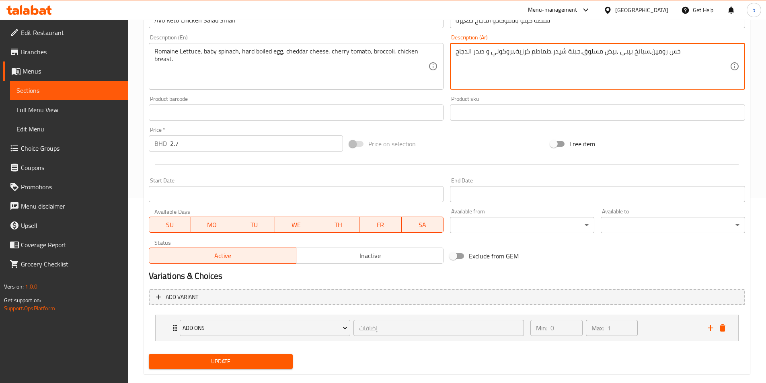
scroll to position [198, 0]
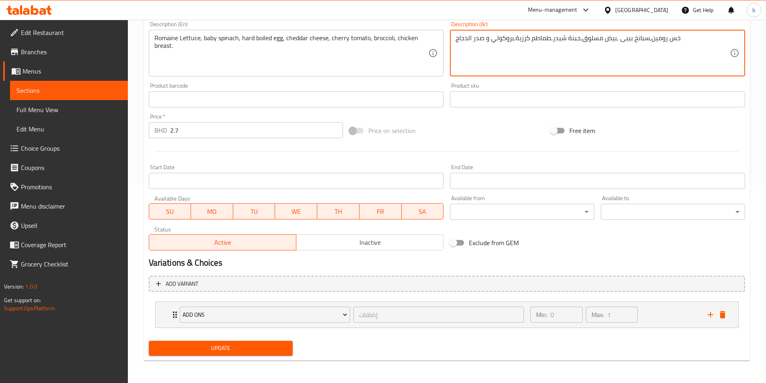
type textarea "خس رومين,سبانخ بيبى ,بيض مسلوق,جبنة شيدر,طماطم كرزية,بروكولي و صدر الدجاج"
click at [236, 347] on span "Update" at bounding box center [221, 348] width 132 height 10
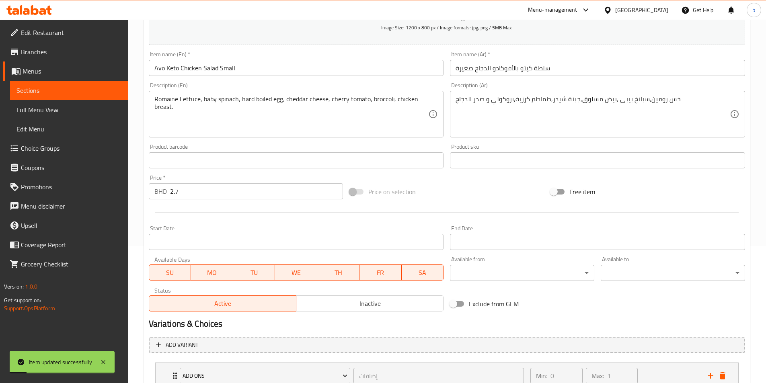
scroll to position [0, 0]
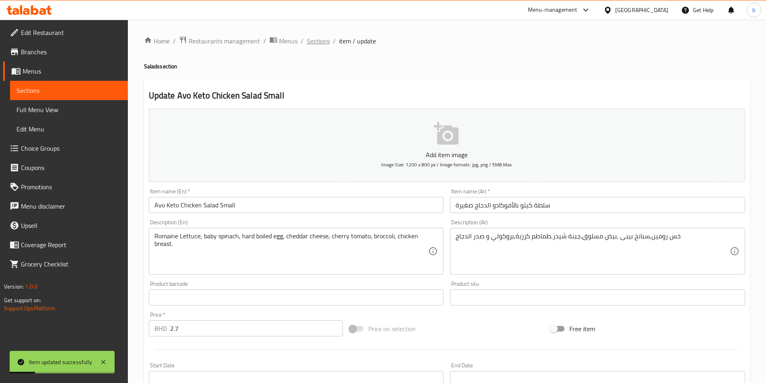
click at [310, 37] on span "Sections" at bounding box center [318, 41] width 23 height 10
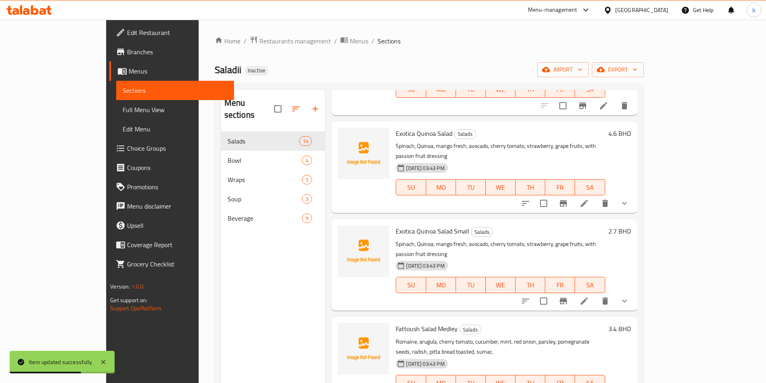
scroll to position [764, 0]
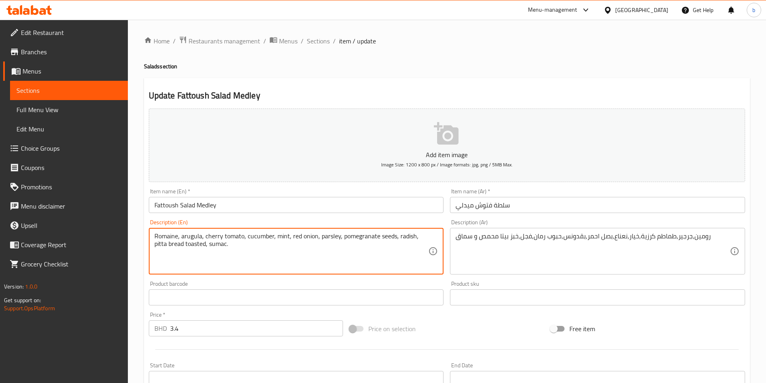
drag, startPoint x: 177, startPoint y: 235, endPoint x: 153, endPoint y: 237, distance: 23.8
paste textarea "Lettuce"
type textarea "Romaine Lettuce, arugula, cherry tomato, cucumber, mint, red onion, parsley, po…"
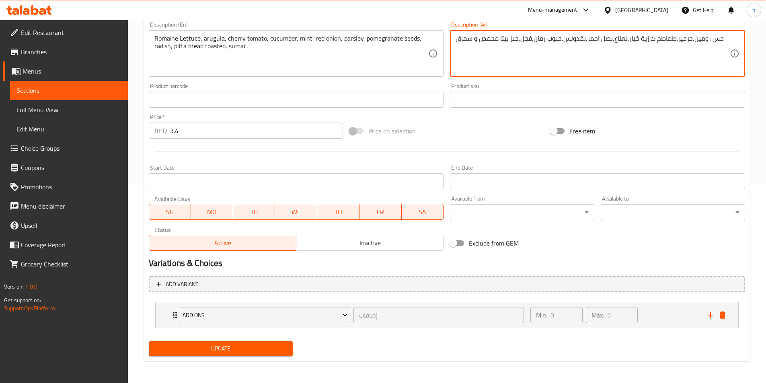
scroll to position [198, 0]
type textarea "خس رومين,جرجير,طماطم كرزية,خيار,نعناع,بصل احمر,بقدونس,حبوب رمان,فجل,خبز بيتا مح…"
click at [230, 347] on span "Update" at bounding box center [221, 348] width 132 height 10
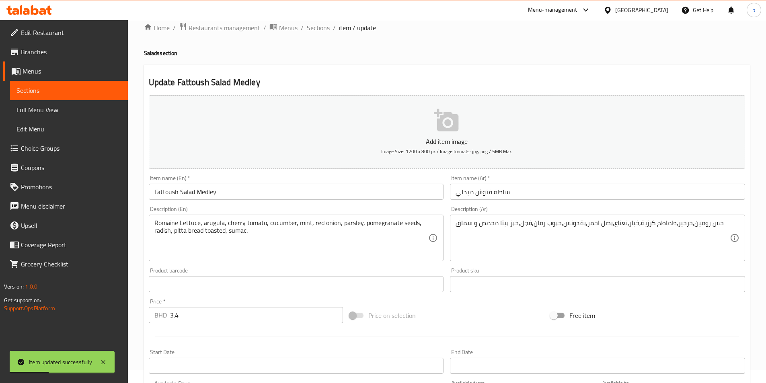
scroll to position [0, 0]
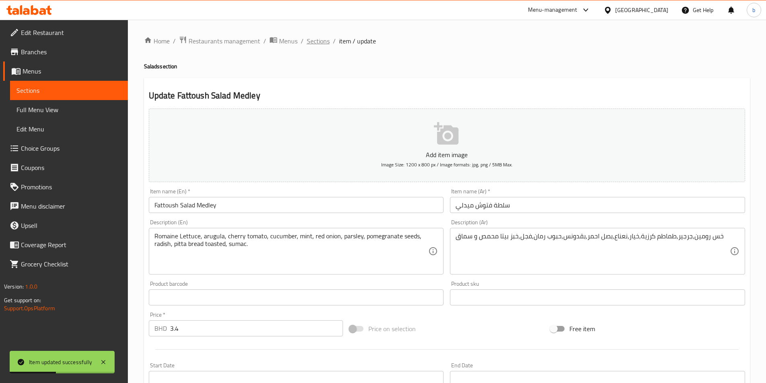
click at [318, 40] on span "Sections" at bounding box center [318, 41] width 23 height 10
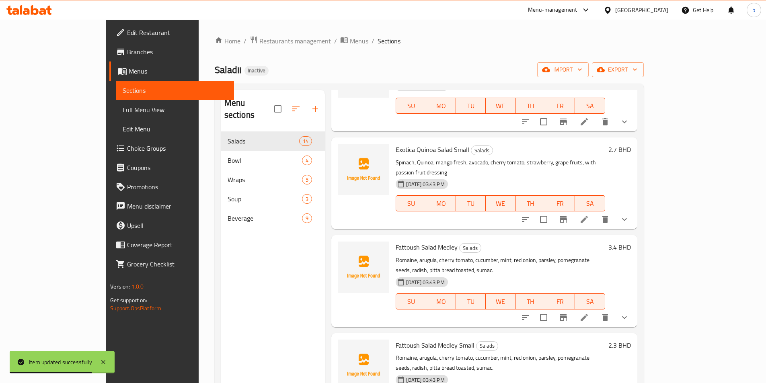
scroll to position [845, 0]
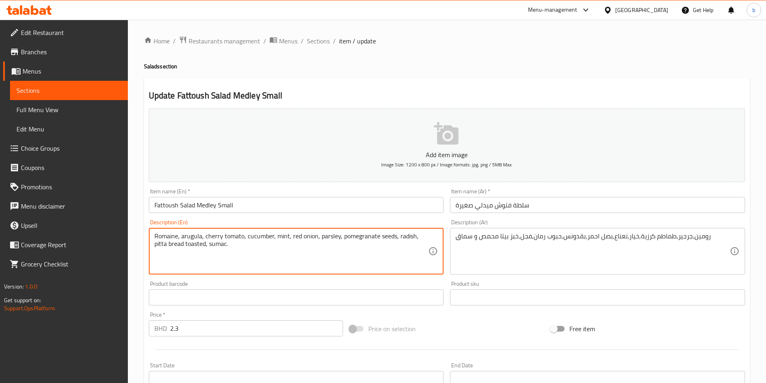
drag, startPoint x: 178, startPoint y: 232, endPoint x: 152, endPoint y: 227, distance: 26.3
paste textarea "Lettuce"
type textarea "Romaine Lettuce, arugula, cherry tomato, cucumber, mint, red onion, parsley, po…"
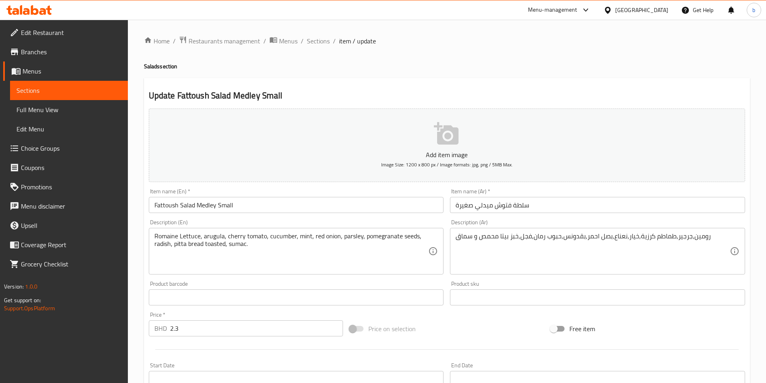
click at [454, 234] on div "رومين,جرجير,طماطم كرزية,خيار,نعناع,بصل احمر,بقدونس,حبوب رمان,فجل,خبز بيتا محمص …" at bounding box center [597, 251] width 295 height 47
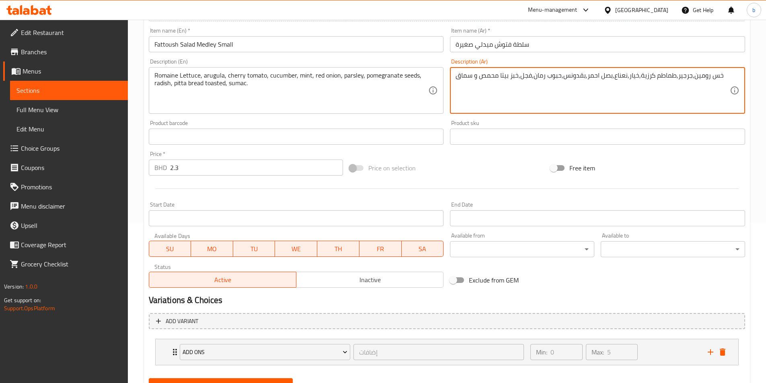
scroll to position [198, 0]
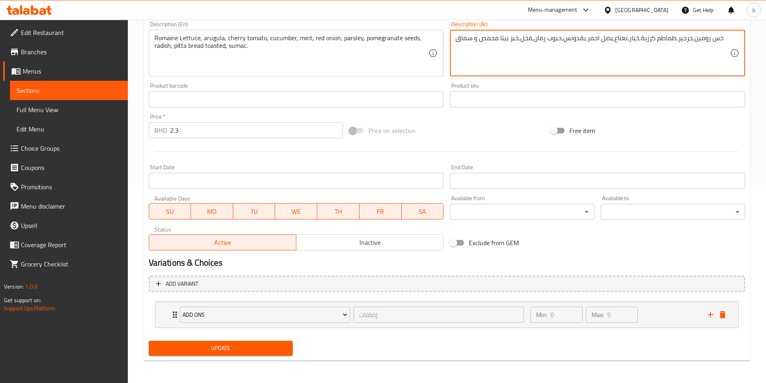
type textarea "خس رومين,جرجير,طماطم كرزية,خيار,نعناع,بصل احمر,بقدونس,حبوب رمان,فجل,خبز بيتا مح…"
click at [245, 352] on span "Update" at bounding box center [221, 348] width 132 height 10
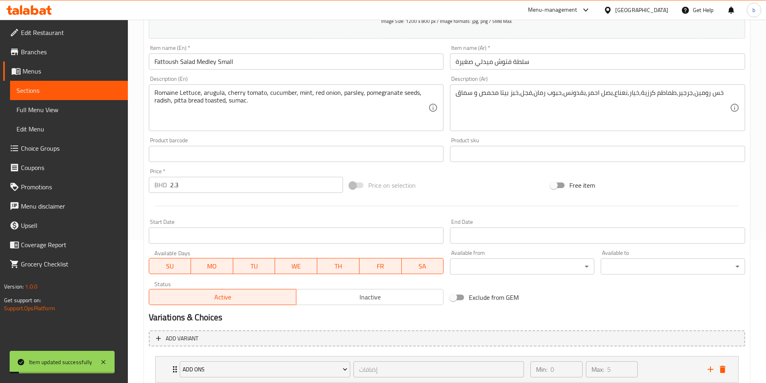
scroll to position [0, 0]
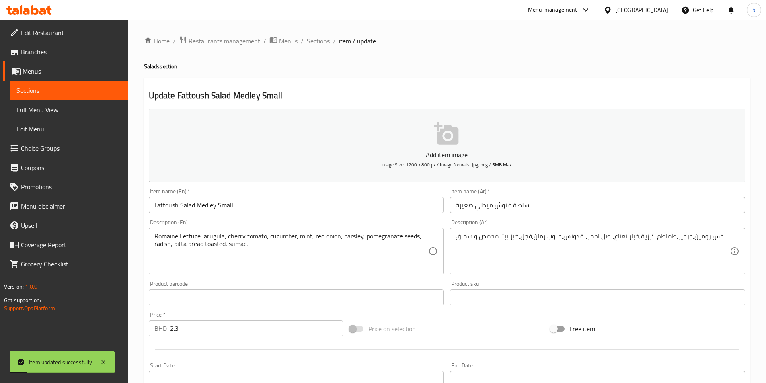
click at [319, 38] on span "Sections" at bounding box center [318, 41] width 23 height 10
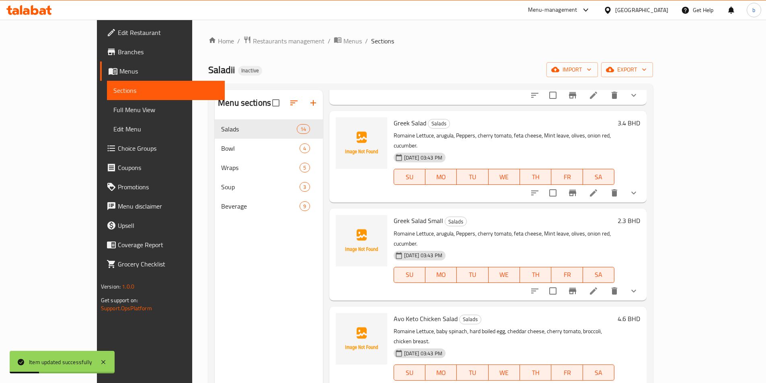
scroll to position [282, 0]
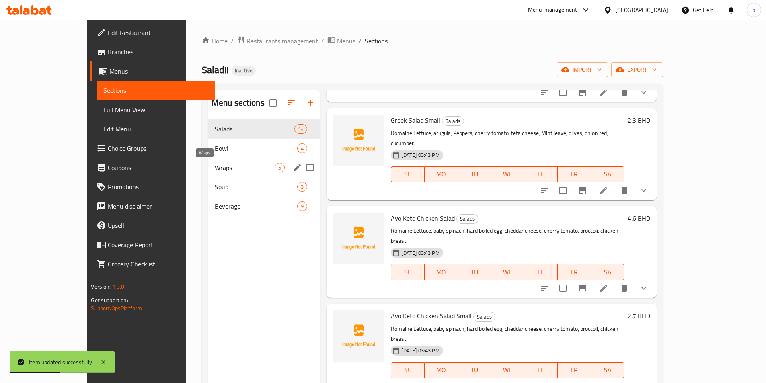
click at [215, 164] on span "Wraps" at bounding box center [245, 168] width 60 height 10
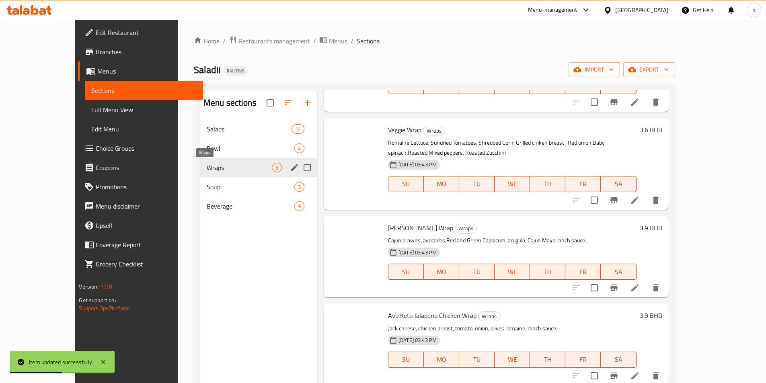
scroll to position [76, 0]
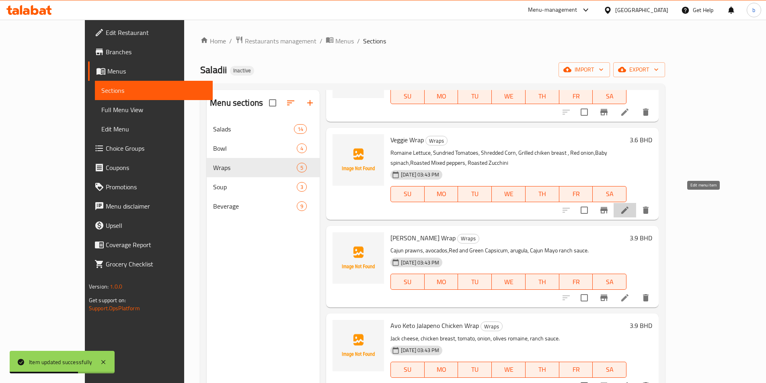
click at [630, 205] on icon at bounding box center [625, 210] width 10 height 10
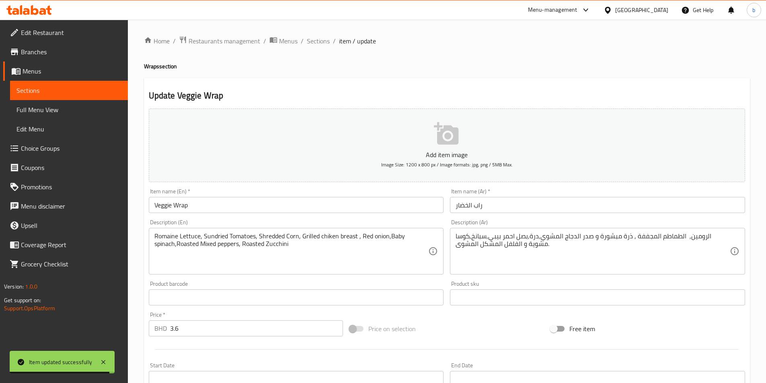
click at [730, 239] on div "الرومين, الطماطم المجففة , ذرة مبشورة و صدر الدجاج المشوي,درة,بصل احمر بيبي,سبا…" at bounding box center [597, 251] width 295 height 47
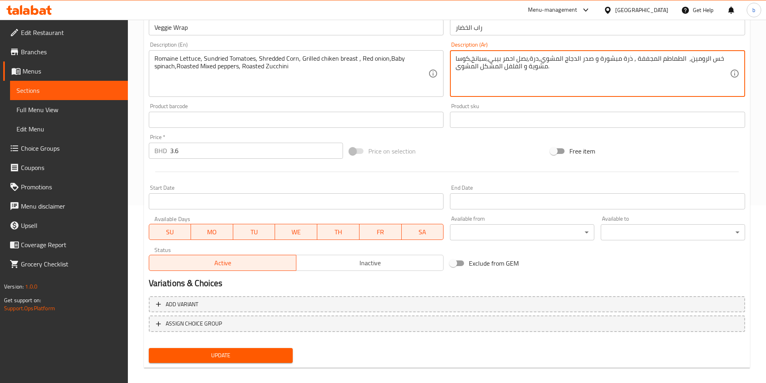
scroll to position [185, 0]
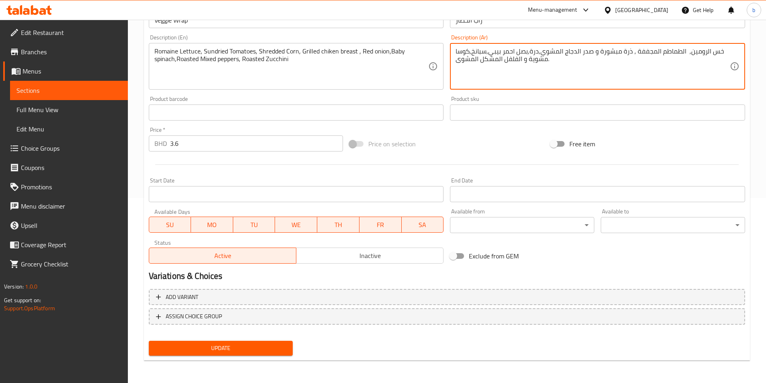
type textarea "خس الرومين, الطماطم المجففة , ذرة مبشورة و صدر الدجاج المشوي,درة,بصل احمر بيبي,…"
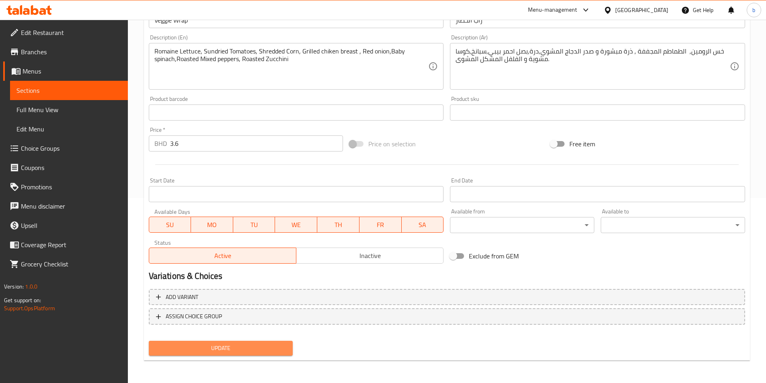
click at [262, 343] on span "Update" at bounding box center [221, 348] width 132 height 10
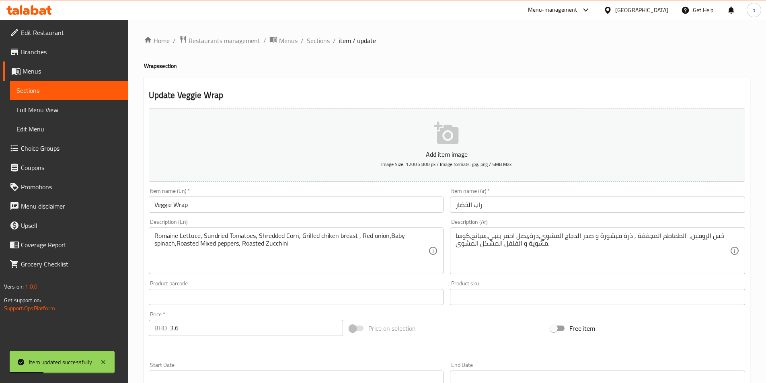
scroll to position [0, 0]
click at [313, 37] on span "Sections" at bounding box center [318, 41] width 23 height 10
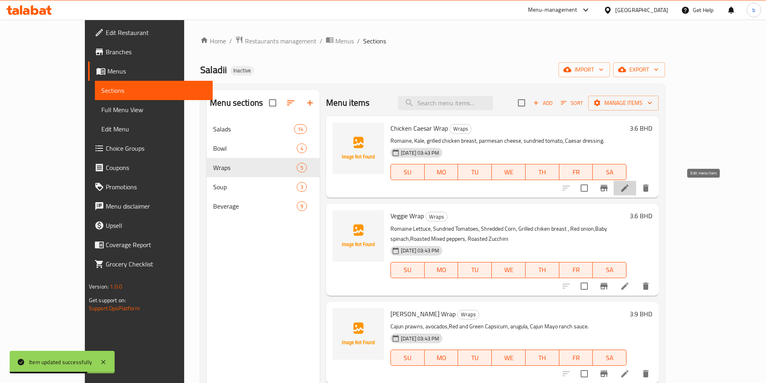
click at [629, 189] on icon at bounding box center [624, 188] width 7 height 7
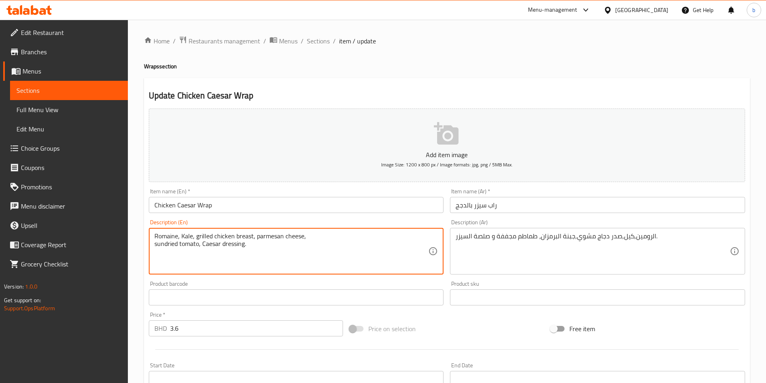
drag, startPoint x: 177, startPoint y: 236, endPoint x: 150, endPoint y: 232, distance: 27.2
paste textarea "Lettuce"
type textarea "Romaine Lettuce, Kale, grilled chicken breast, parmesan cheese, sundried tomato…"
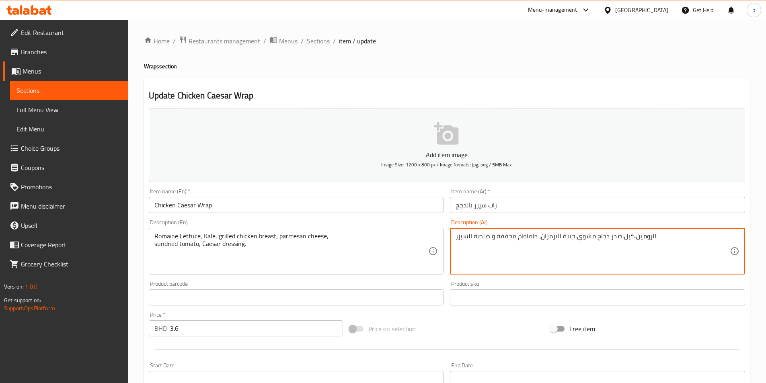
drag, startPoint x: 456, startPoint y: 234, endPoint x: 473, endPoint y: 230, distance: 16.6
click at [456, 235] on textarea "الرومين,كيل,صدر دجاج مشوي,جبنة البرمزان، طماطم مجففة و صلصة السيزر." at bounding box center [593, 251] width 274 height 38
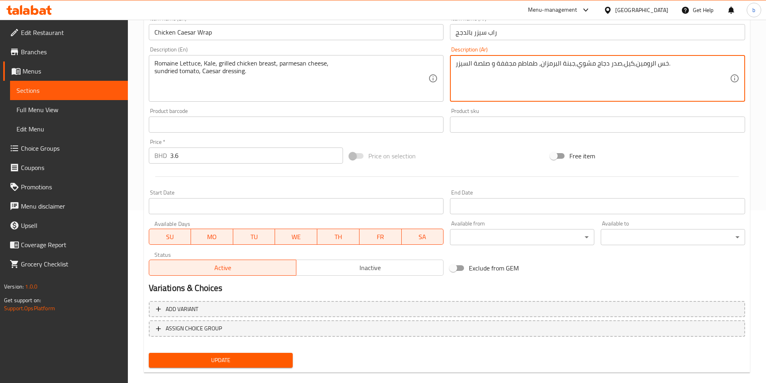
scroll to position [185, 0]
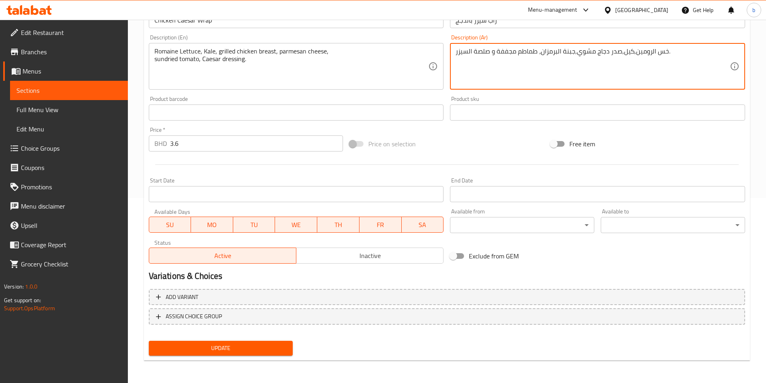
type textarea "خس الرومين,كيل,صدر دجاج مشوي,جبنة البرمزان، طماطم مجففة و صلصة السيزر."
click at [244, 347] on span "Update" at bounding box center [221, 348] width 132 height 10
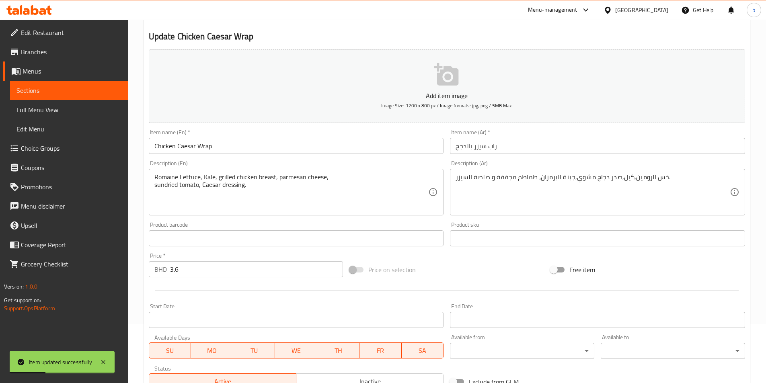
scroll to position [0, 0]
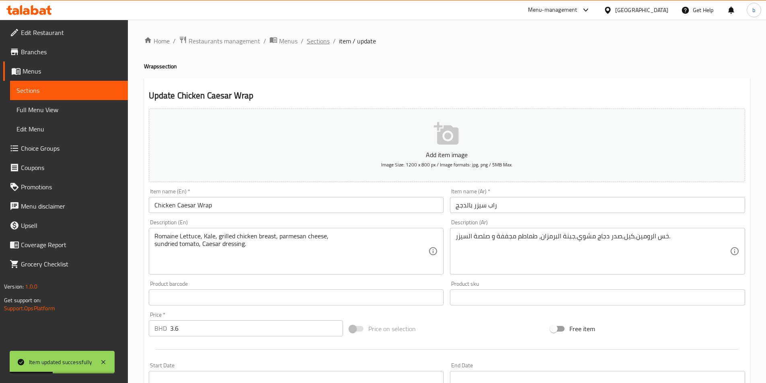
click at [317, 44] on span "Sections" at bounding box center [318, 41] width 23 height 10
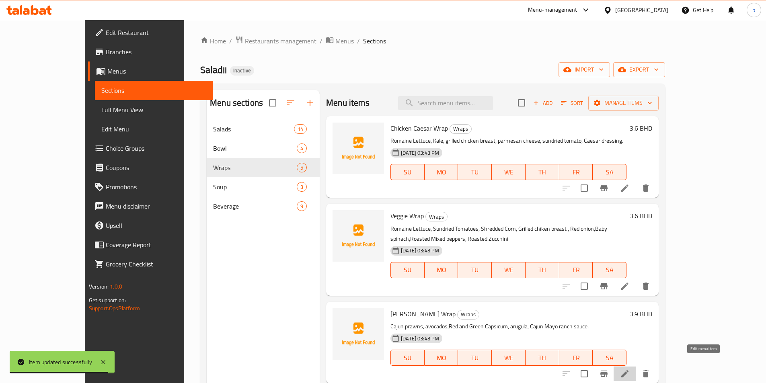
click at [630, 369] on icon at bounding box center [625, 374] width 10 height 10
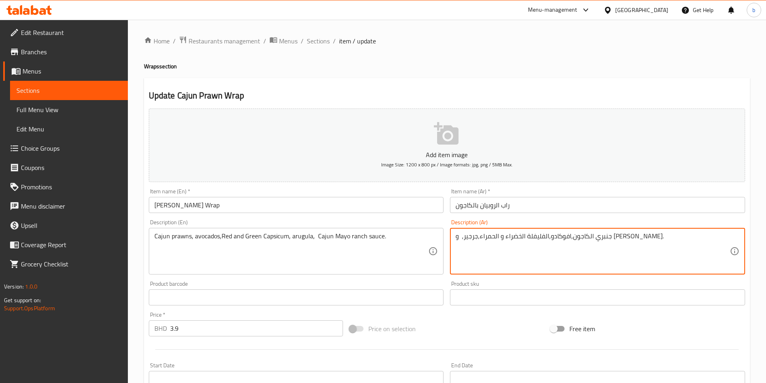
click at [492, 236] on textarea "جنبري الكاجون,افوكادو,الفليفلة الخضراء و الحمراء,جرجير, و صلصة كاجون مايونيز." at bounding box center [593, 251] width 274 height 38
click at [453, 236] on div "جنبري الكاجون,افوكادو,الفليفلة الخضراء و الحمراء,جرجير, و صلصة الكاجون مايونيز.…" at bounding box center [597, 251] width 295 height 47
click at [497, 236] on textarea "جنبري الكاجون,افوكادو,الفليفلة الخضراء و الحمراء,جرجير, و صلصة الكاجون مايونيز." at bounding box center [593, 251] width 274 height 38
click at [498, 236] on textarea "جنبري الكاجون,افوكادو,الفليفلة الخضراء و الحمراء,جرجير, و صلصة الكاجون مايونيز." at bounding box center [593, 251] width 274 height 38
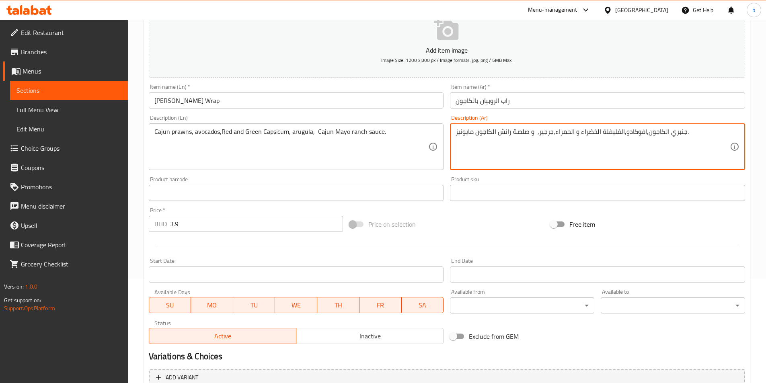
scroll to position [185, 0]
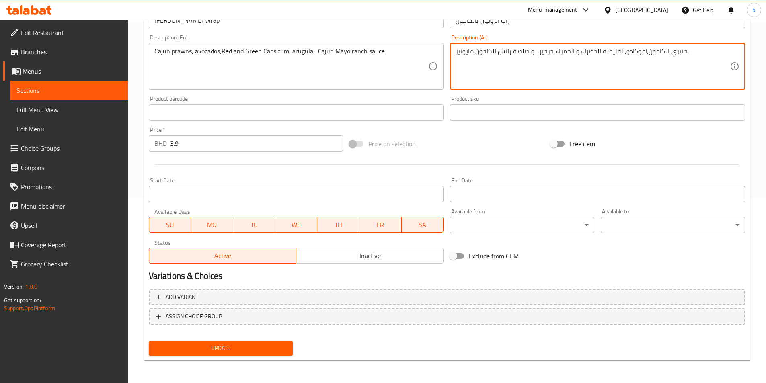
type textarea "جنبري الكاجون,افوكادو,الفليفلة الخضراء و الحمراء,جرجير, و صلصة رانش الكاجون ماي…"
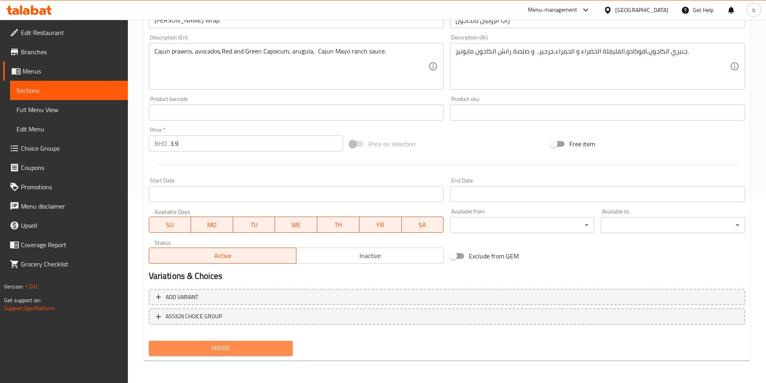
drag, startPoint x: 204, startPoint y: 350, endPoint x: 221, endPoint y: 339, distance: 20.4
click at [204, 350] on span "Update" at bounding box center [221, 348] width 132 height 10
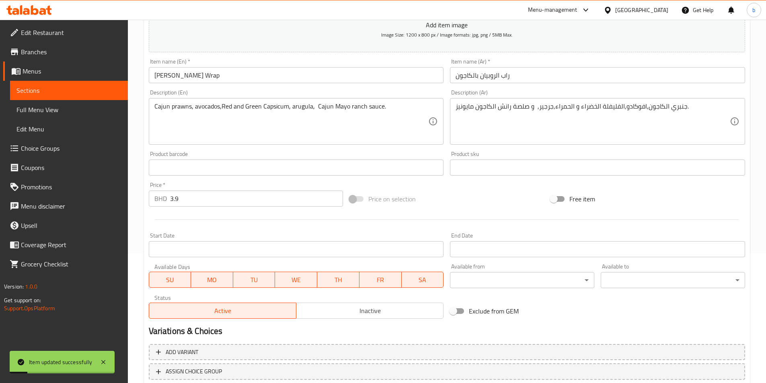
scroll to position [0, 0]
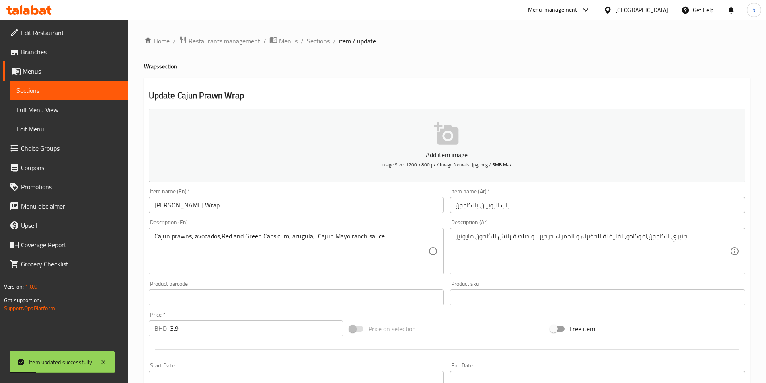
click at [317, 49] on div "Home / Restaurants management / Menus / Sections / item / update Wraps section …" at bounding box center [447, 294] width 606 height 516
click at [327, 39] on span "Sections" at bounding box center [318, 41] width 23 height 10
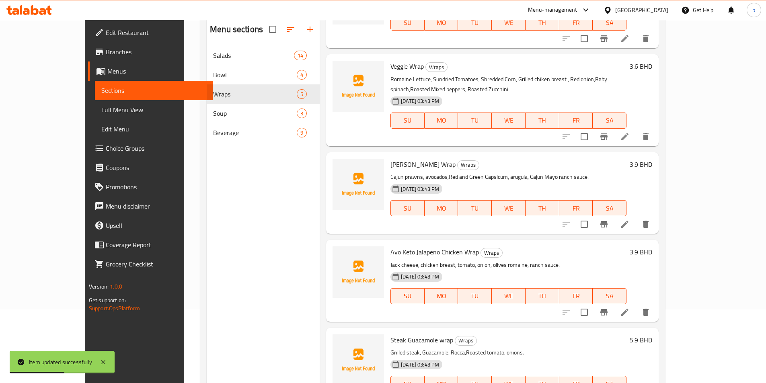
scroll to position [80, 0]
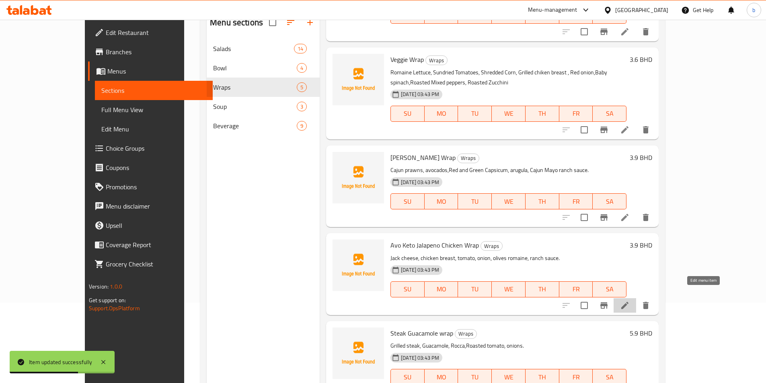
click at [630, 301] on icon at bounding box center [625, 306] width 10 height 10
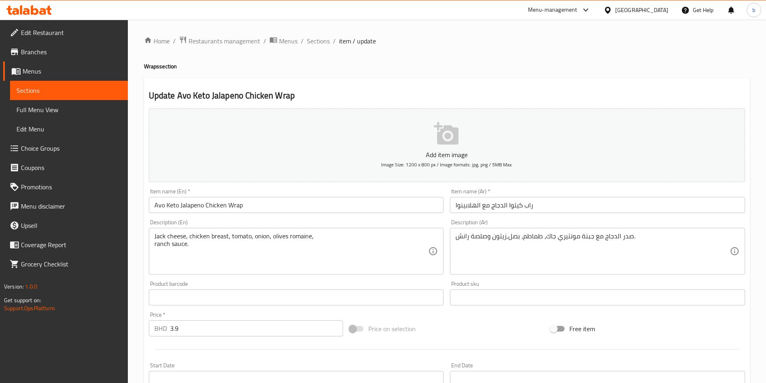
click at [524, 205] on input "راب كيتوا الدجاج مع الهلابينوا" at bounding box center [597, 205] width 295 height 16
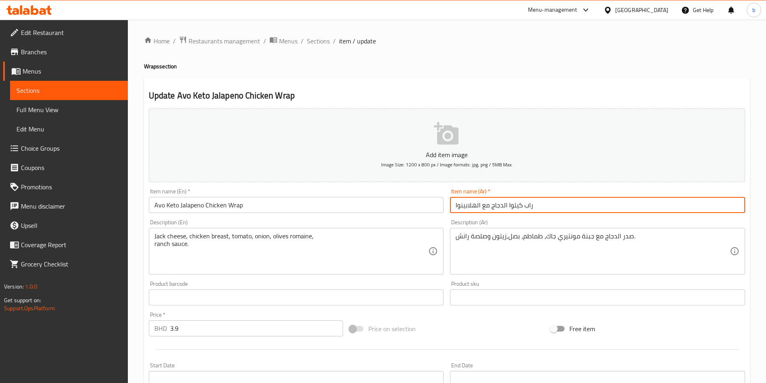
click at [508, 204] on input "راب كيتوا الدجاج مع الهلابينوا" at bounding box center [597, 205] width 295 height 16
paste input "بالأفوكادو"
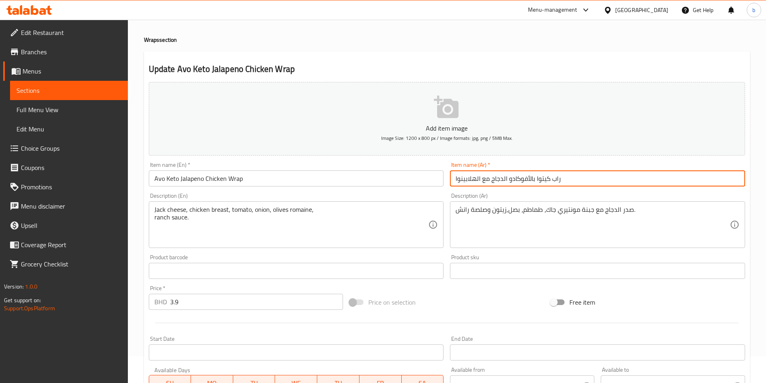
scroll to position [40, 0]
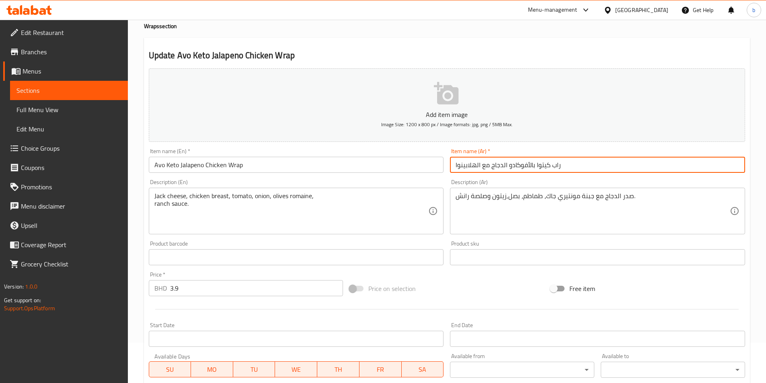
type input "راب كيتوا بالأفوكادو الدجاج مع الهلابينوا"
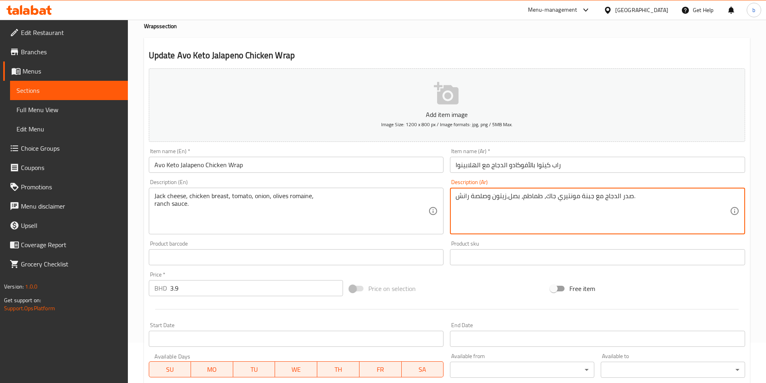
click at [571, 196] on textarea "صدر الدجاج مع جبنة مونتيري جاك، طماطم، بصل,زيتون وصلصة رانش." at bounding box center [593, 211] width 274 height 38
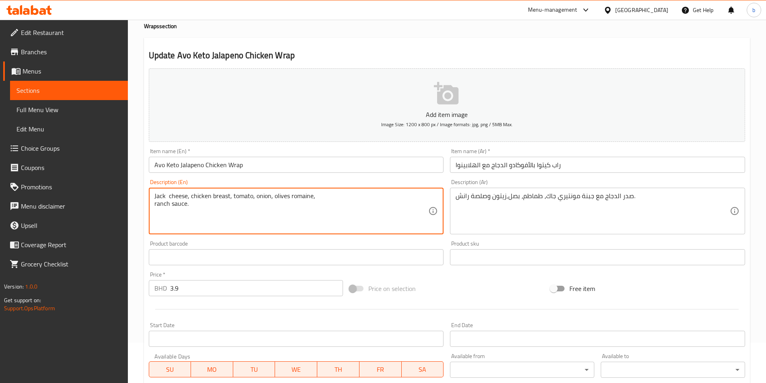
paste textarea "Monterey"
click at [215, 197] on textarea "Jack Monterey cheese, chicken breast, tomato, onion, olives romaine, ranch sauc…" at bounding box center [291, 211] width 274 height 38
type textarea "Jack Monterey cheese, chicken breast, tomato, onion, olives romaine, ranch sauc…"
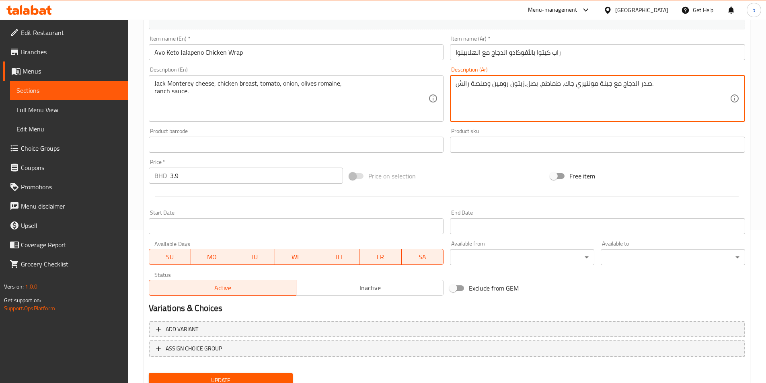
scroll to position [185, 0]
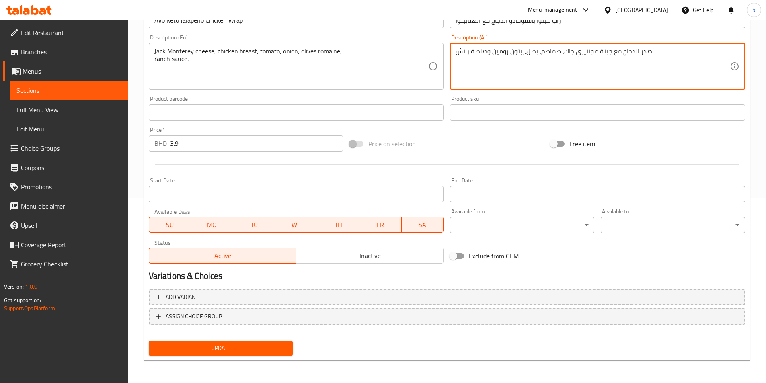
type textarea "صدر الدجاج مع جبنة مونتيري جاك، طماطم، بصل,زيتون رومين وصلصة رانش."
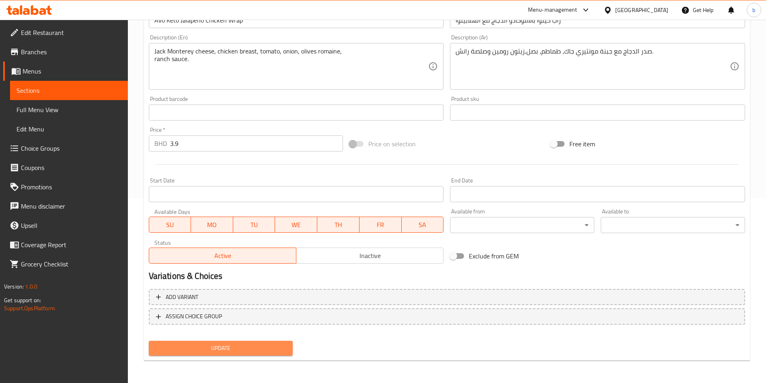
drag, startPoint x: 251, startPoint y: 349, endPoint x: 229, endPoint y: 345, distance: 21.8
click at [231, 344] on span "Update" at bounding box center [221, 348] width 132 height 10
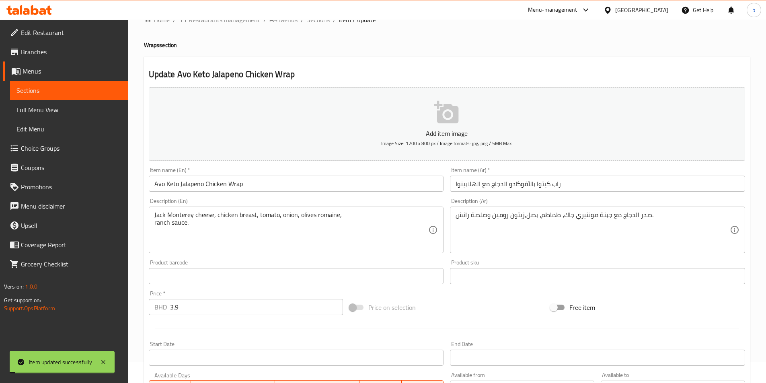
scroll to position [0, 0]
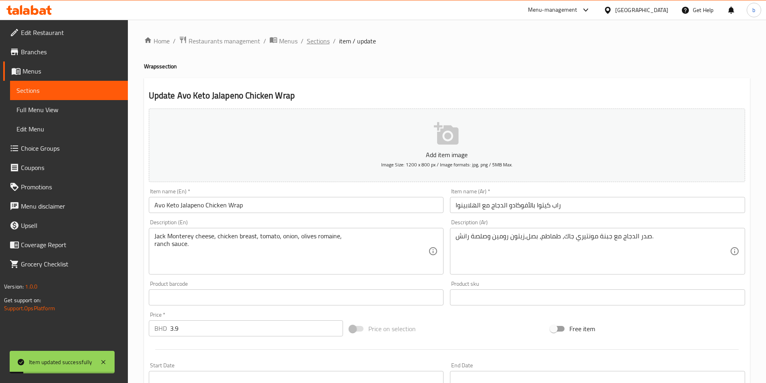
click at [317, 44] on span "Sections" at bounding box center [318, 41] width 23 height 10
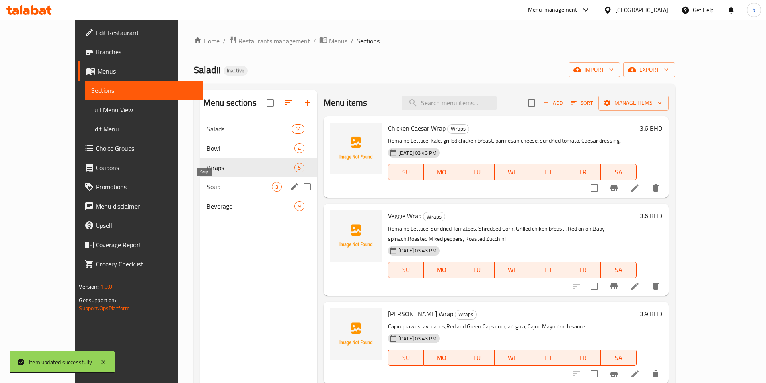
click at [246, 186] on span "Soup" at bounding box center [239, 187] width 65 height 10
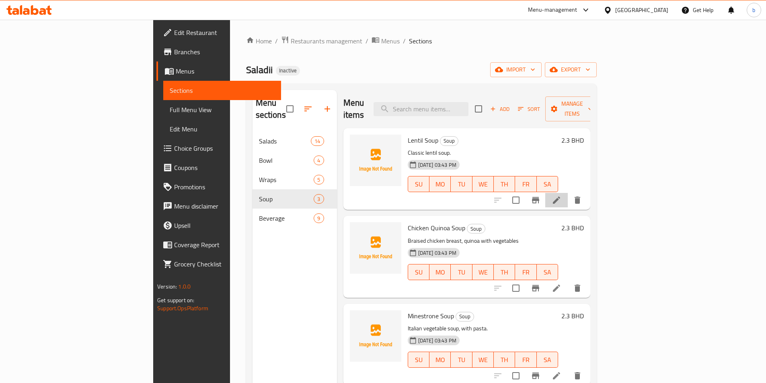
click at [568, 193] on li at bounding box center [556, 200] width 23 height 14
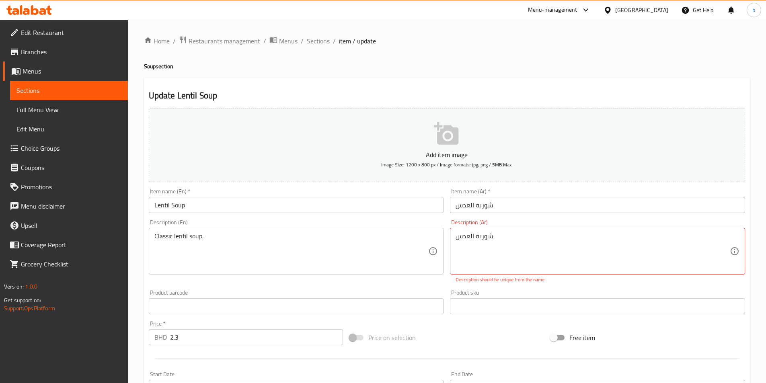
click at [557, 227] on div "Description (Ar) شوربة العدس Description (Ar) Description should be unique from…" at bounding box center [597, 252] width 295 height 64
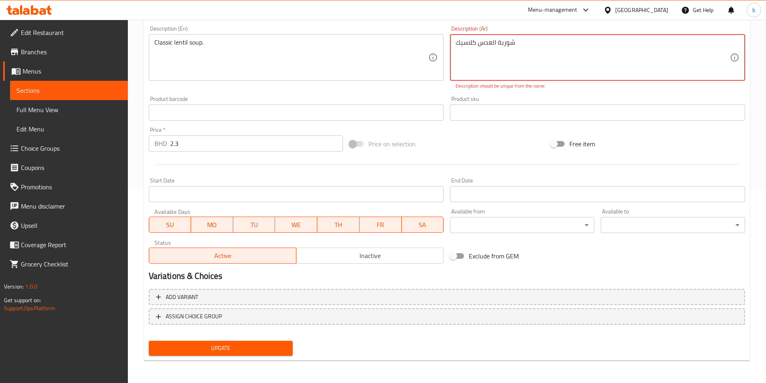
type textarea "شوربة العدس كلاسيك"
click at [234, 347] on span "Update" at bounding box center [221, 348] width 132 height 10
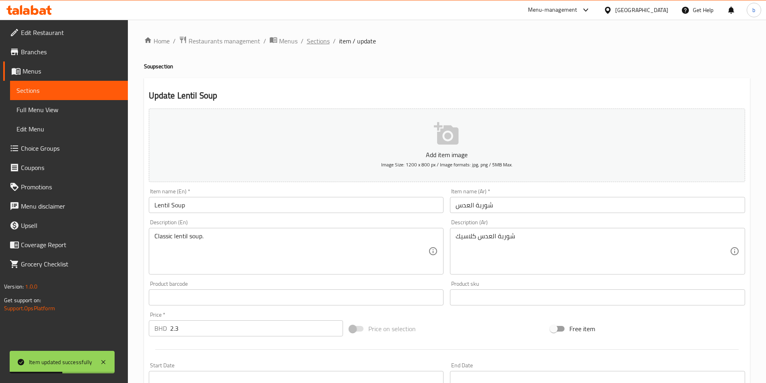
click at [313, 41] on span "Sections" at bounding box center [318, 41] width 23 height 10
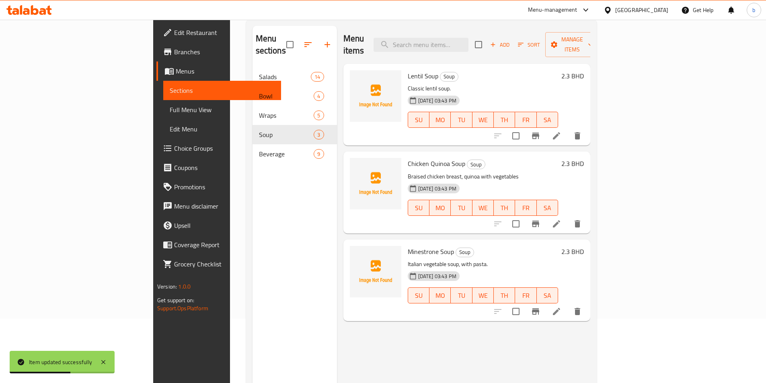
scroll to position [80, 0]
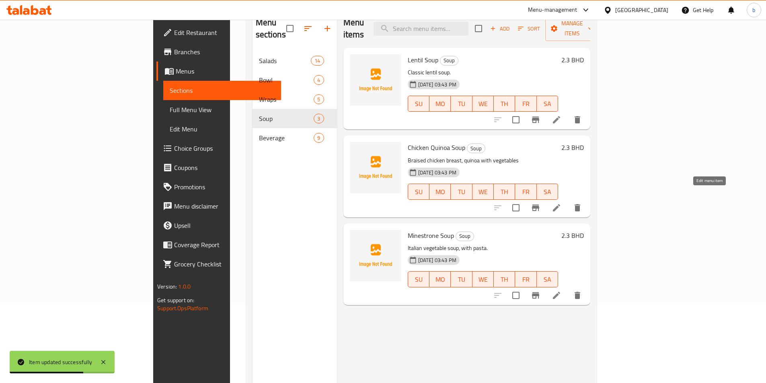
click at [561, 203] on icon at bounding box center [557, 208] width 10 height 10
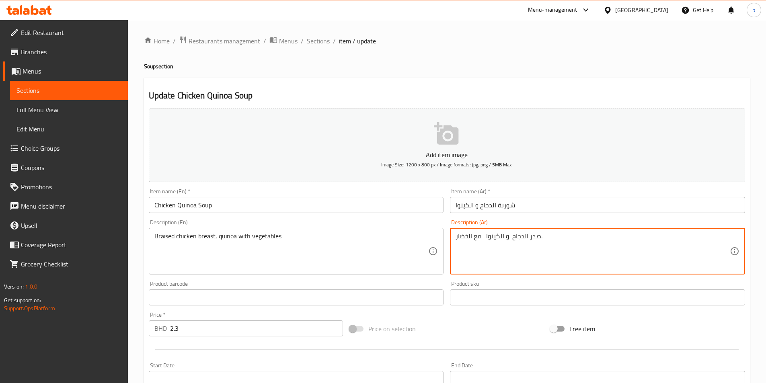
paste textarea "مطهو ببطء"
click at [542, 234] on textarea "صدر الدجاج مطهو ببطء و الكينوا مع الخضار." at bounding box center [593, 251] width 274 height 38
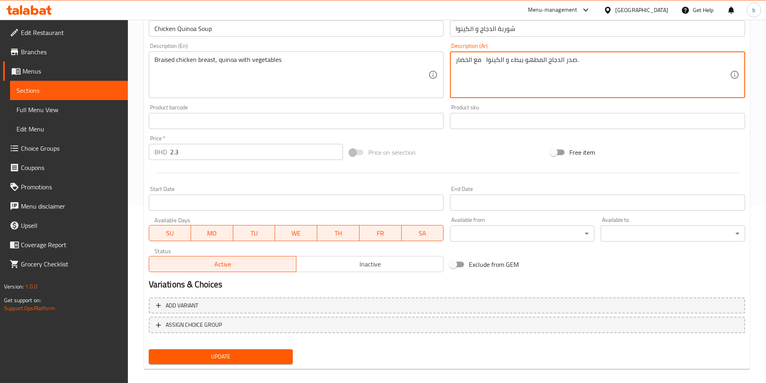
scroll to position [185, 0]
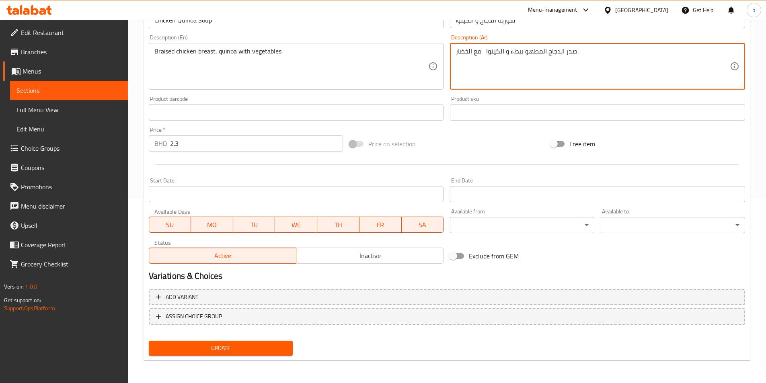
type textarea "صدر الدجاج المطهو ببطء و الكينوا مع الخضار."
click at [245, 343] on button "Update" at bounding box center [221, 348] width 144 height 15
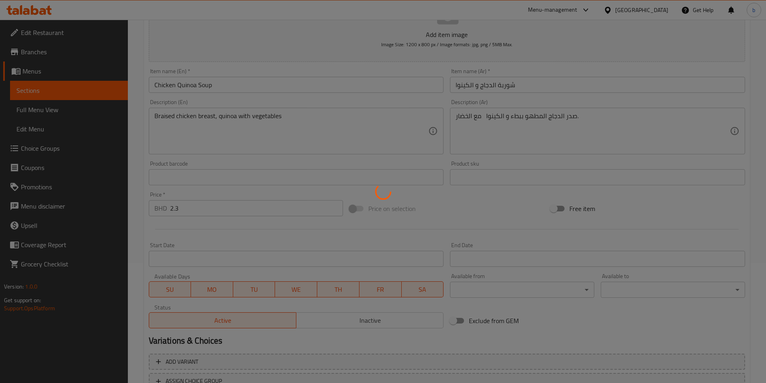
scroll to position [24, 0]
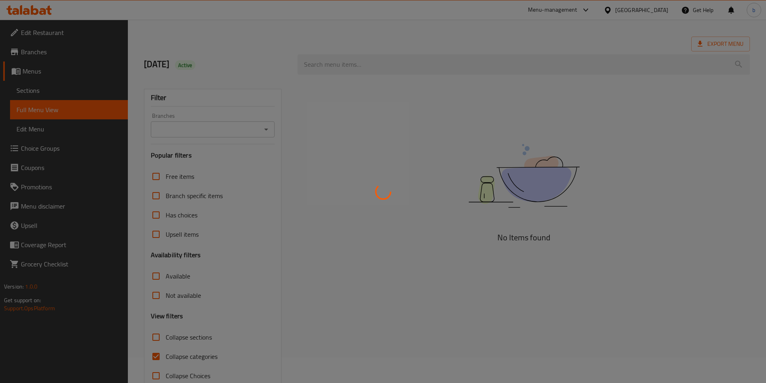
scroll to position [45, 0]
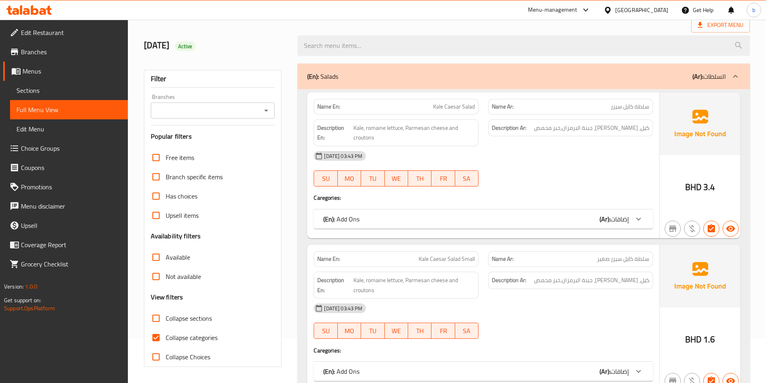
click at [150, 344] on input "Collapse categories" at bounding box center [155, 337] width 19 height 19
checkbox input "false"
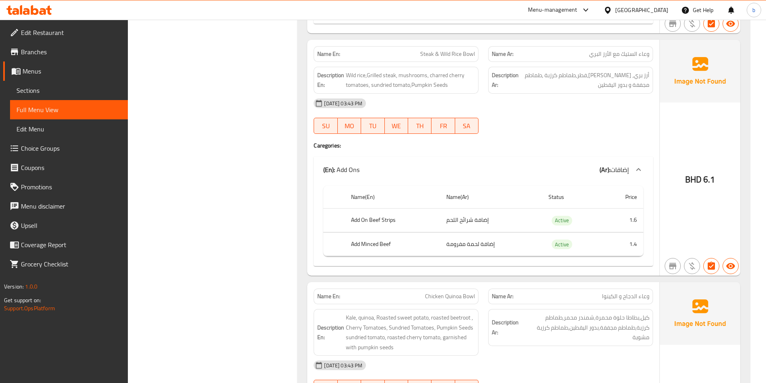
scroll to position [4066, 0]
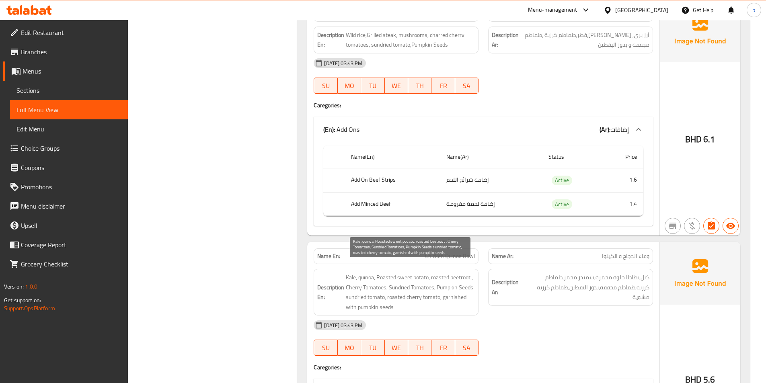
click at [396, 278] on span "Kale, quinoa, Roasted sweet potato, roasted beetroot , Cherry Tomatoes, Sundrie…" at bounding box center [410, 292] width 129 height 39
copy span "Sundried"
click at [357, 291] on span "Kale, quinoa, Roasted sweet potato, roasted beetroot , Cherry Tomatoes, Sundrie…" at bounding box center [410, 292] width 129 height 39
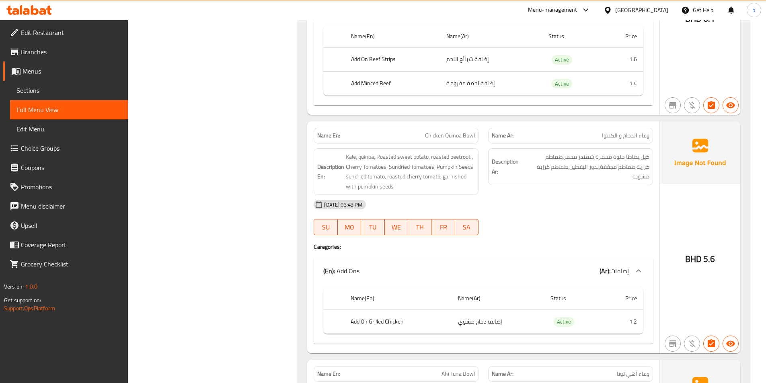
scroll to position [4307, 0]
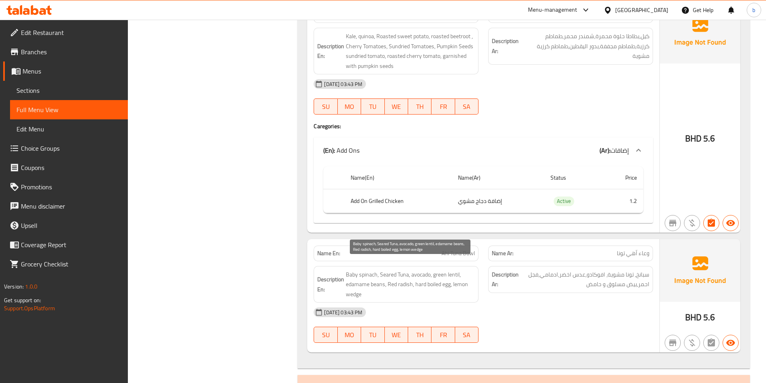
click at [388, 270] on span "Baby spinach, Seared Tuna, avocado, green lentil, edamame beans, Red radish, ha…" at bounding box center [410, 285] width 129 height 30
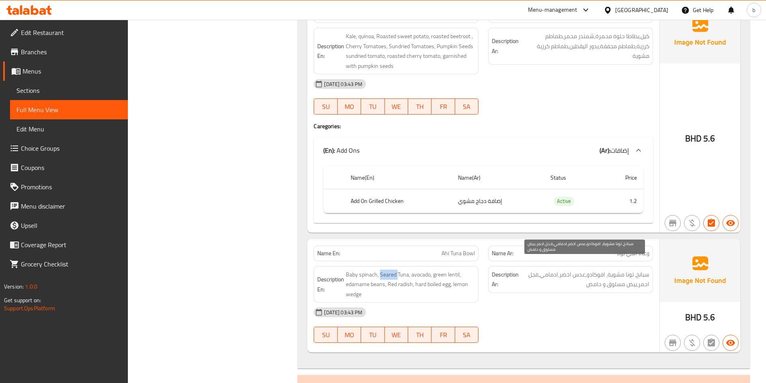
copy span "Seared"
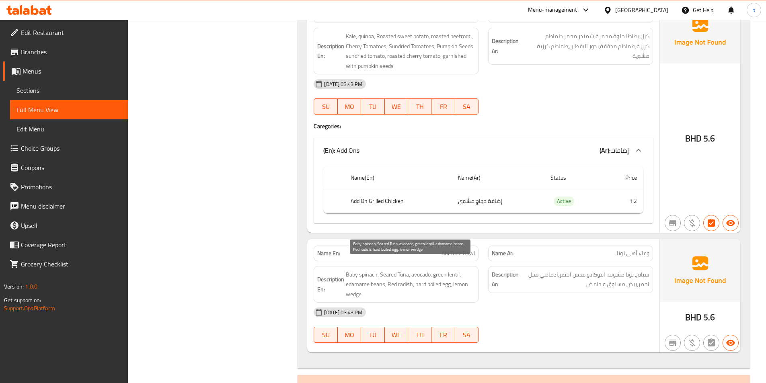
click at [450, 270] on span "Baby spinach, Seared Tuna, avocado, green lentil, edamame beans, Red radish, ha…" at bounding box center [410, 285] width 129 height 30
copy span "lentil"
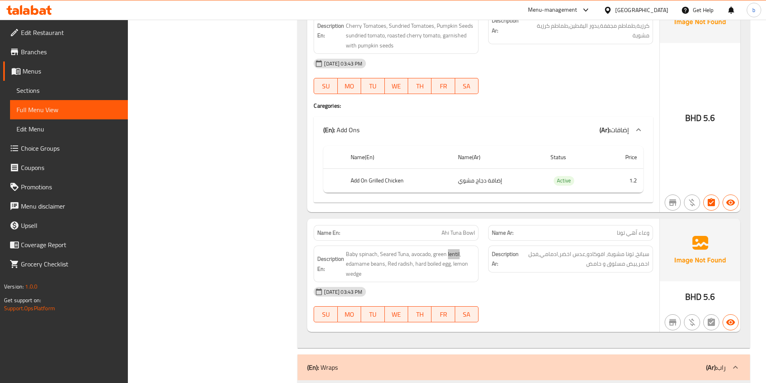
scroll to position [4348, 0]
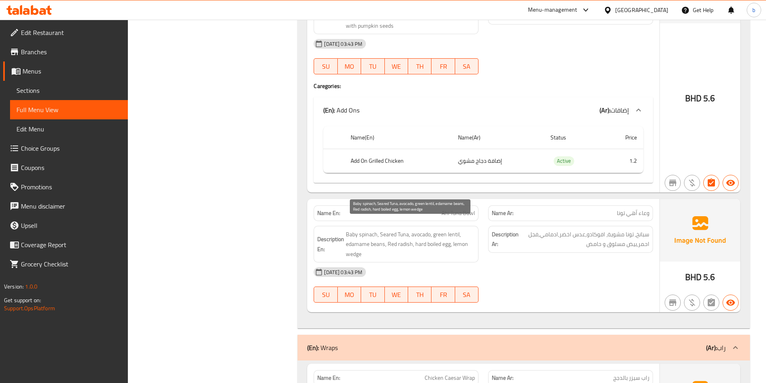
click at [375, 234] on span "Baby spinach, Seared Tuna, avocado, green lentil, edamame beans, Red radish, ha…" at bounding box center [410, 245] width 129 height 30
copy span "beans"
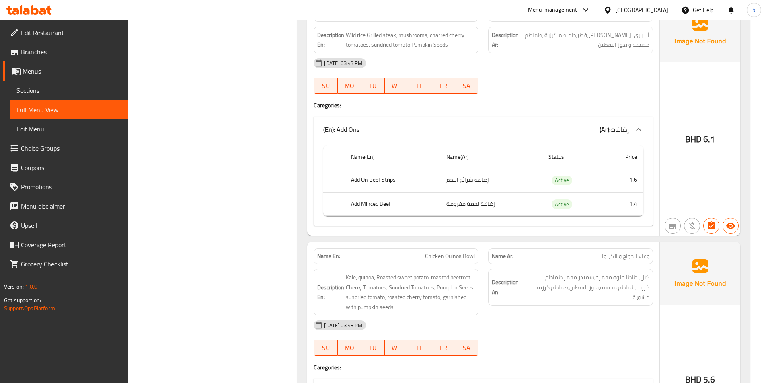
scroll to position [0, 0]
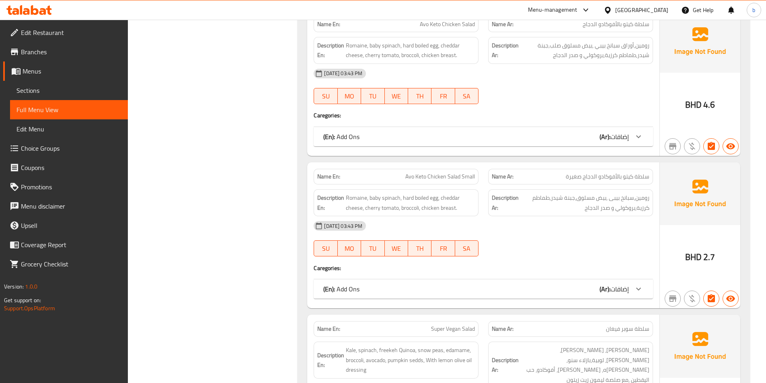
scroll to position [697, 0]
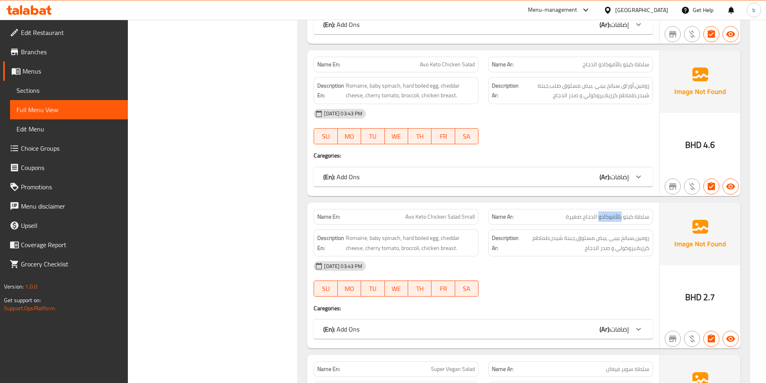
drag, startPoint x: 600, startPoint y: 216, endPoint x: 623, endPoint y: 218, distance: 23.0
click at [623, 218] on span "سلطة كيتو بالأفوكادو الدجاج صغيرة" at bounding box center [608, 217] width 84 height 8
copy span "بالأفوكادو"
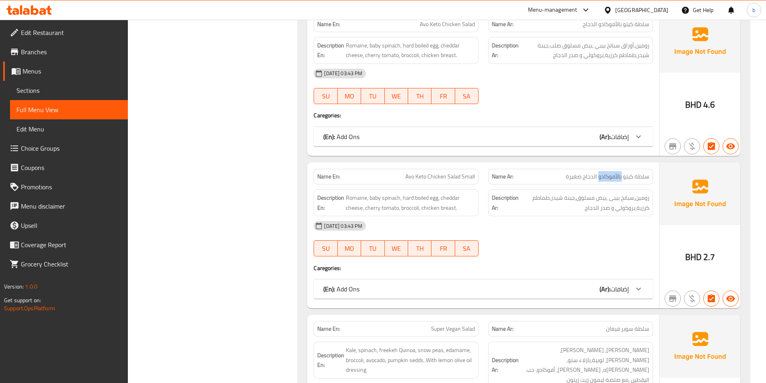
scroll to position [818, 0]
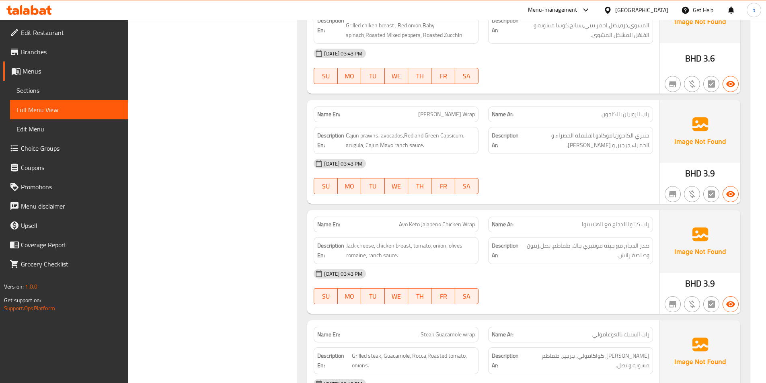
scroll to position [3190, 0]
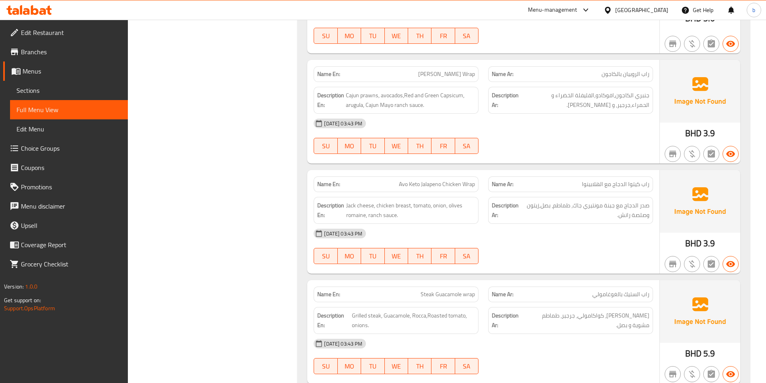
copy span "Guacamole"
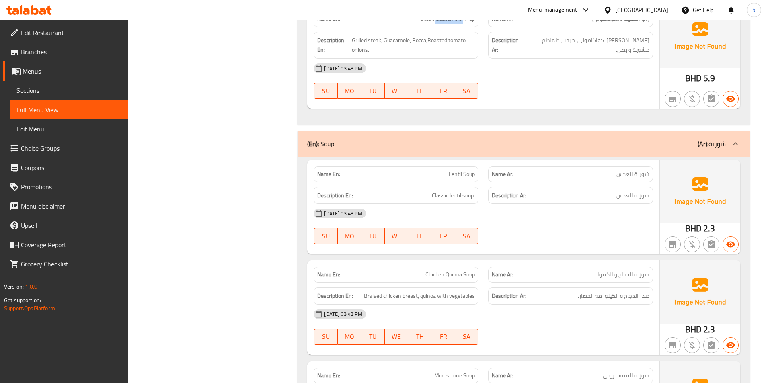
scroll to position [3552, 0]
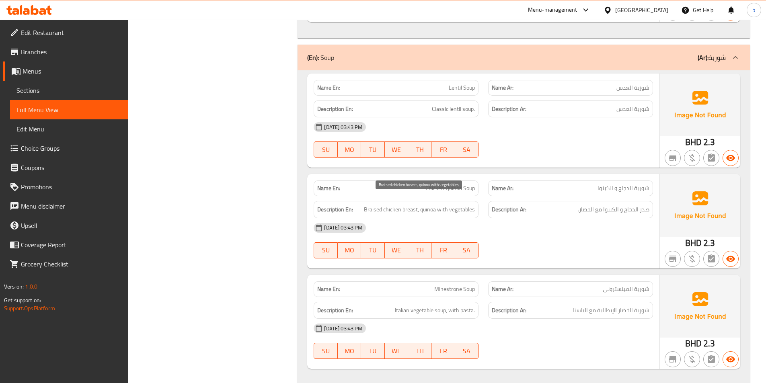
click at [374, 205] on span "Braised chicken breast, quinoa with vegetables" at bounding box center [419, 210] width 111 height 10
copy span "Braised"
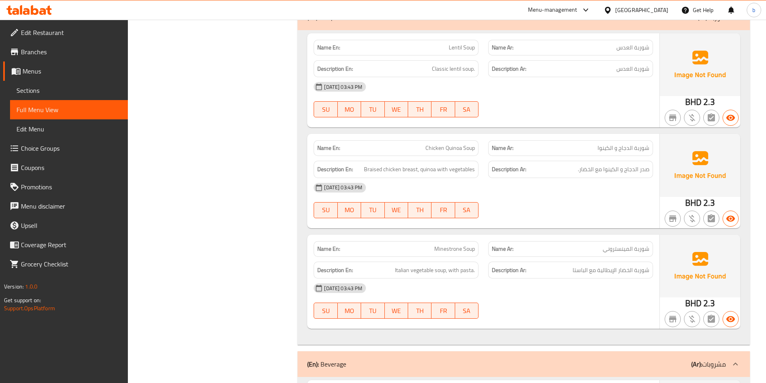
copy span "Minestrone"
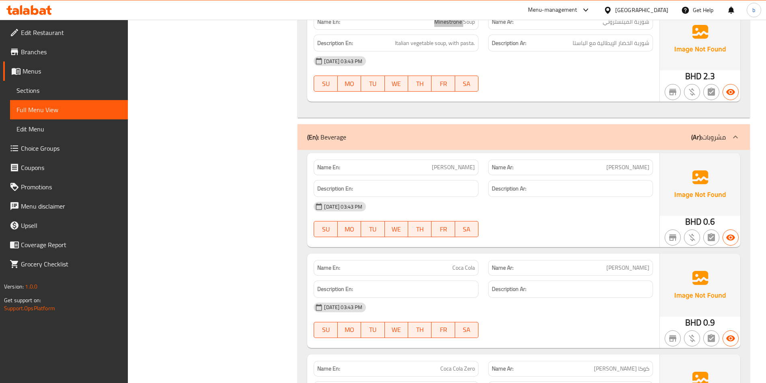
scroll to position [3834, 0]
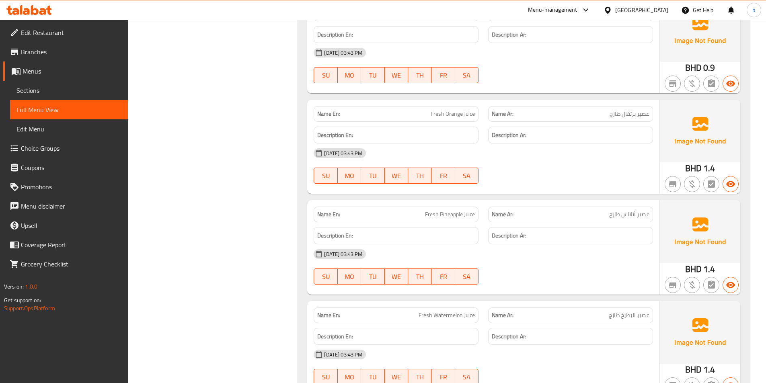
scroll to position [4511, 0]
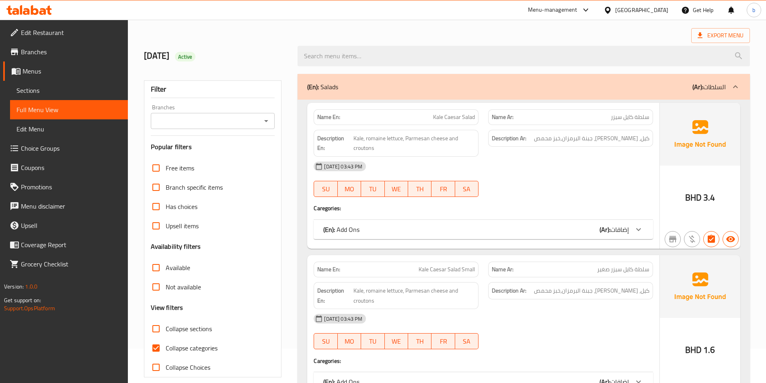
scroll to position [121, 0]
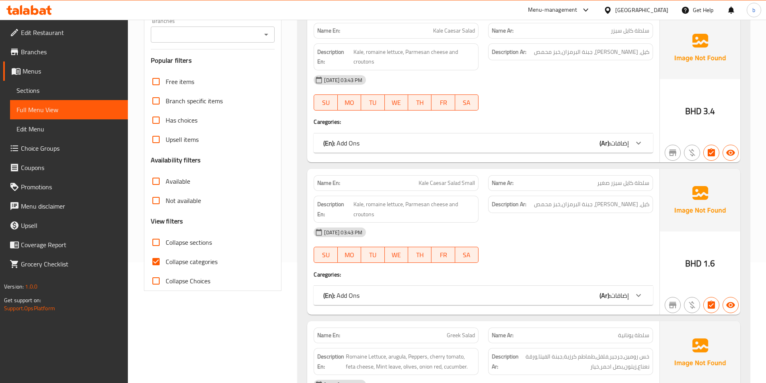
click at [159, 261] on input "Collapse categories" at bounding box center [155, 261] width 19 height 19
checkbox input "false"
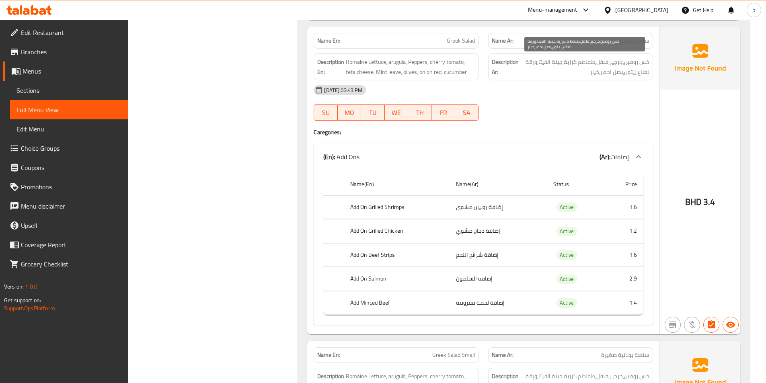
scroll to position [603, 0]
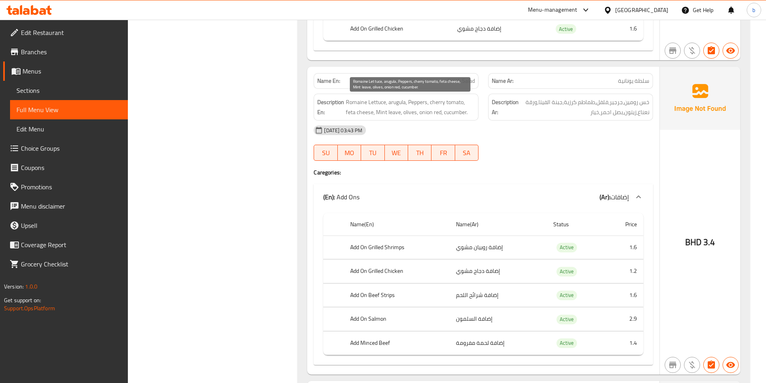
click at [364, 106] on span "Romaine Lettuce, arugula, Peppers, cherry tomato, feta cheese, Mint leave, oliv…" at bounding box center [410, 107] width 129 height 20
click at [364, 105] on span "Romaine Lettuce, arugula, Peppers, cherry tomato, feta cheese, Mint leave, oliv…" at bounding box center [410, 107] width 129 height 20
drag, startPoint x: 365, startPoint y: 103, endPoint x: 593, endPoint y: 92, distance: 227.9
click at [367, 103] on span "Romaine Lettuce, arugula, Peppers, cherry tomato, feta cheese, Mint leave, oliv…" at bounding box center [410, 107] width 129 height 20
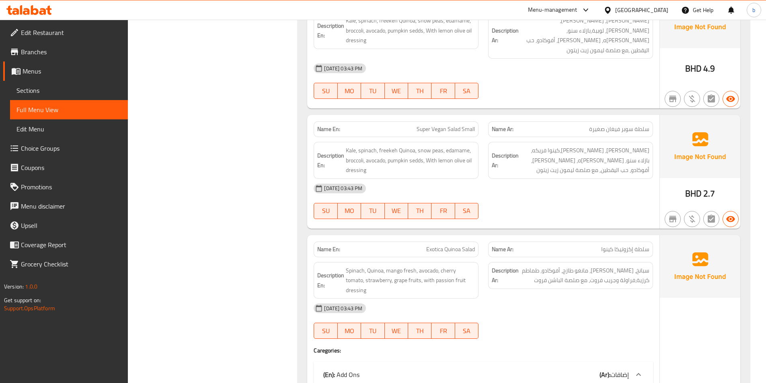
scroll to position [1810, 0]
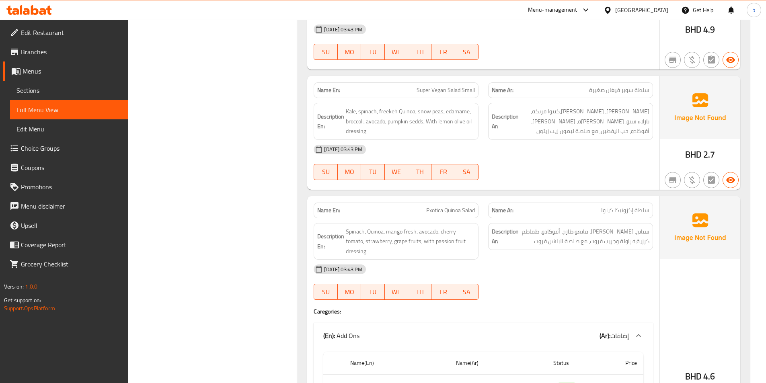
click at [349, 218] on div "Description En: Spinach, Quinoa, mango fresh, avocado, cherry tomato, strawberr…" at bounding box center [396, 241] width 175 height 47
click at [355, 227] on span "Spinach, Quinoa, mango fresh, avocado, cherry tomato, strawberry, grape fruits,…" at bounding box center [410, 242] width 129 height 30
click at [648, 227] on span "سبانخ، [PERSON_NAME]، مانغو طازج، أفوكادو، طماطم كرزية،فراولة وجريب فروت، مع صل…" at bounding box center [584, 237] width 129 height 20
click at [647, 227] on span "سبانخ، [PERSON_NAME]، مانغو طازج، أفوكادو، طماطم كرزية،فراولة وجريب فروت، مع صل…" at bounding box center [584, 237] width 129 height 20
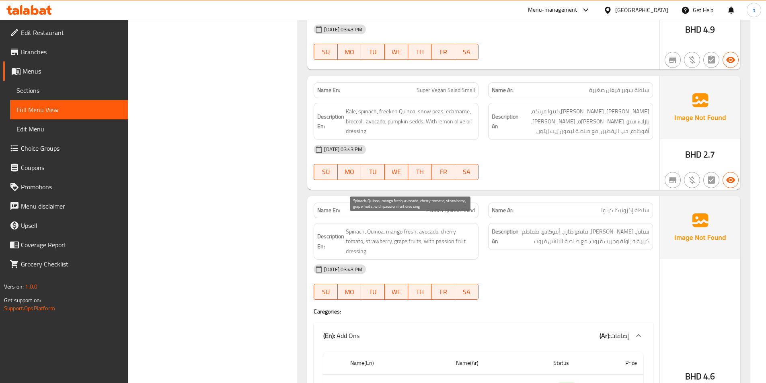
click at [394, 227] on span "Spinach, Quinoa, mango fresh, avocado, cherry tomato, strawberry, grape fruits,…" at bounding box center [410, 242] width 129 height 30
click at [432, 227] on span "Spinach, Quinoa, mango fresh, avocado, cherry tomato, strawberry, grape fruits,…" at bounding box center [410, 242] width 129 height 30
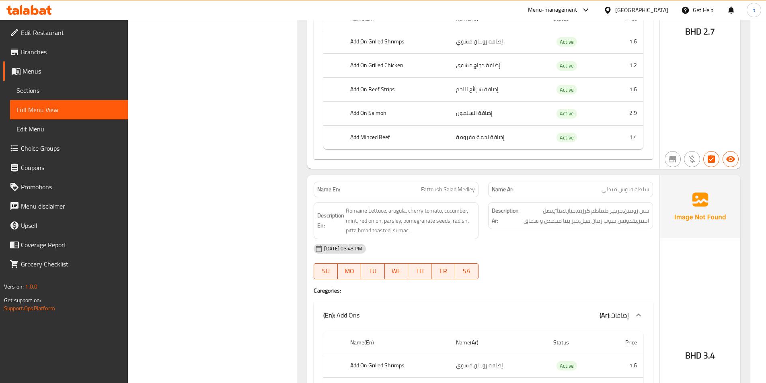
scroll to position [2493, 0]
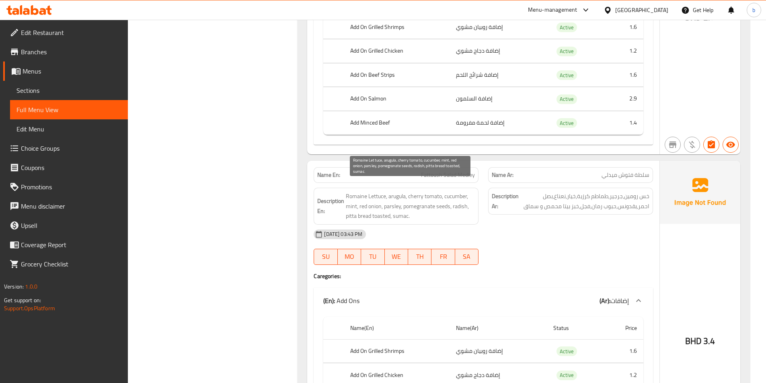
click at [454, 191] on span "Romaine Lettuce, arugula, cherry tomato, cucumber, mint, red onion, parsley, po…" at bounding box center [410, 206] width 129 height 30
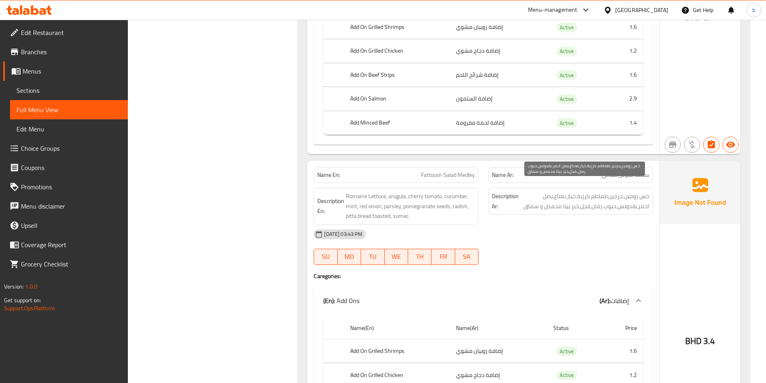
click at [571, 191] on span "خس رومين,جرجير,طماطم كرزية,خيار,نعناع,بصل احمر,بقدونس,حبوب رمان,فجل,خبز بيتا مح…" at bounding box center [584, 201] width 129 height 20
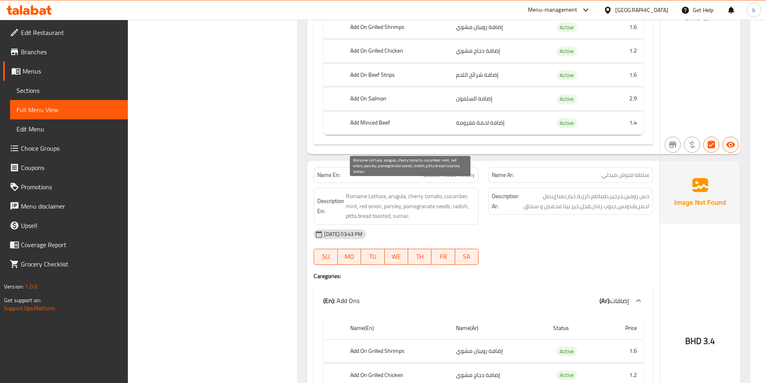
click at [387, 197] on span "Romaine Lettuce, arugula, cherry tomato, cucumber, mint, red onion, parsley, po…" at bounding box center [410, 206] width 129 height 30
click at [422, 198] on span "Romaine Lettuce, arugula, cherry tomato, cucumber, mint, red onion, parsley, po…" at bounding box center [410, 206] width 129 height 30
click at [455, 193] on span "Romaine Lettuce, arugula, cherry tomato, cucumber, mint, red onion, parsley, po…" at bounding box center [410, 206] width 129 height 30
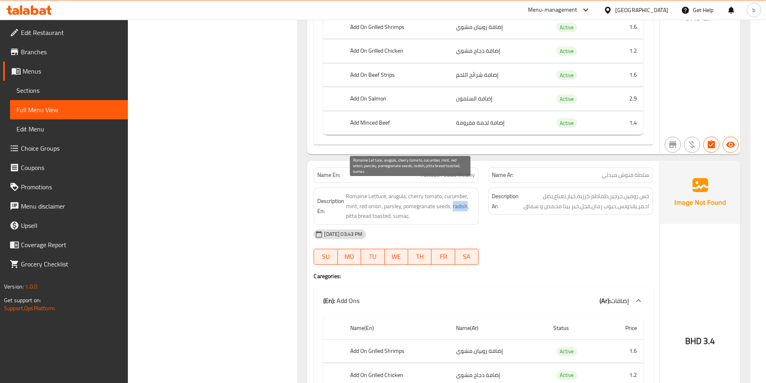
click at [455, 193] on span "Romaine Lettuce, arugula, cherry tomato, cucumber, mint, red onion, parsley, po…" at bounding box center [410, 206] width 129 height 30
click at [355, 206] on span "Romaine Lettuce, arugula, cherry tomato, cucumber, mint, red onion, parsley, po…" at bounding box center [410, 206] width 129 height 30
click at [366, 201] on span "Romaine Lettuce, arugula, cherry tomato, cucumber, mint, red onion, parsley, po…" at bounding box center [410, 206] width 129 height 30
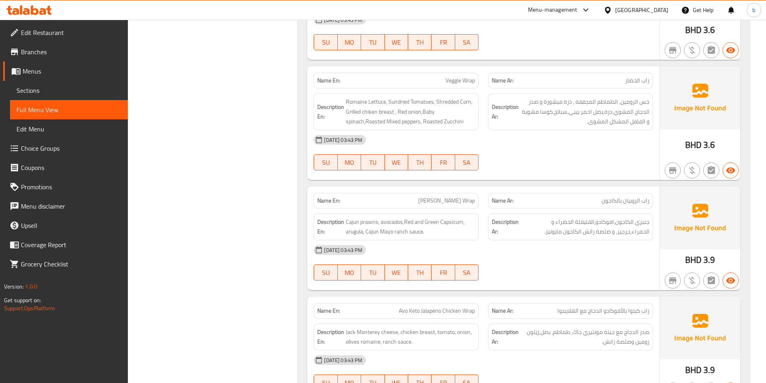
scroll to position [0, 0]
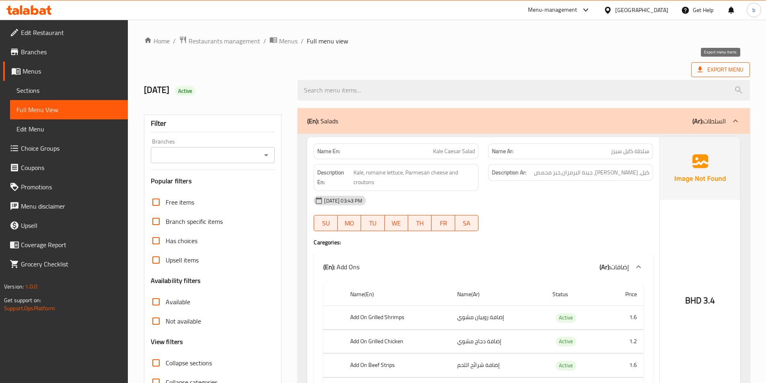
click at [720, 67] on span "Export Menu" at bounding box center [721, 70] width 46 height 10
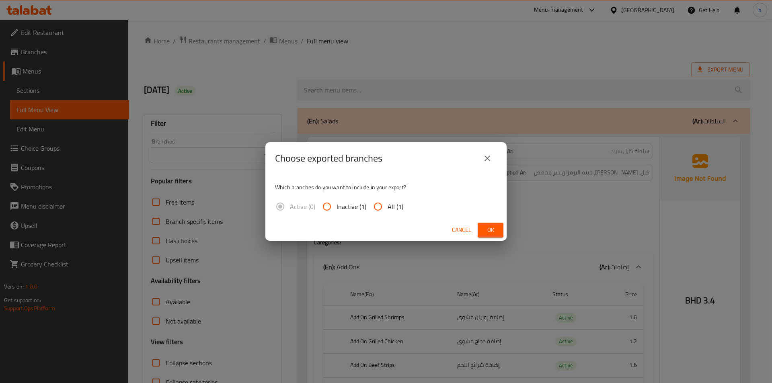
click at [384, 209] on input "All (1)" at bounding box center [377, 206] width 19 height 19
radio input "true"
click at [493, 226] on span "Ok" at bounding box center [490, 230] width 13 height 10
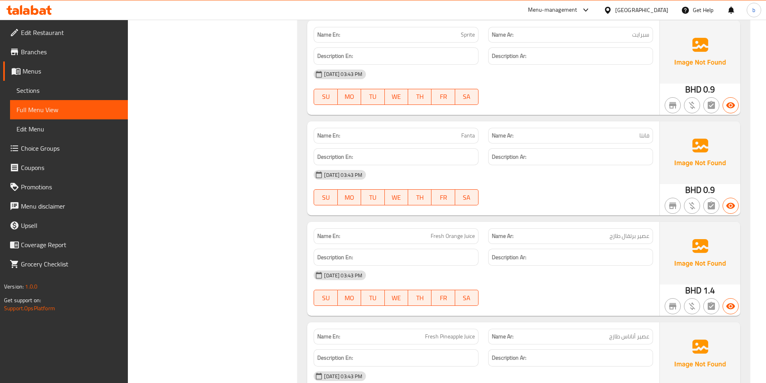
scroll to position [6062, 0]
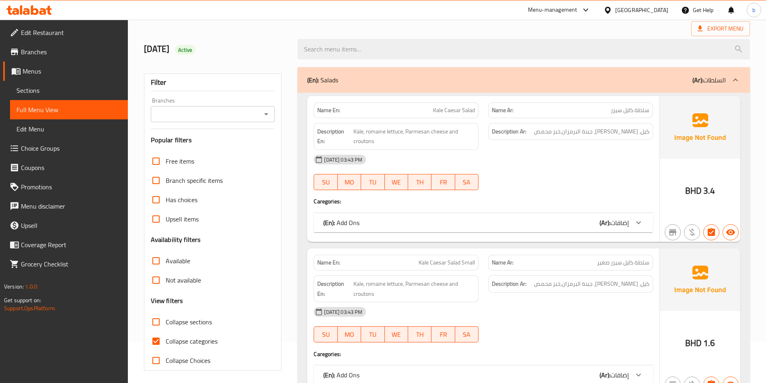
scroll to position [80, 0]
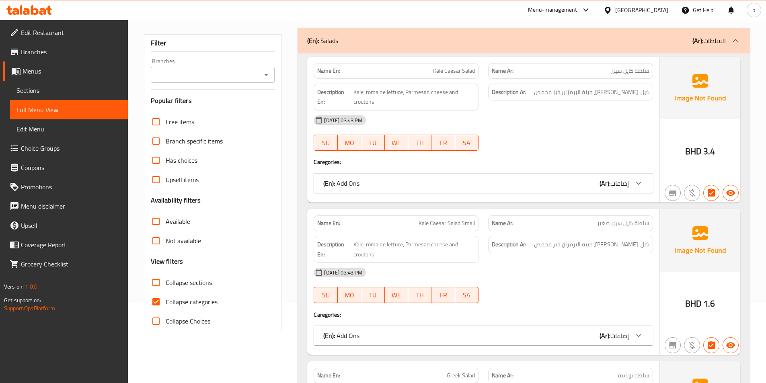
drag, startPoint x: 153, startPoint y: 301, endPoint x: 257, endPoint y: 285, distance: 105.0
click at [153, 301] on input "Collapse categories" at bounding box center [155, 301] width 19 height 19
checkbox input "false"
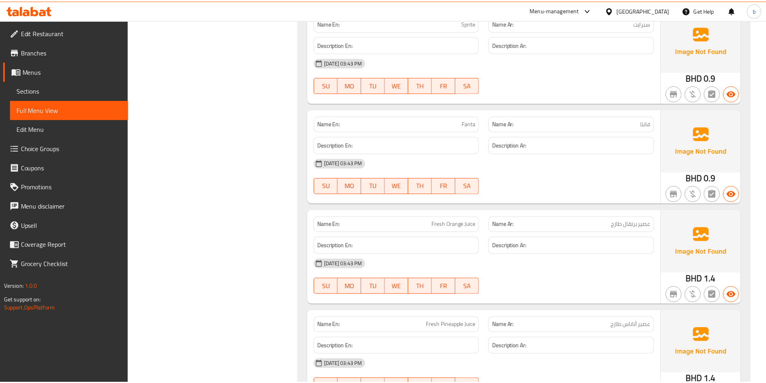
scroll to position [6193, 0]
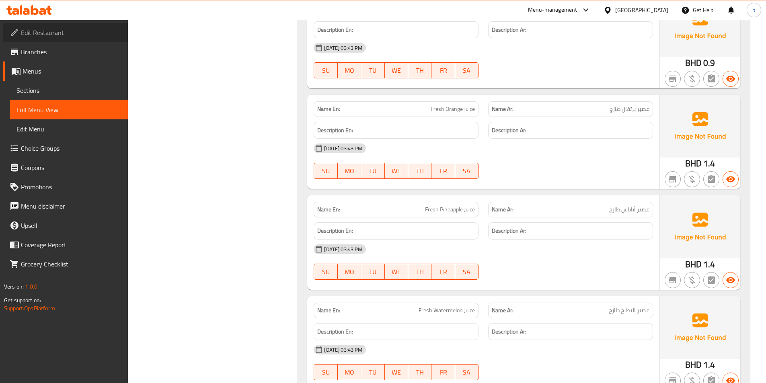
click at [33, 33] on span "Edit Restaurant" at bounding box center [71, 33] width 101 height 10
